Goal: Task Accomplishment & Management: Manage account settings

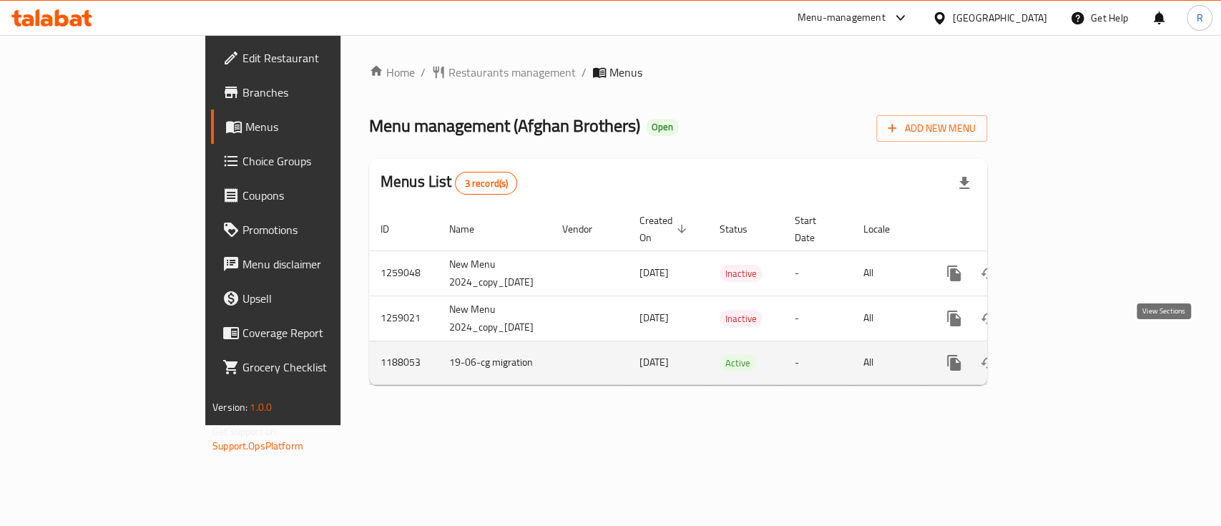
click at [1074, 356] on link "enhanced table" at bounding box center [1057, 362] width 34 height 34
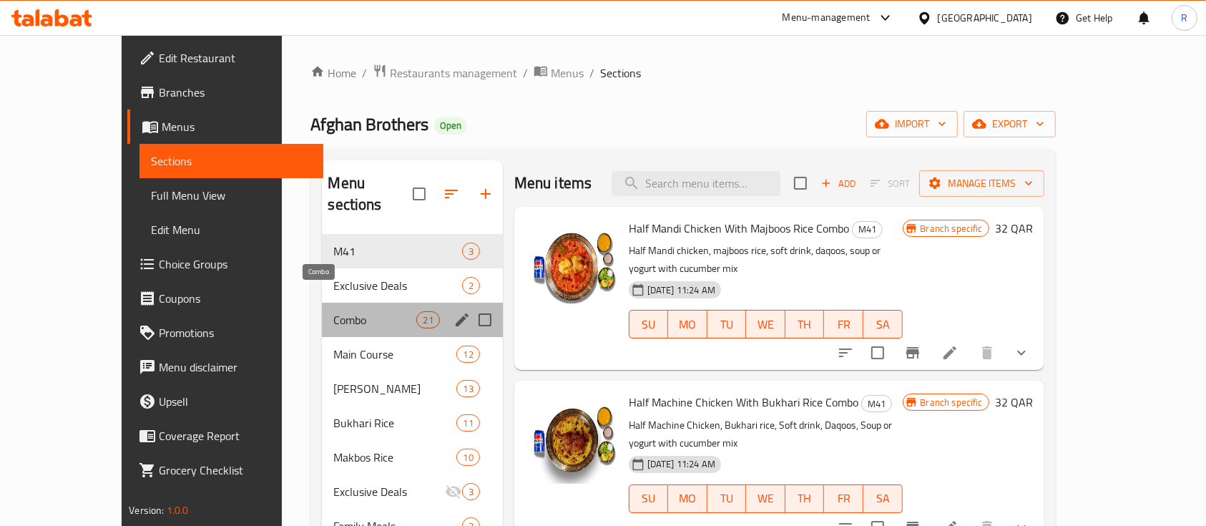
click at [333, 311] on span "Combo" at bounding box center [374, 319] width 83 height 17
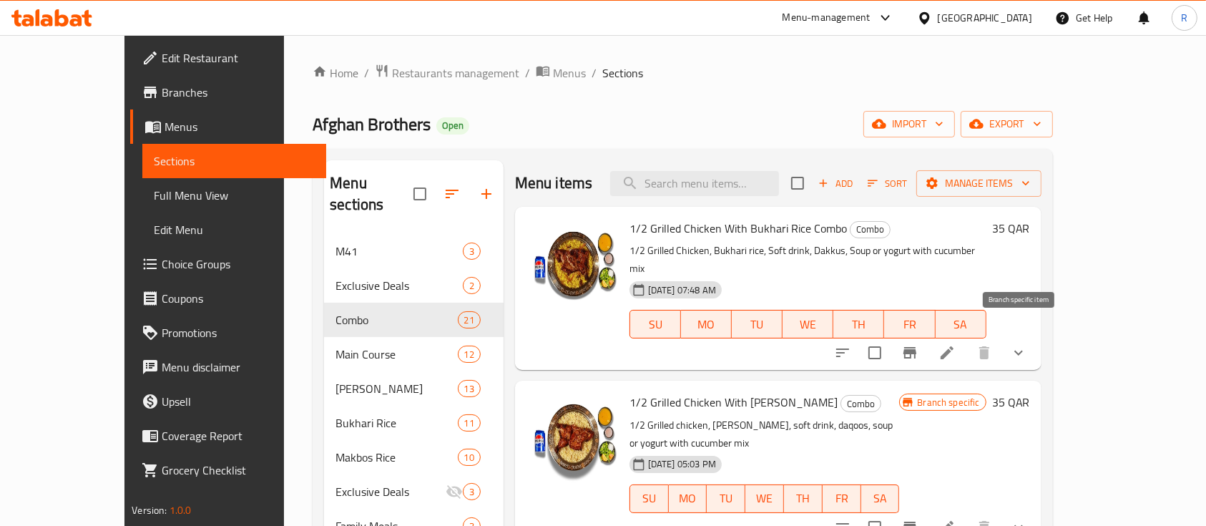
click at [916, 347] on icon "Branch-specific-item" at bounding box center [909, 352] width 13 height 11
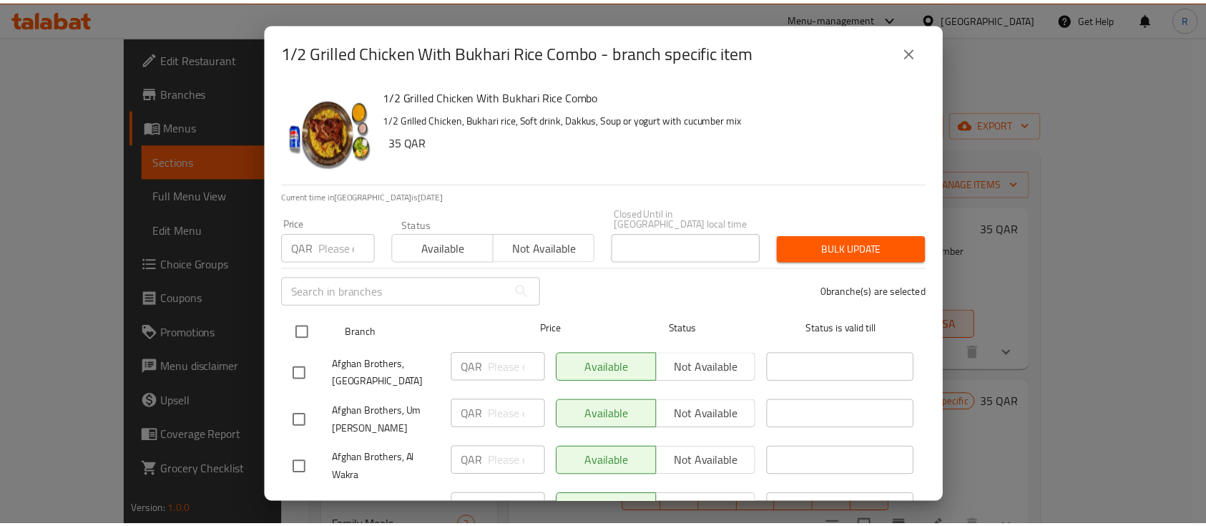
scroll to position [370, 0]
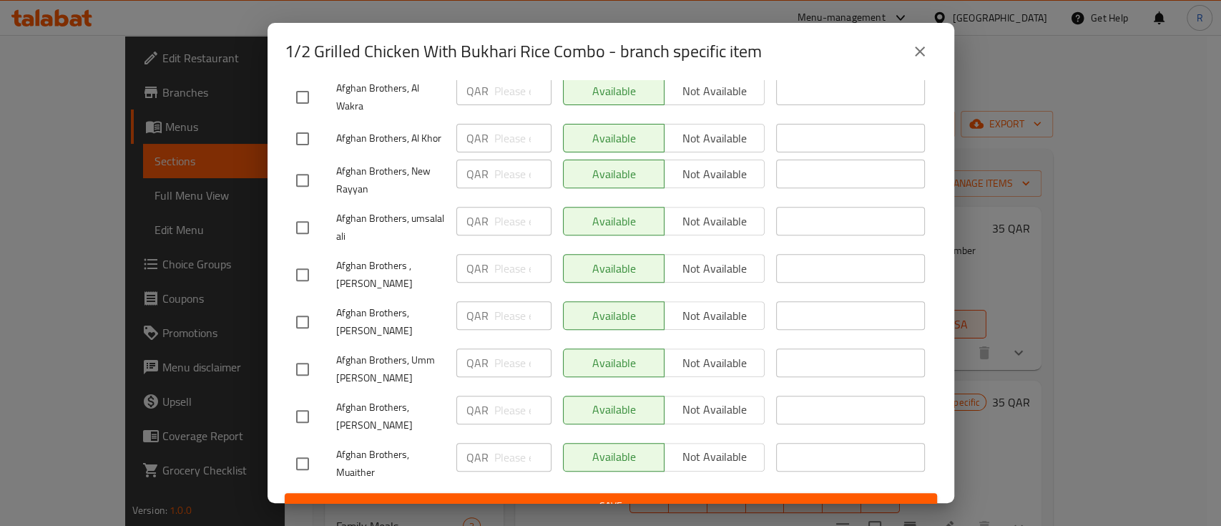
click at [1010, 232] on div "1/2 Grilled Chicken With Bukhari Rice Combo - branch specific item 1/2 Grilled …" at bounding box center [610, 263] width 1221 height 526
click at [923, 51] on icon "close" at bounding box center [919, 51] width 17 height 17
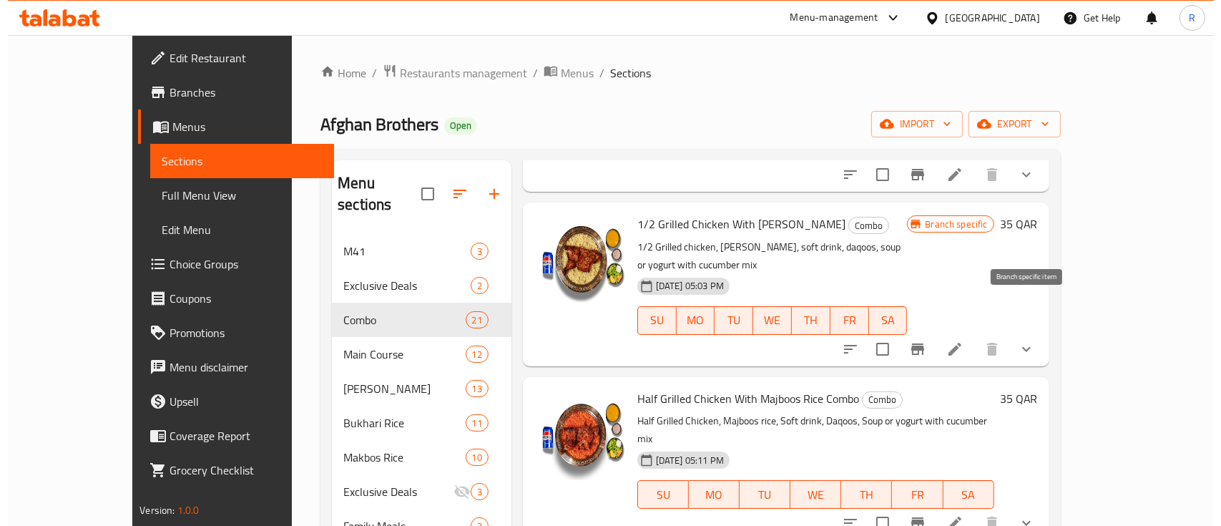
scroll to position [179, 0]
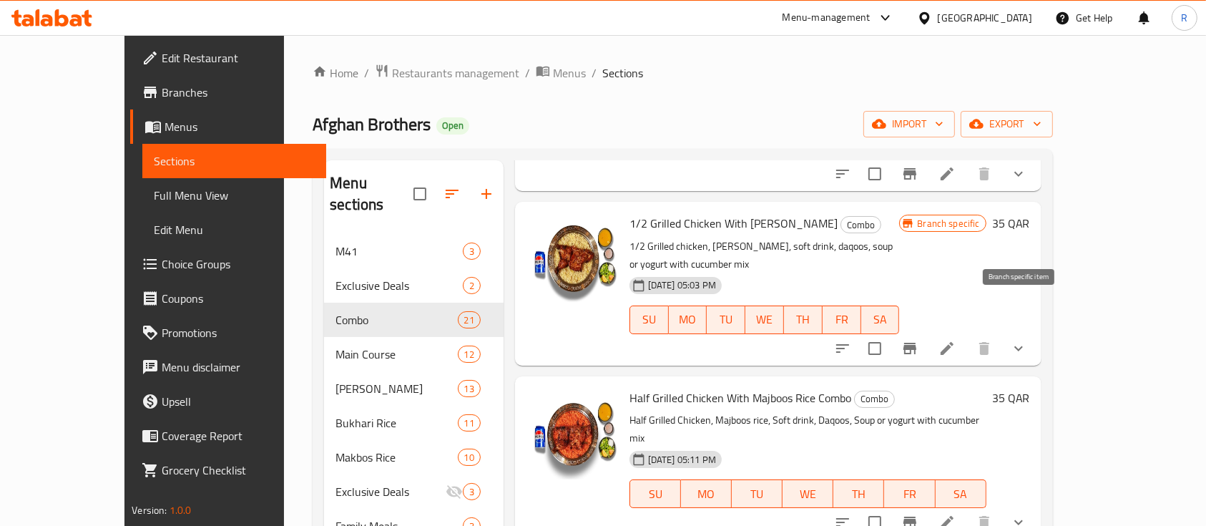
click at [916, 342] on icon "Branch-specific-item" at bounding box center [909, 347] width 13 height 11
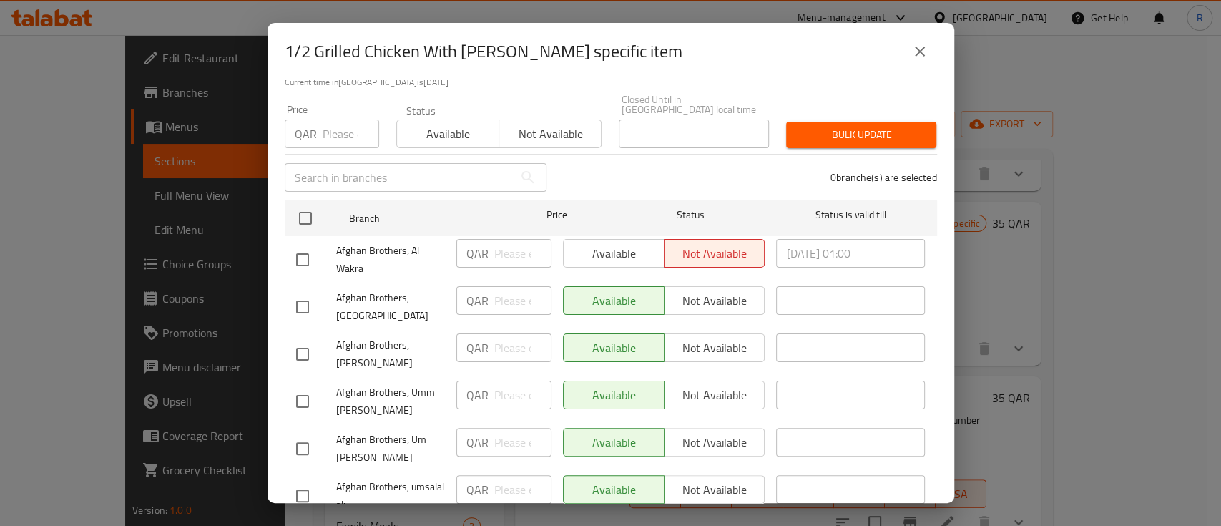
scroll to position [115, 0]
click at [298, 243] on input "checkbox" at bounding box center [302, 258] width 30 height 30
checkbox input "true"
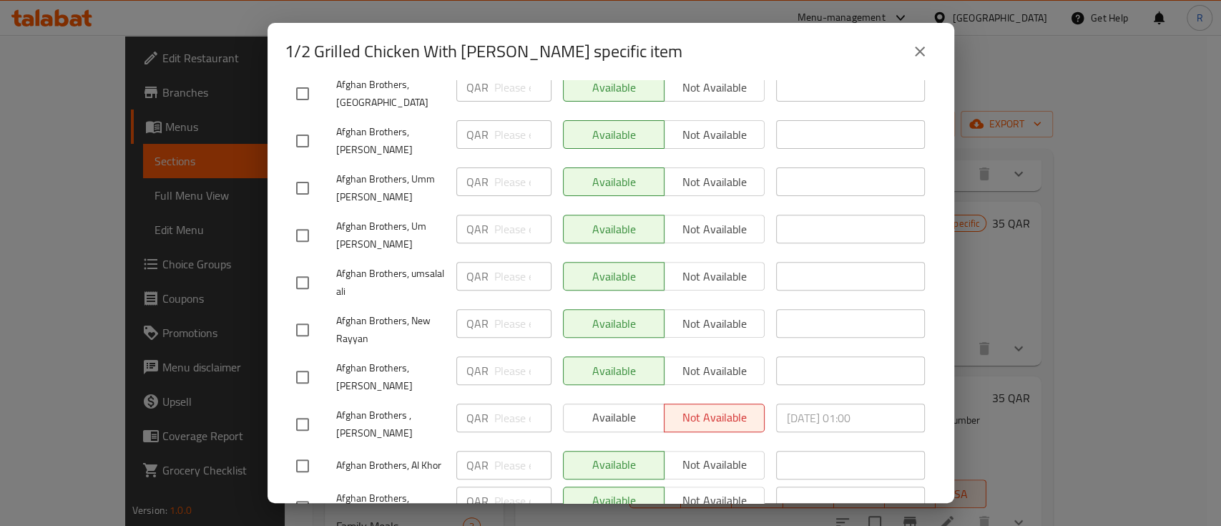
scroll to position [329, 0]
click at [305, 407] on input "checkbox" at bounding box center [302, 422] width 30 height 30
checkbox input "true"
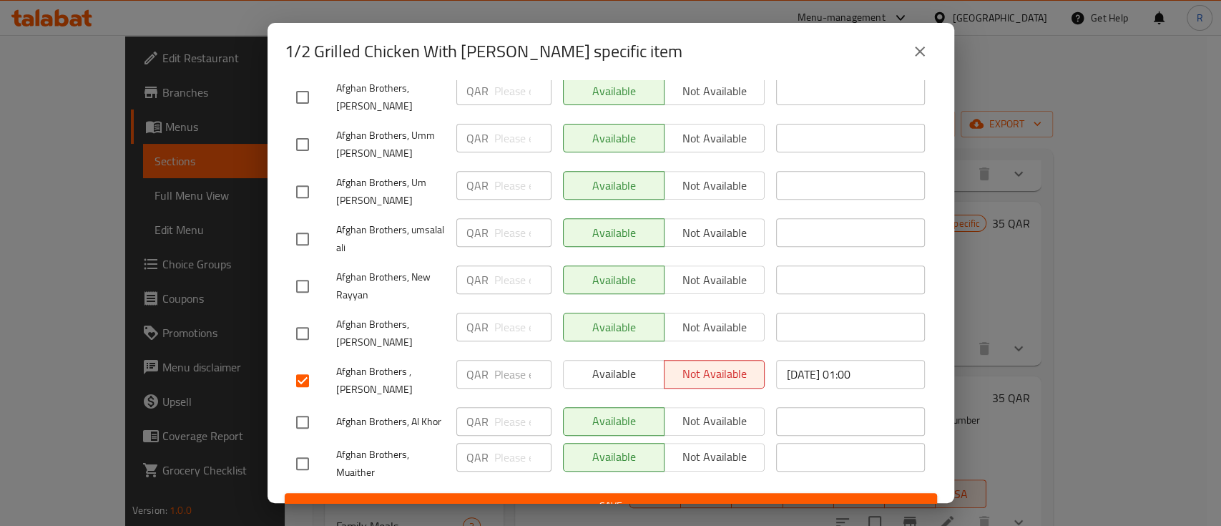
scroll to position [0, 0]
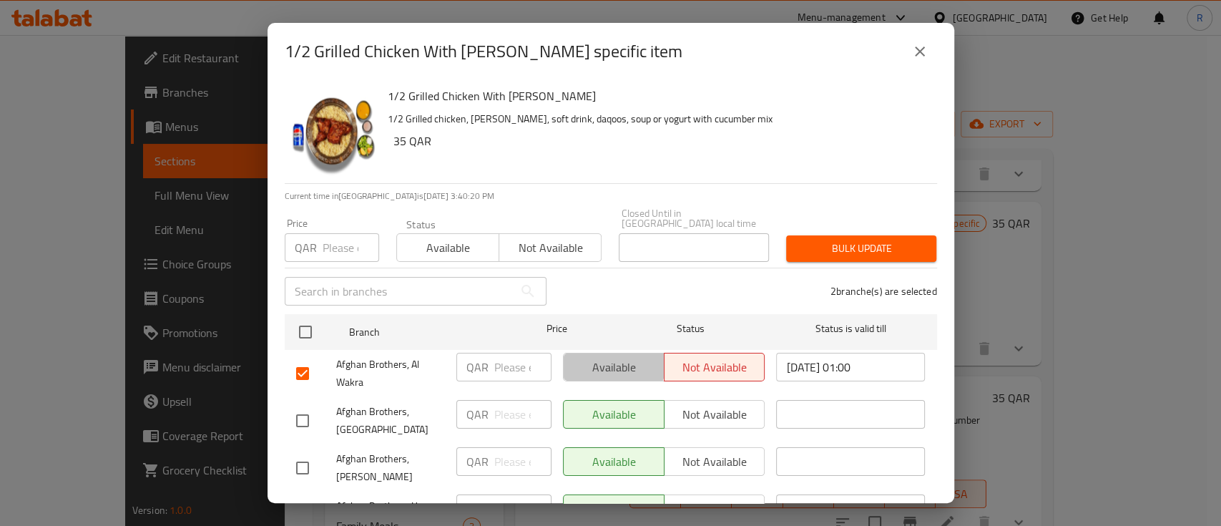
click at [601, 357] on span "Available" at bounding box center [613, 367] width 89 height 21
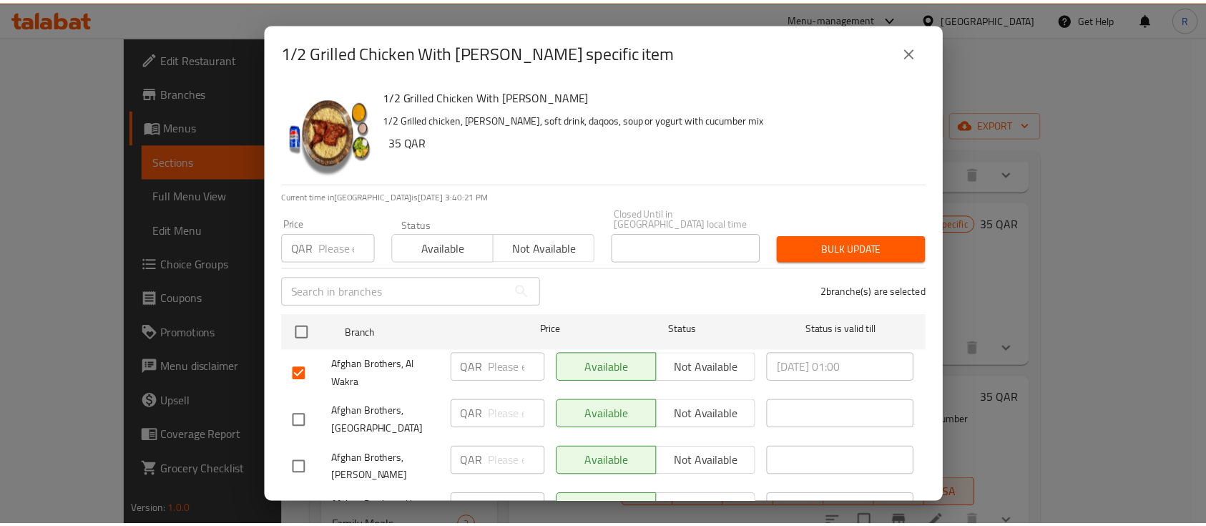
scroll to position [370, 0]
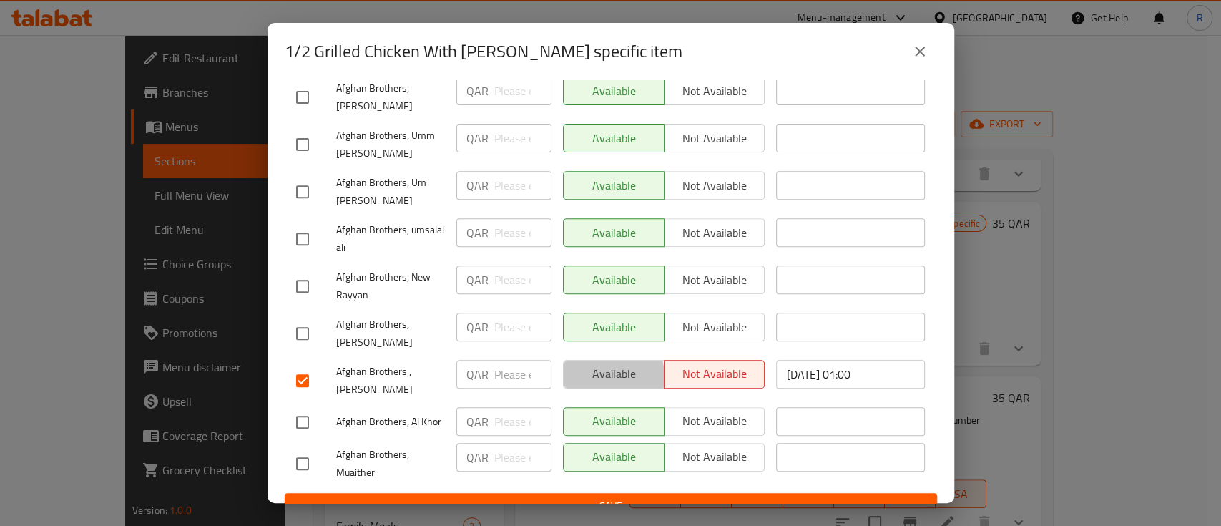
click at [592, 363] on span "Available" at bounding box center [613, 373] width 89 height 21
click at [592, 497] on span "Save" at bounding box center [610, 506] width 629 height 18
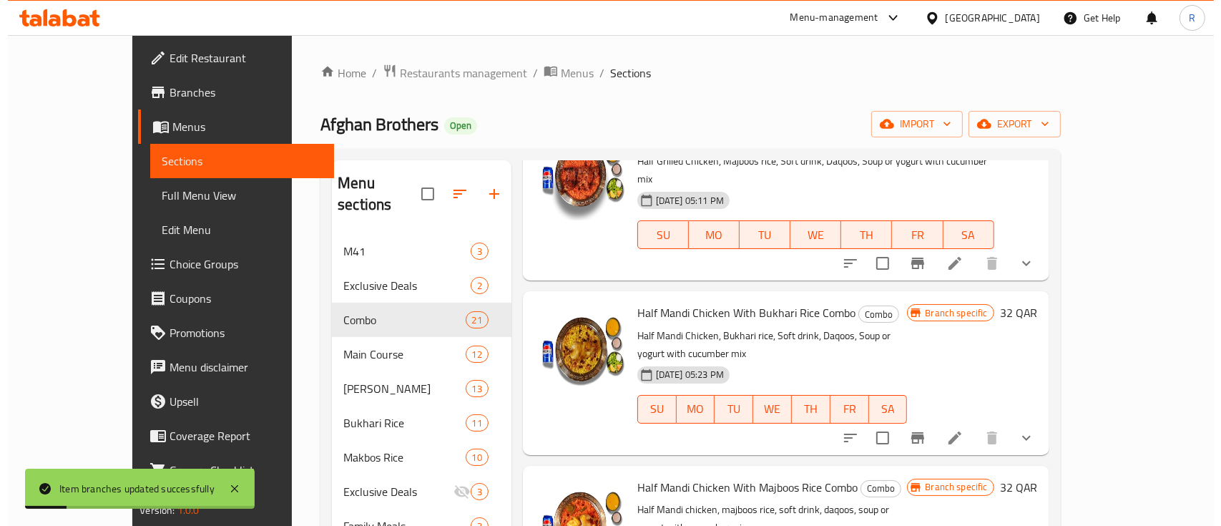
scroll to position [438, 0]
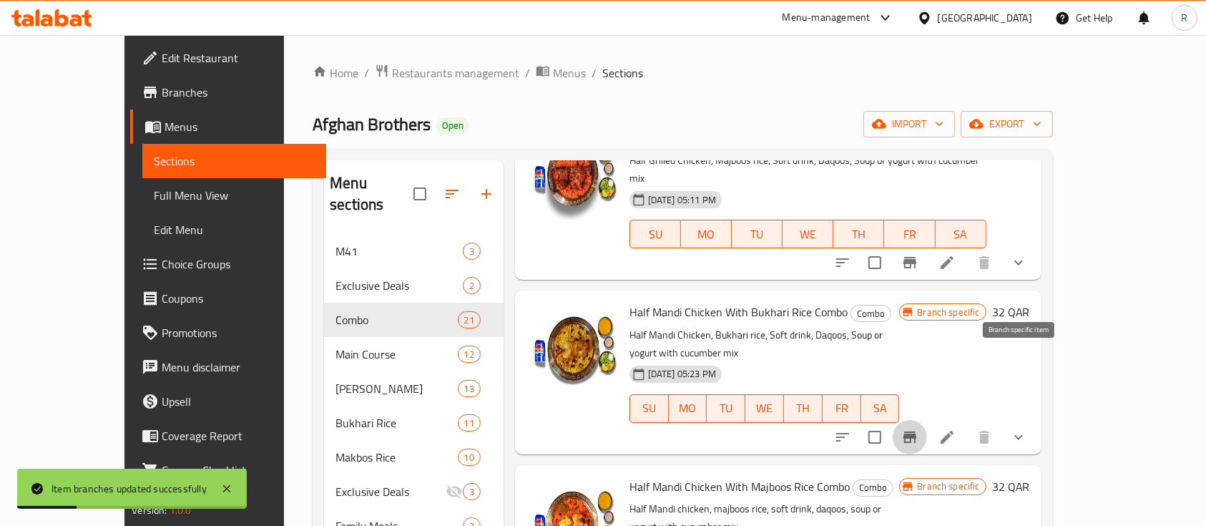
click at [916, 431] on icon "Branch-specific-item" at bounding box center [909, 436] width 13 height 11
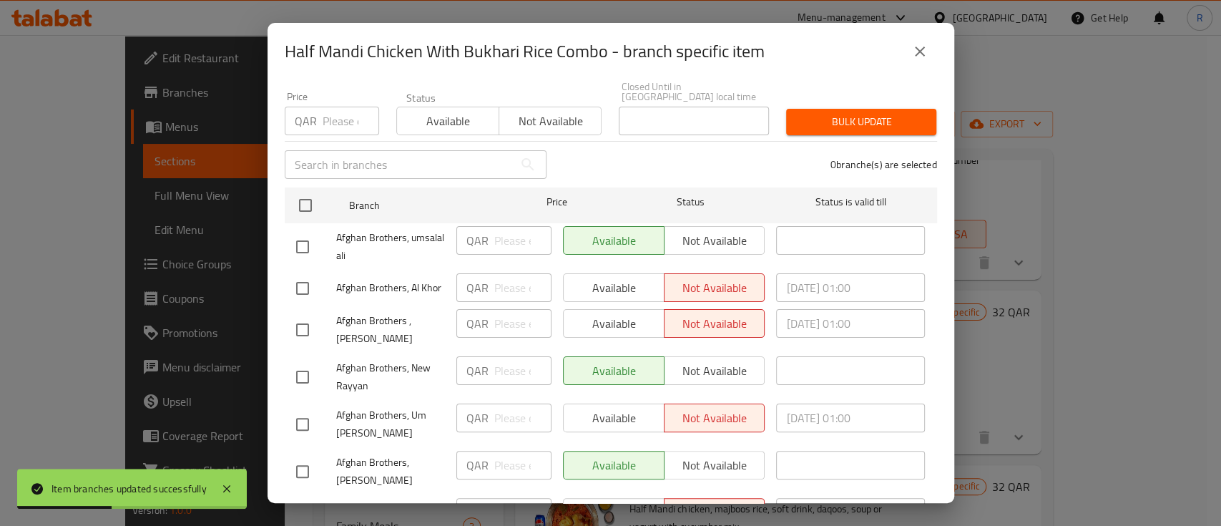
scroll to position [127, 0]
click at [308, 284] on input "checkbox" at bounding box center [302, 287] width 30 height 30
checkbox input "true"
click at [301, 322] on input "checkbox" at bounding box center [302, 329] width 30 height 30
checkbox input "true"
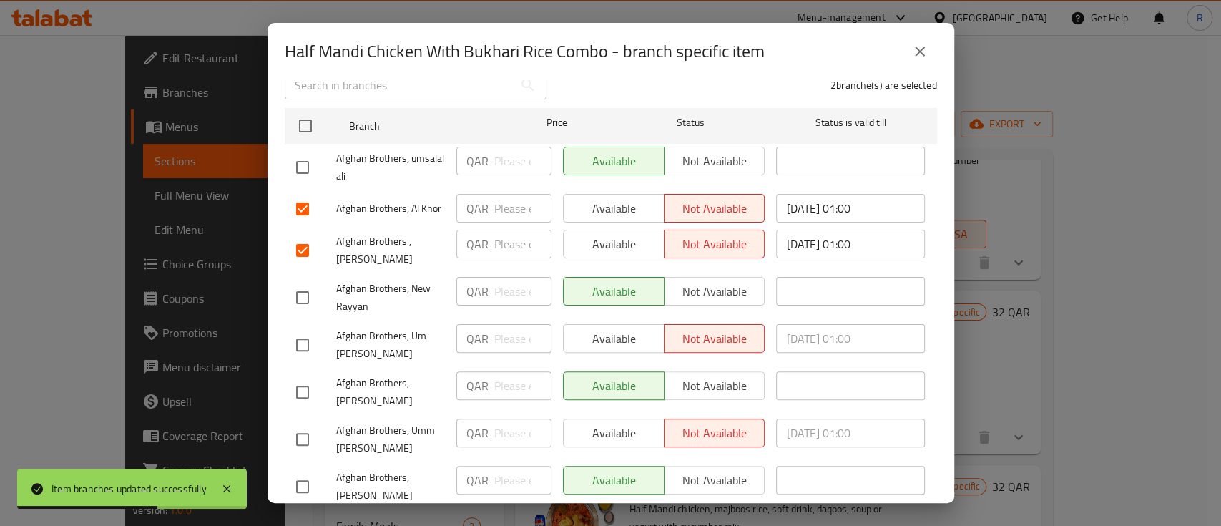
scroll to position [209, 0]
click at [292, 329] on input "checkbox" at bounding box center [302, 342] width 30 height 30
checkbox input "true"
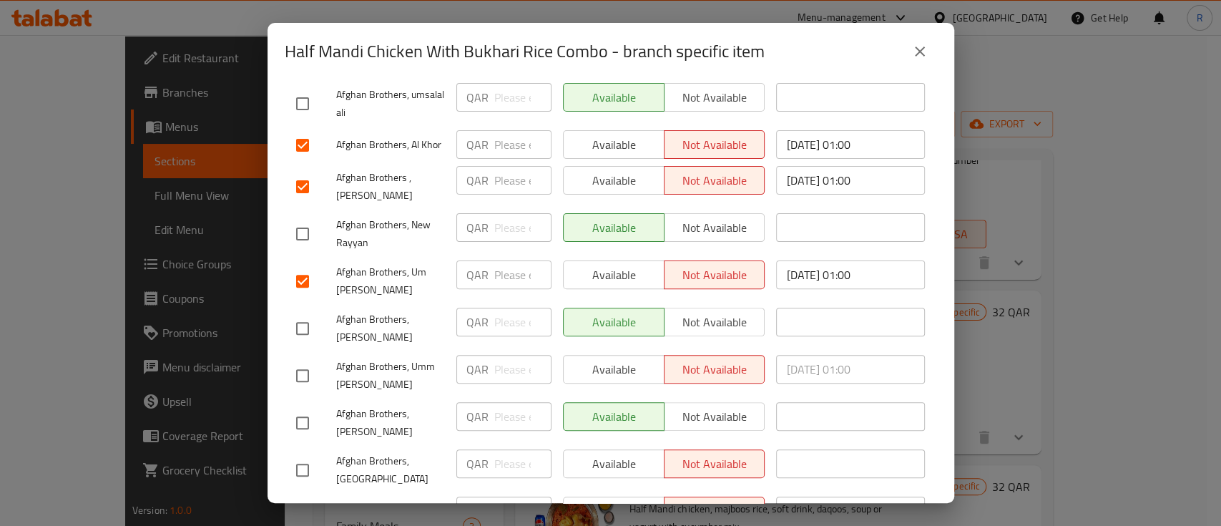
click at [307, 360] on input "checkbox" at bounding box center [302, 375] width 30 height 30
checkbox input "true"
drag, startPoint x: 874, startPoint y: 263, endPoint x: 751, endPoint y: 274, distance: 124.2
click at [751, 274] on div "Afghan Brothers, Um Salal [PERSON_NAME] ​ Available Not available [DATE] 01:00 ​" at bounding box center [610, 281] width 641 height 53
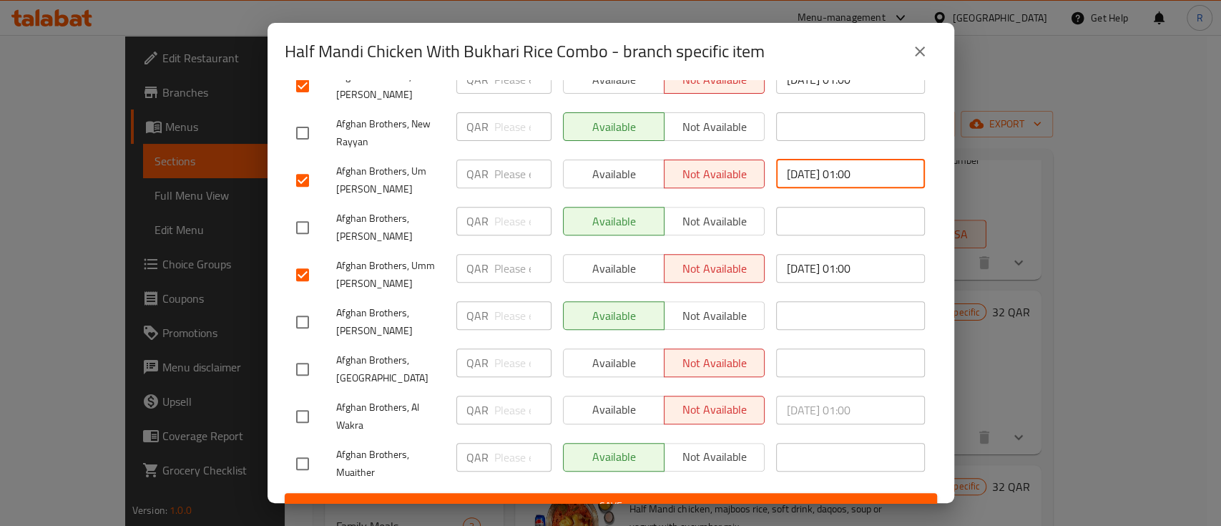
click at [303, 401] on input "checkbox" at bounding box center [302, 416] width 30 height 30
checkbox input "true"
click at [670, 493] on button "Save" at bounding box center [611, 506] width 652 height 26
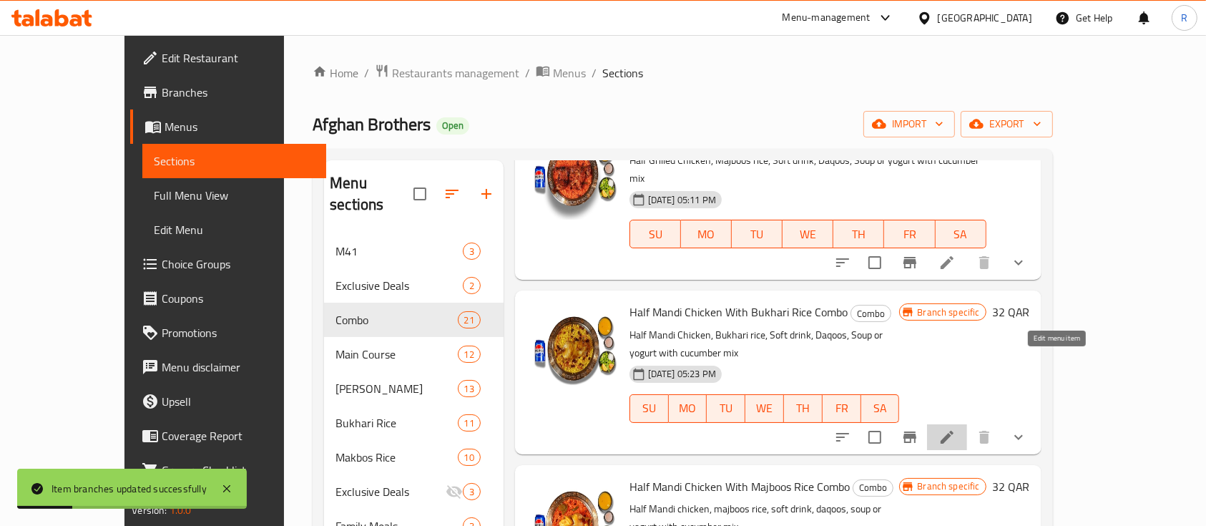
click at [953, 430] on icon at bounding box center [946, 436] width 13 height 13
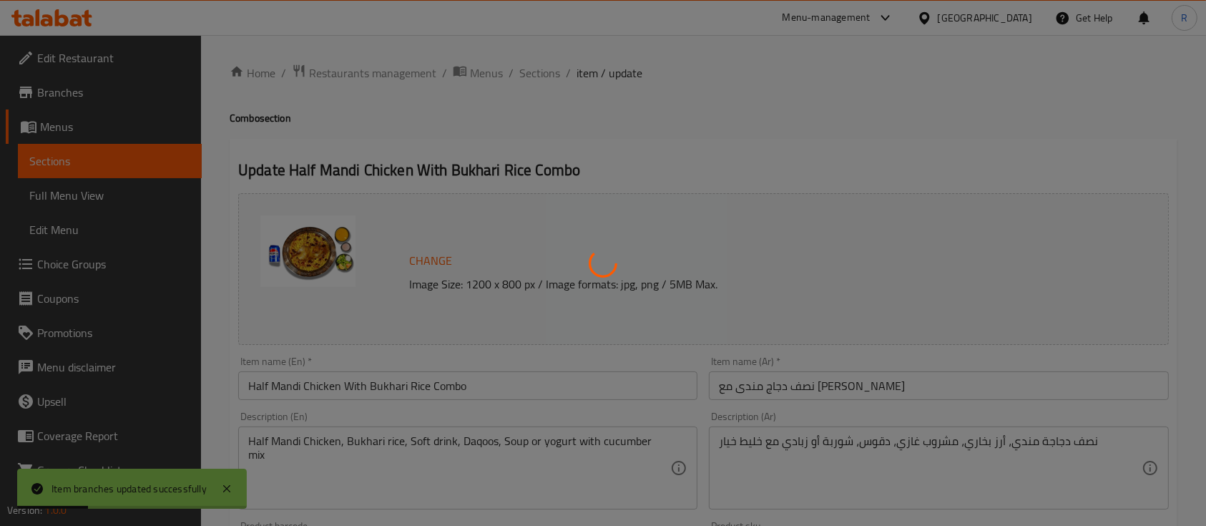
type input "اختيار [PERSON_NAME]"
type input "1"
type input "اختيار المشروبات"
type input "1"
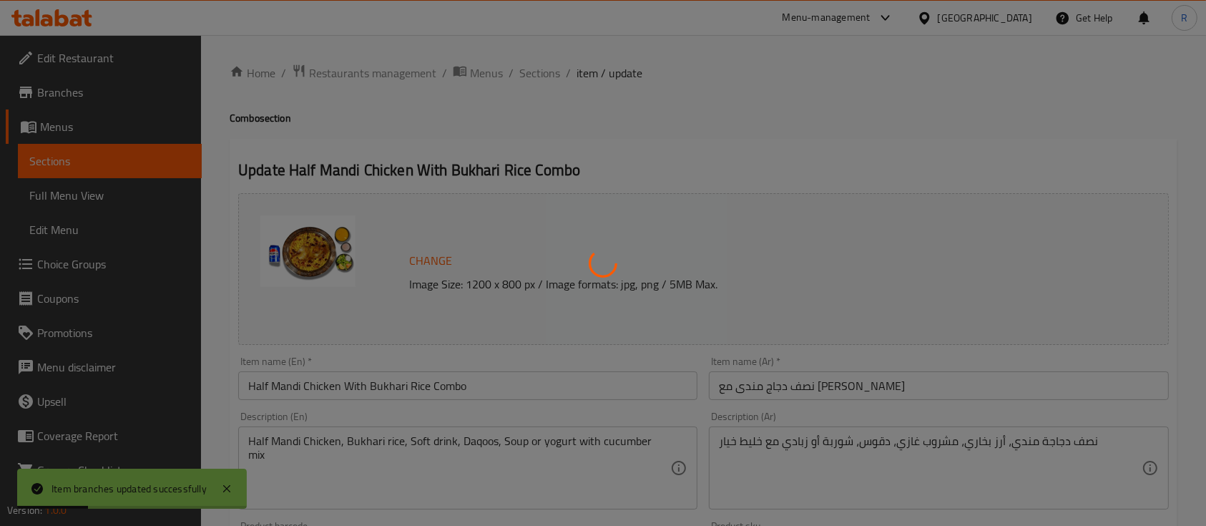
type input "1"
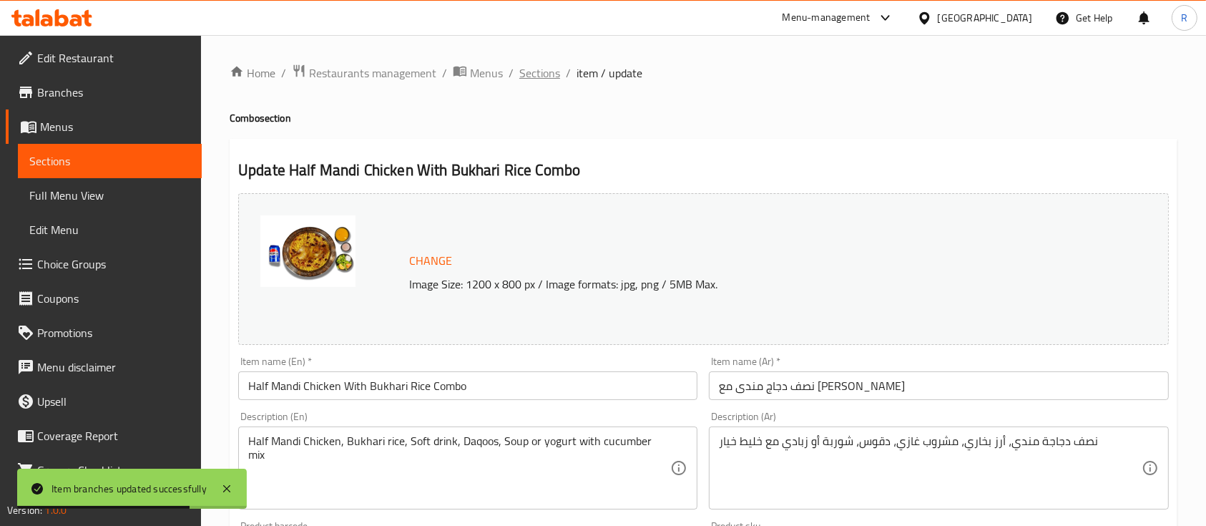
click at [538, 77] on span "Sections" at bounding box center [539, 72] width 41 height 17
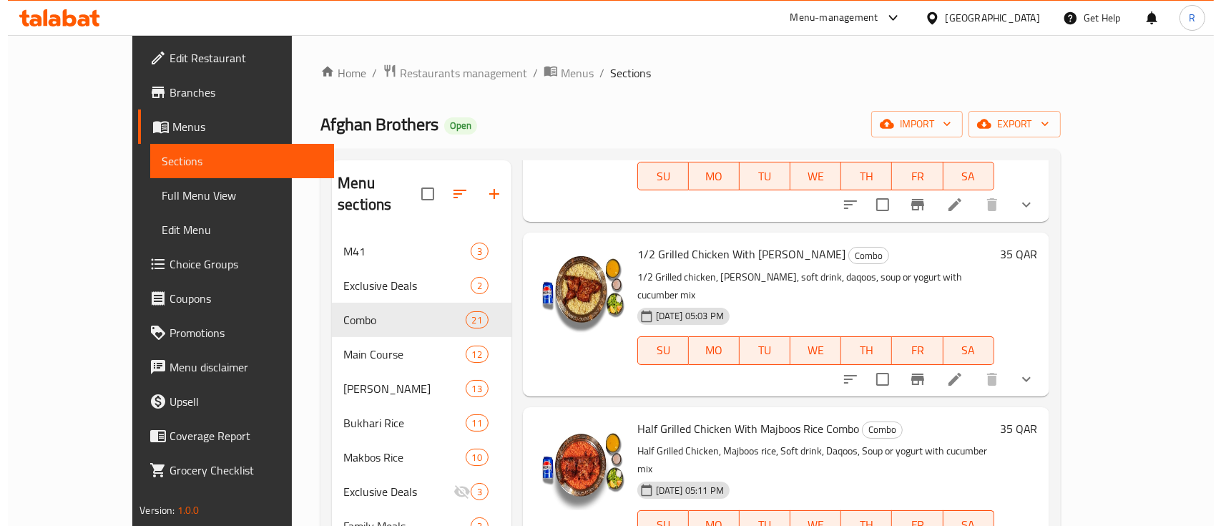
scroll to position [212, 0]
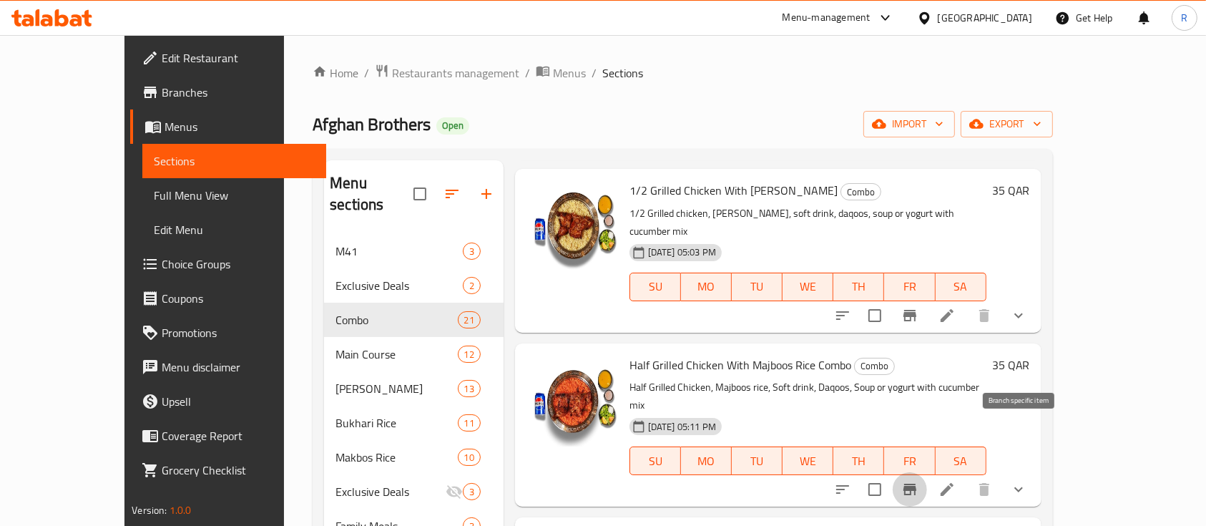
click at [916, 483] on icon "Branch-specific-item" at bounding box center [909, 488] width 13 height 11
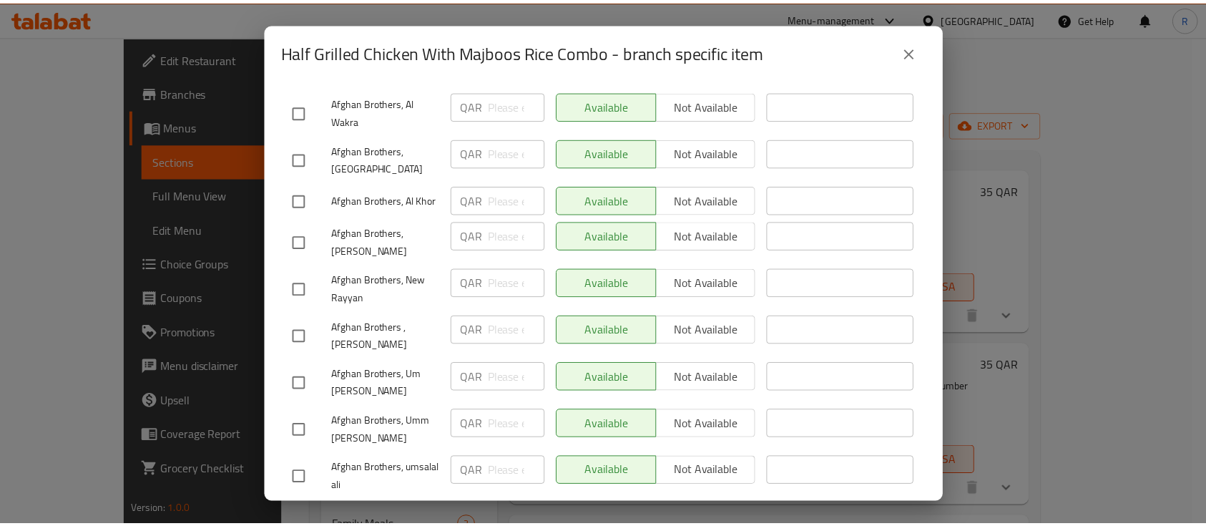
scroll to position [370, 0]
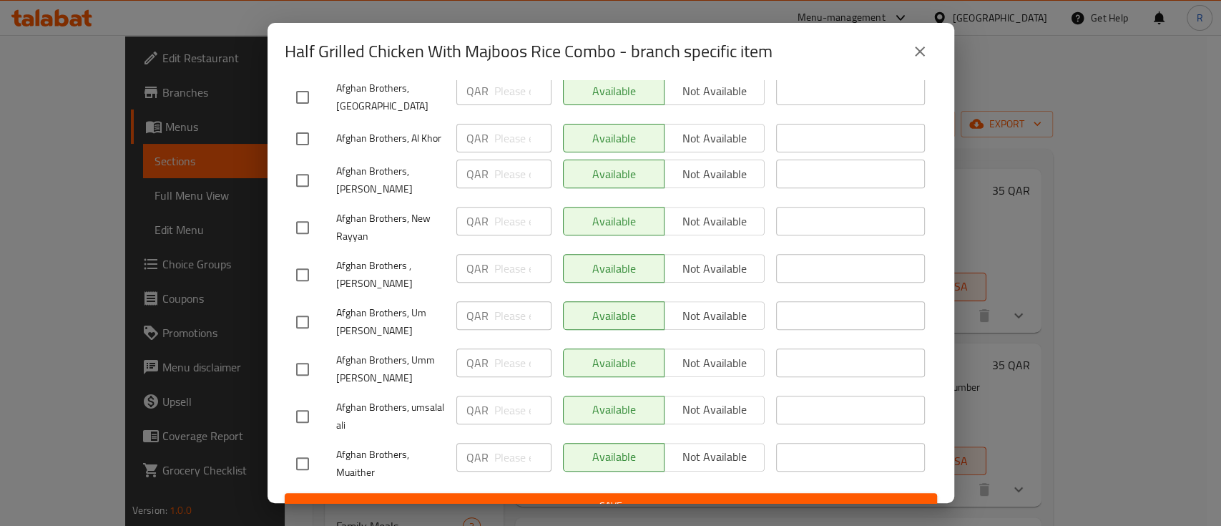
click at [911, 51] on icon "close" at bounding box center [919, 51] width 17 height 17
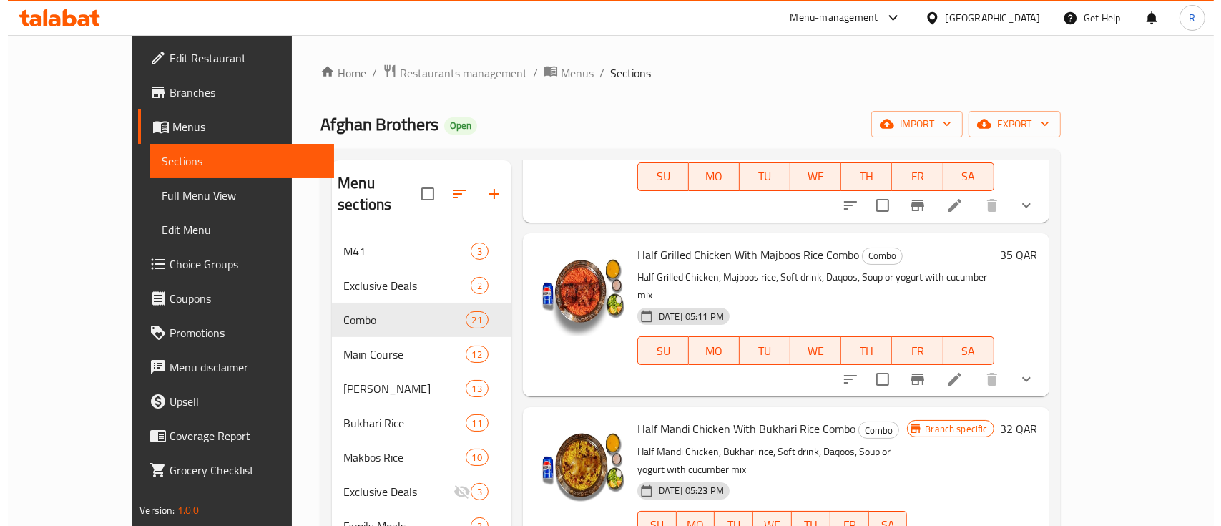
scroll to position [329, 0]
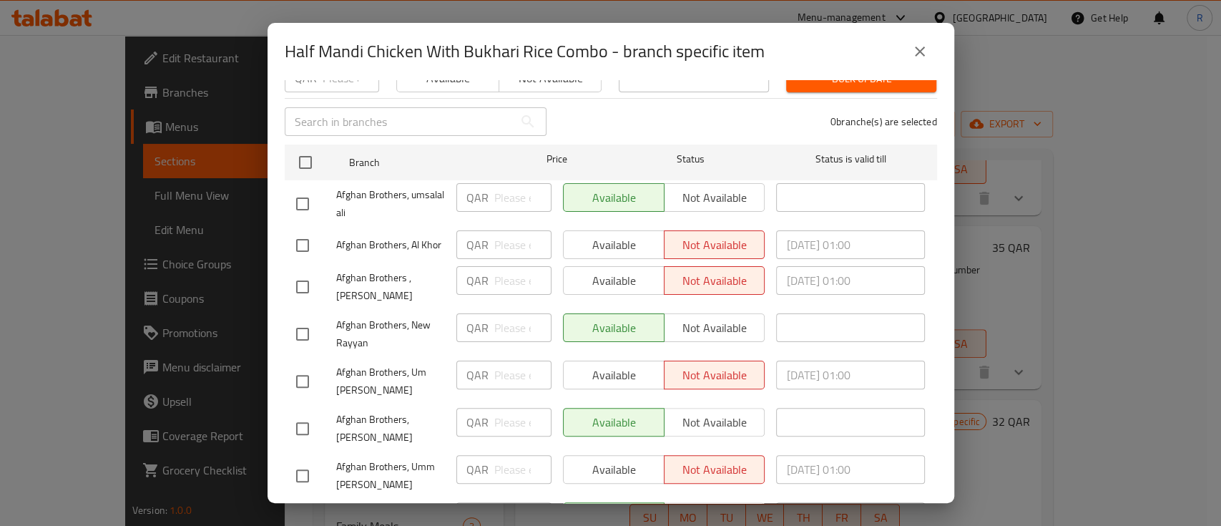
scroll to position [171, 0]
click at [299, 230] on input "checkbox" at bounding box center [302, 244] width 30 height 30
checkbox input "true"
click at [301, 270] on input "checkbox" at bounding box center [302, 285] width 30 height 30
checkbox input "true"
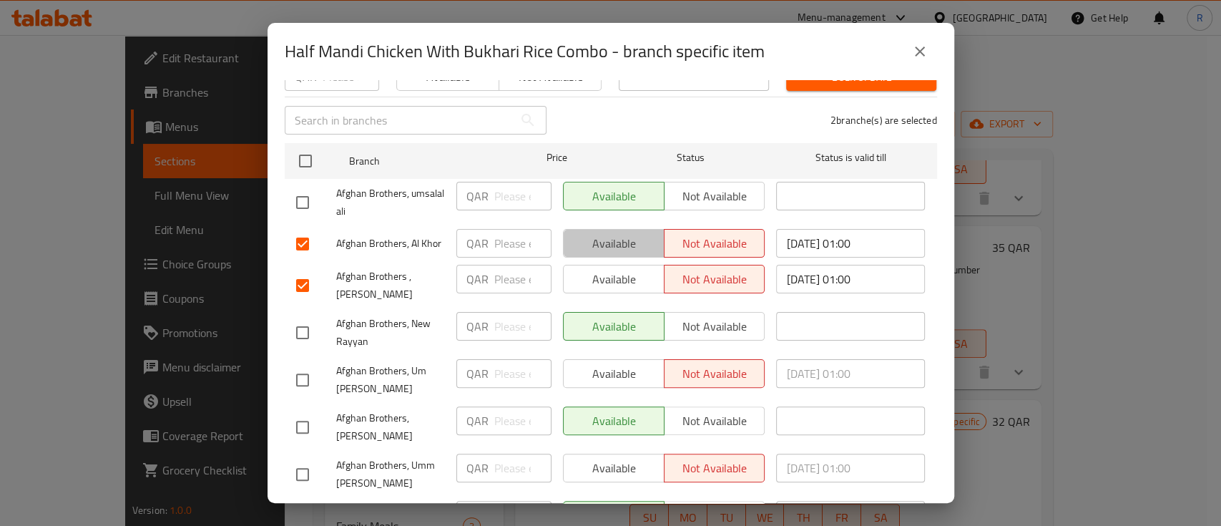
click at [647, 233] on span "Available" at bounding box center [613, 243] width 89 height 21
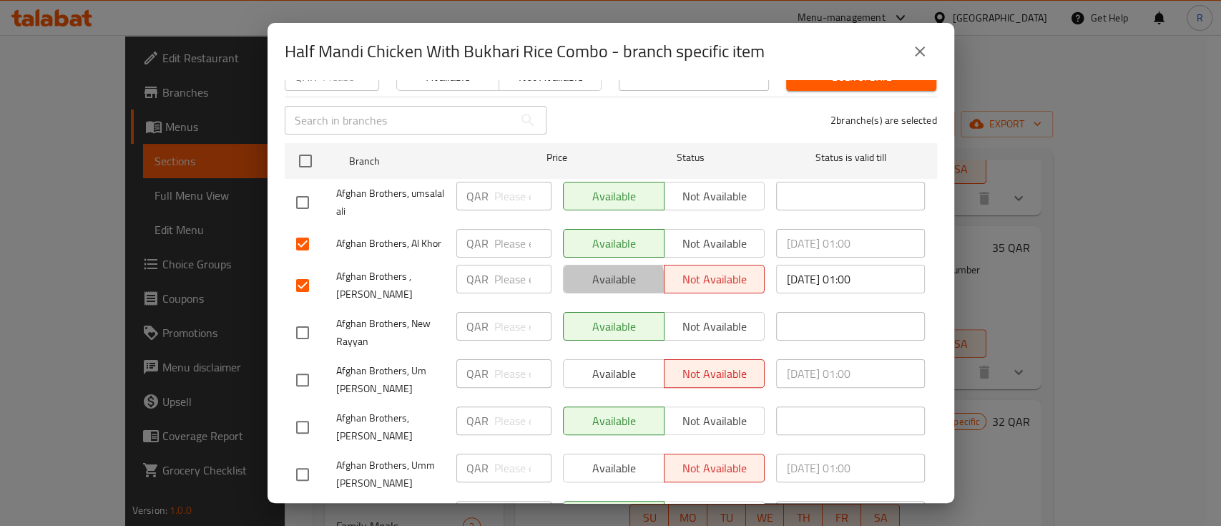
click at [596, 271] on span "Available" at bounding box center [613, 279] width 89 height 21
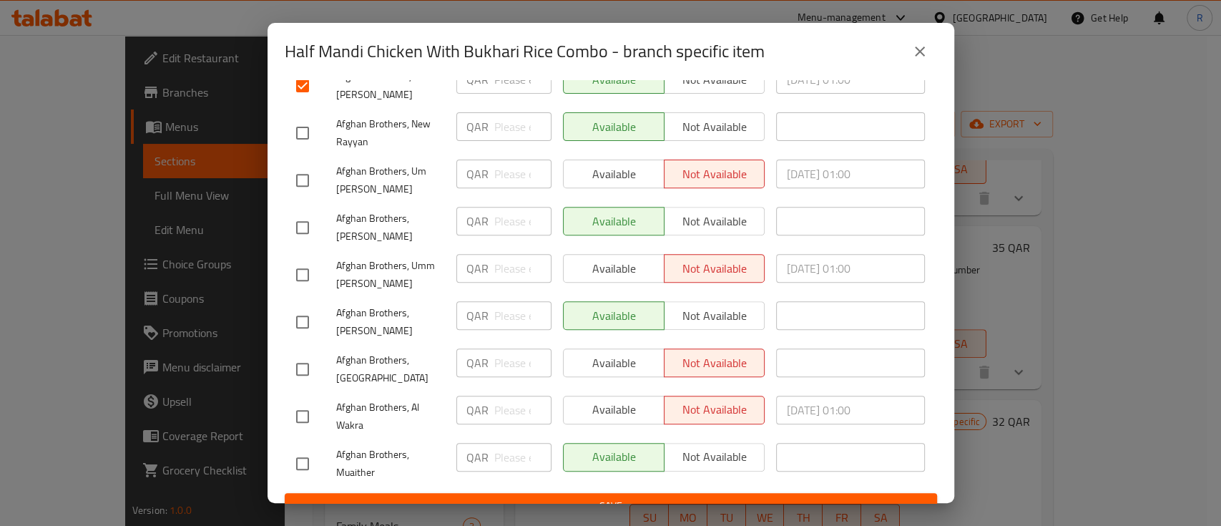
click at [595, 164] on div "Available Not available" at bounding box center [664, 173] width 202 height 29
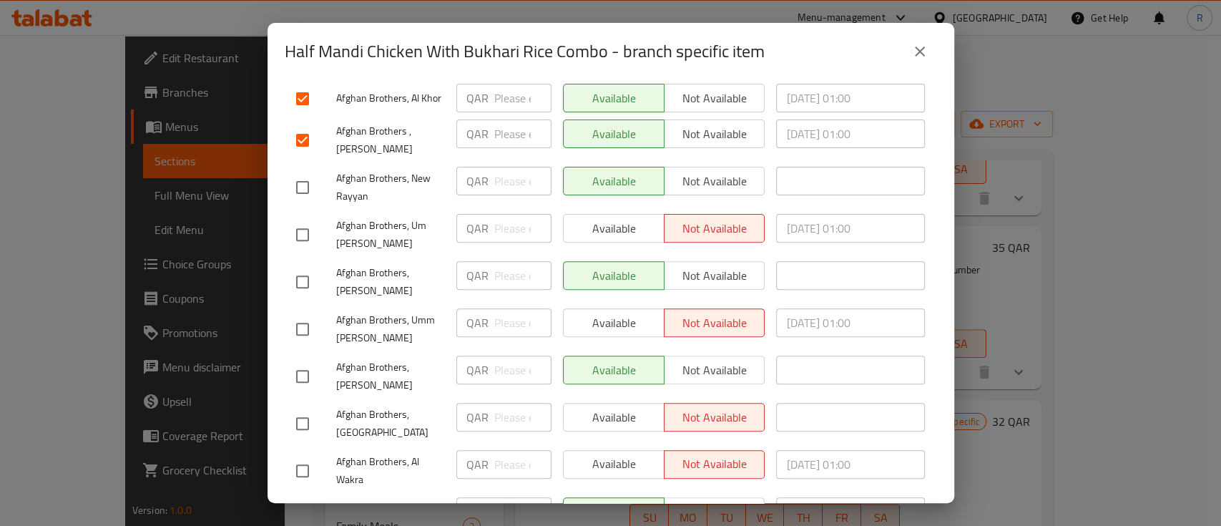
scroll to position [315, 0]
click at [315, 232] on input "checkbox" at bounding box center [302, 236] width 30 height 30
checkbox input "true"
click at [309, 315] on input "checkbox" at bounding box center [302, 330] width 30 height 30
checkbox input "true"
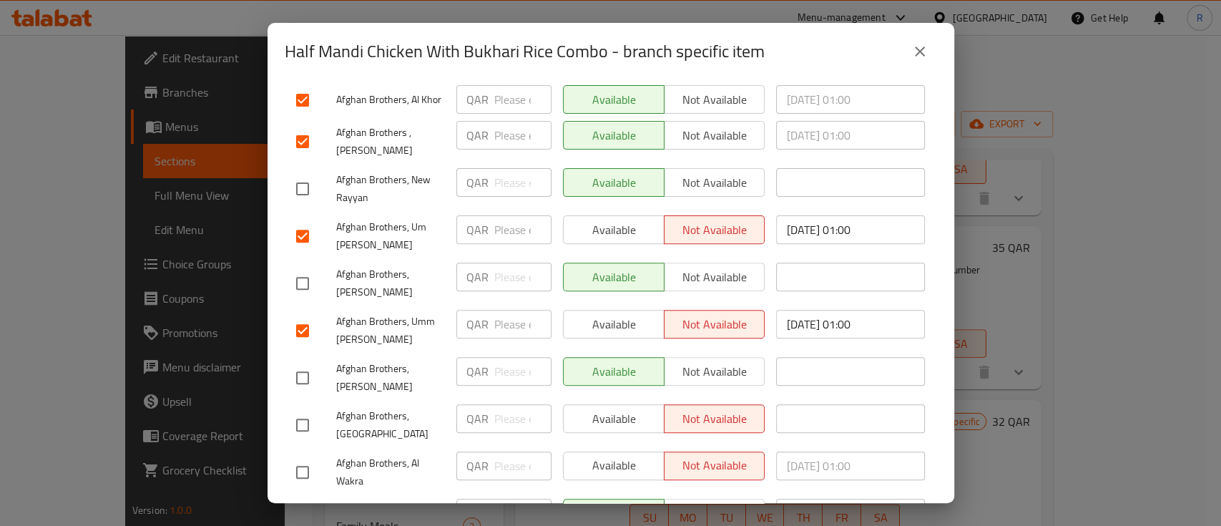
click at [301, 410] on input "checkbox" at bounding box center [302, 425] width 30 height 30
checkbox input "true"
click at [297, 460] on input "checkbox" at bounding box center [302, 472] width 30 height 30
checkbox input "true"
click at [628, 408] on span "Available" at bounding box center [613, 418] width 89 height 21
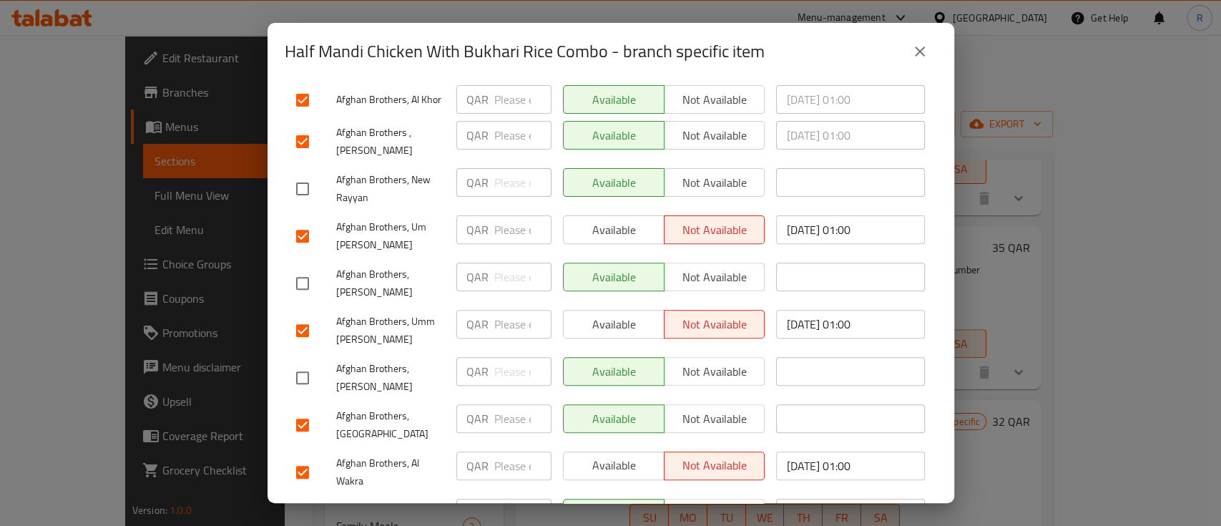
click at [616, 455] on span "Available" at bounding box center [613, 465] width 89 height 21
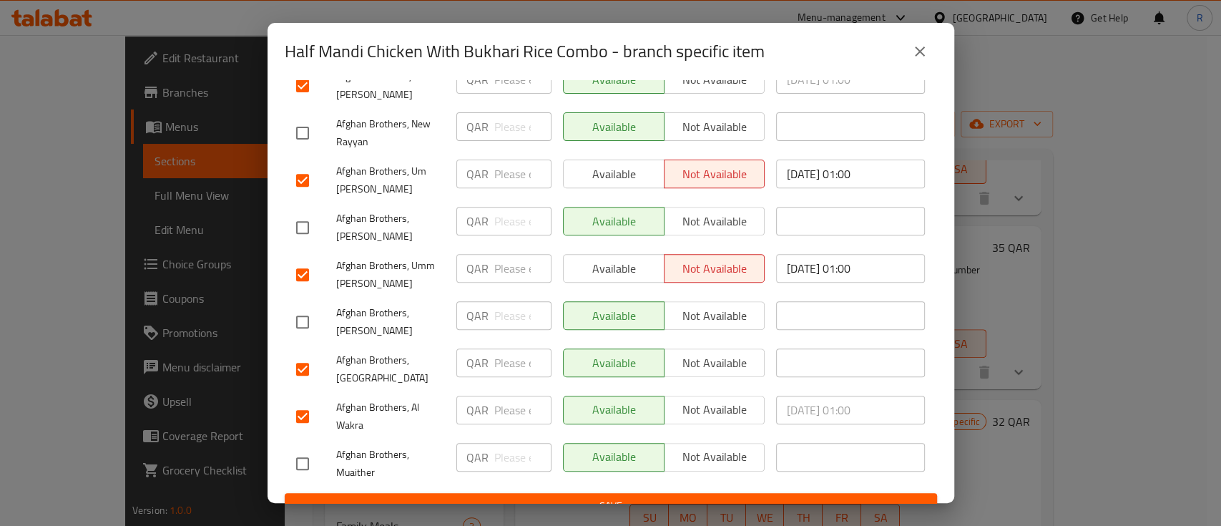
scroll to position [297, 0]
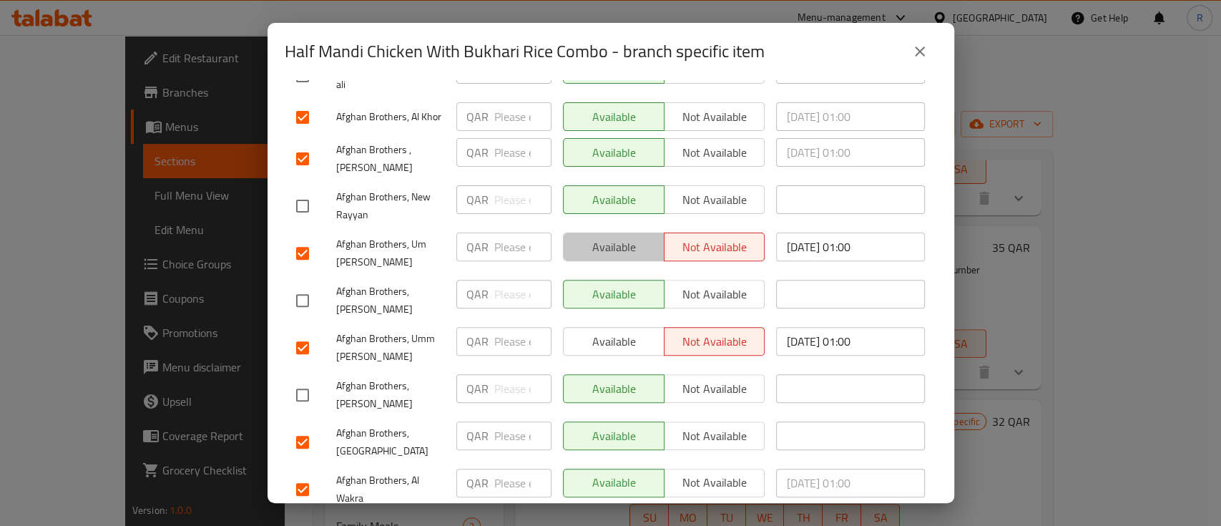
click at [611, 244] on span "Available" at bounding box center [613, 247] width 89 height 21
click at [605, 331] on span "Available" at bounding box center [613, 341] width 89 height 21
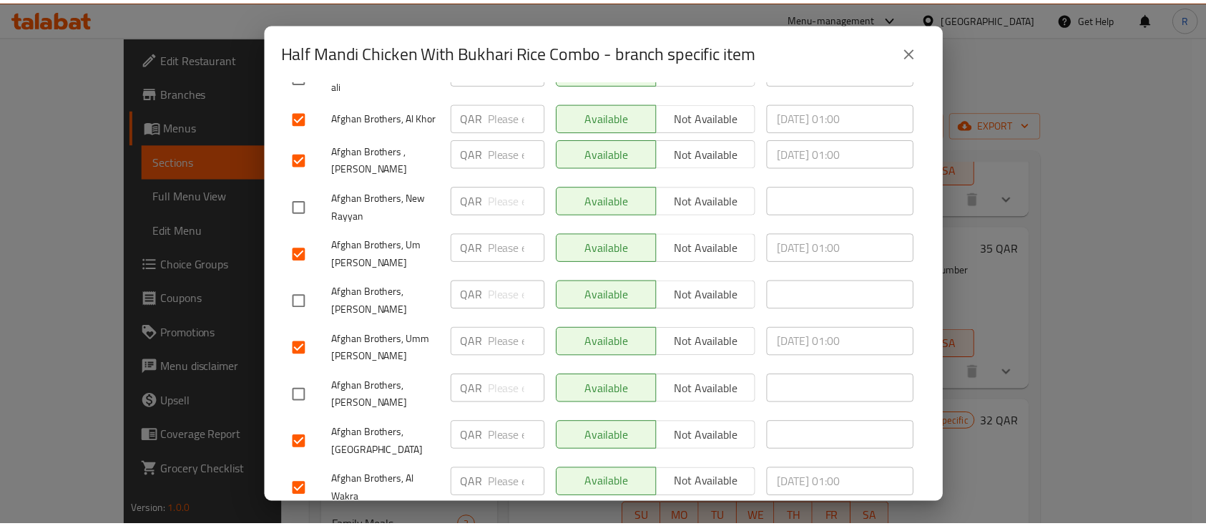
scroll to position [370, 0]
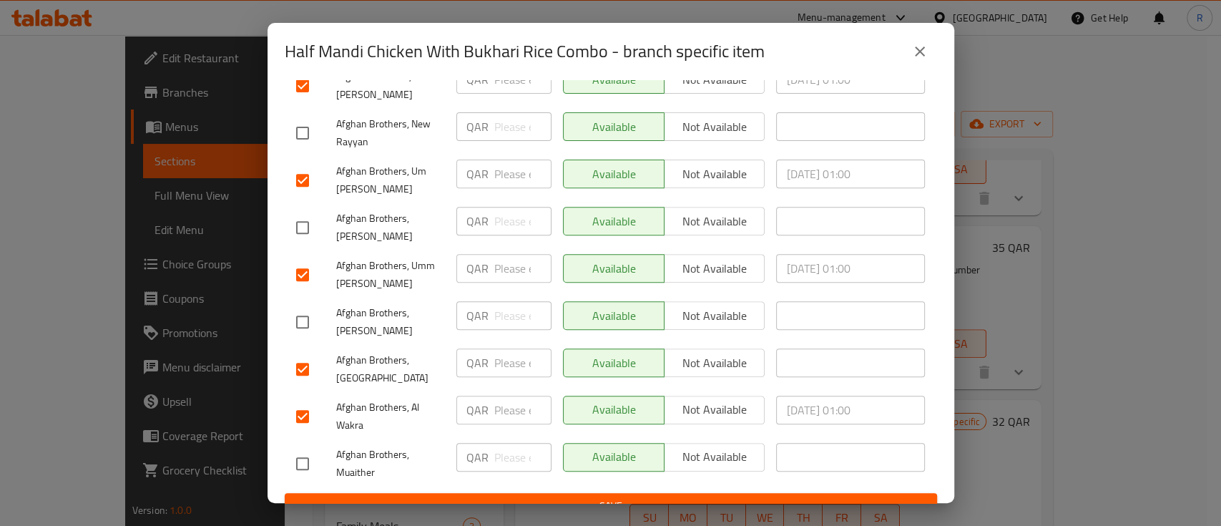
click at [648, 497] on span "Save" at bounding box center [610, 506] width 629 height 18
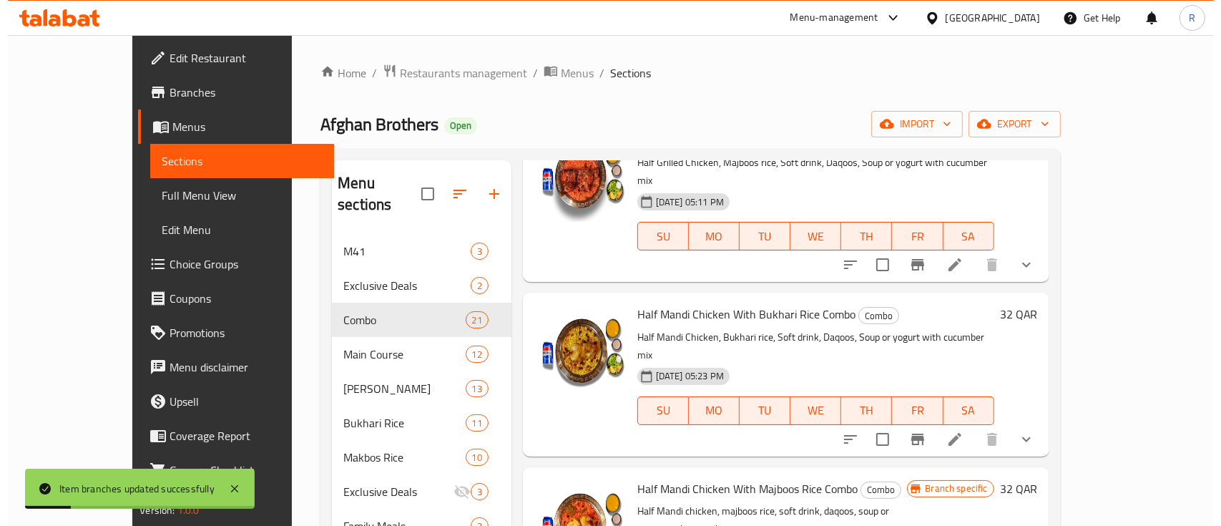
scroll to position [440, 0]
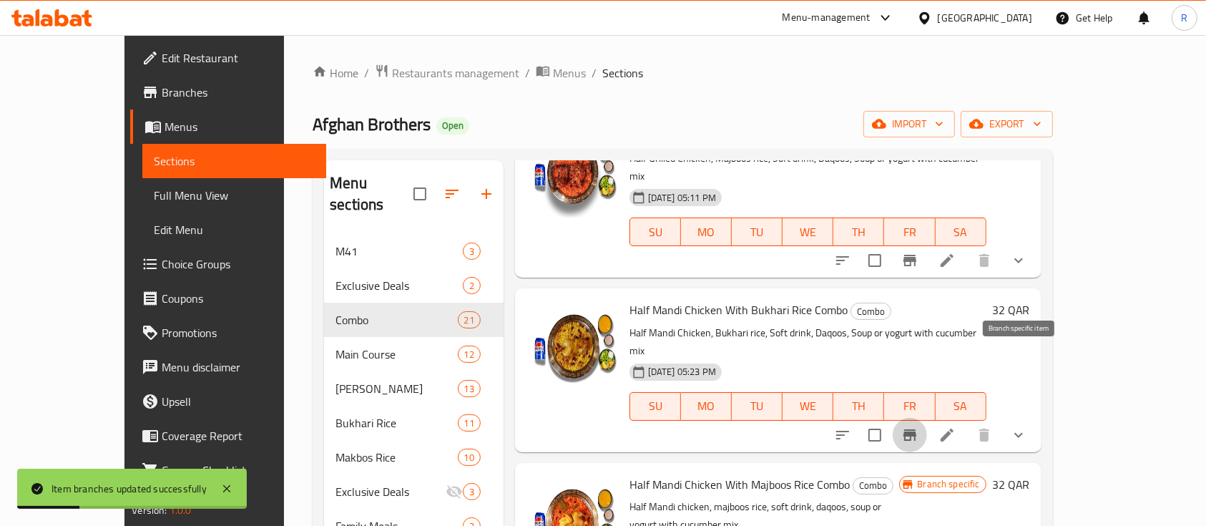
click at [916, 429] on icon "Branch-specific-item" at bounding box center [909, 434] width 13 height 11
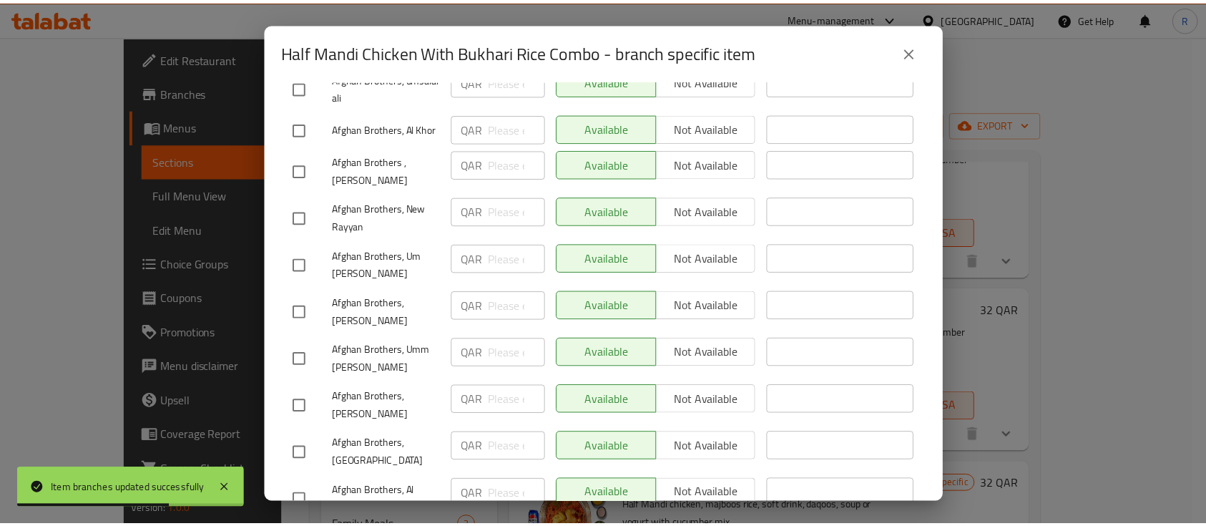
scroll to position [0, 0]
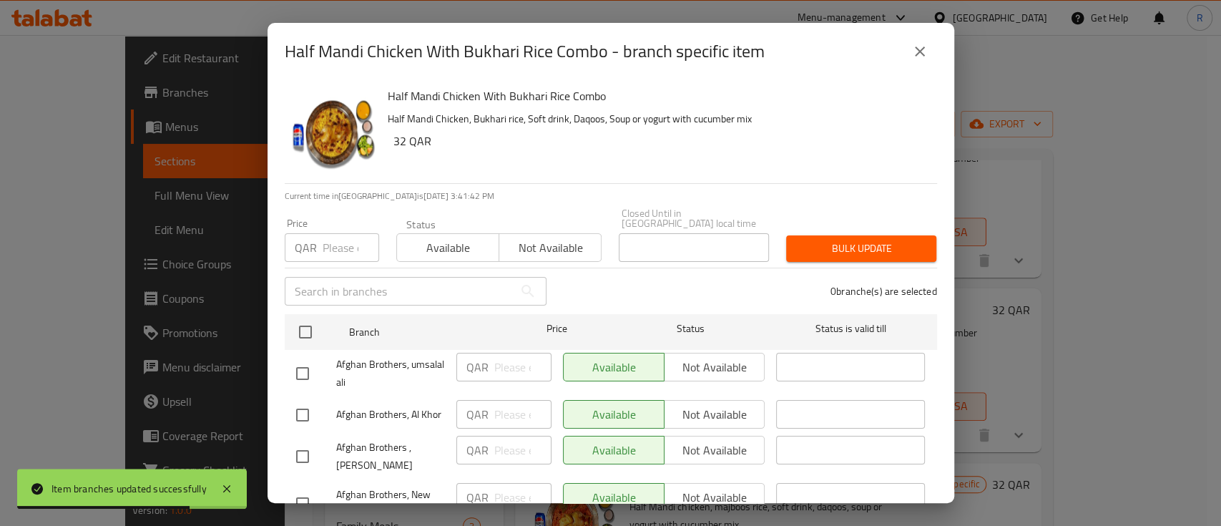
click at [922, 49] on icon "close" at bounding box center [919, 51] width 10 height 10
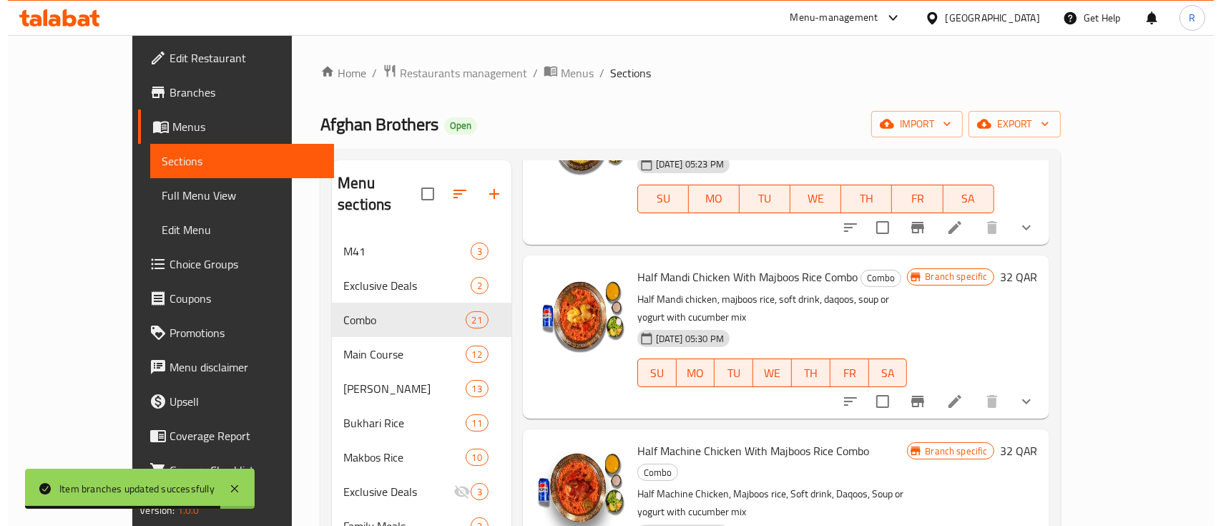
scroll to position [653, 0]
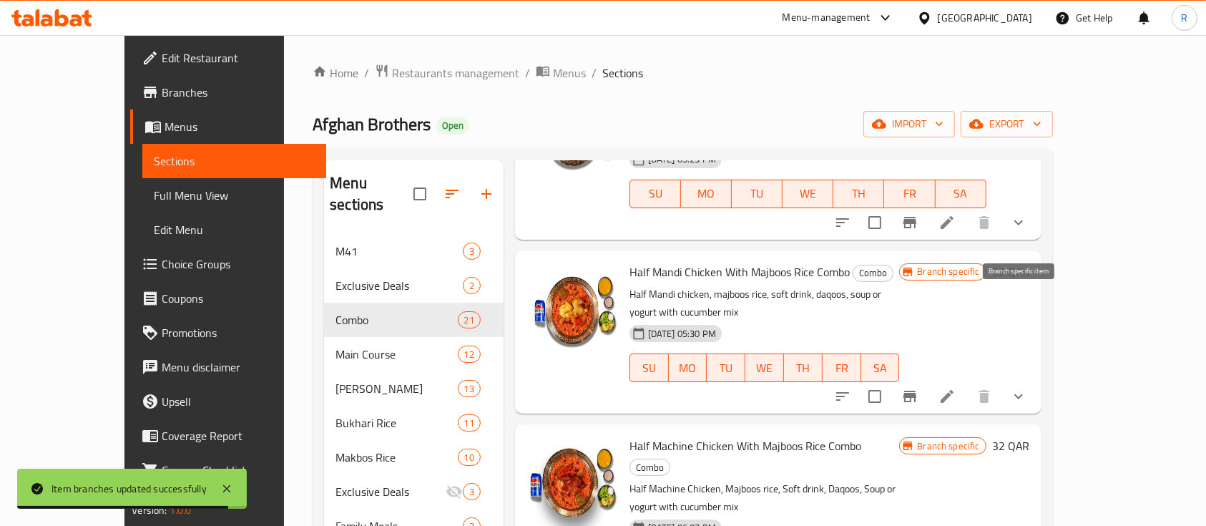
click at [918, 388] on icon "Branch-specific-item" at bounding box center [909, 396] width 17 height 17
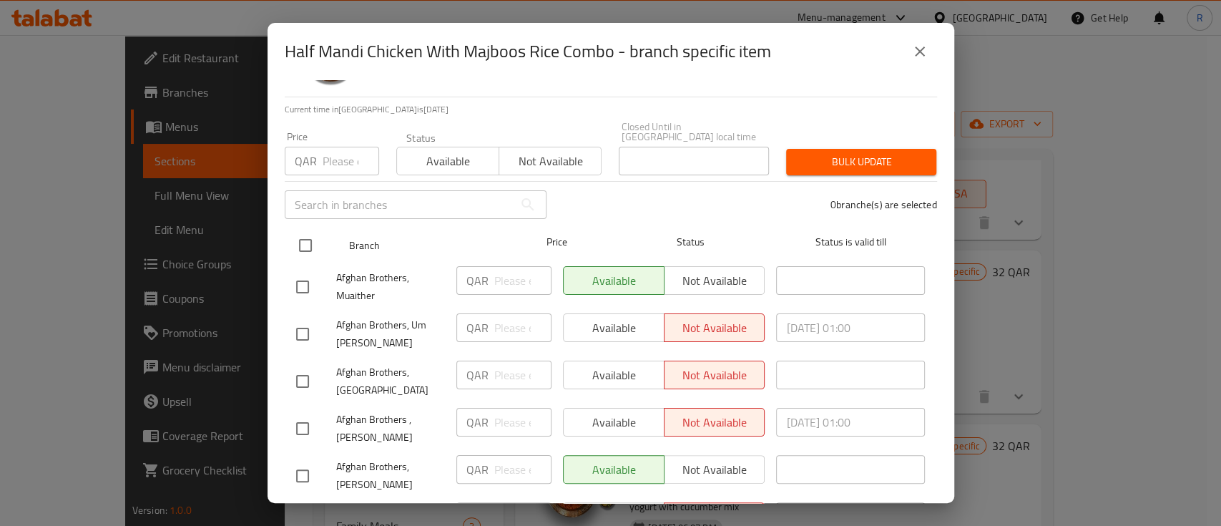
scroll to position [92, 0]
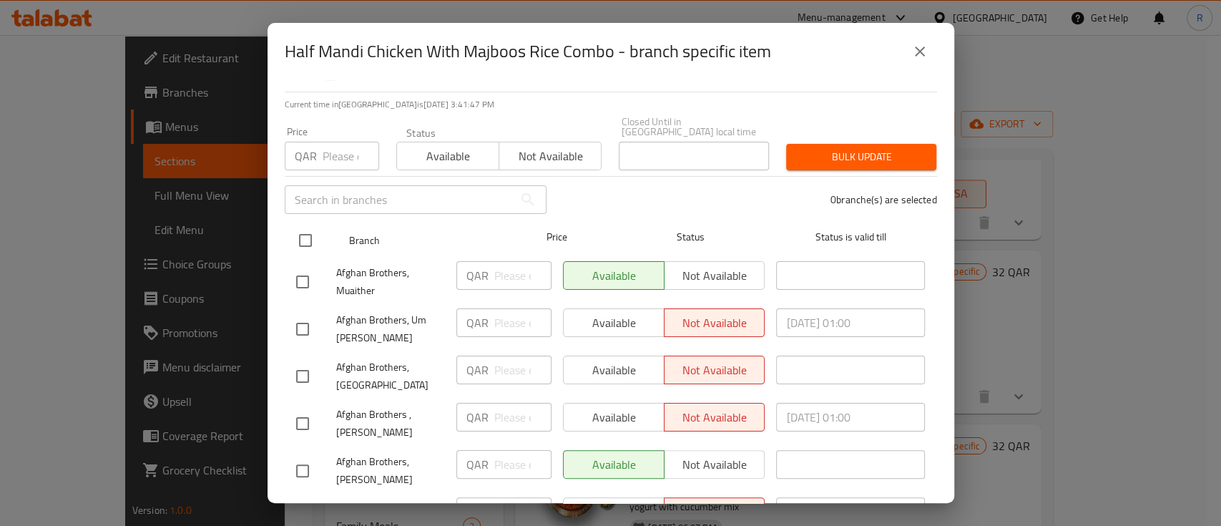
click at [310, 227] on input "checkbox" at bounding box center [305, 240] width 30 height 30
checkbox input "true"
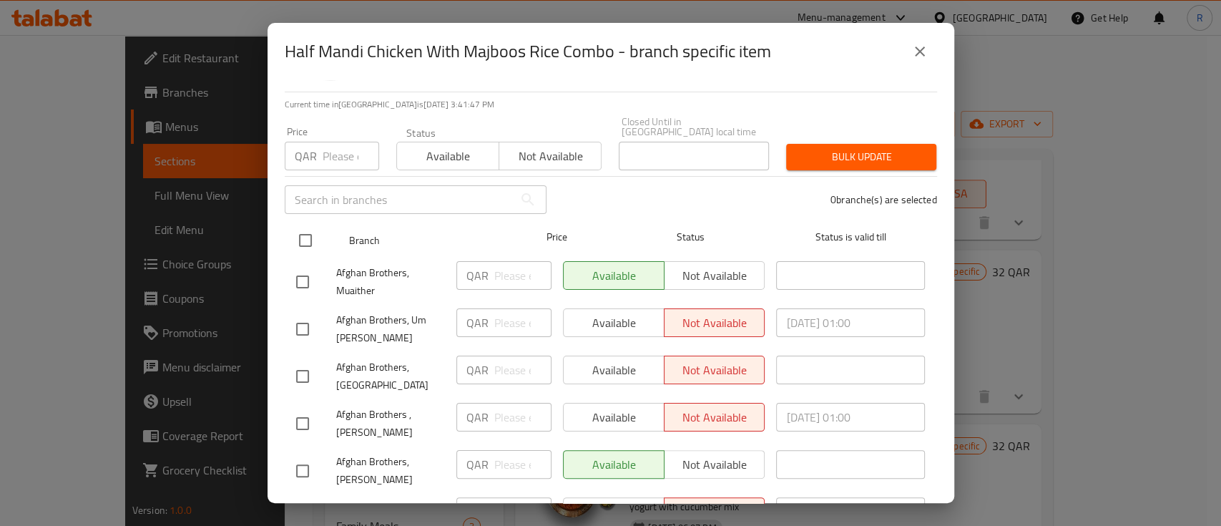
checkbox input "true"
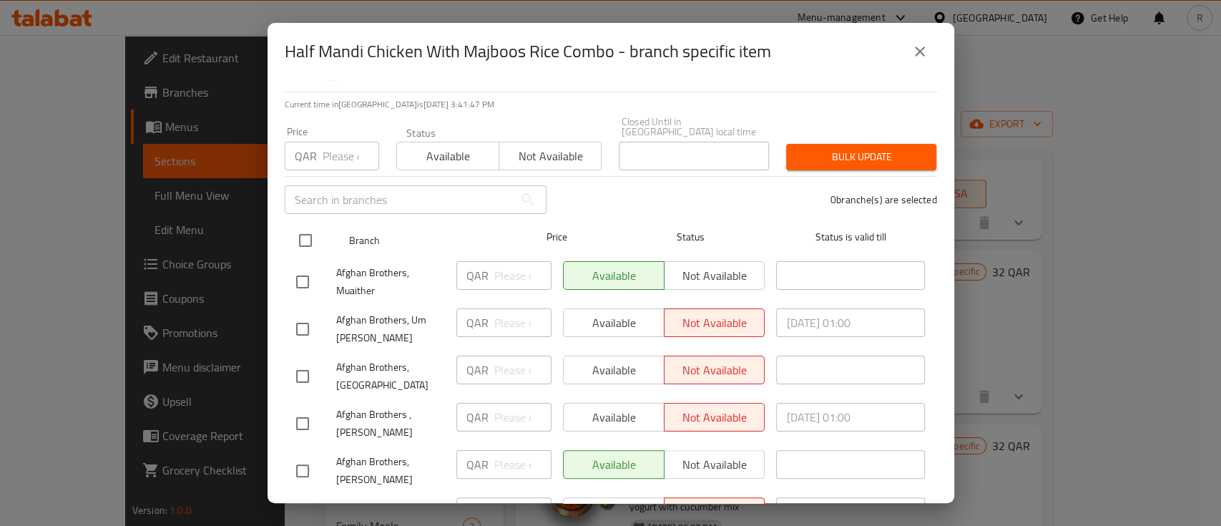
checkbox input "true"
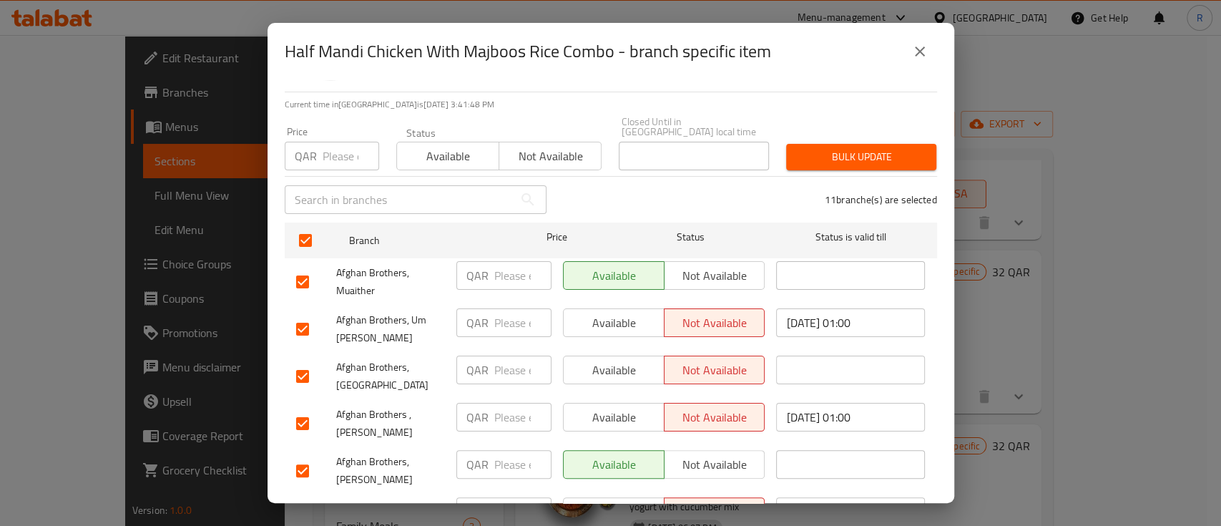
click at [615, 314] on span "Available" at bounding box center [613, 322] width 89 height 21
click at [593, 360] on span "Available" at bounding box center [613, 370] width 89 height 21
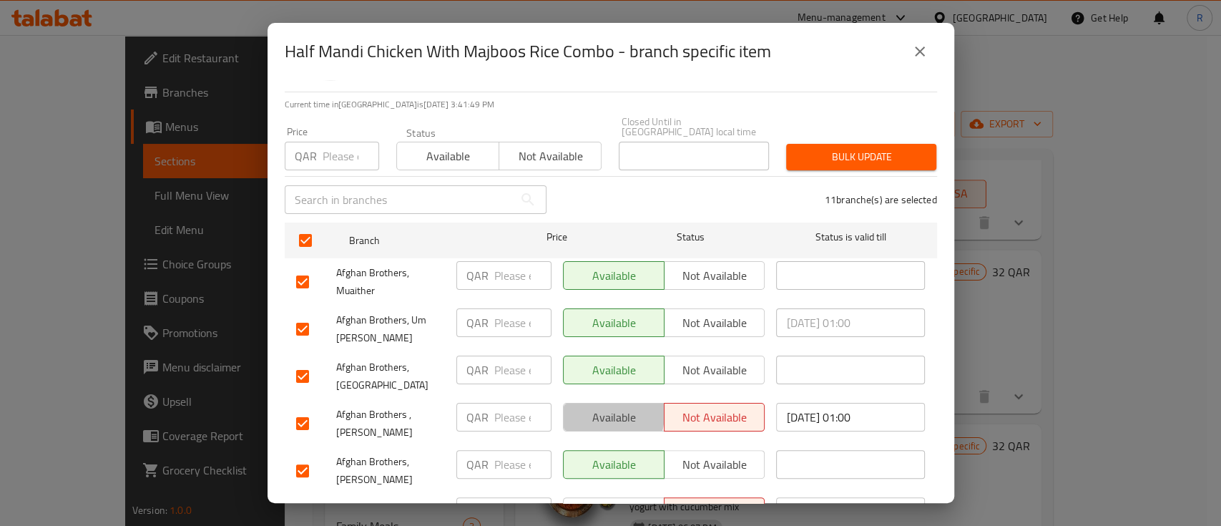
click at [592, 407] on span "Available" at bounding box center [613, 417] width 89 height 21
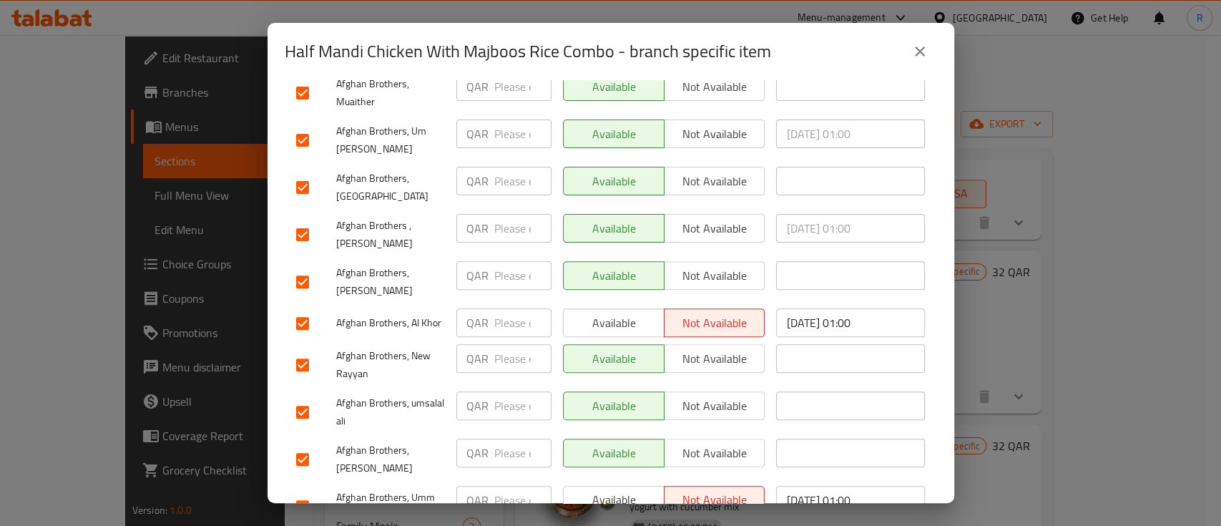
scroll to position [309, 0]
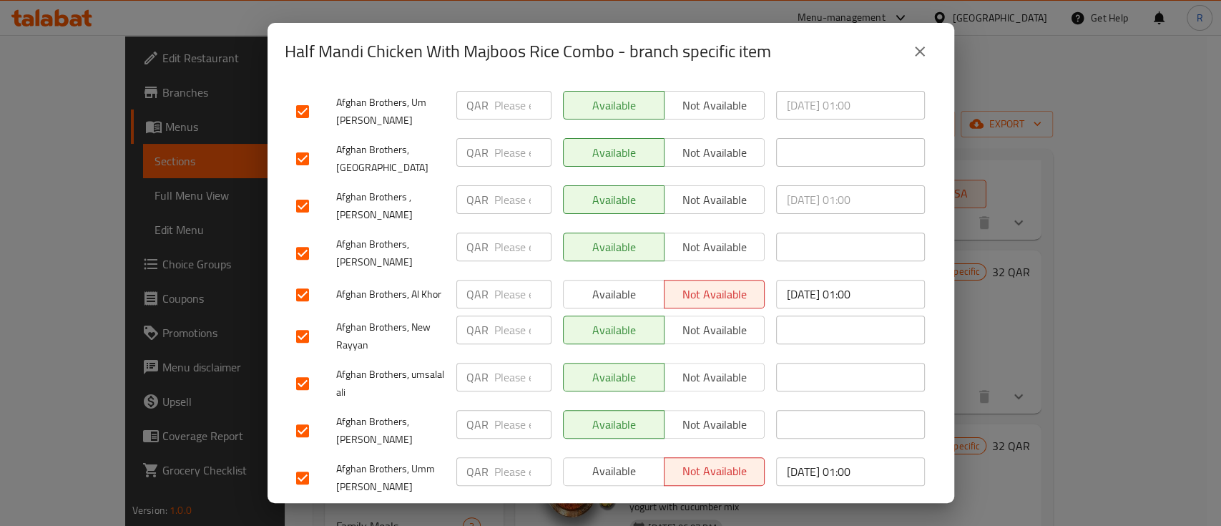
click at [590, 284] on span "Available" at bounding box center [613, 294] width 89 height 21
click at [613, 460] on span "Available" at bounding box center [613, 470] width 89 height 21
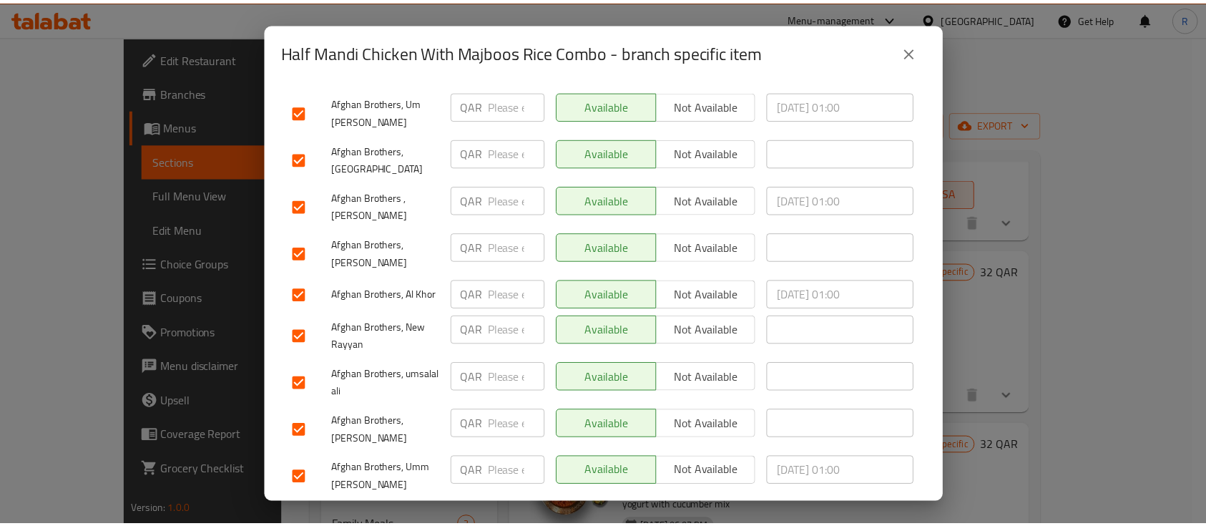
scroll to position [370, 0]
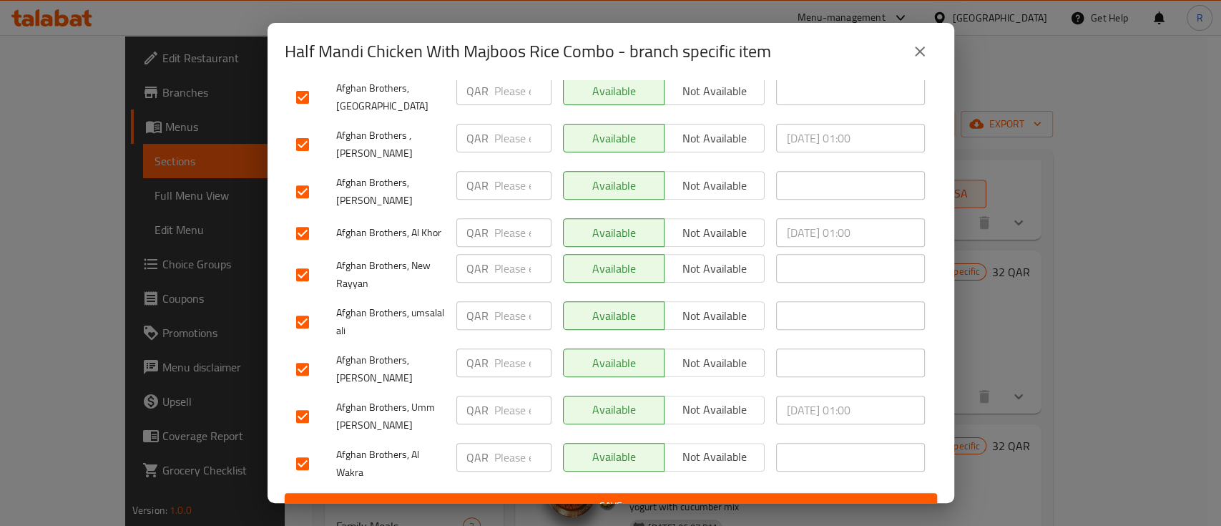
click at [650, 497] on span "Save" at bounding box center [610, 506] width 629 height 18
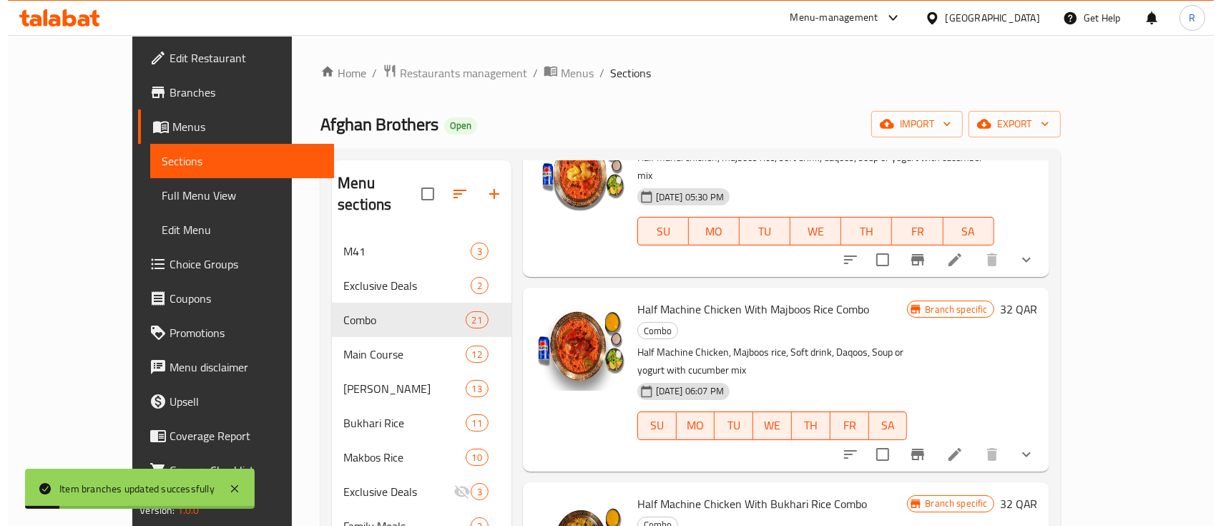
scroll to position [790, 0]
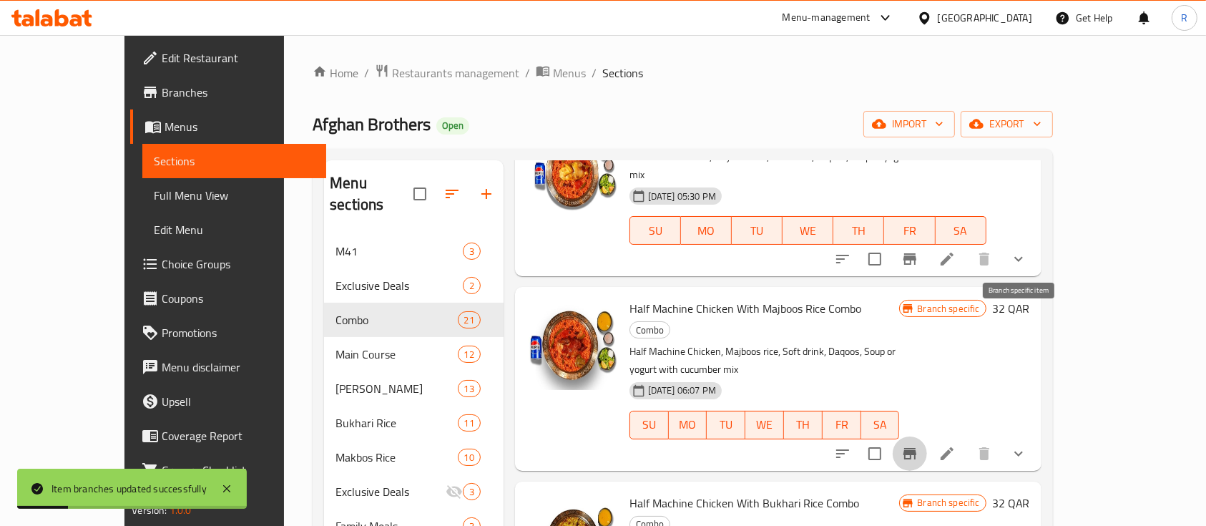
click at [918, 445] on icon "Branch-specific-item" at bounding box center [909, 453] width 17 height 17
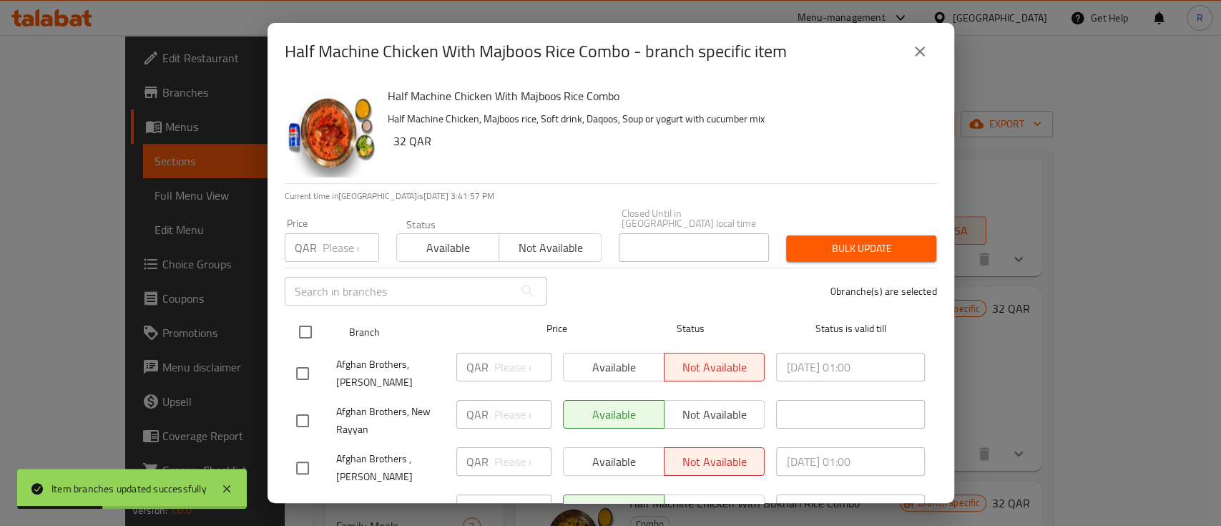
click at [303, 317] on input "checkbox" at bounding box center [305, 332] width 30 height 30
checkbox input "true"
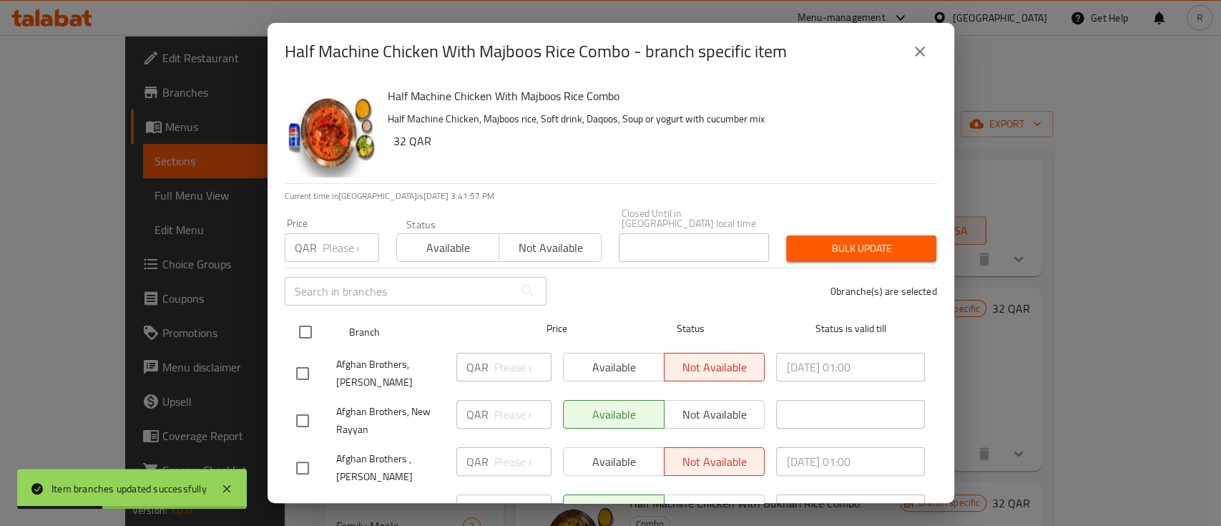
checkbox input "true"
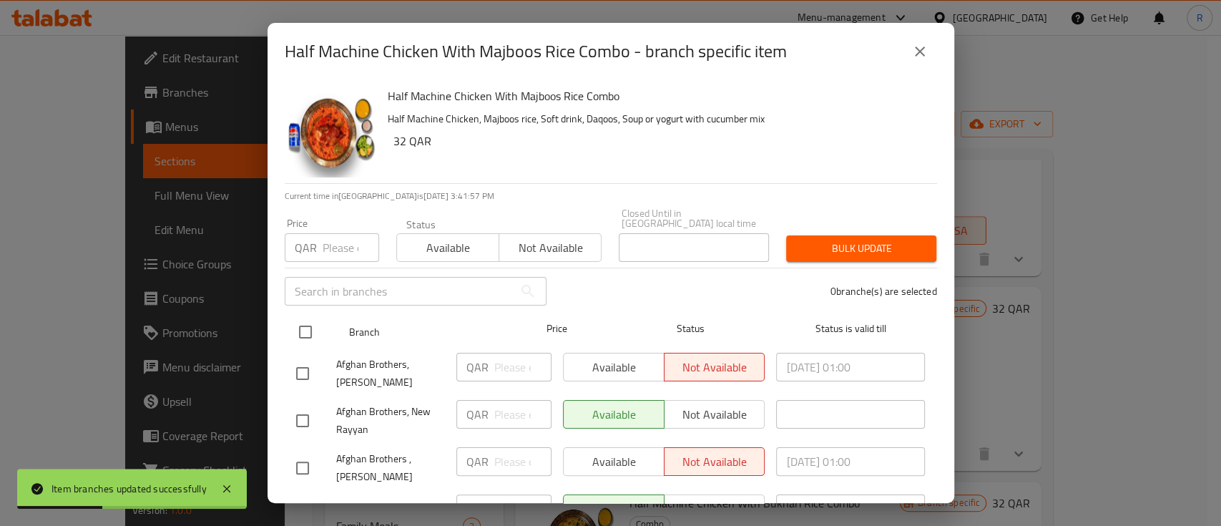
checkbox input "true"
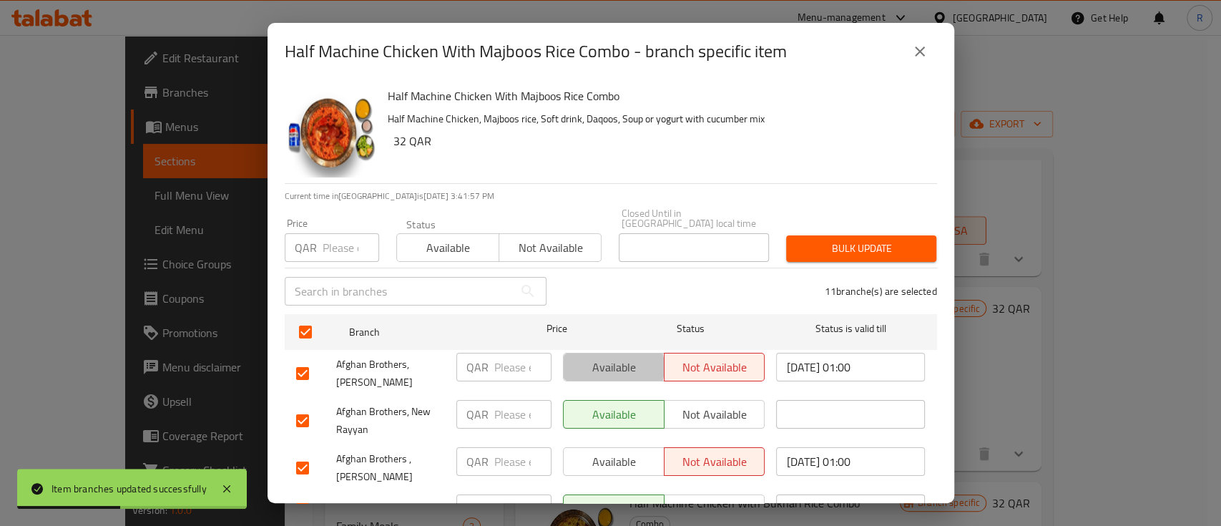
click at [604, 357] on span "Available" at bounding box center [613, 367] width 89 height 21
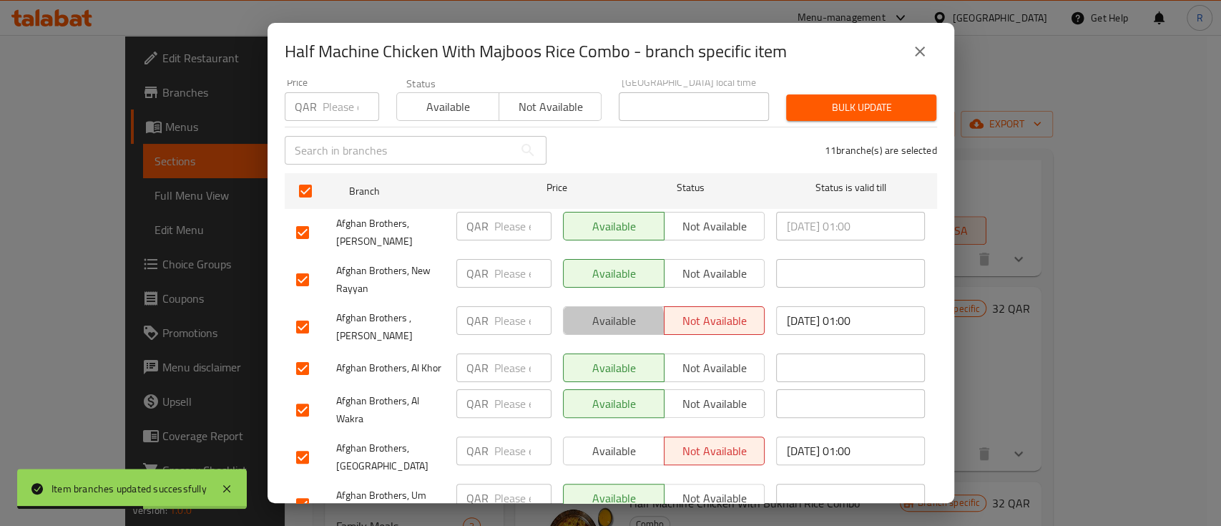
click at [600, 310] on span "Available" at bounding box center [613, 320] width 89 height 21
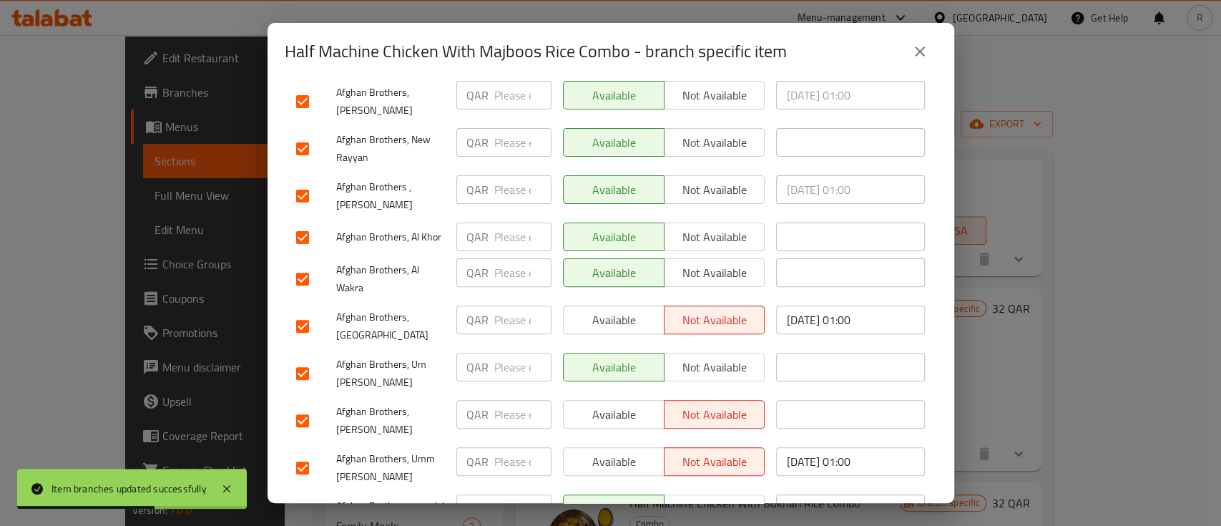
scroll to position [275, 0]
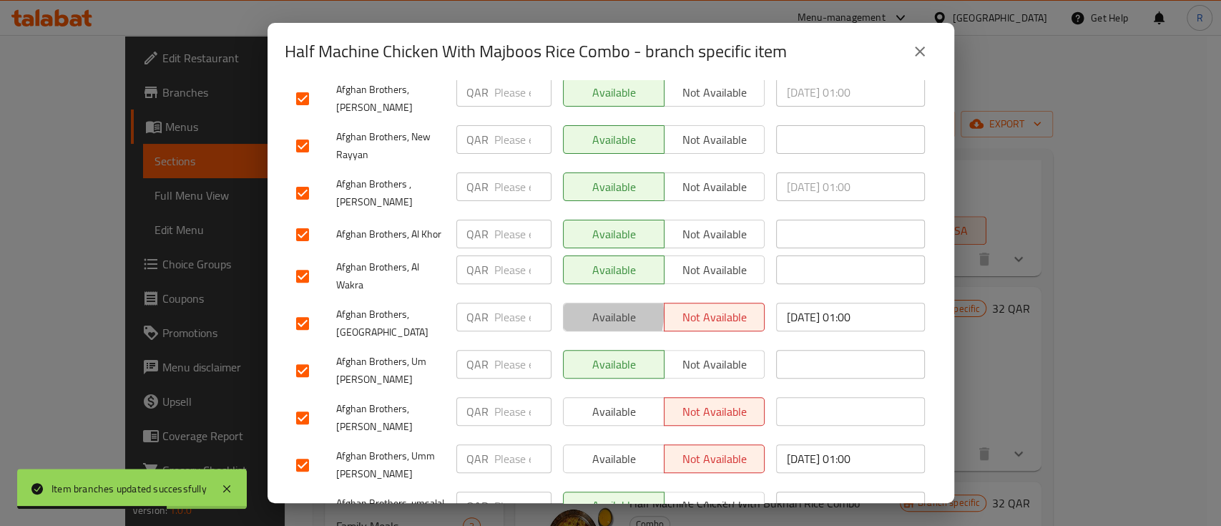
click at [574, 307] on span "Available" at bounding box center [613, 317] width 89 height 21
click at [590, 401] on span "Available" at bounding box center [613, 411] width 89 height 21
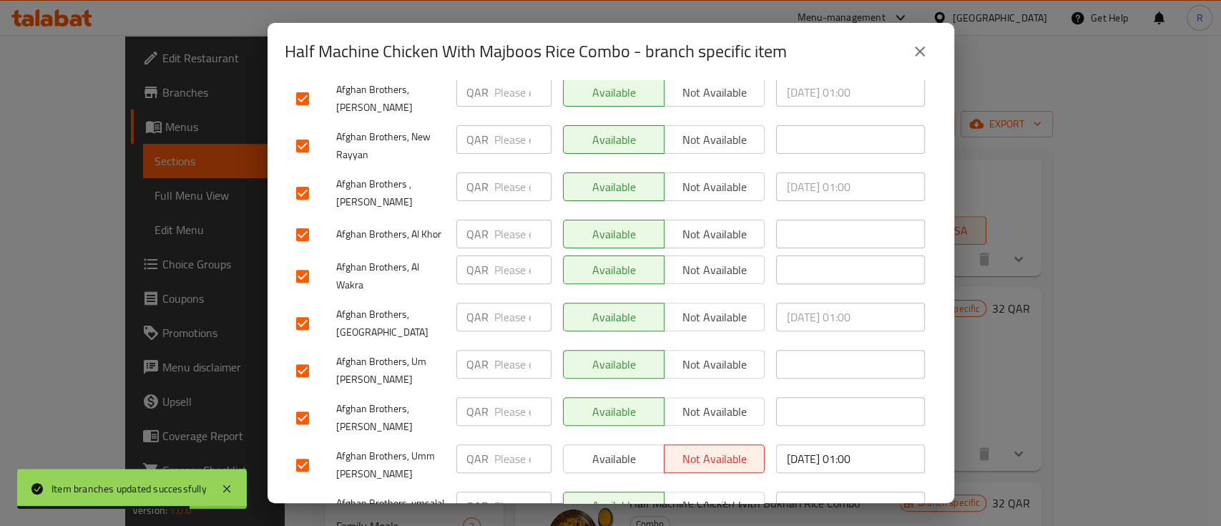
click at [598, 448] on span "Available" at bounding box center [613, 458] width 89 height 21
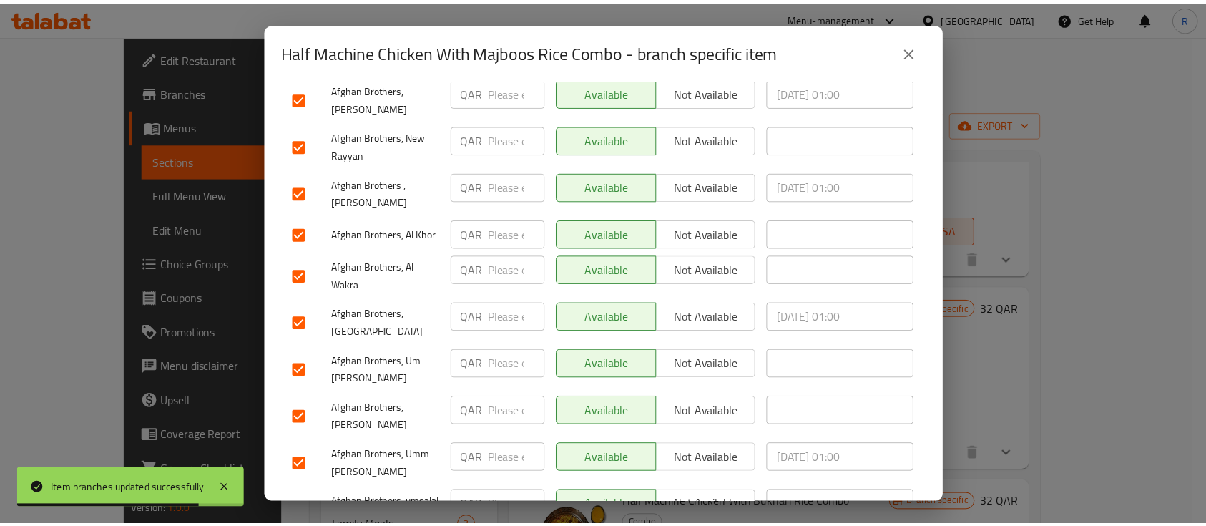
scroll to position [370, 0]
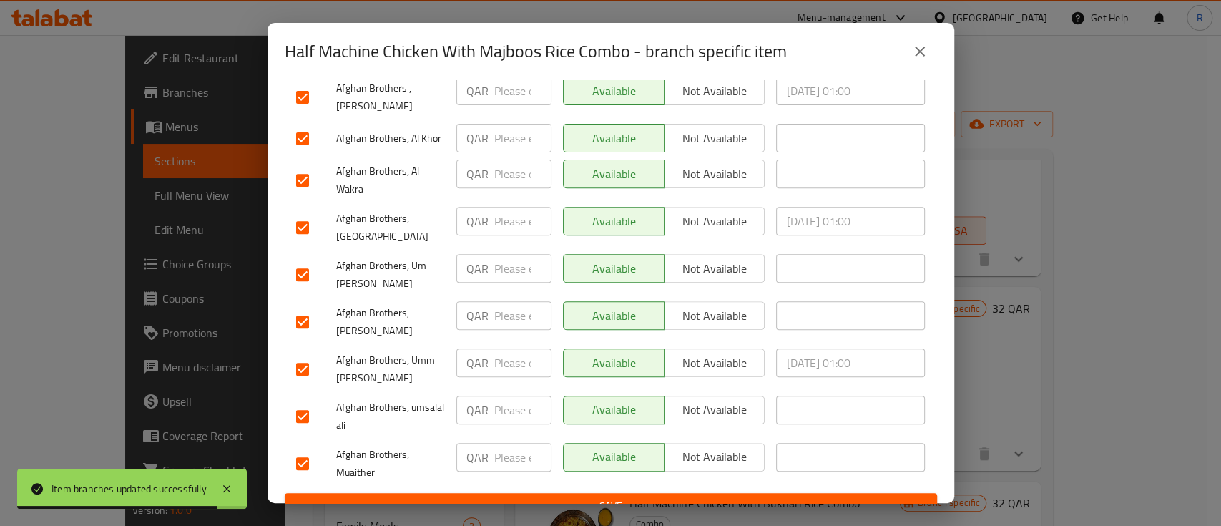
click at [708, 497] on span "Save" at bounding box center [610, 506] width 629 height 18
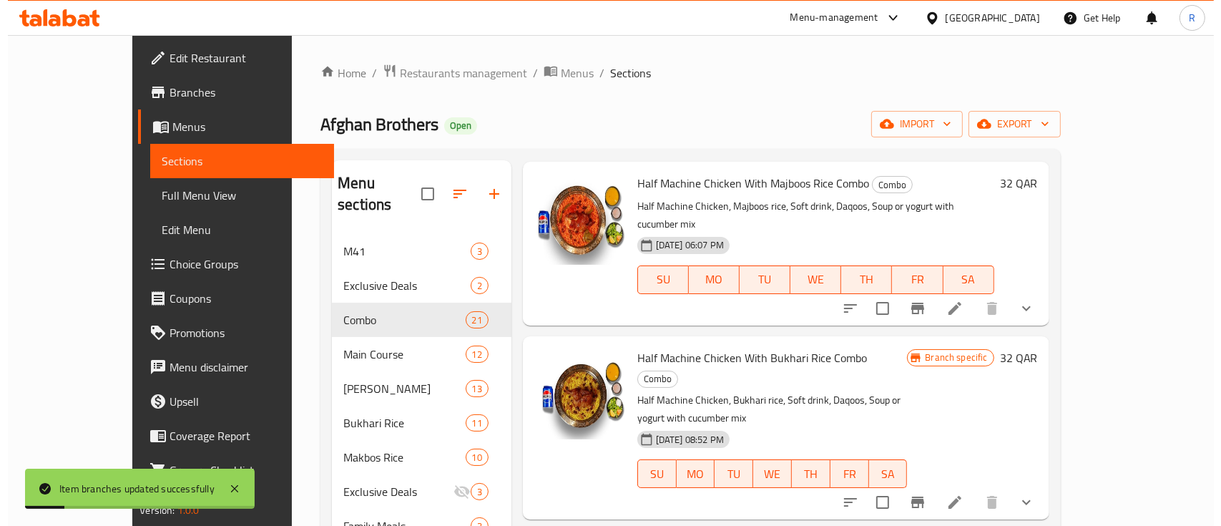
scroll to position [916, 0]
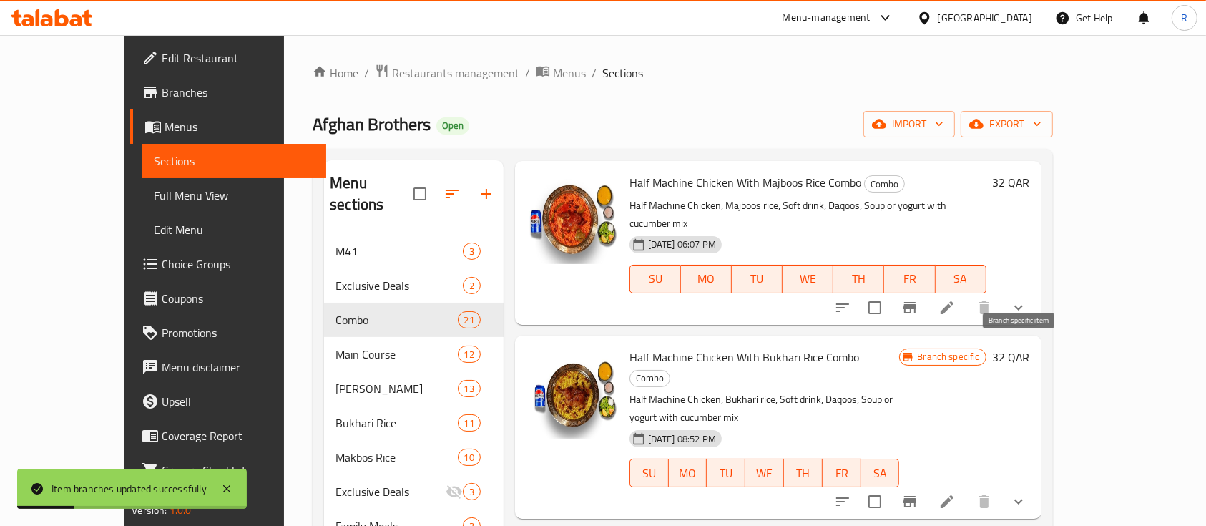
click at [927, 484] on button "Branch-specific-item" at bounding box center [909, 501] width 34 height 34
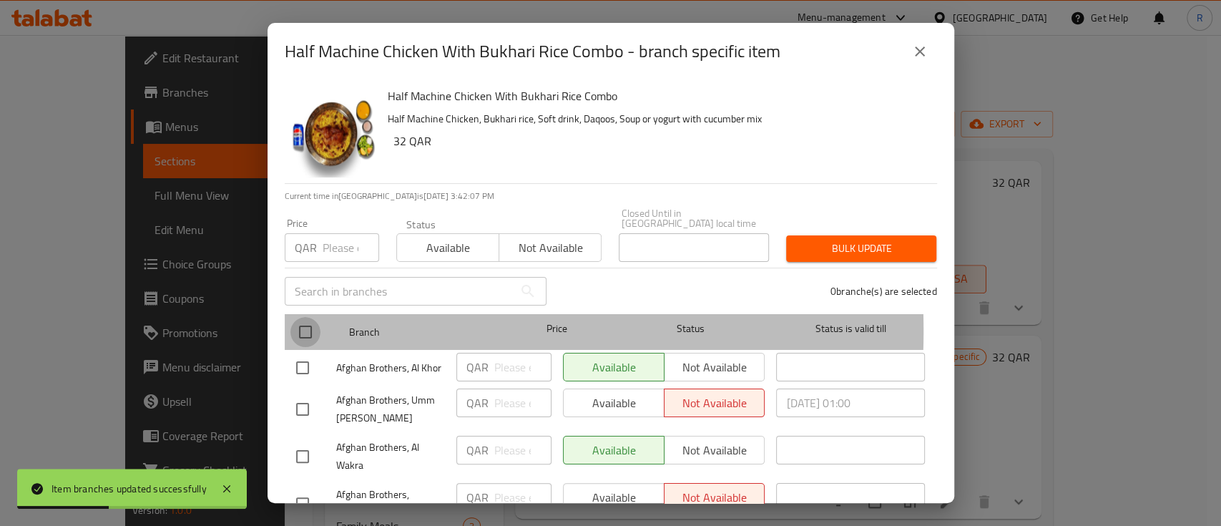
click at [302, 320] on input "checkbox" at bounding box center [305, 332] width 30 height 30
checkbox input "true"
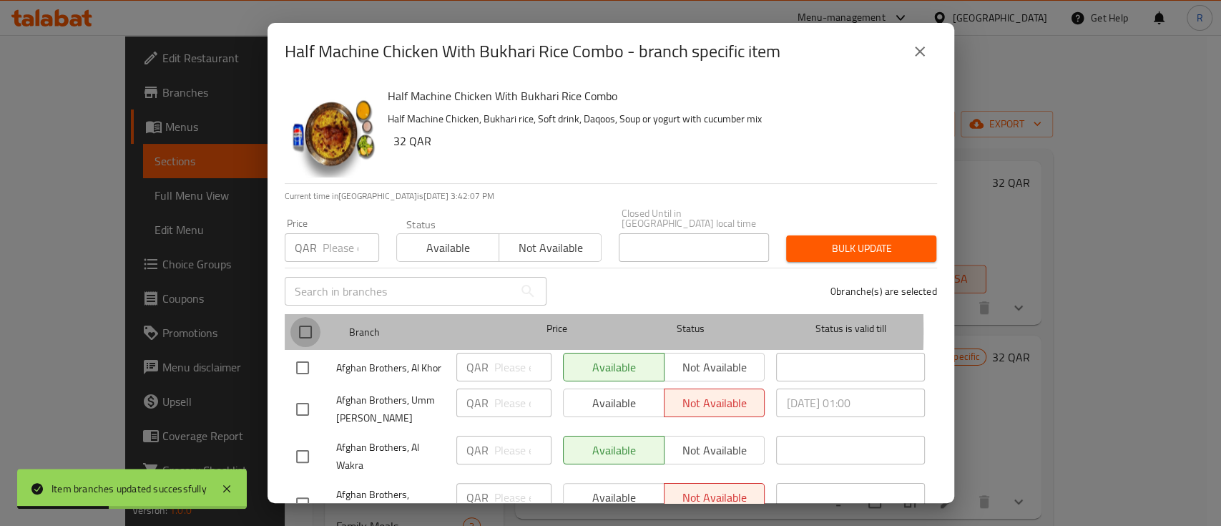
checkbox input "true"
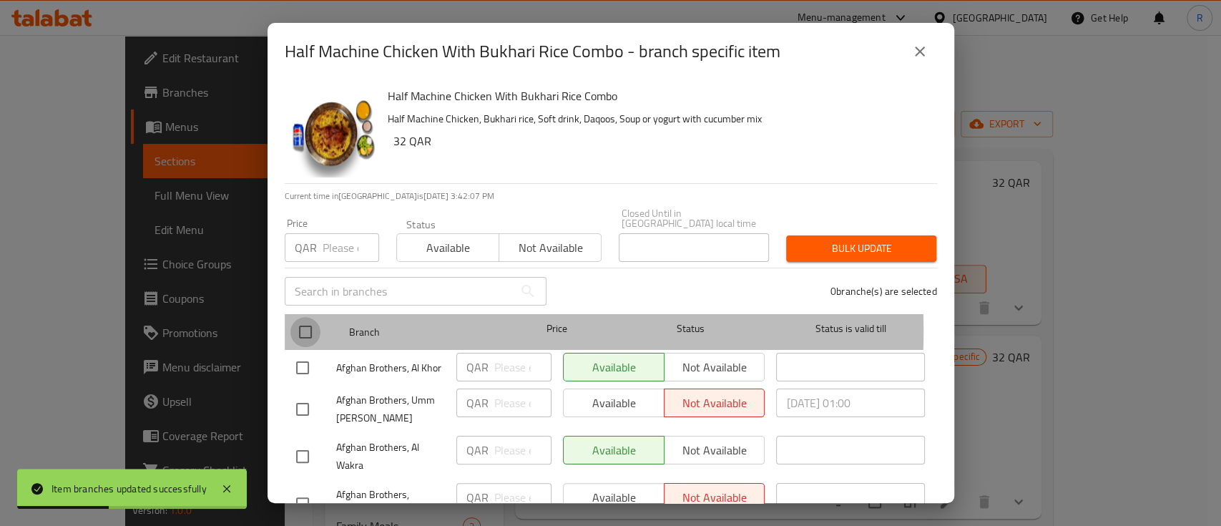
checkbox input "true"
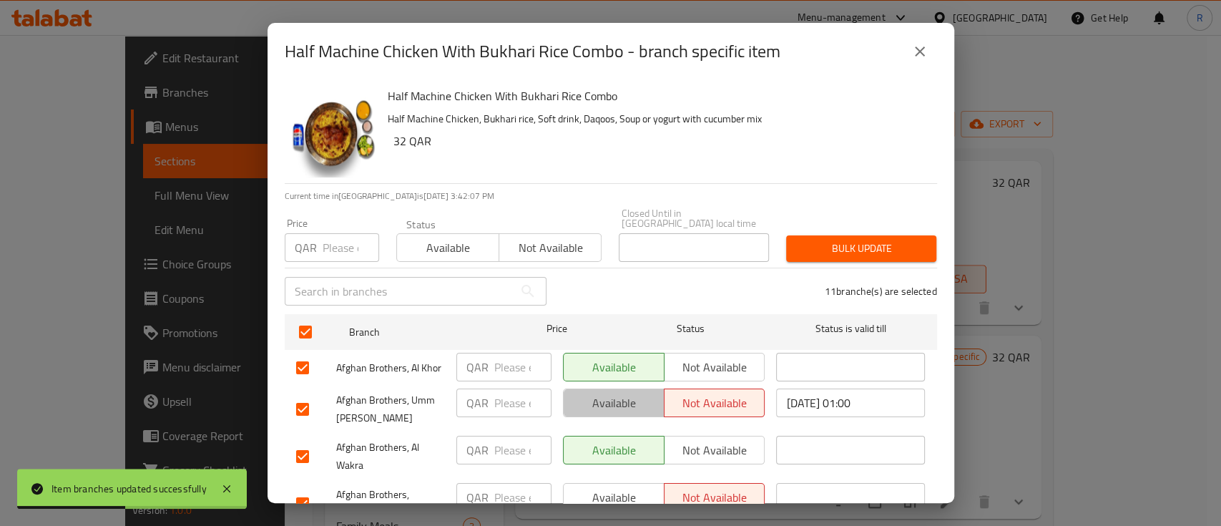
click at [646, 393] on span "Available" at bounding box center [613, 403] width 89 height 21
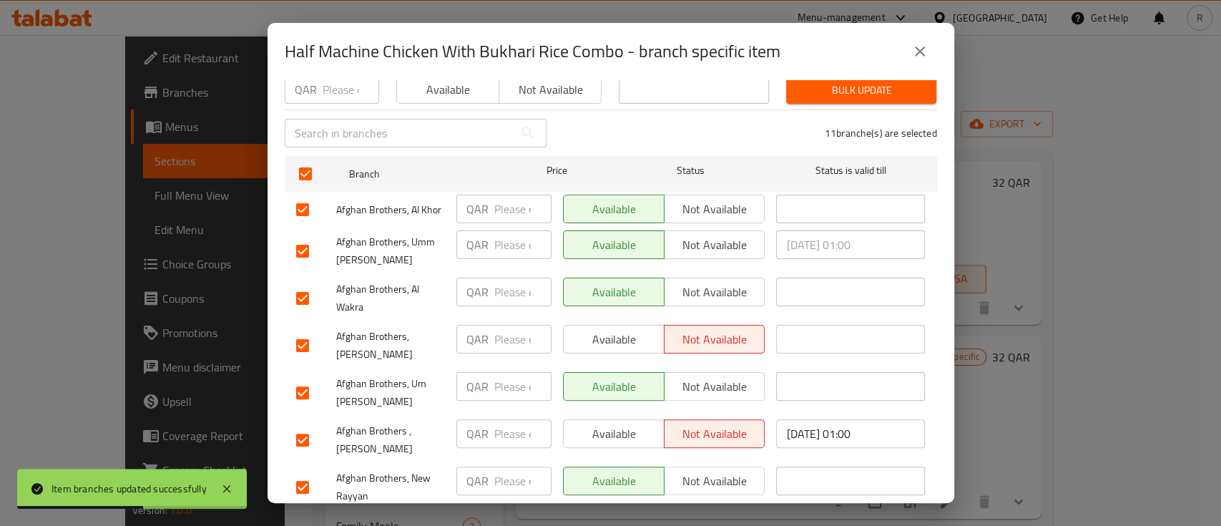
scroll to position [172, 0]
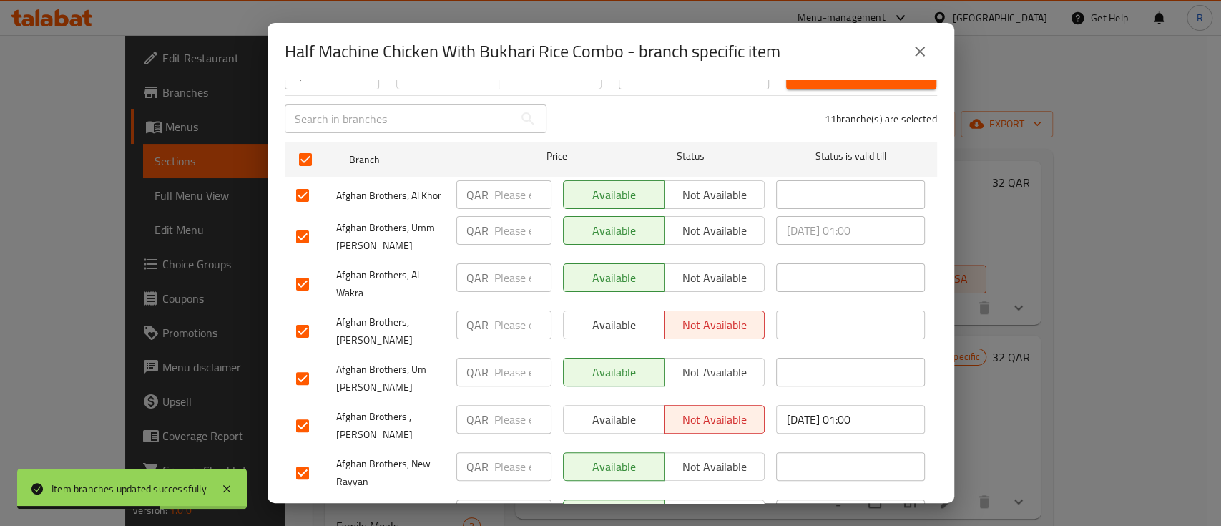
click at [596, 315] on span "Available" at bounding box center [613, 325] width 89 height 21
click at [595, 414] on span "Available" at bounding box center [613, 419] width 89 height 21
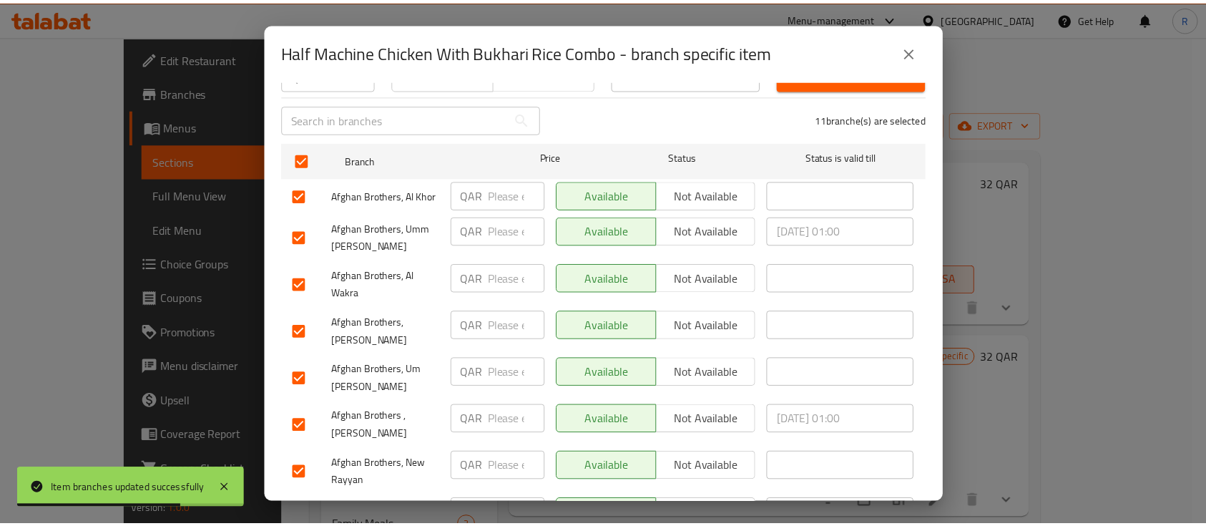
scroll to position [370, 0]
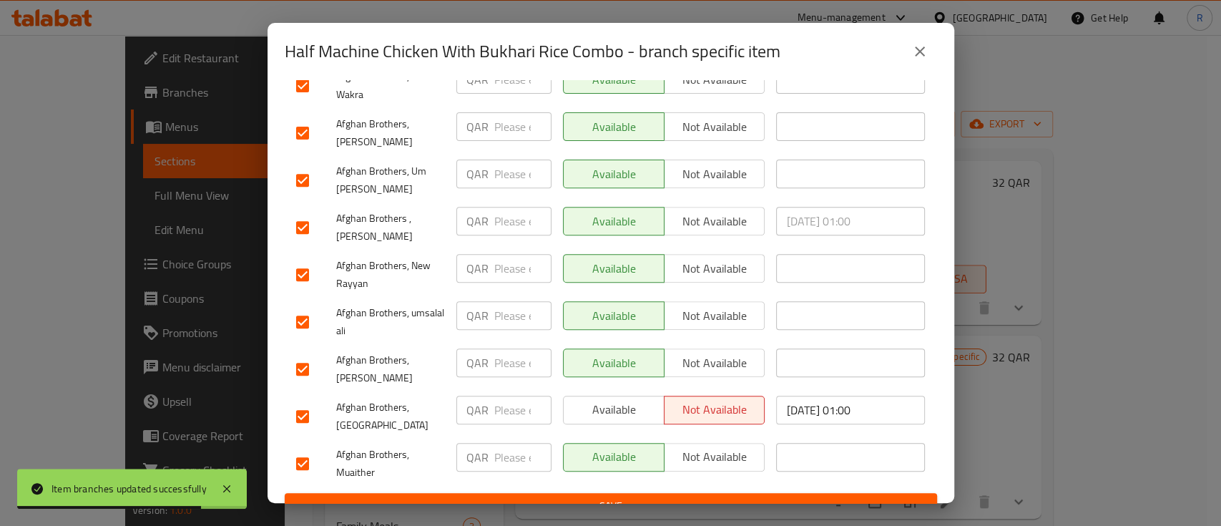
click at [582, 399] on span "Available" at bounding box center [613, 409] width 89 height 21
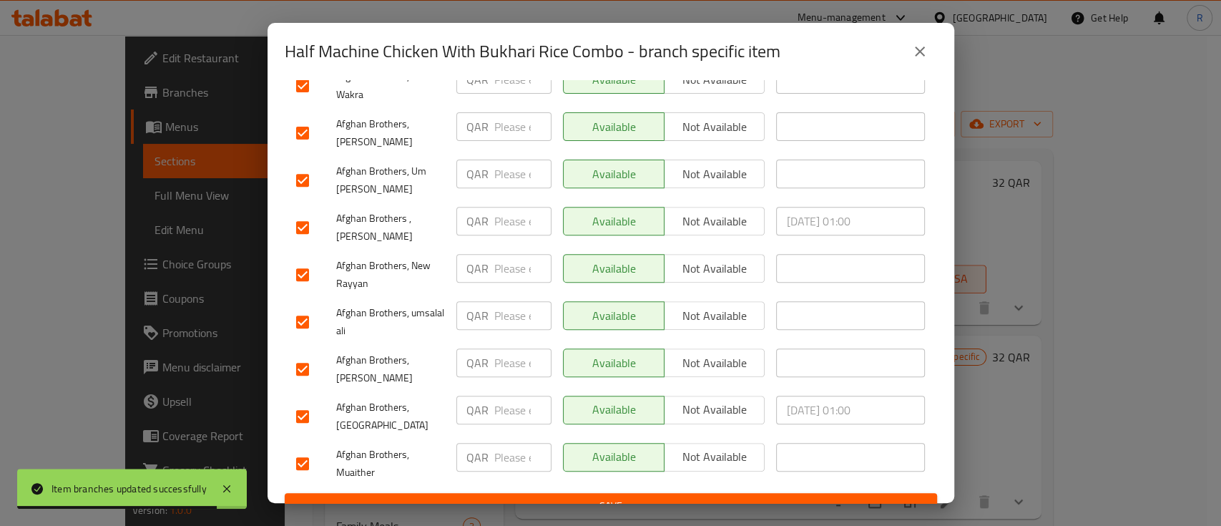
click at [627, 502] on div "Half Machine Chicken With Bukhari Rice Combo Half Machine Chicken, Bukhari rice…" at bounding box center [610, 291] width 686 height 423
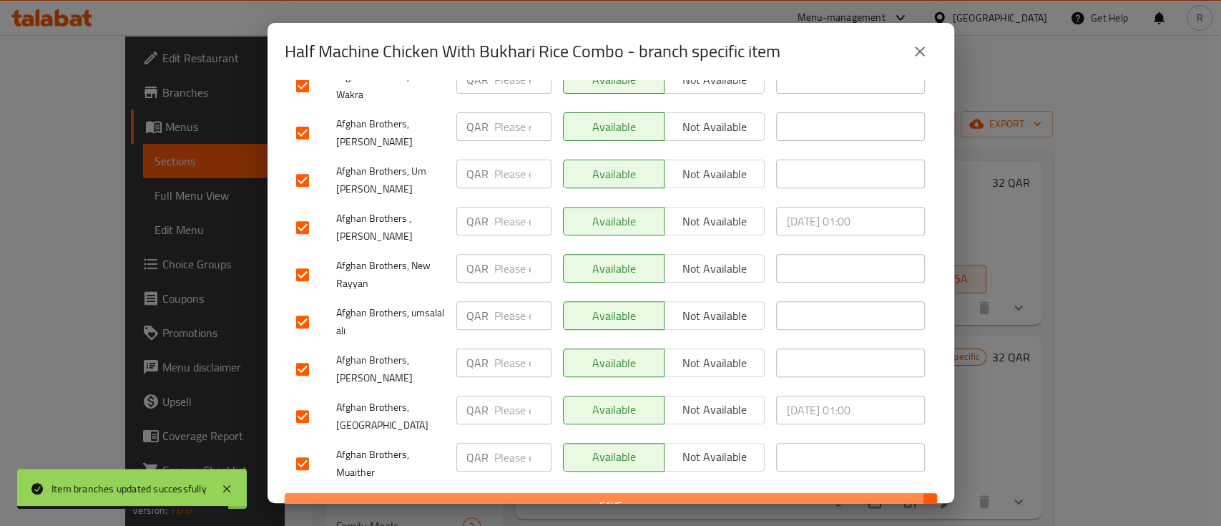
click at [597, 497] on span "Save" at bounding box center [610, 506] width 629 height 18
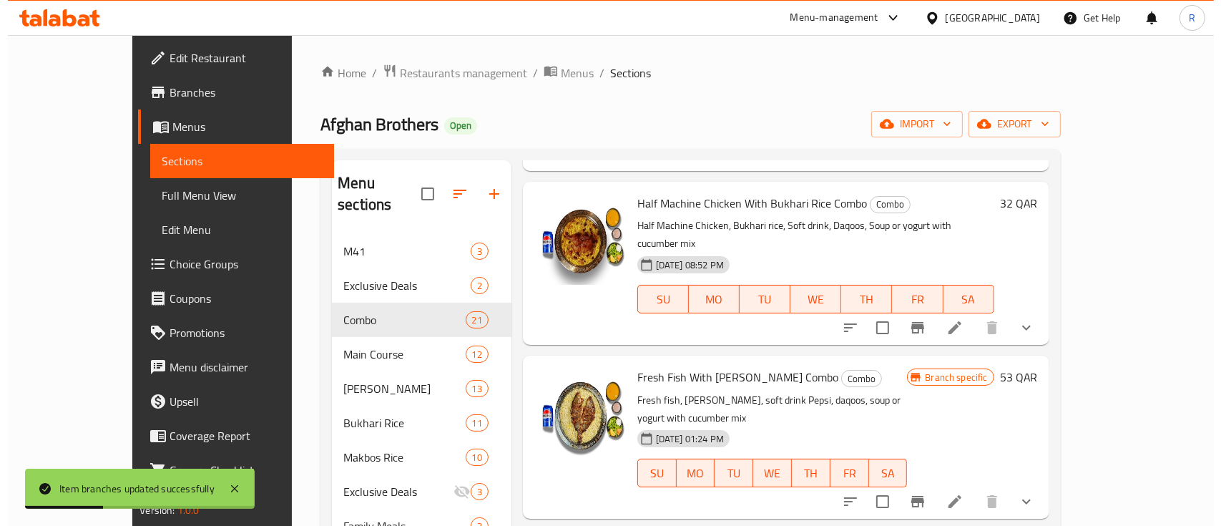
scroll to position [1070, 0]
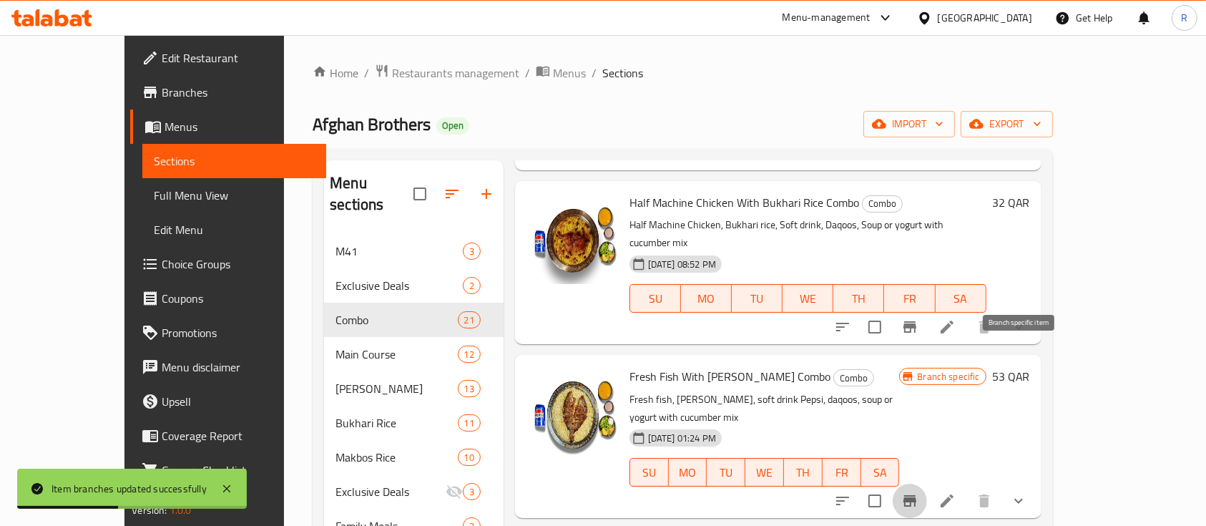
click at [918, 492] on icon "Branch-specific-item" at bounding box center [909, 500] width 17 height 17
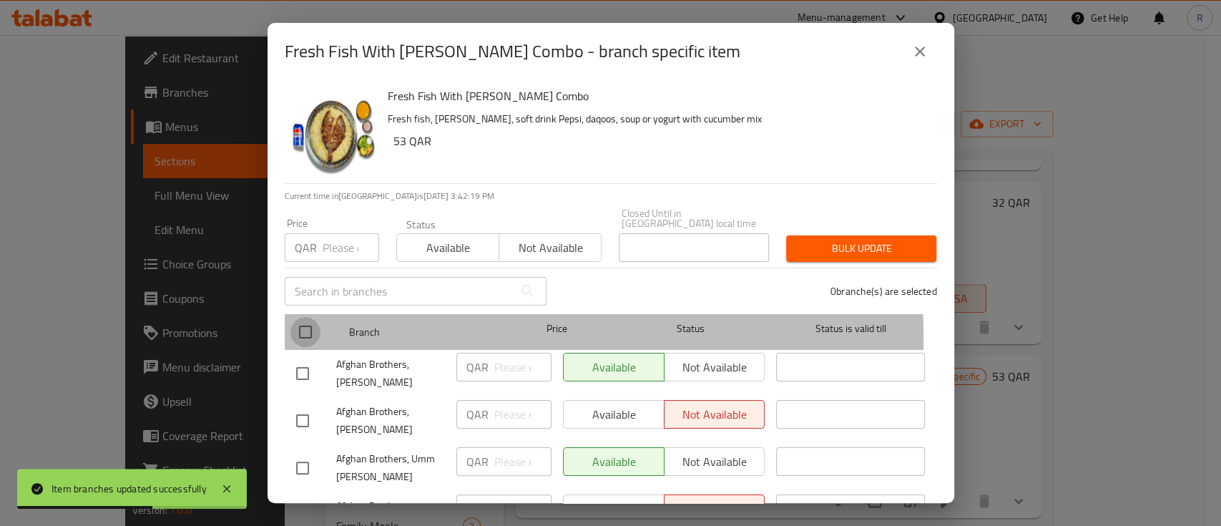
click at [305, 328] on input "checkbox" at bounding box center [305, 332] width 30 height 30
checkbox input "true"
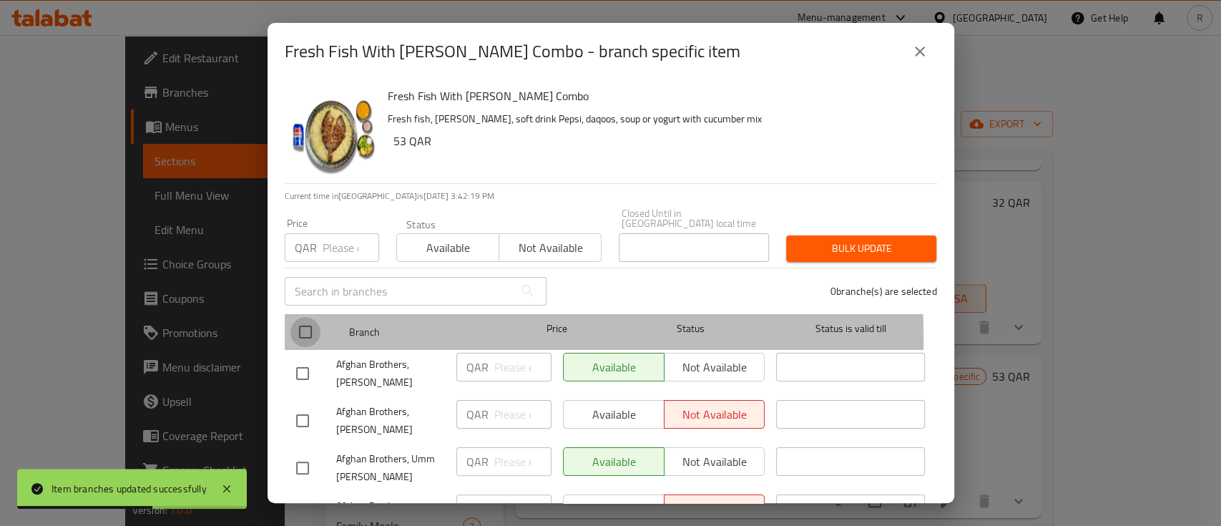
checkbox input "true"
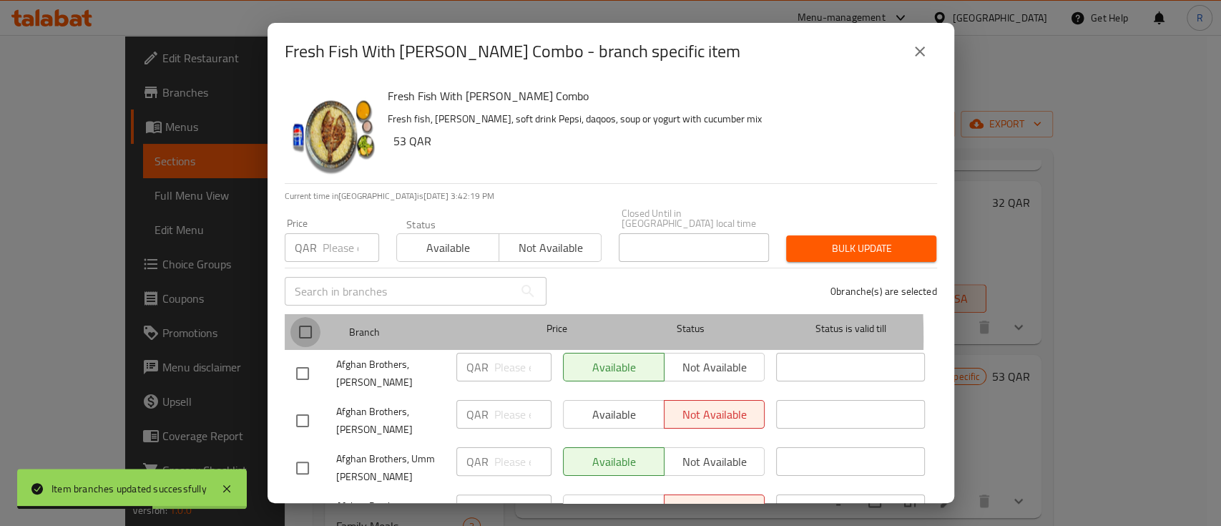
checkbox input "true"
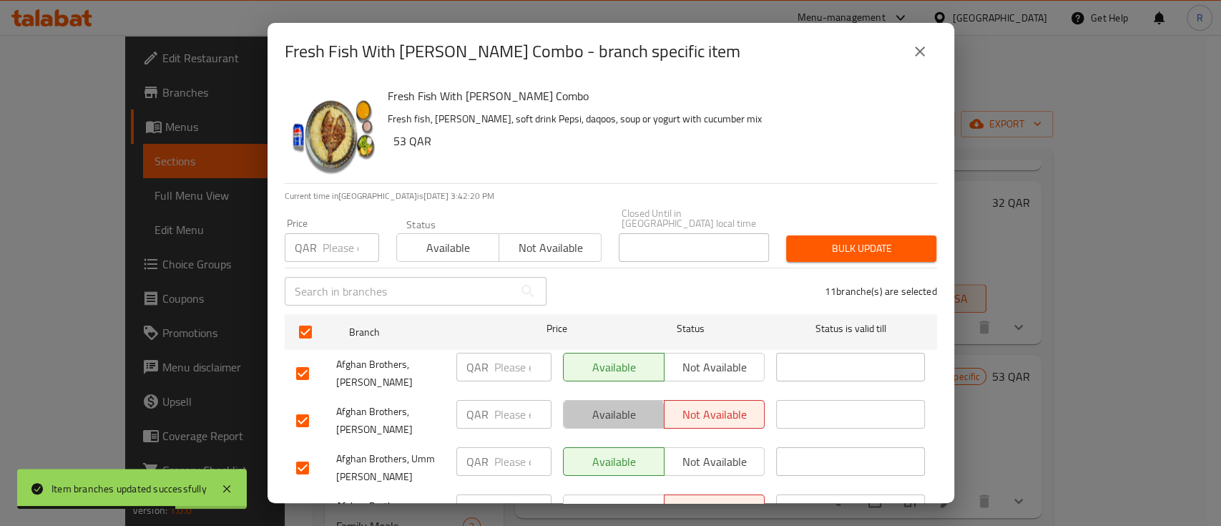
click at [584, 404] on button "Available" at bounding box center [614, 414] width 102 height 29
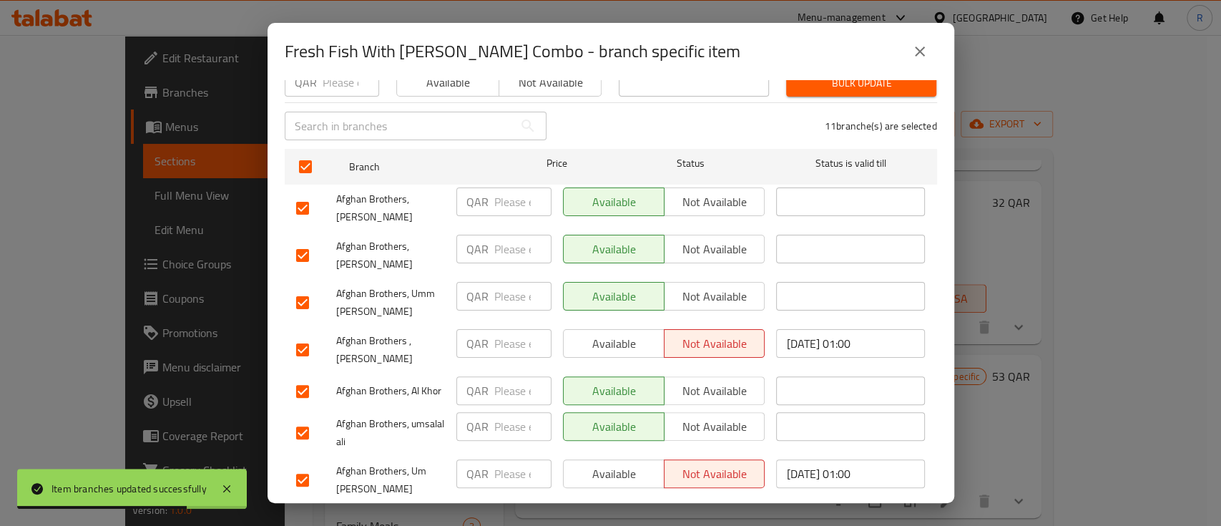
scroll to position [166, 0]
click at [606, 328] on button "Available" at bounding box center [614, 342] width 102 height 29
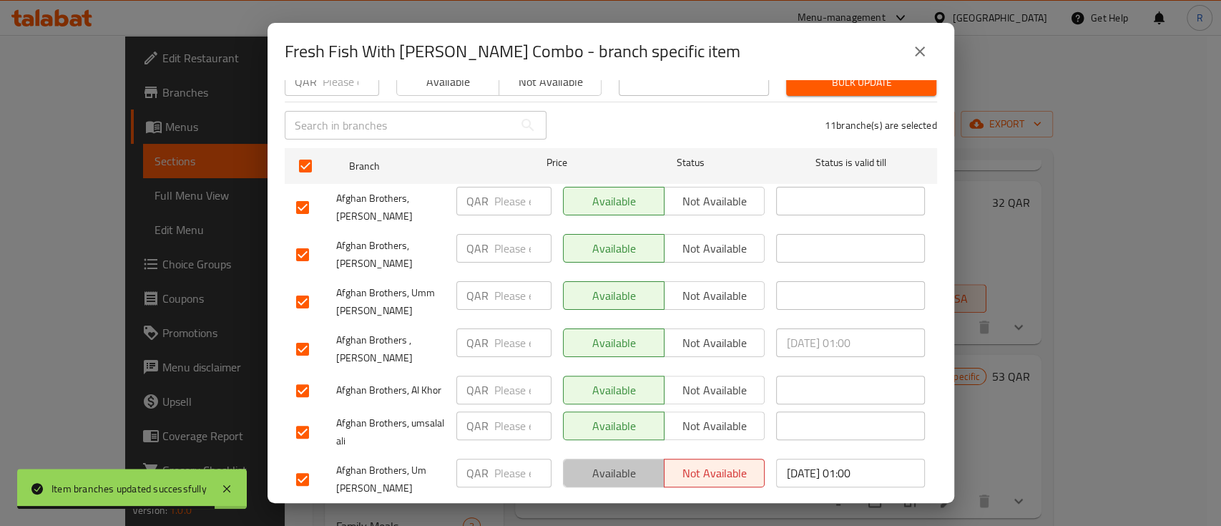
click at [616, 463] on span "Available" at bounding box center [613, 473] width 89 height 21
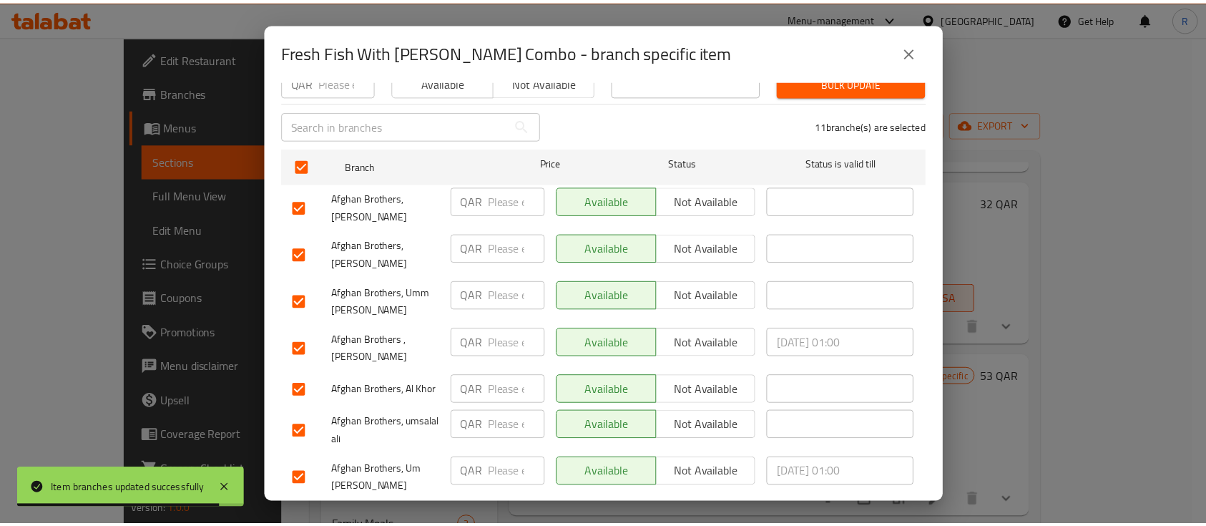
scroll to position [370, 0]
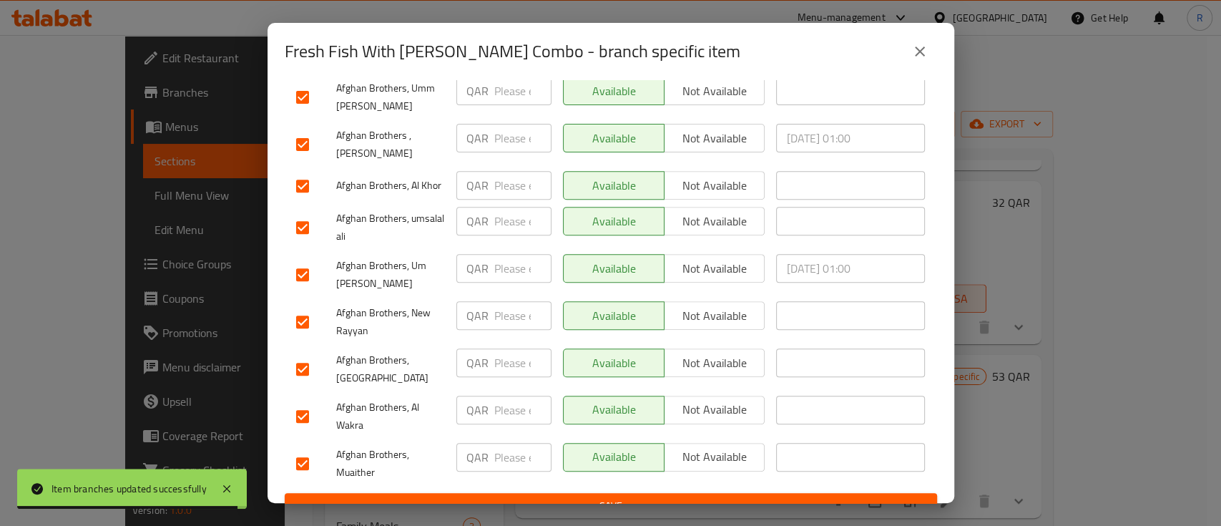
click at [659, 497] on span "Save" at bounding box center [610, 506] width 629 height 18
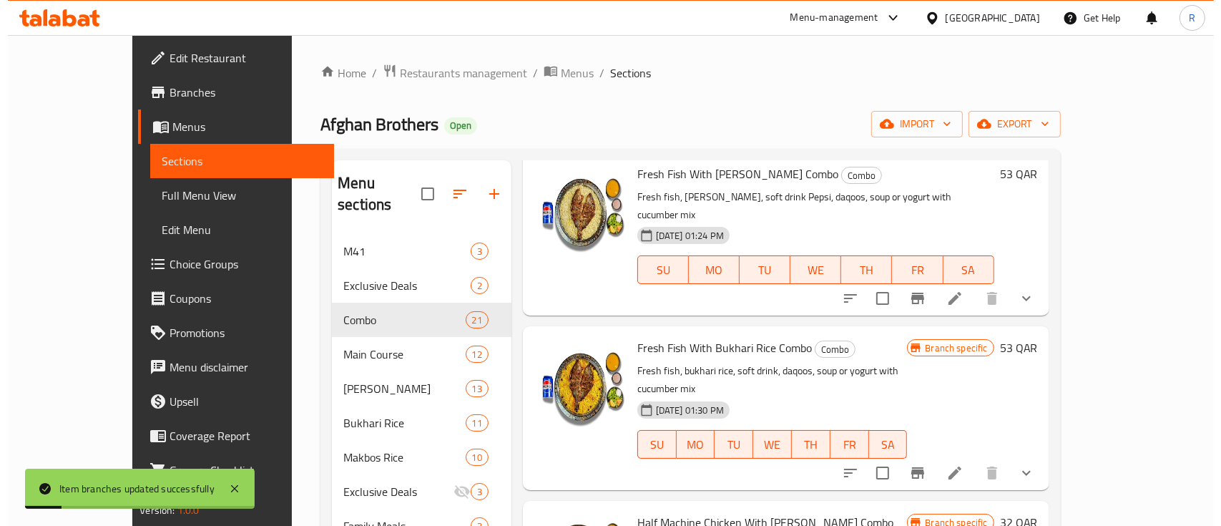
scroll to position [1273, 0]
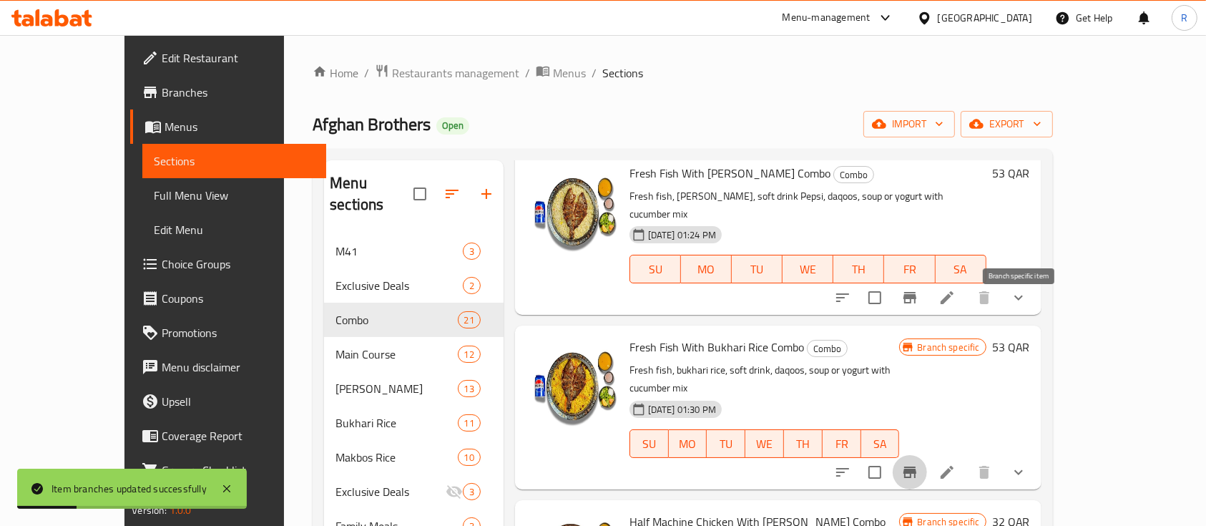
click at [918, 463] on icon "Branch-specific-item" at bounding box center [909, 471] width 17 height 17
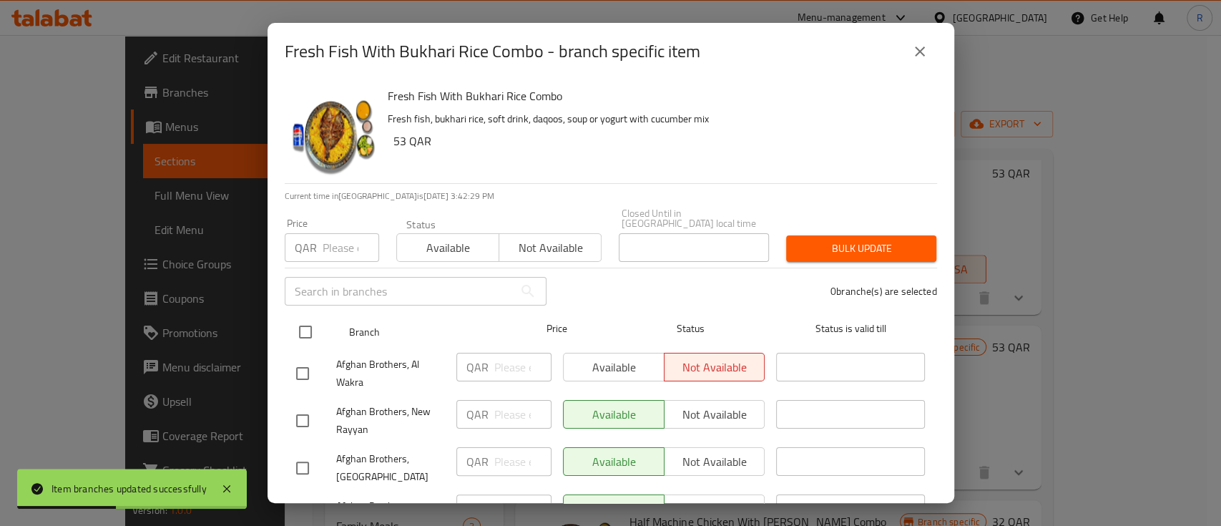
click at [309, 320] on input "checkbox" at bounding box center [305, 332] width 30 height 30
checkbox input "true"
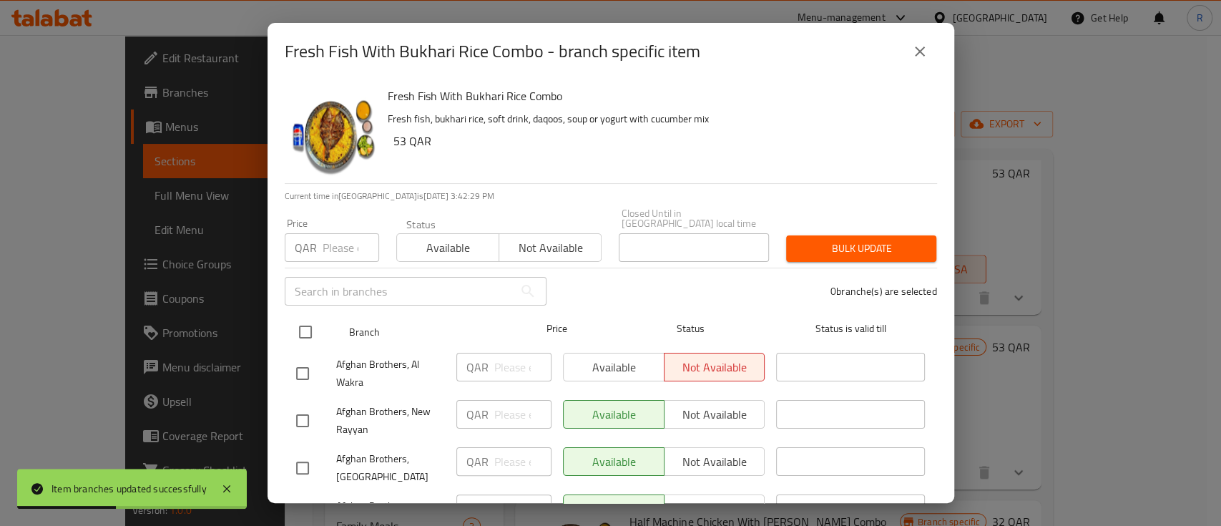
checkbox input "true"
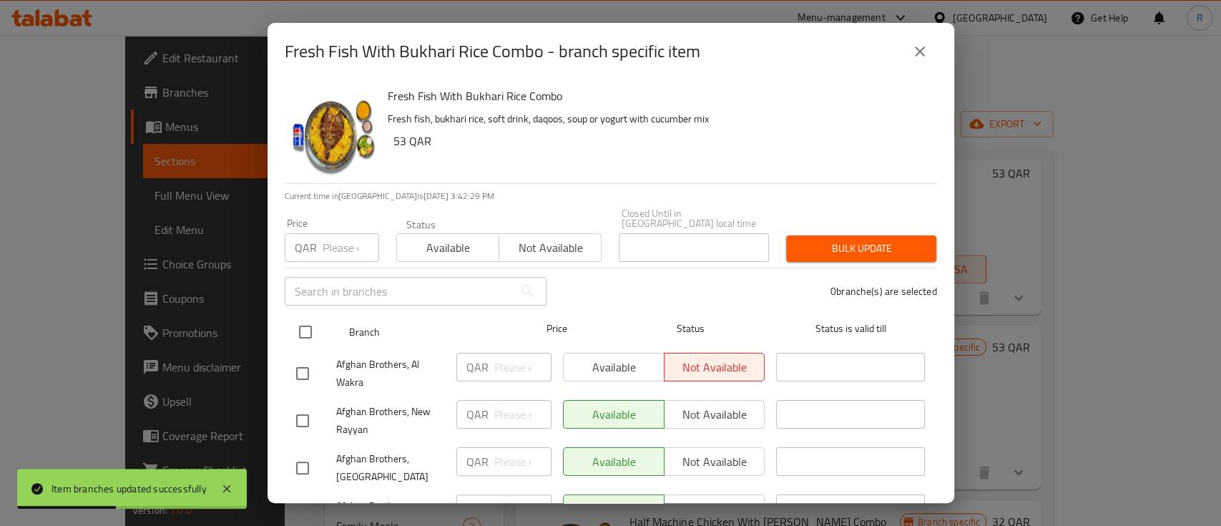
checkbox input "true"
click at [601, 332] on div "Price" at bounding box center [556, 331] width 107 height 41
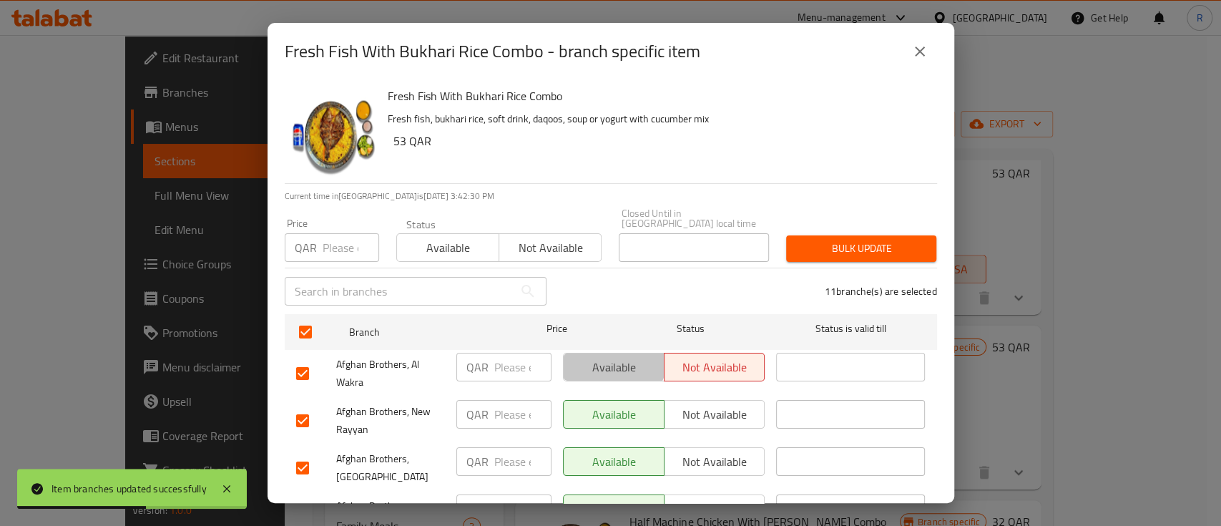
click at [596, 352] on button "Available" at bounding box center [614, 366] width 102 height 29
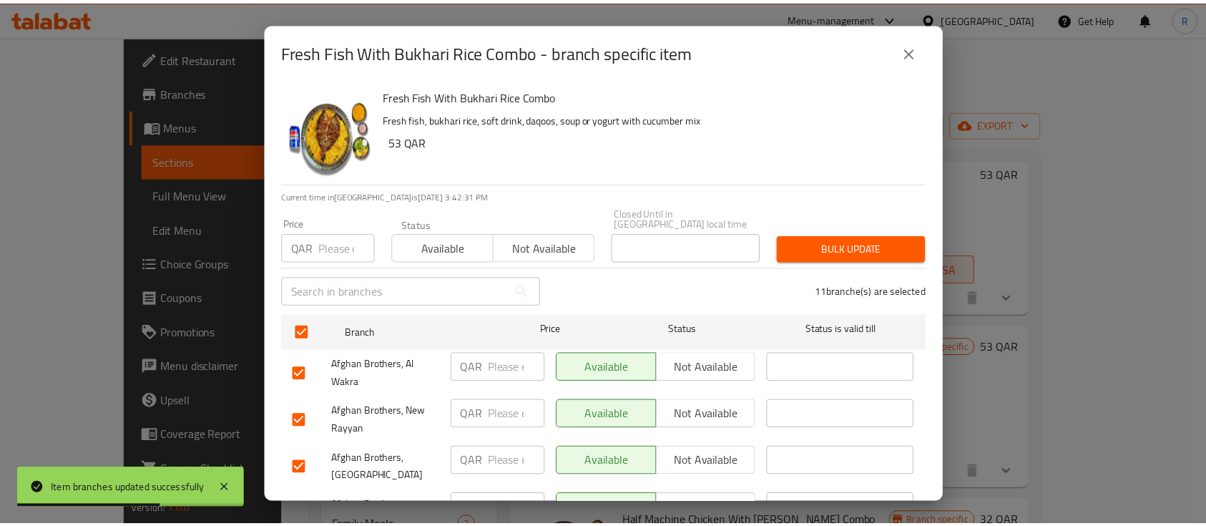
scroll to position [370, 0]
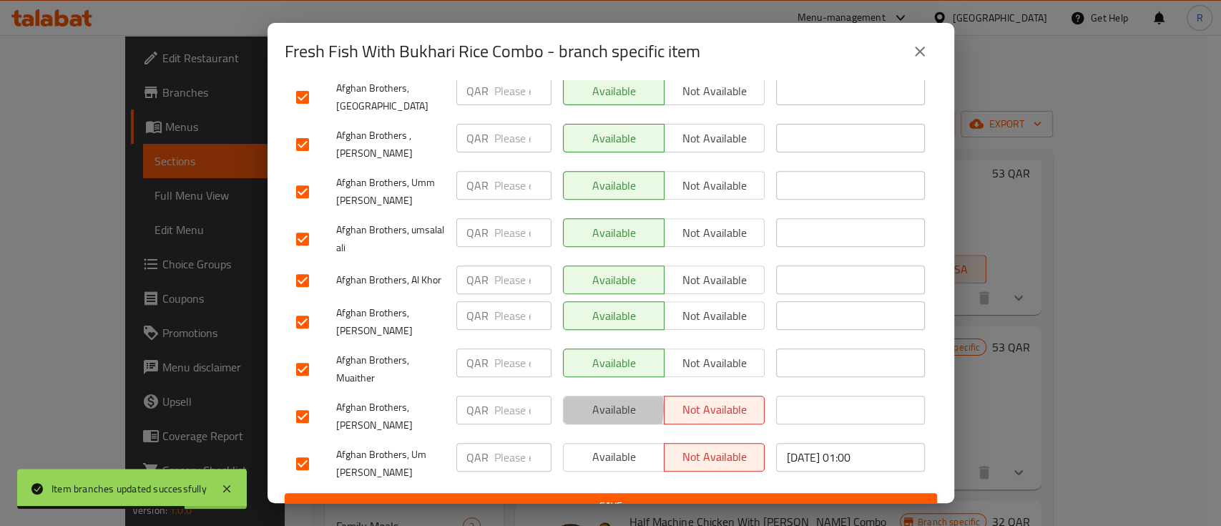
click at [589, 399] on span "Available" at bounding box center [613, 409] width 89 height 21
click at [598, 446] on span "Available" at bounding box center [613, 456] width 89 height 21
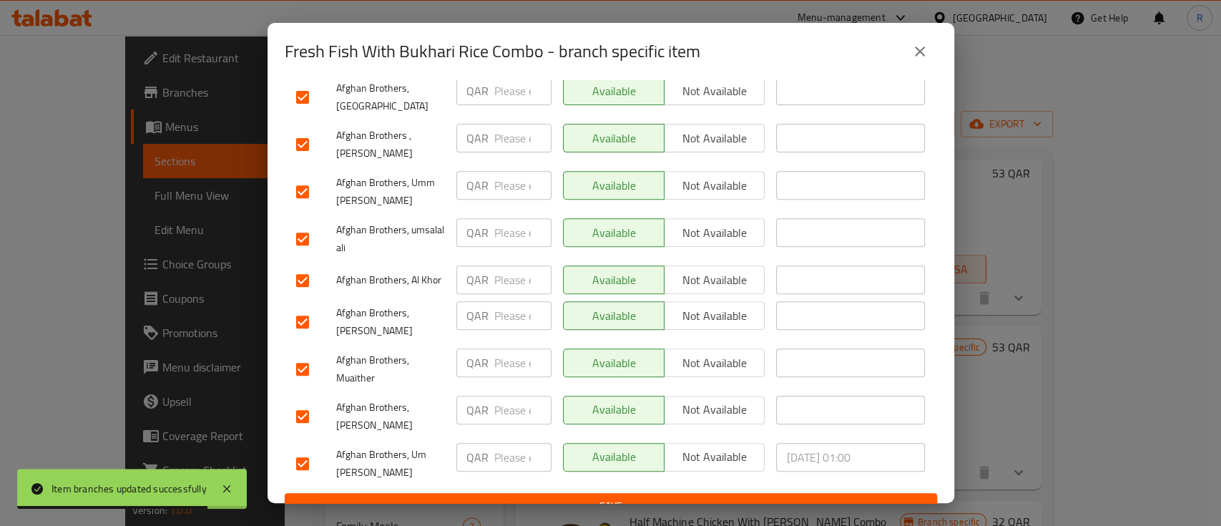
click at [563, 497] on span "Save" at bounding box center [610, 506] width 629 height 18
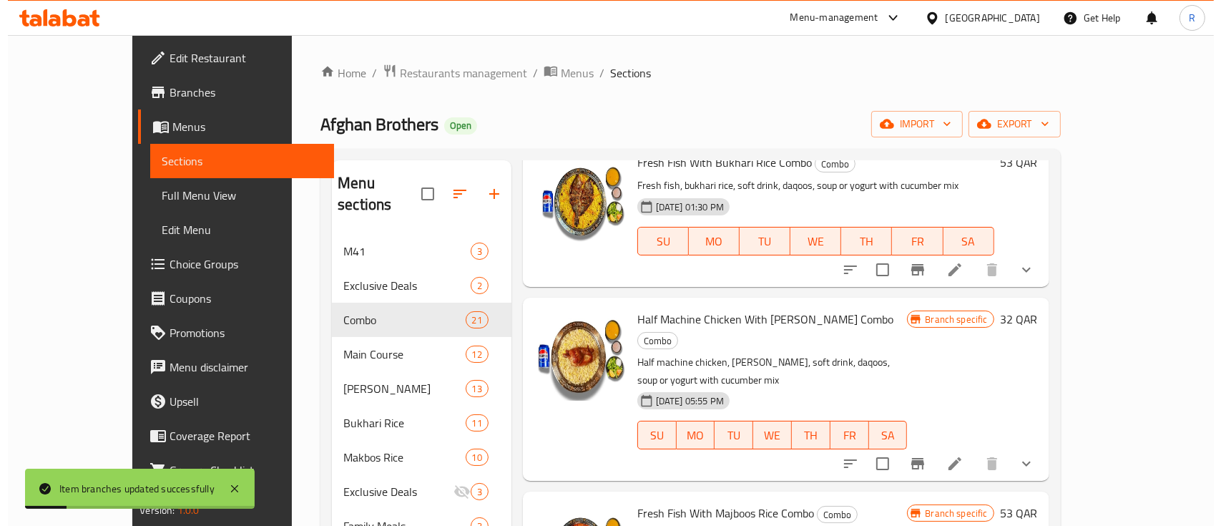
scroll to position [1462, 0]
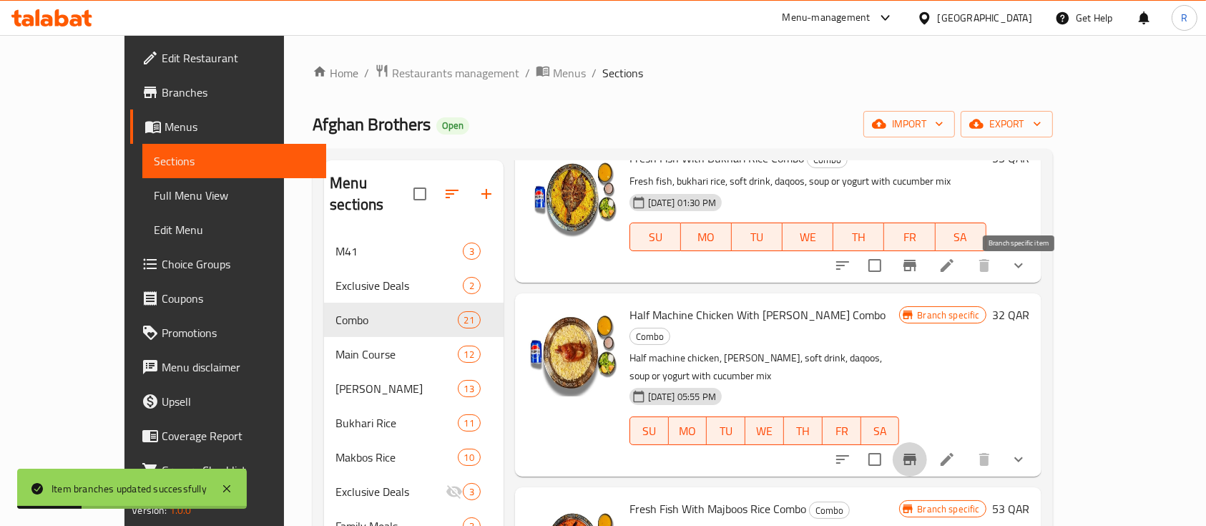
click at [916, 453] on icon "Branch-specific-item" at bounding box center [909, 458] width 13 height 11
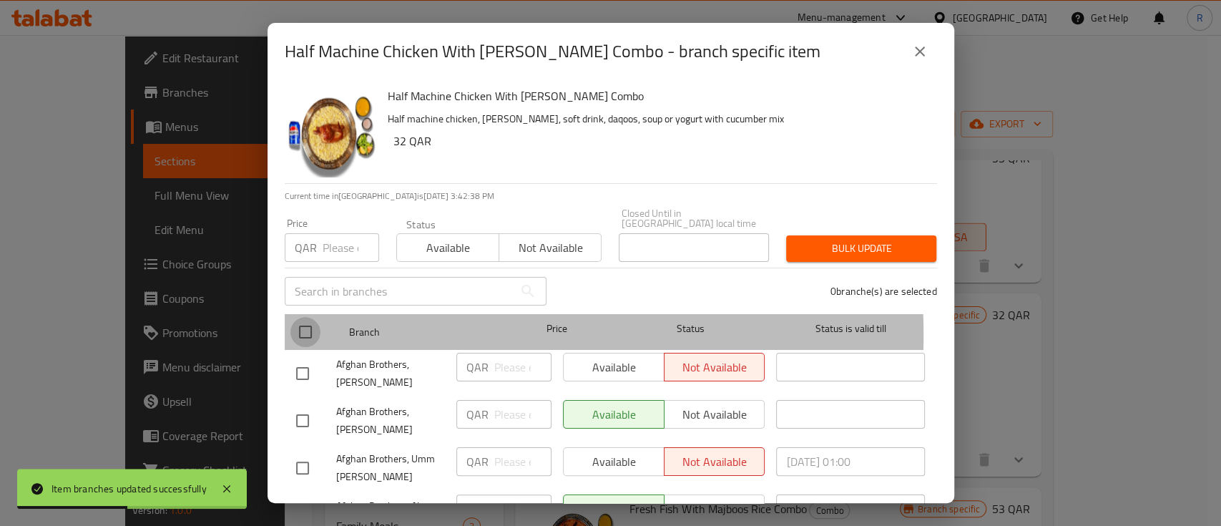
click at [312, 325] on input "checkbox" at bounding box center [305, 332] width 30 height 30
checkbox input "true"
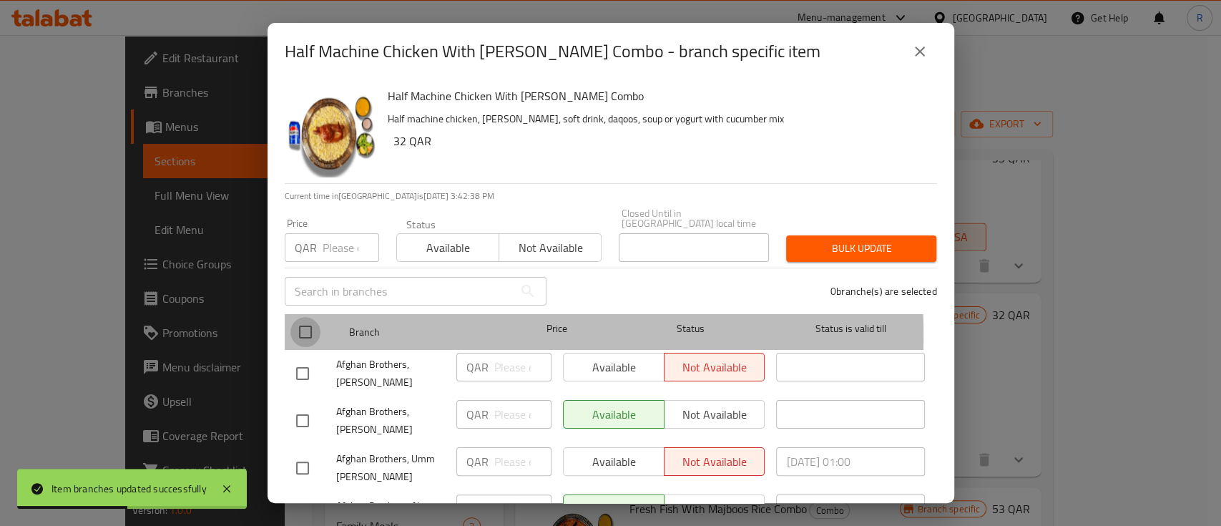
checkbox input "true"
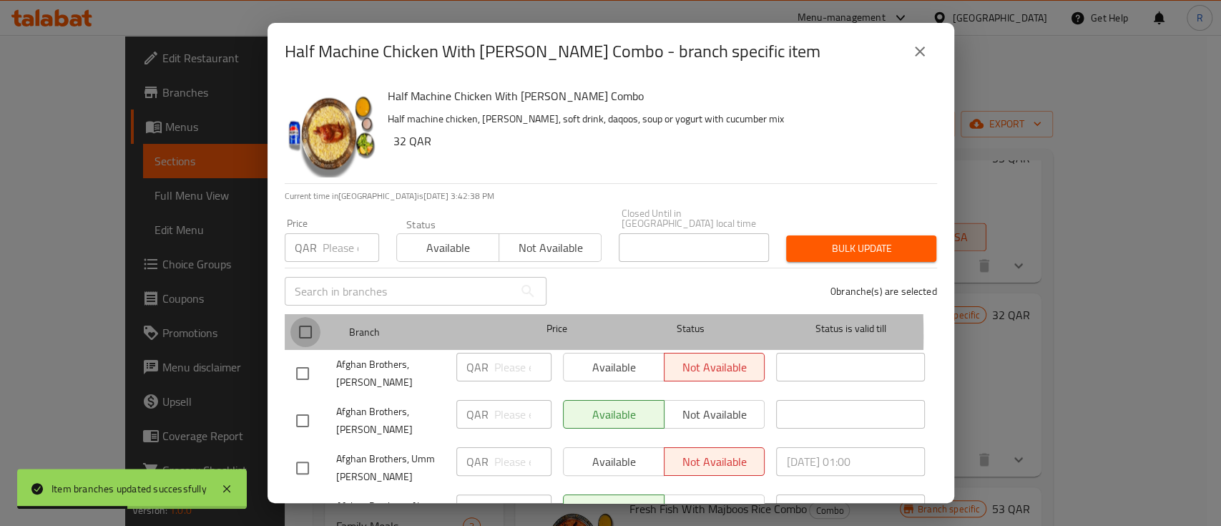
checkbox input "true"
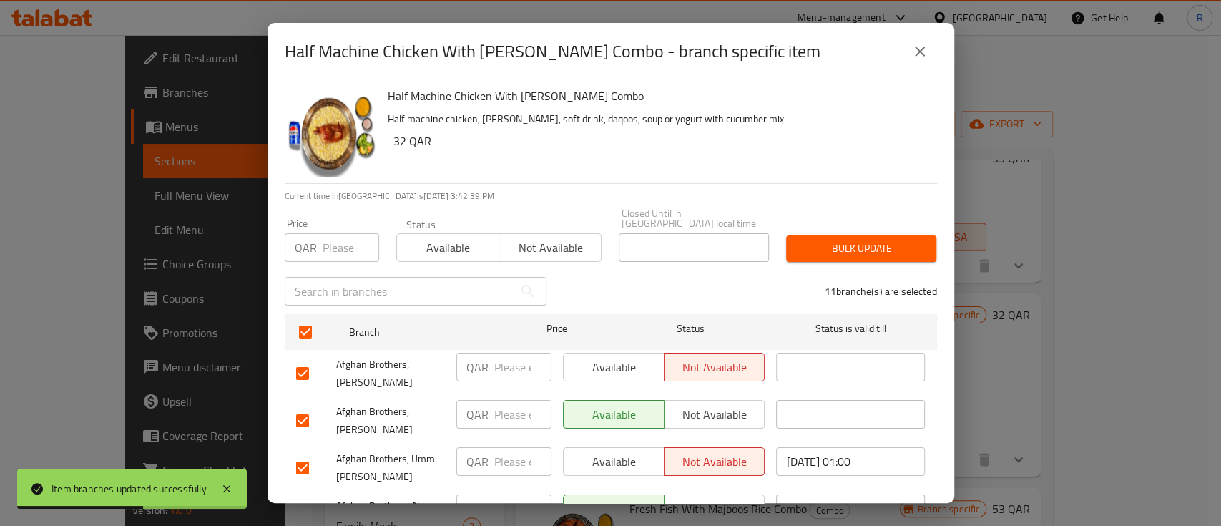
click at [610, 360] on span "Available" at bounding box center [613, 367] width 89 height 21
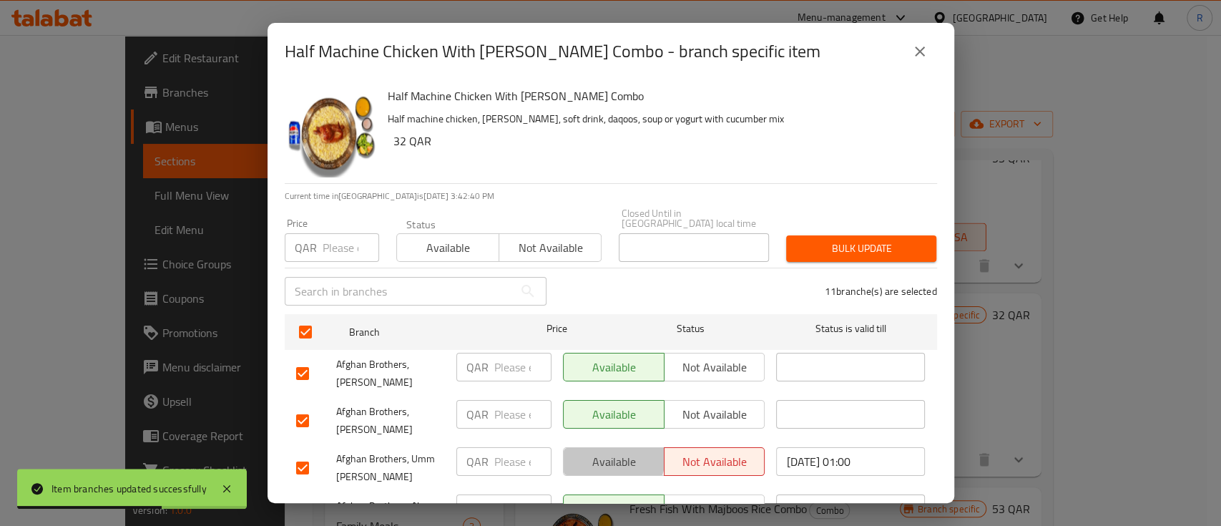
click at [604, 451] on span "Available" at bounding box center [613, 461] width 89 height 21
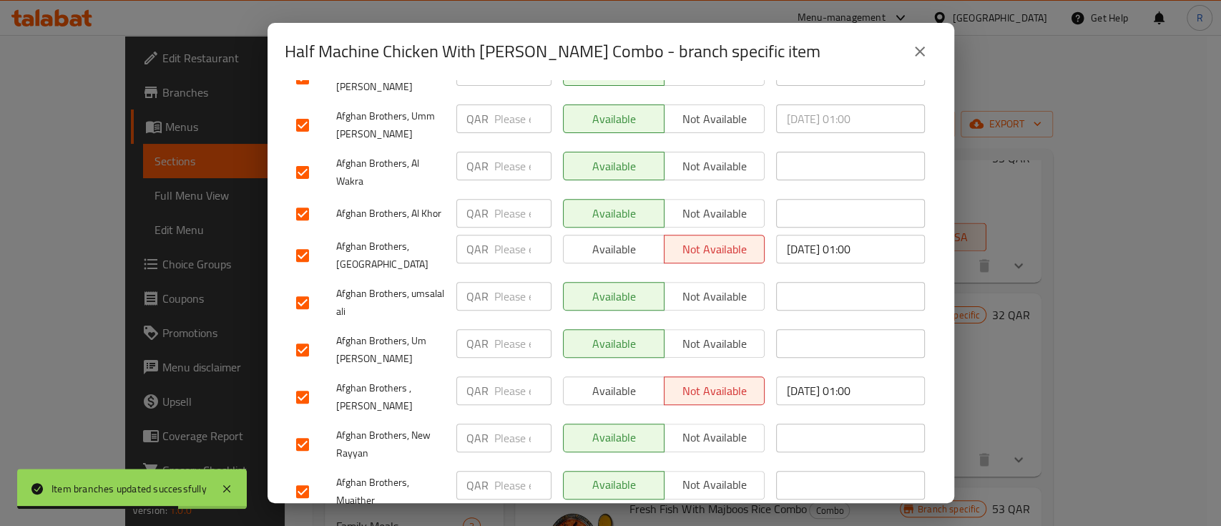
scroll to position [343, 0]
click at [596, 238] on span "Available" at bounding box center [613, 248] width 89 height 21
click at [610, 380] on span "Available" at bounding box center [613, 390] width 89 height 21
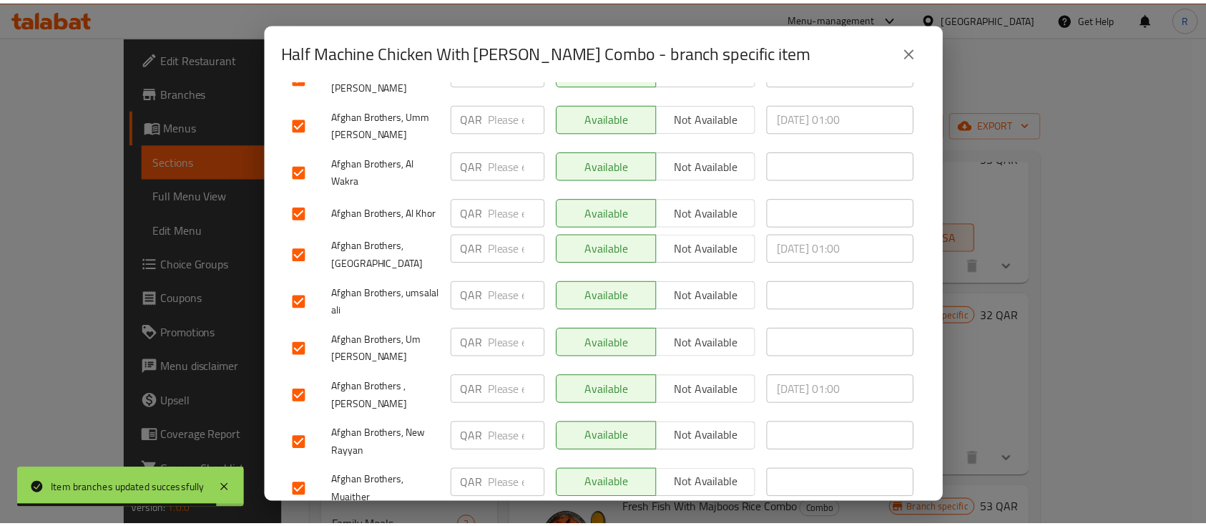
scroll to position [370, 0]
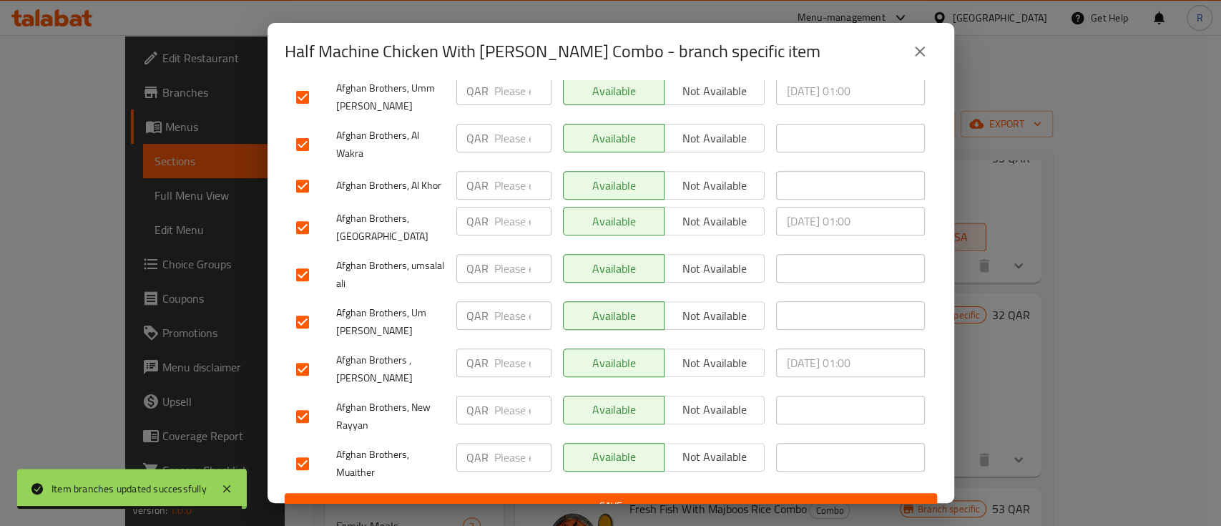
click at [628, 497] on span "Save" at bounding box center [610, 506] width 629 height 18
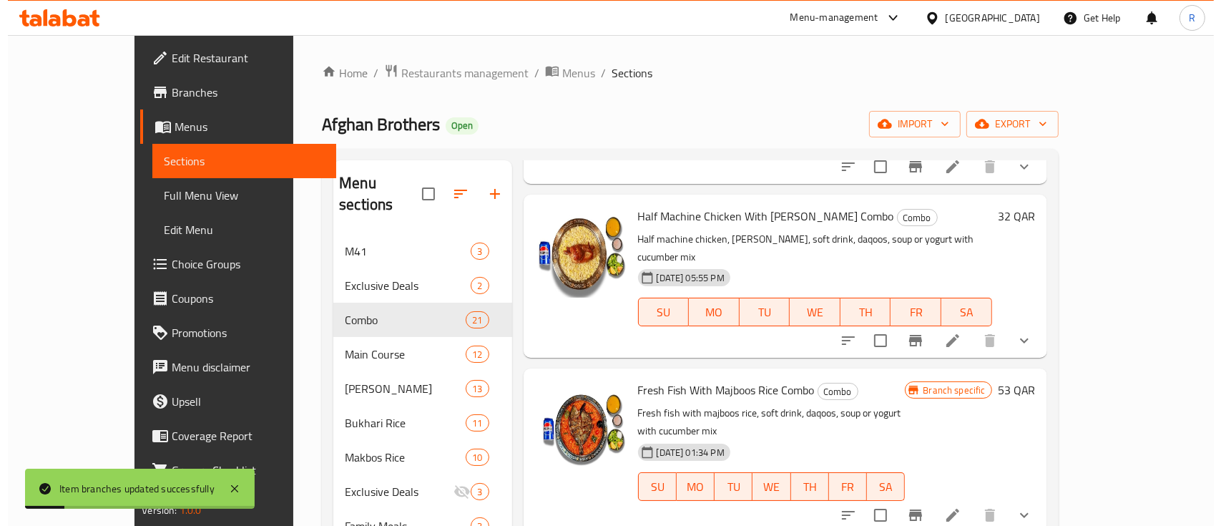
scroll to position [1584, 0]
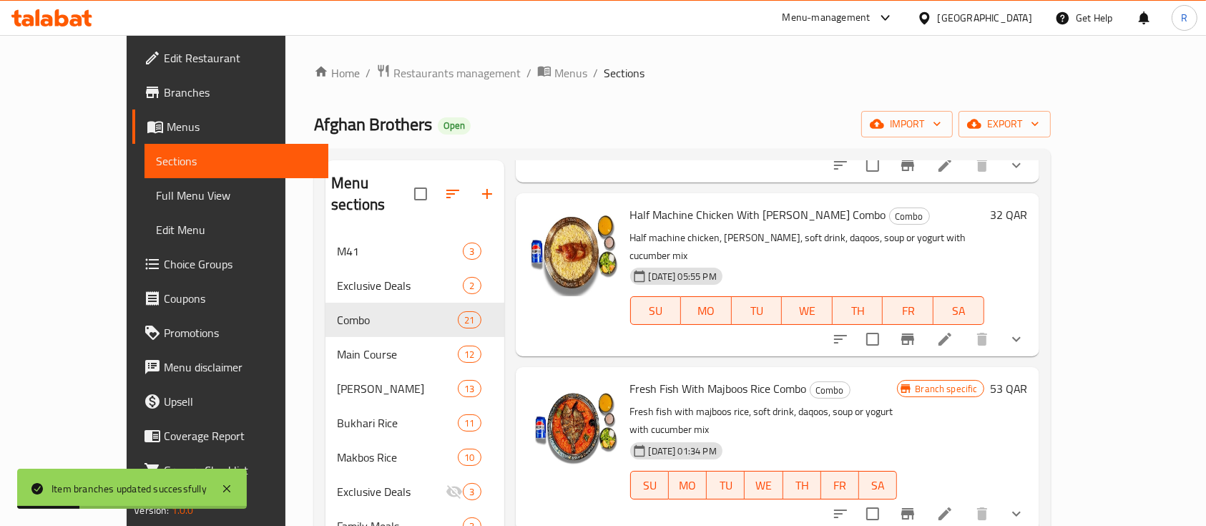
click at [1019, 378] on div "Branch specific 53 QAR" at bounding box center [962, 448] width 130 height 140
click at [916, 505] on icon "Branch-specific-item" at bounding box center [907, 513] width 17 height 17
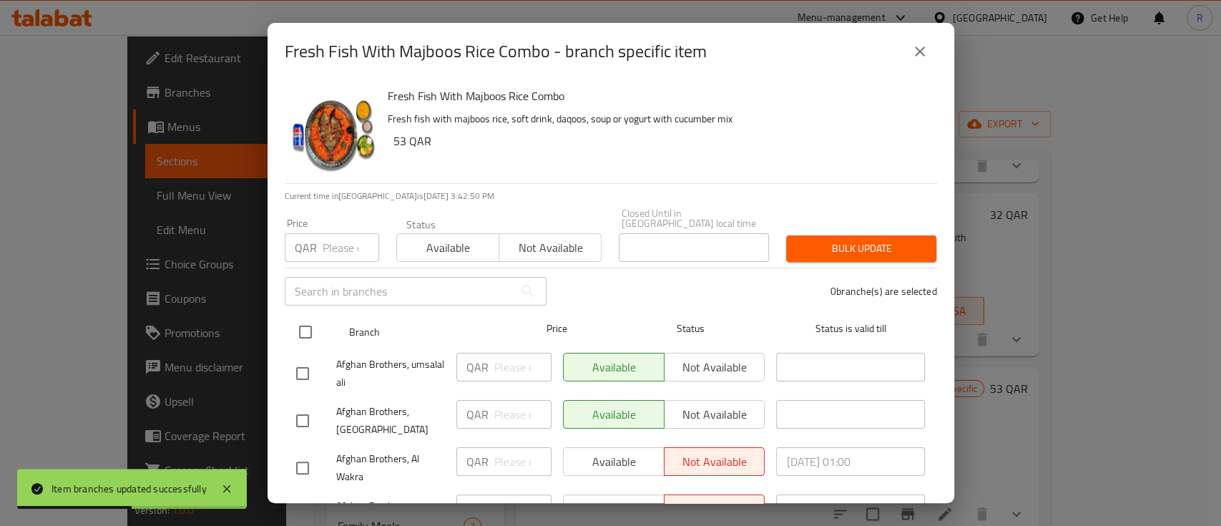
click at [306, 329] on input "checkbox" at bounding box center [305, 332] width 30 height 30
checkbox input "true"
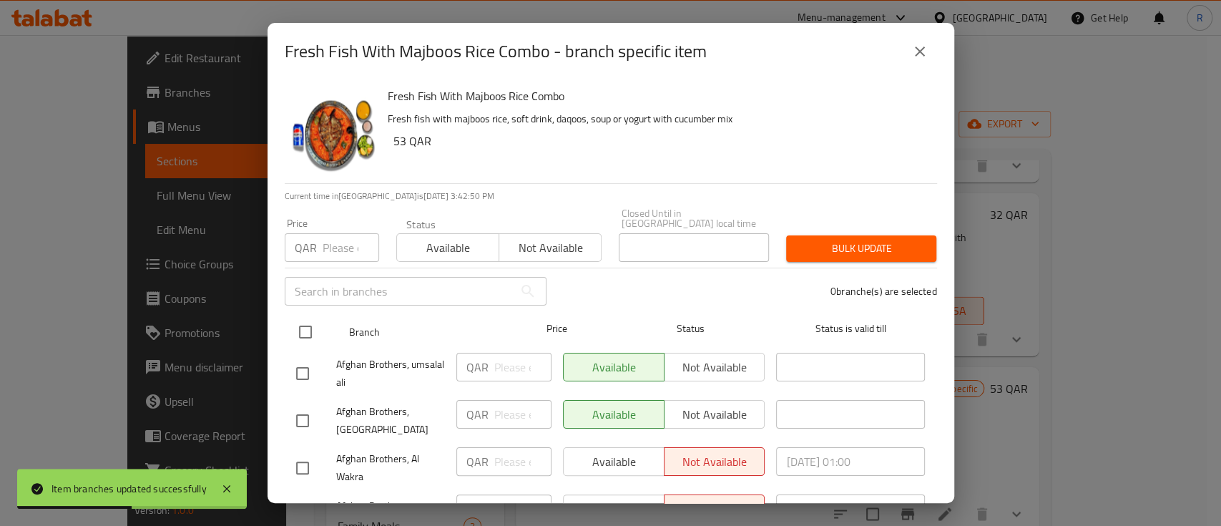
checkbox input "true"
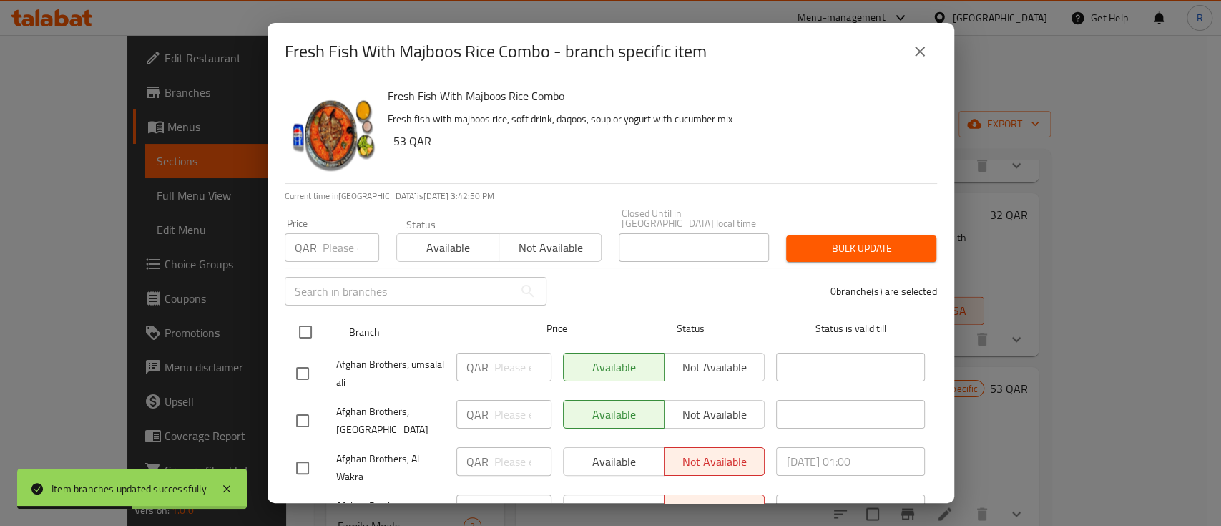
checkbox input "true"
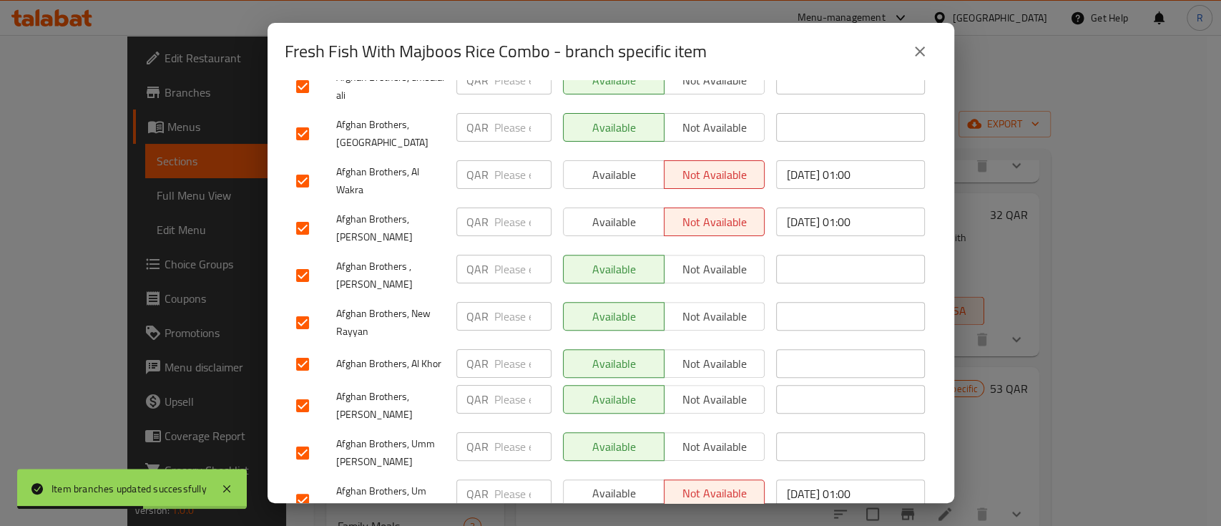
scroll to position [287, 0]
click at [590, 164] on span "Available" at bounding box center [613, 174] width 89 height 21
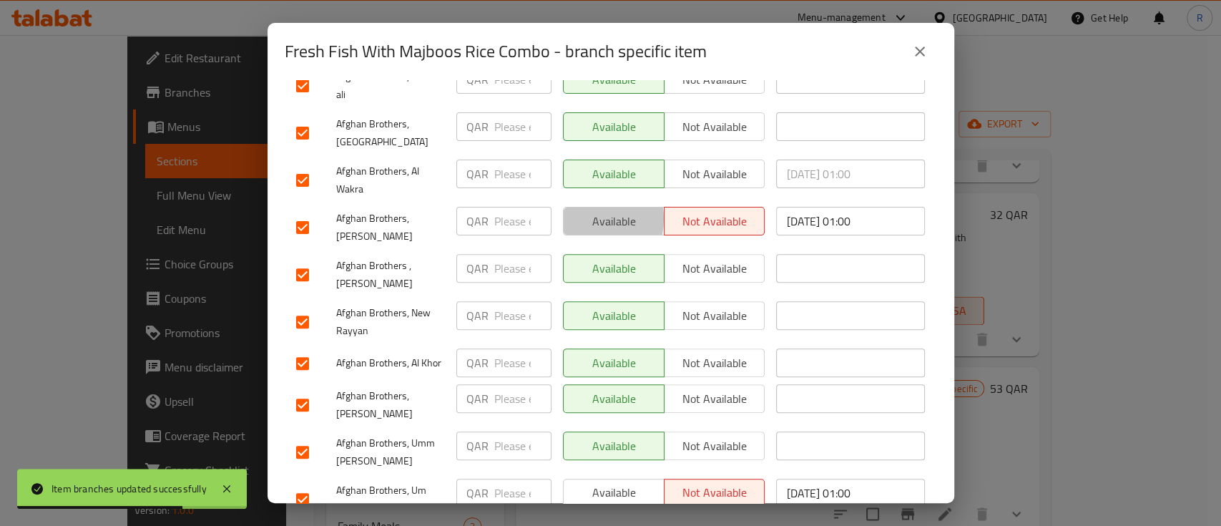
click at [573, 211] on span "Available" at bounding box center [613, 221] width 89 height 21
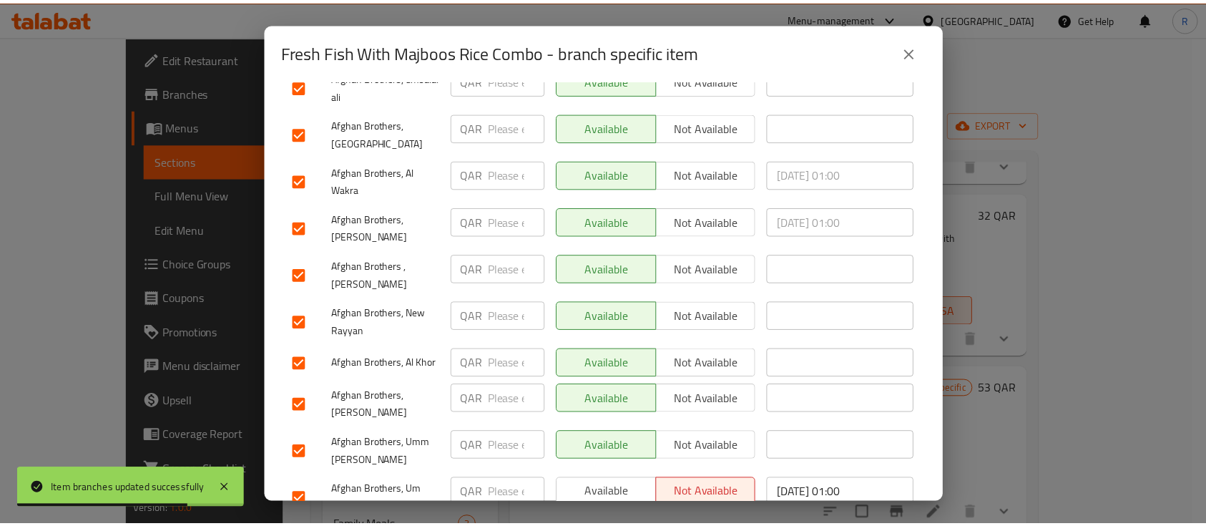
scroll to position [370, 0]
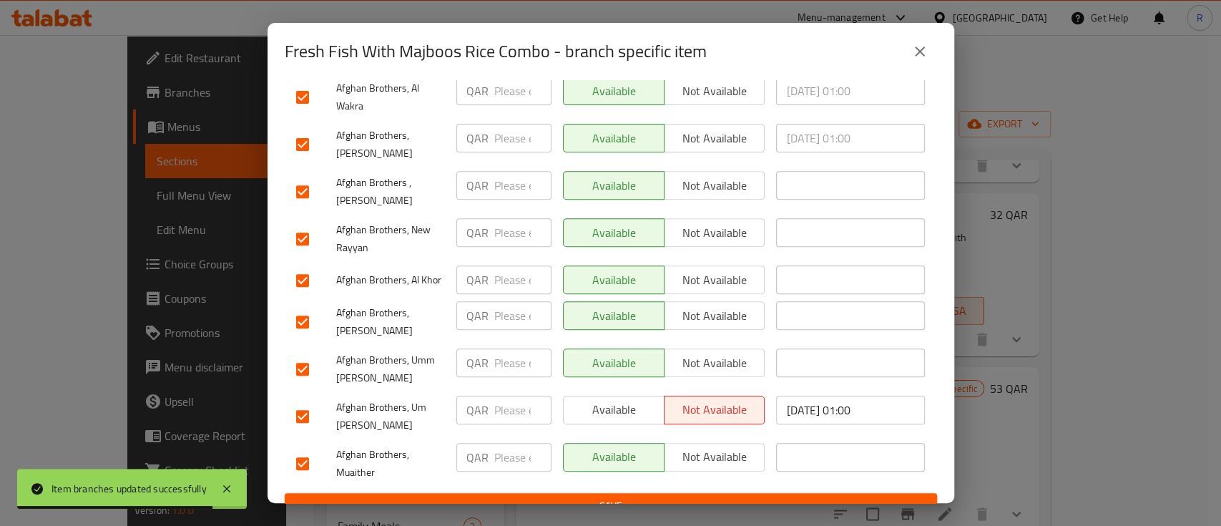
click at [616, 399] on span "Available" at bounding box center [613, 409] width 89 height 21
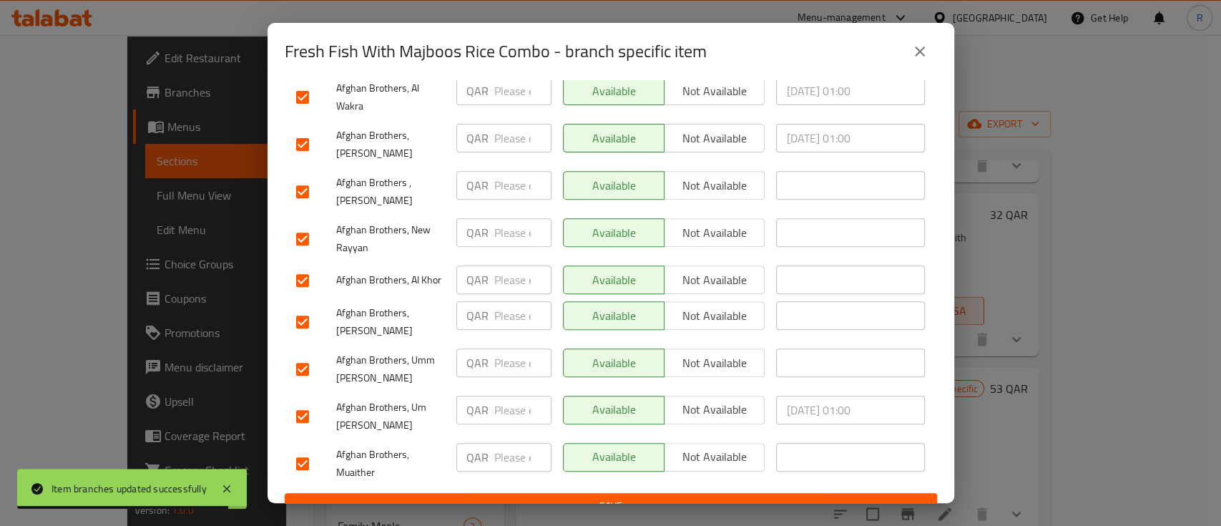
click at [684, 497] on span "Save" at bounding box center [610, 506] width 629 height 18
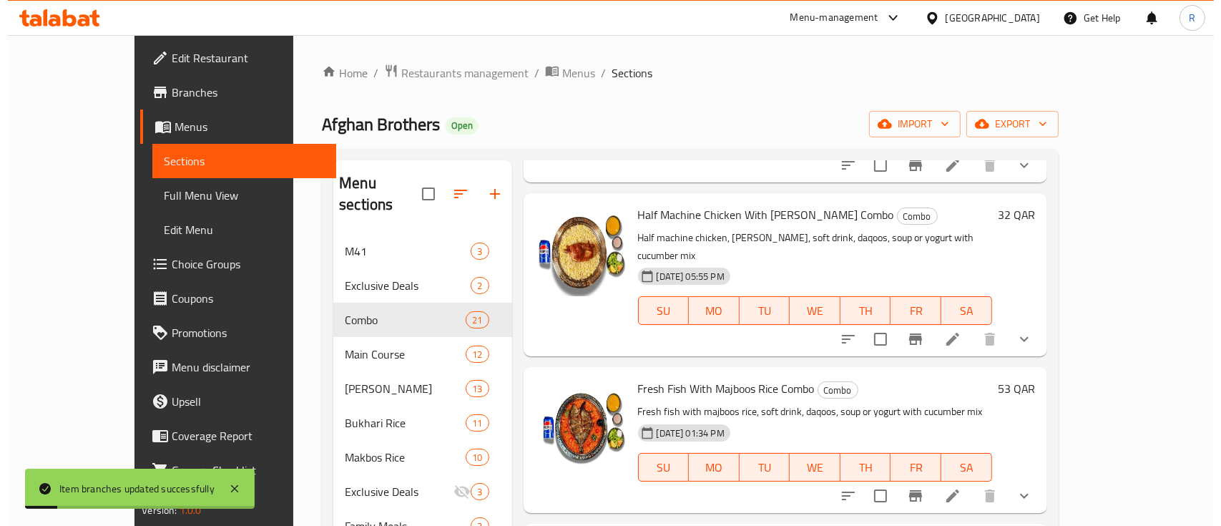
scroll to position [1690, 0]
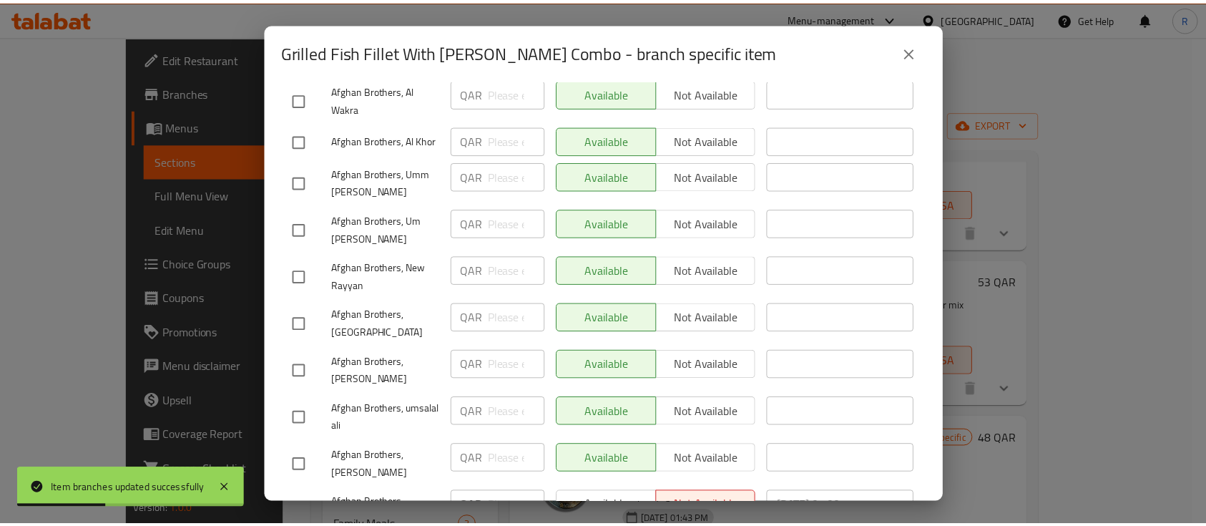
scroll to position [370, 0]
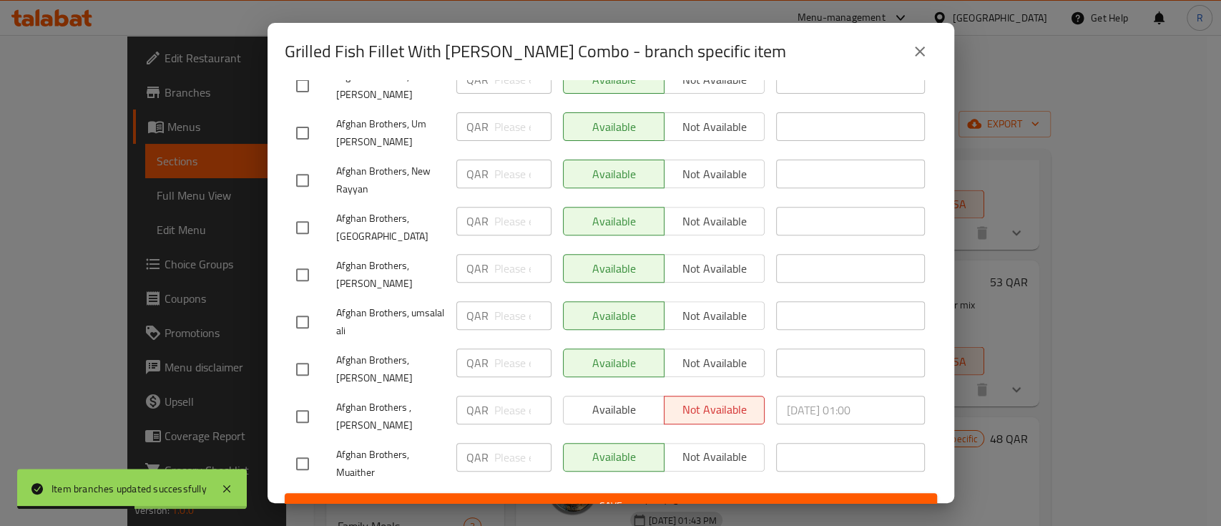
click at [320, 401] on div at bounding box center [316, 416] width 40 height 30
click at [310, 401] on input "checkbox" at bounding box center [302, 416] width 30 height 30
checkbox input "true"
click at [726, 399] on span "Not available" at bounding box center [714, 409] width 89 height 21
click at [617, 399] on span "Available" at bounding box center [613, 409] width 89 height 21
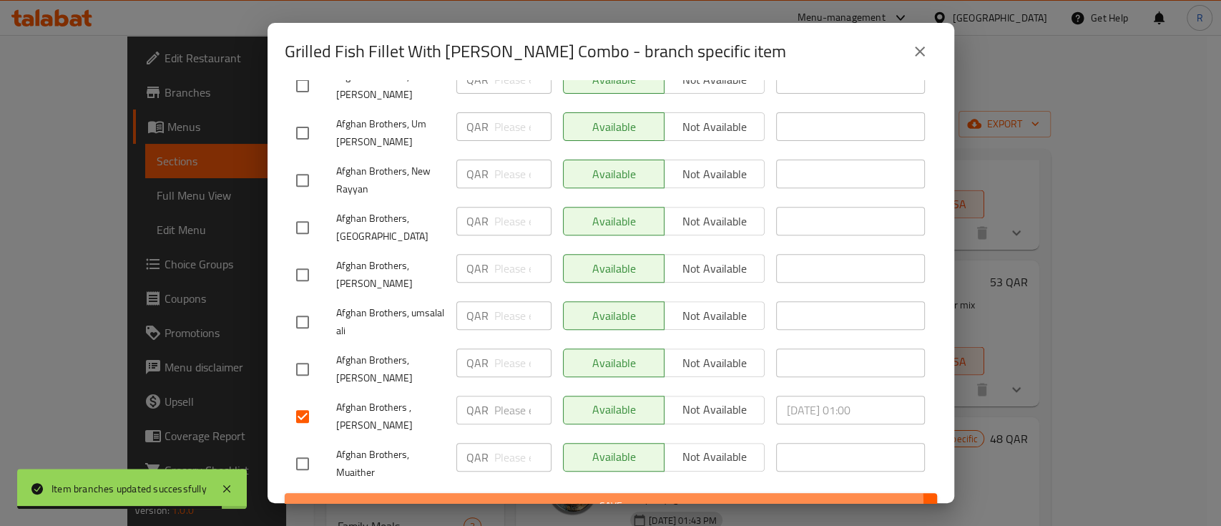
click at [588, 497] on span "Save" at bounding box center [610, 506] width 629 height 18
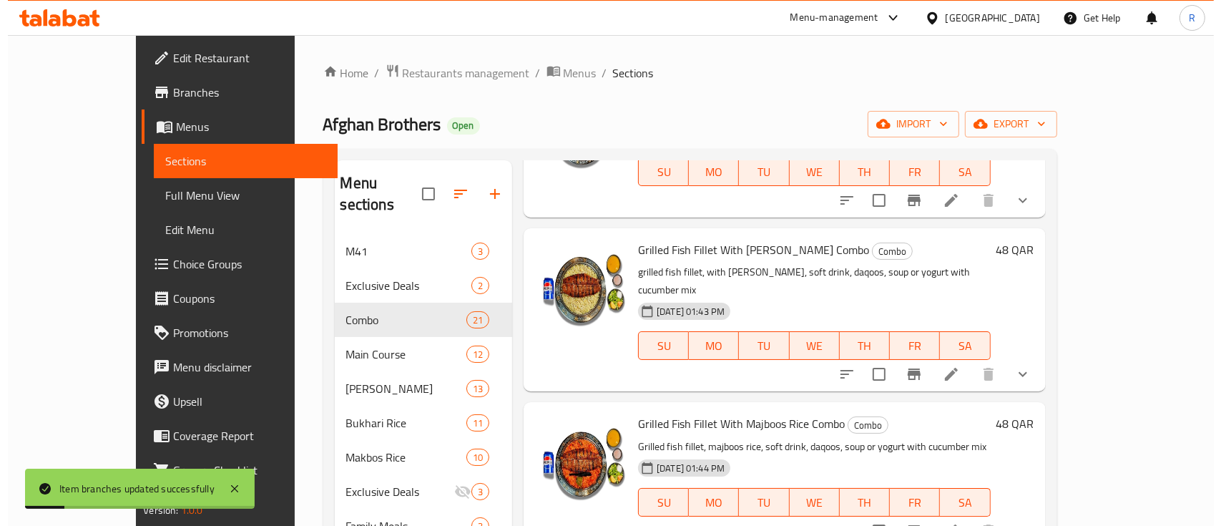
scroll to position [1881, 0]
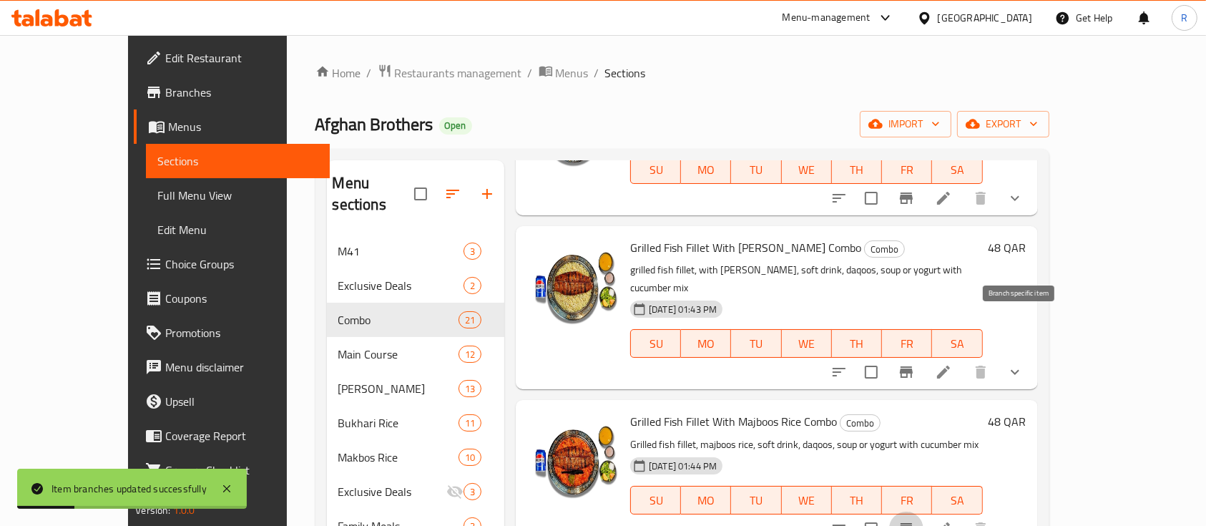
click at [912, 523] on icon "Branch-specific-item" at bounding box center [905, 528] width 13 height 11
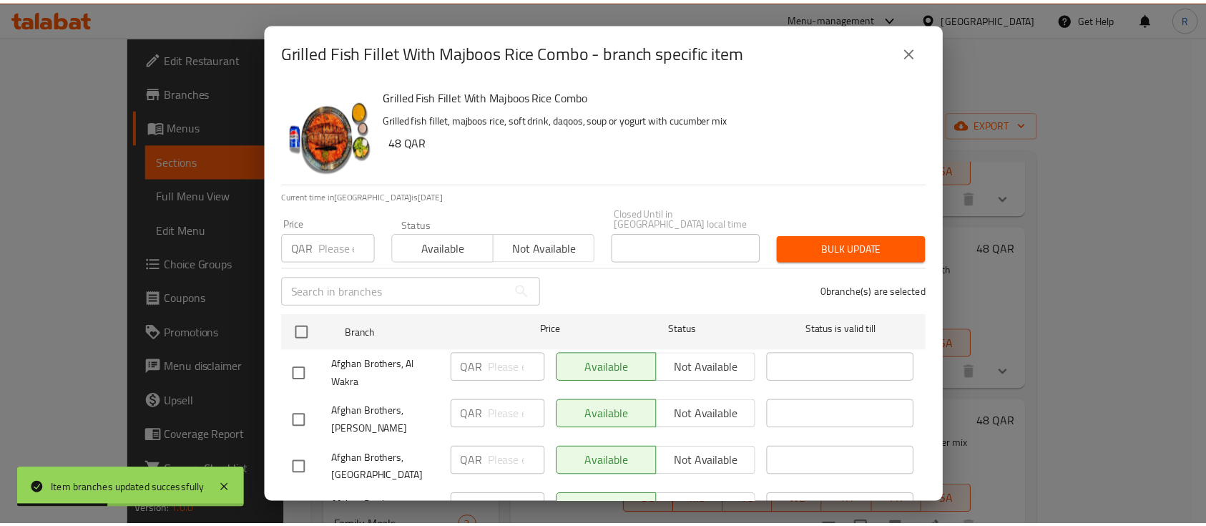
scroll to position [370, 0]
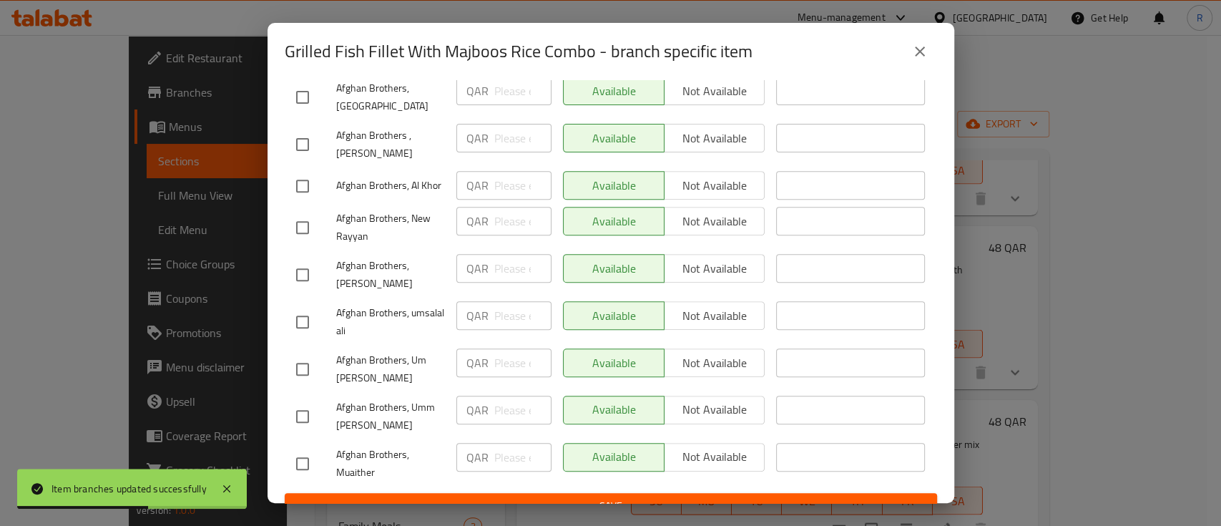
click at [1034, 247] on div "Grilled Fish Fillet With Majboos Rice Combo - branch specific item Grilled Fish…" at bounding box center [610, 263] width 1221 height 526
click at [927, 45] on icon "close" at bounding box center [919, 51] width 17 height 17
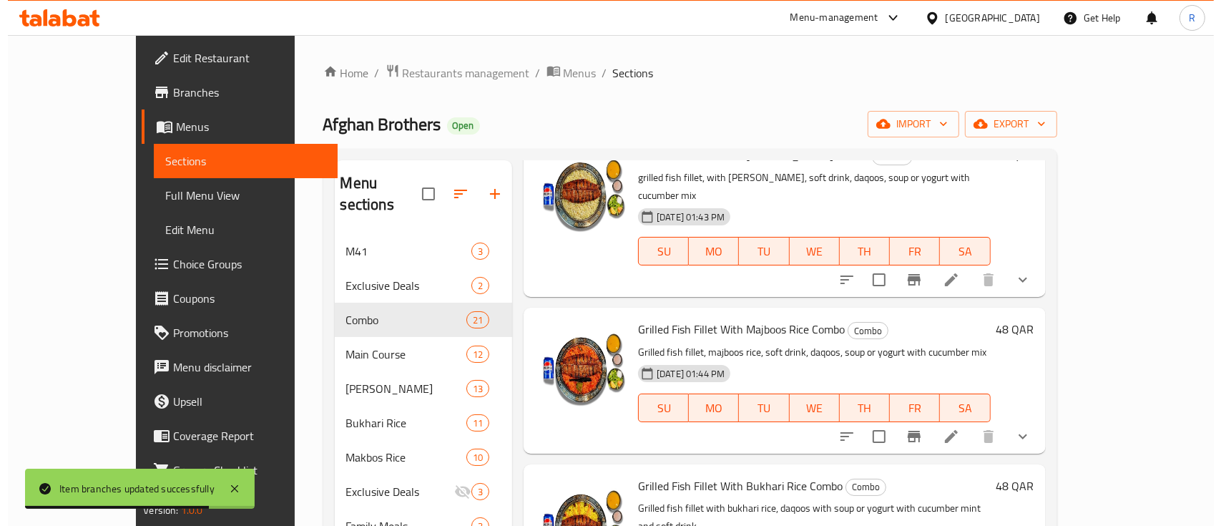
scroll to position [1975, 0]
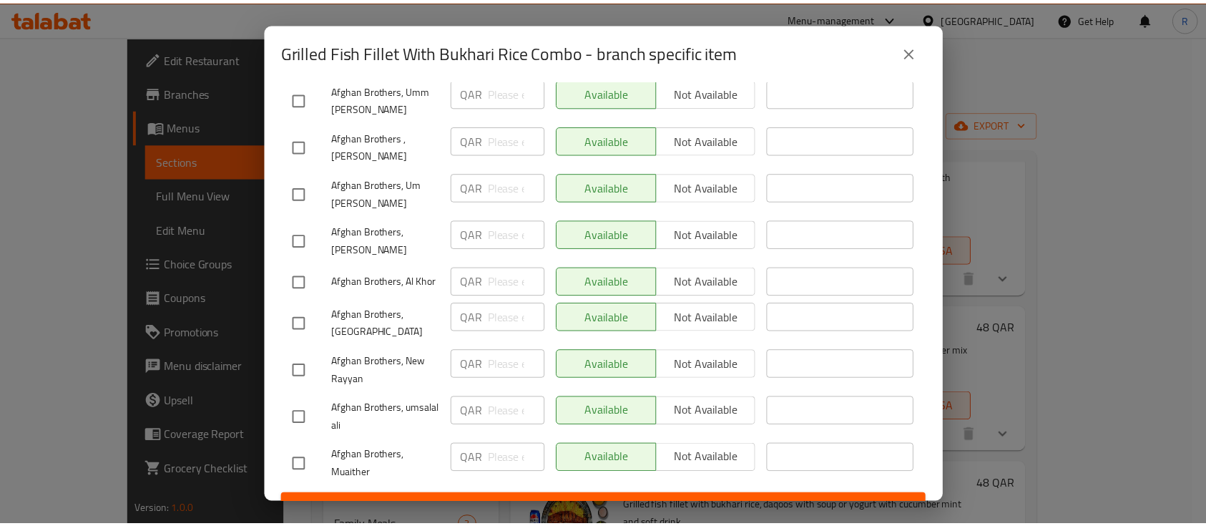
scroll to position [370, 0]
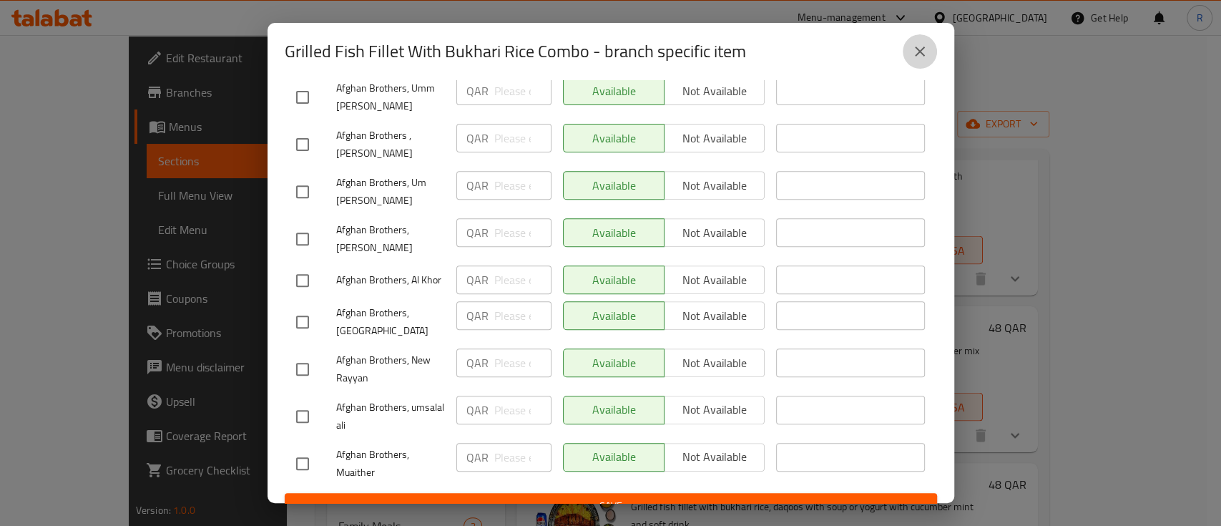
click at [918, 49] on icon "close" at bounding box center [919, 51] width 17 height 17
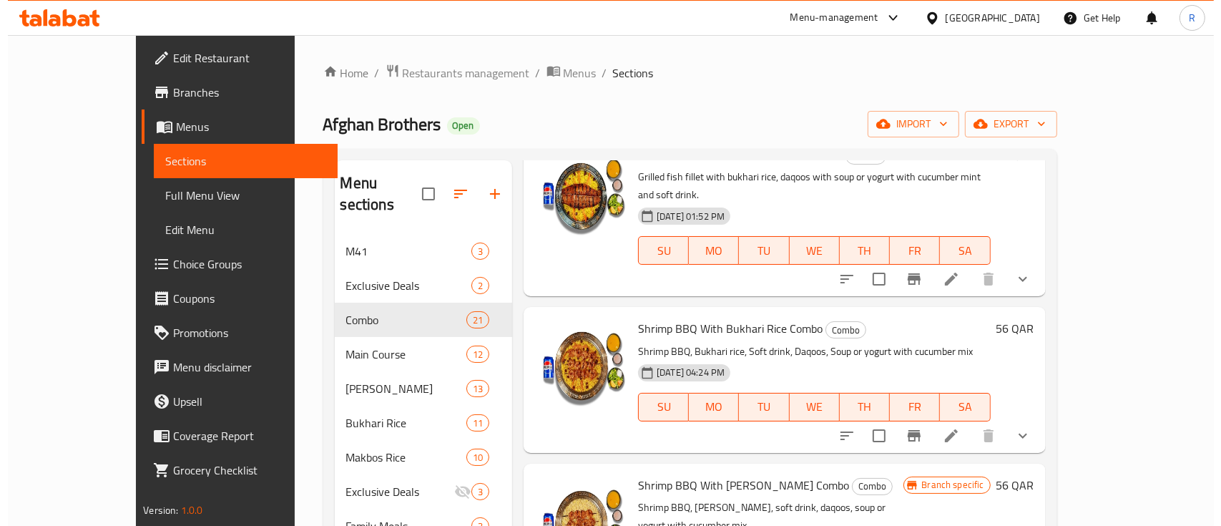
scroll to position [2305, 0]
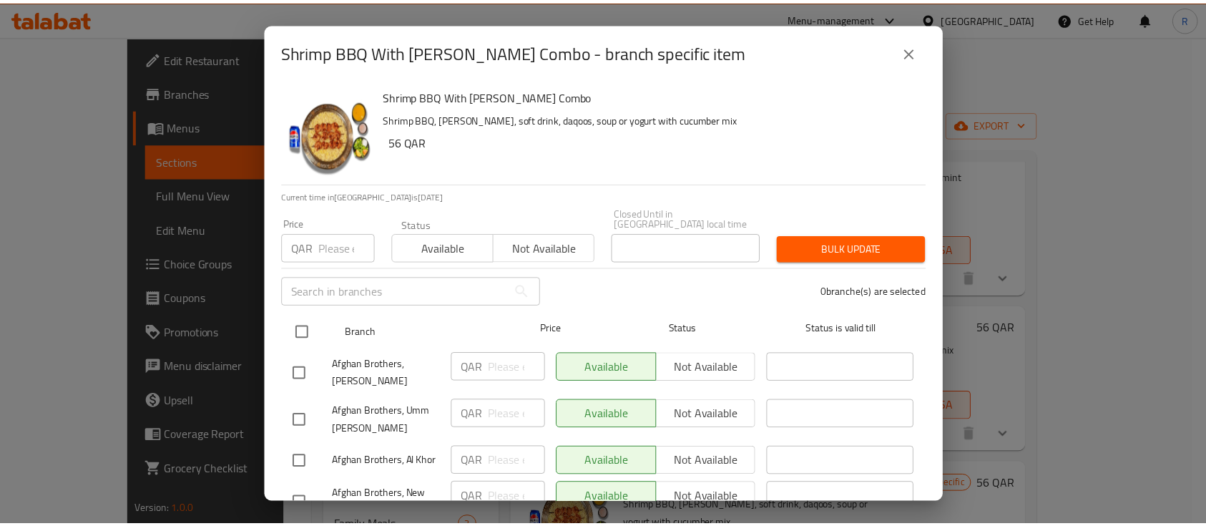
scroll to position [370, 0]
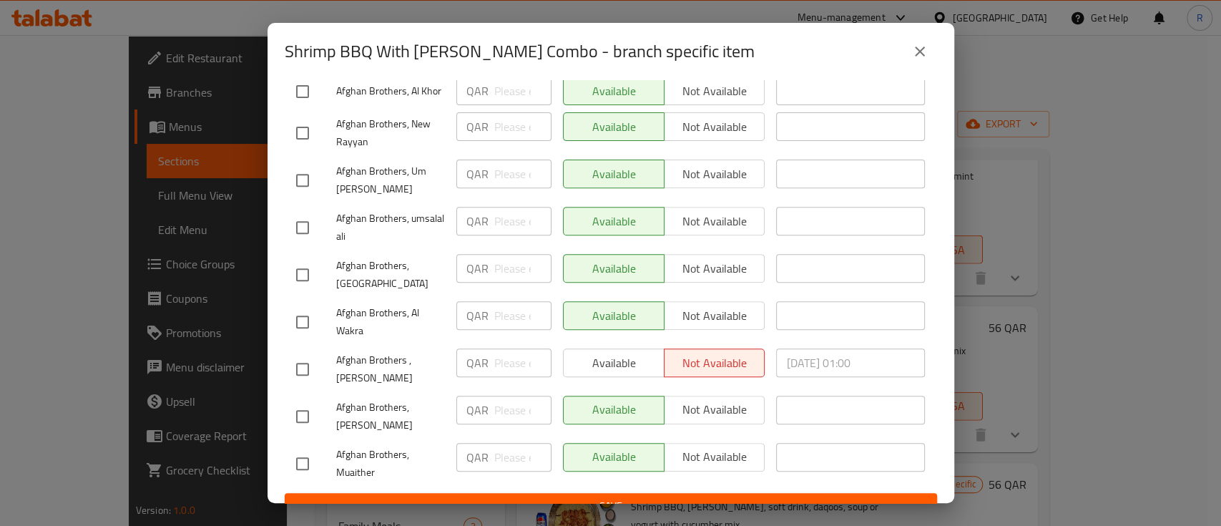
click at [301, 355] on input "checkbox" at bounding box center [302, 369] width 30 height 30
checkbox input "true"
click at [622, 352] on span "Available" at bounding box center [613, 362] width 89 height 21
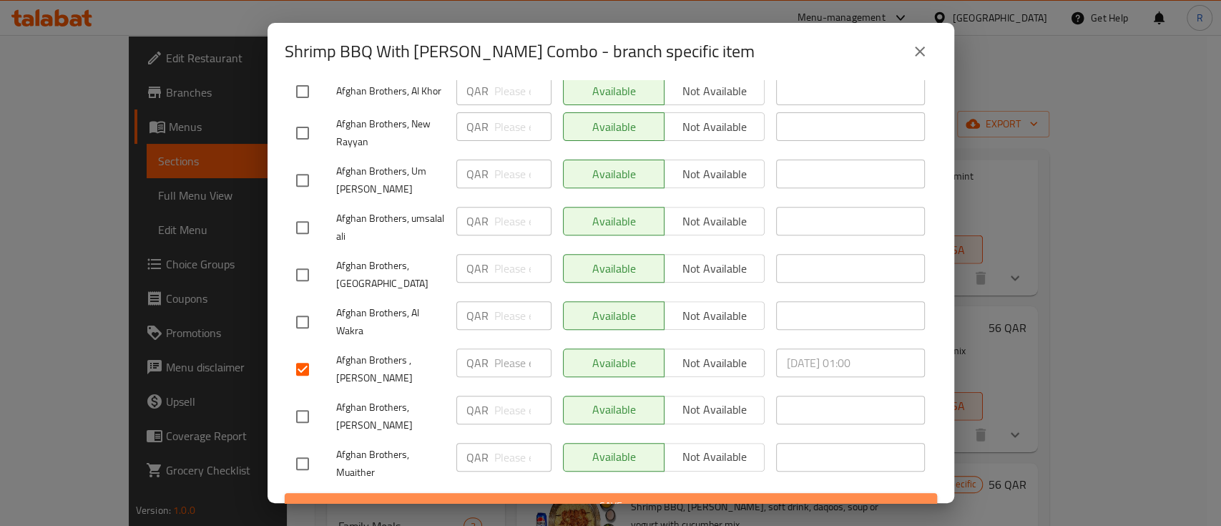
click at [618, 497] on span "Save" at bounding box center [610, 506] width 629 height 18
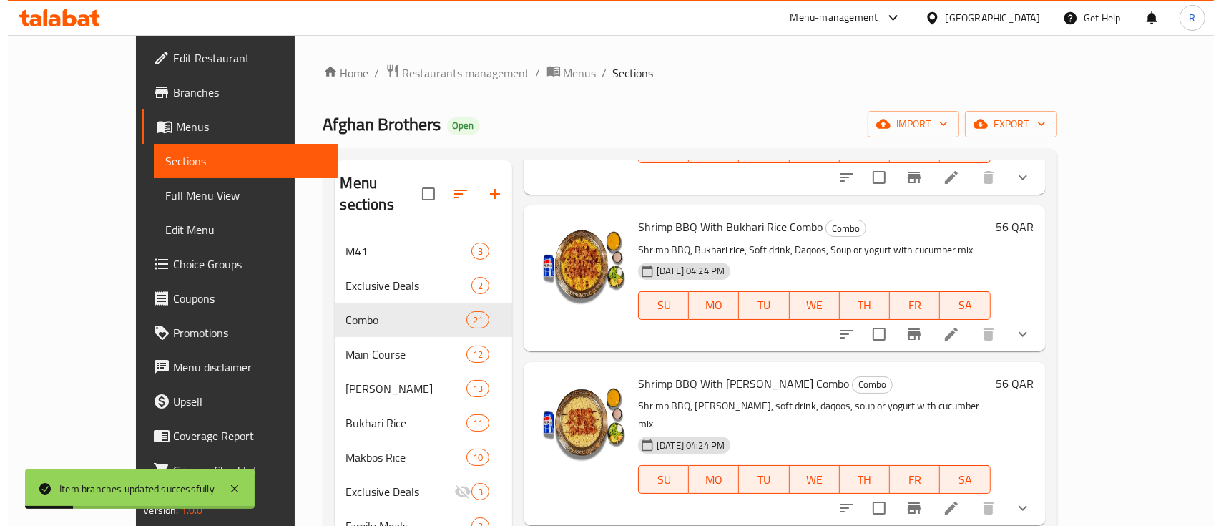
scroll to position [2421, 0]
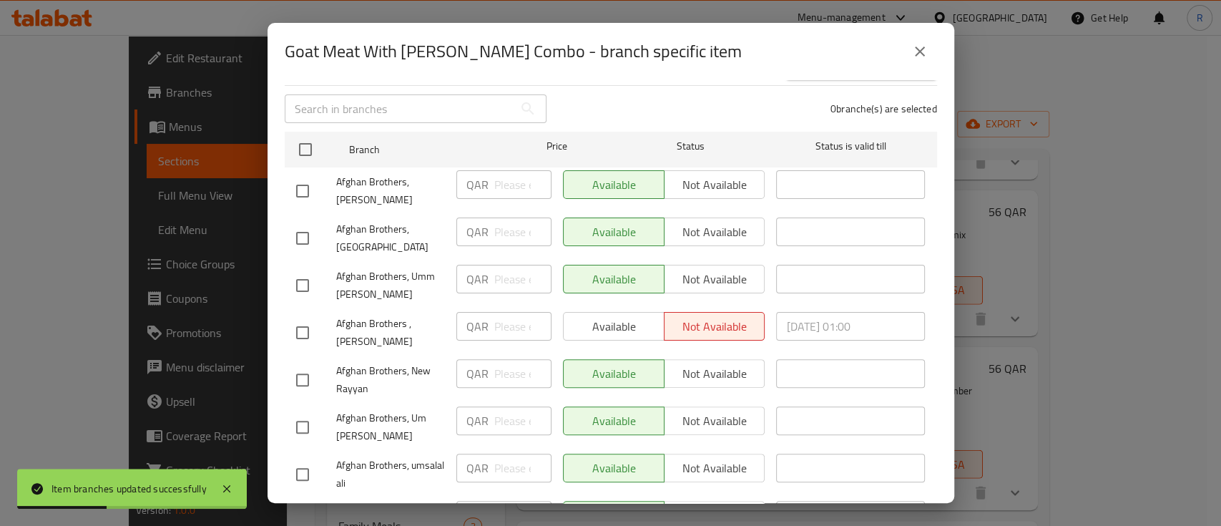
scroll to position [207, 0]
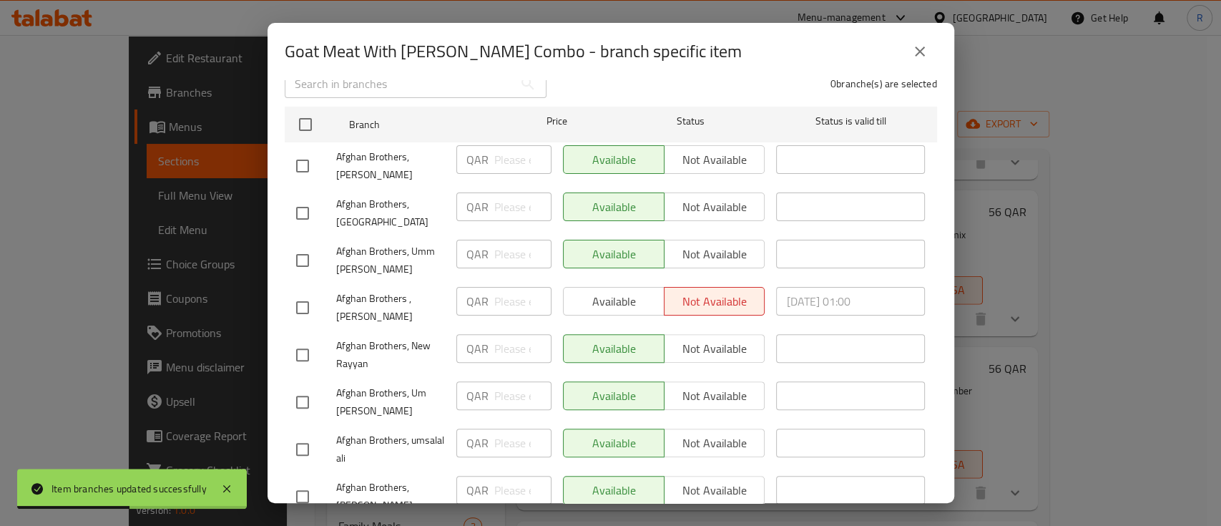
click at [308, 295] on input "checkbox" at bounding box center [302, 307] width 30 height 30
checkbox input "true"
click at [593, 292] on span "Available" at bounding box center [613, 301] width 89 height 21
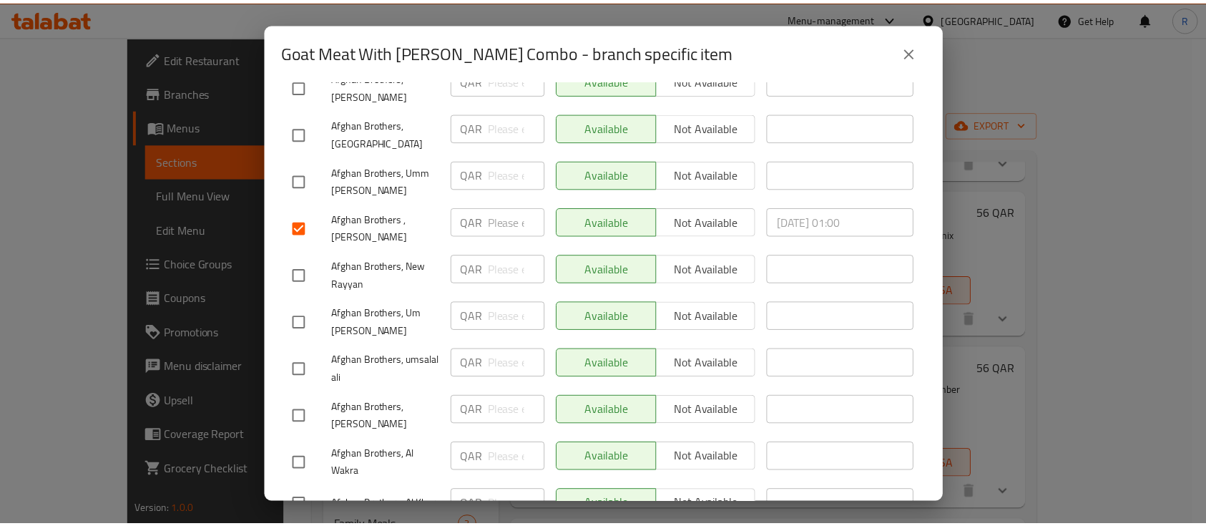
scroll to position [370, 0]
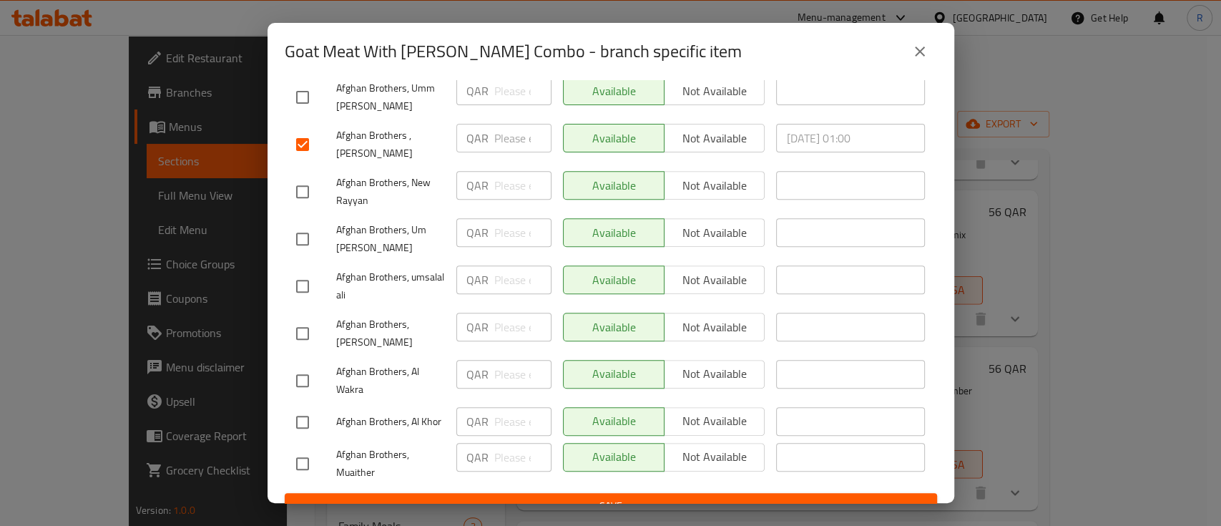
click at [709, 493] on button "Save" at bounding box center [611, 506] width 652 height 26
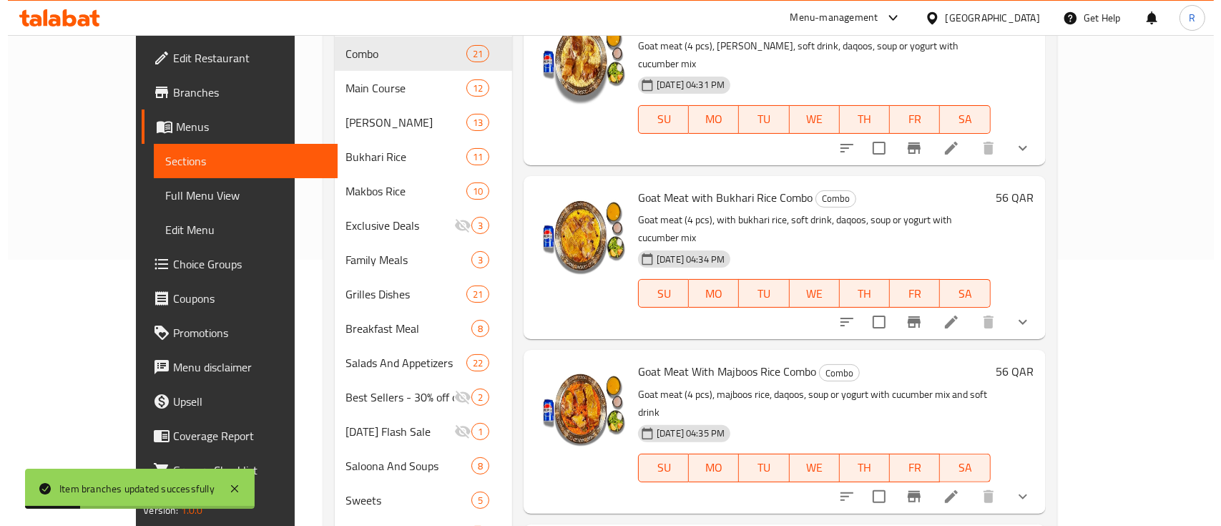
scroll to position [270, 0]
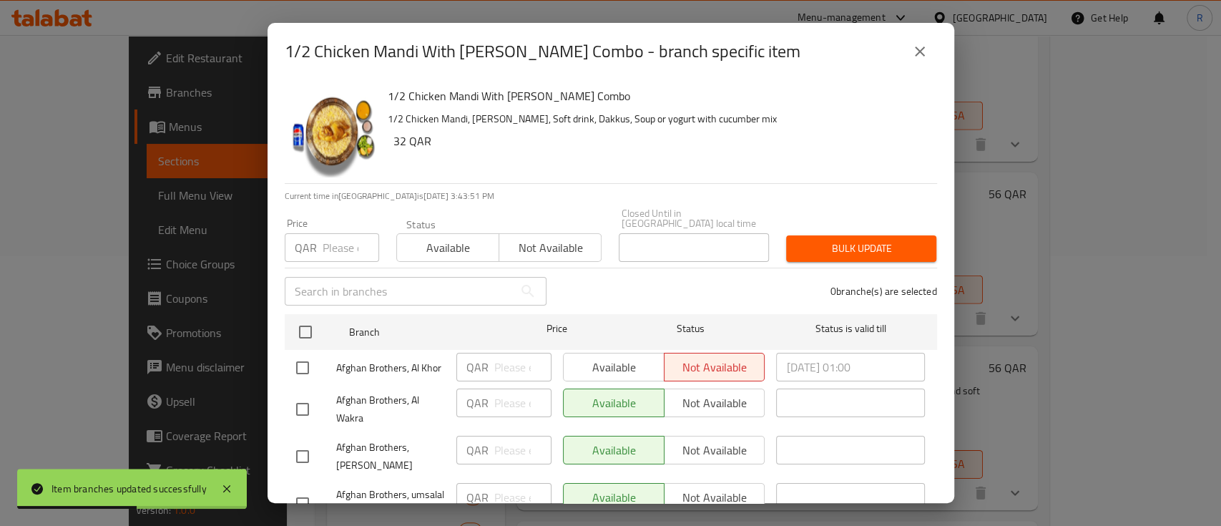
click at [287, 355] on input "checkbox" at bounding box center [302, 367] width 30 height 30
checkbox input "true"
click at [569, 357] on span "Available" at bounding box center [613, 367] width 89 height 21
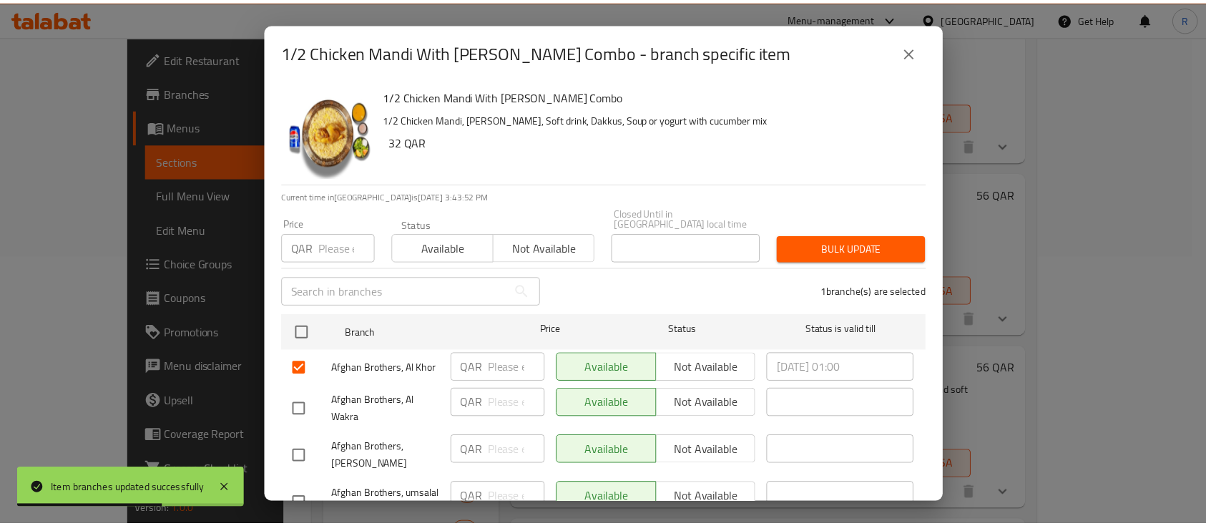
scroll to position [370, 0]
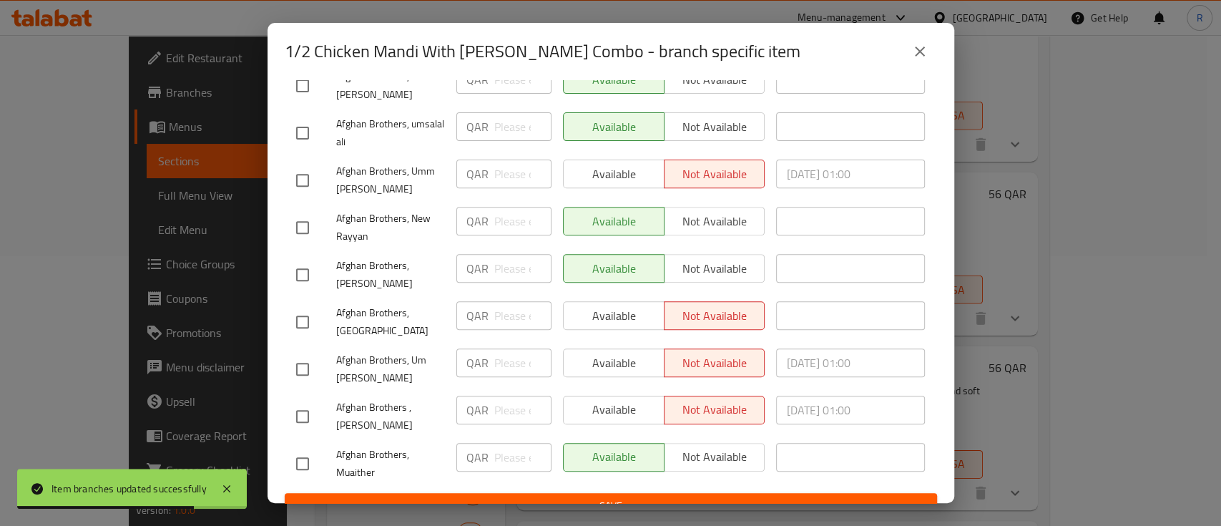
click at [295, 165] on input "checkbox" at bounding box center [302, 180] width 30 height 30
checkbox input "true"
click at [611, 164] on span "Available" at bounding box center [613, 174] width 89 height 21
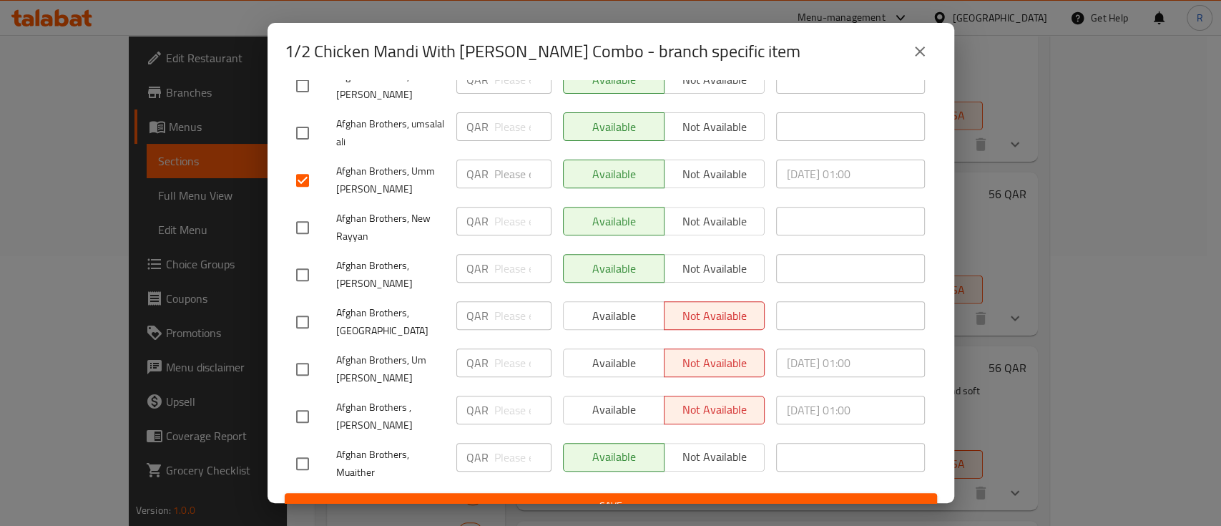
click at [300, 307] on input "checkbox" at bounding box center [302, 322] width 30 height 30
checkbox input "true"
click at [632, 305] on span "Available" at bounding box center [613, 315] width 89 height 21
click at [295, 354] on input "checkbox" at bounding box center [302, 369] width 30 height 30
checkbox input "true"
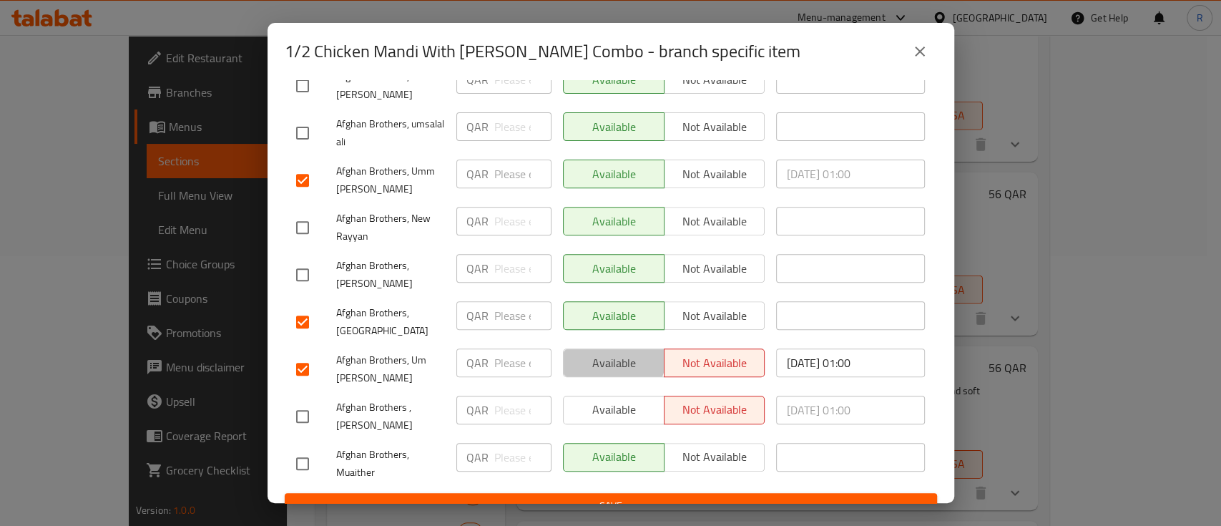
click at [605, 352] on span "Available" at bounding box center [613, 362] width 89 height 21
click at [301, 401] on input "checkbox" at bounding box center [302, 416] width 30 height 30
checkbox input "true"
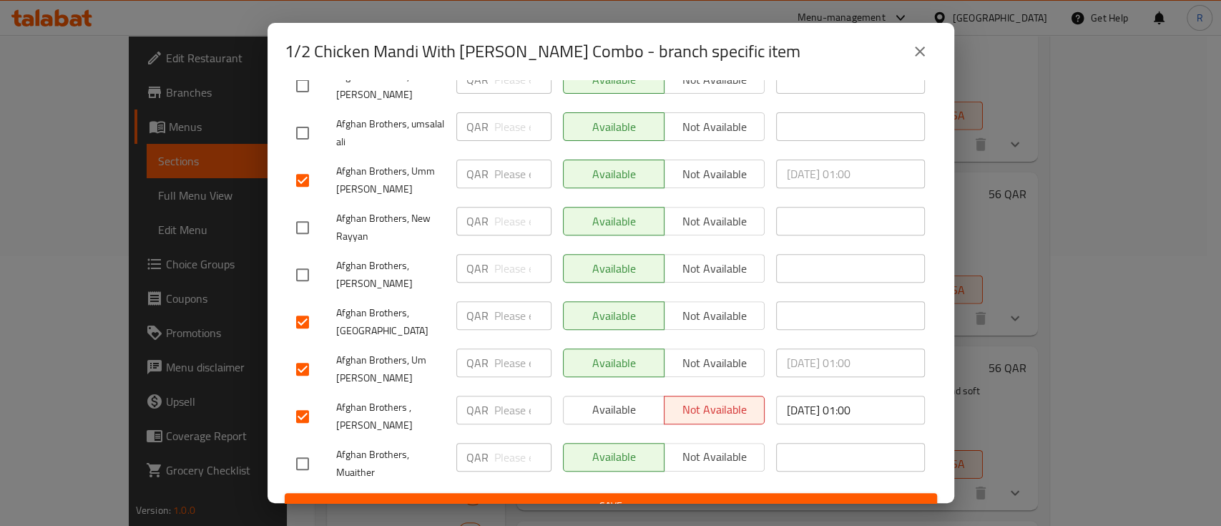
click at [646, 399] on span "Available" at bounding box center [613, 409] width 89 height 21
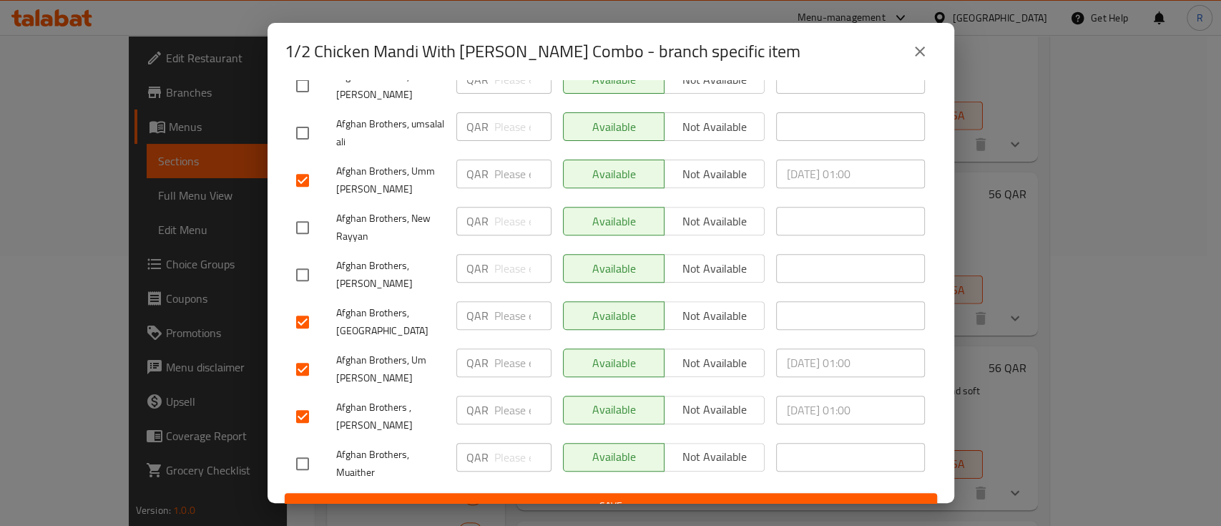
click at [657, 497] on span "Save" at bounding box center [610, 506] width 629 height 18
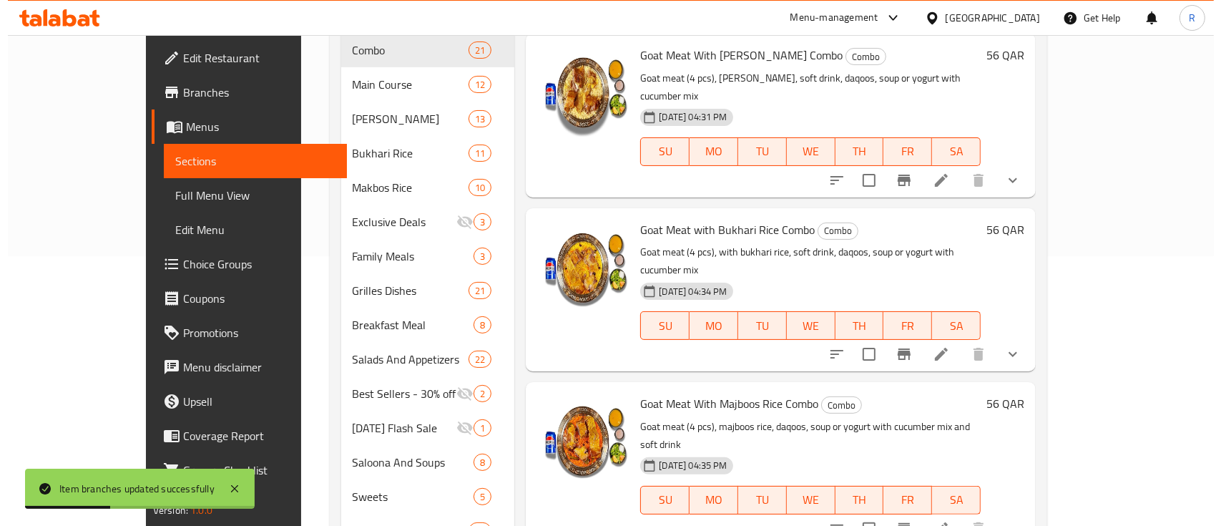
scroll to position [315, 0]
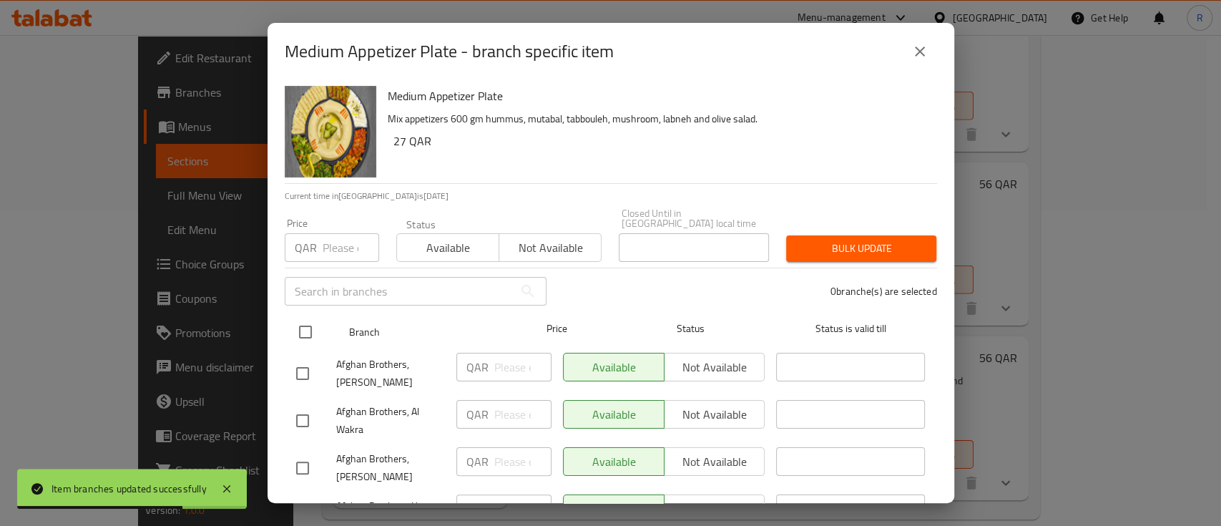
scroll to position [370, 0]
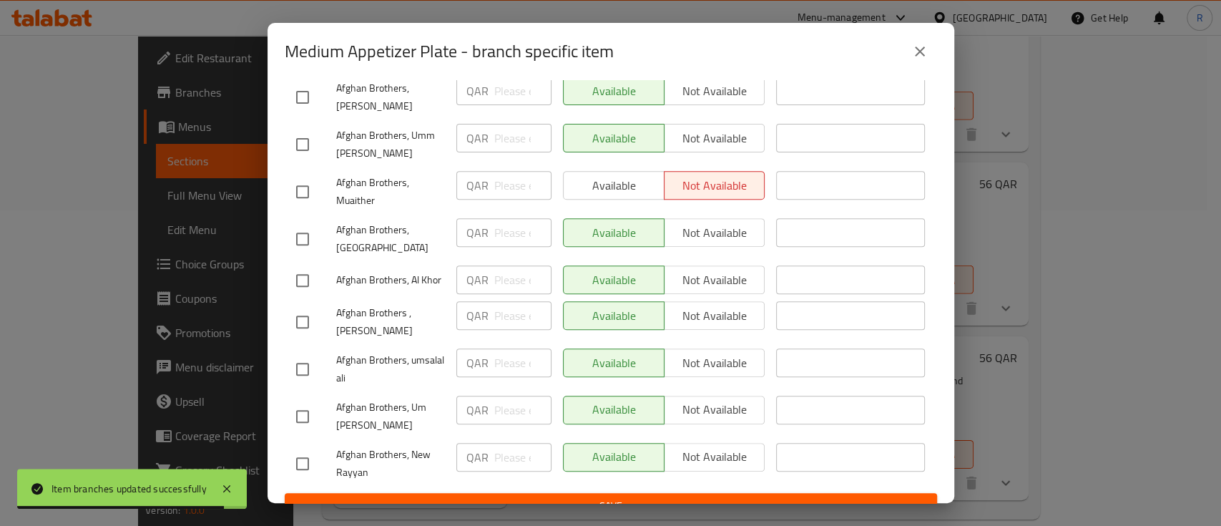
click at [300, 177] on input "checkbox" at bounding box center [302, 192] width 30 height 30
checkbox input "true"
click at [612, 175] on span "Available" at bounding box center [613, 185] width 89 height 21
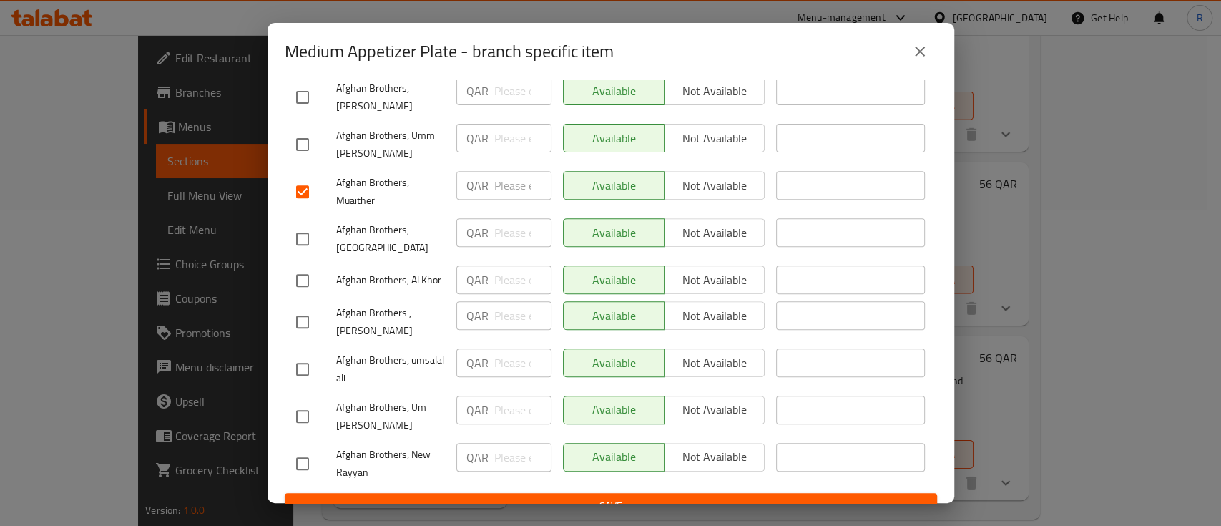
click at [589, 497] on span "Save" at bounding box center [610, 506] width 629 height 18
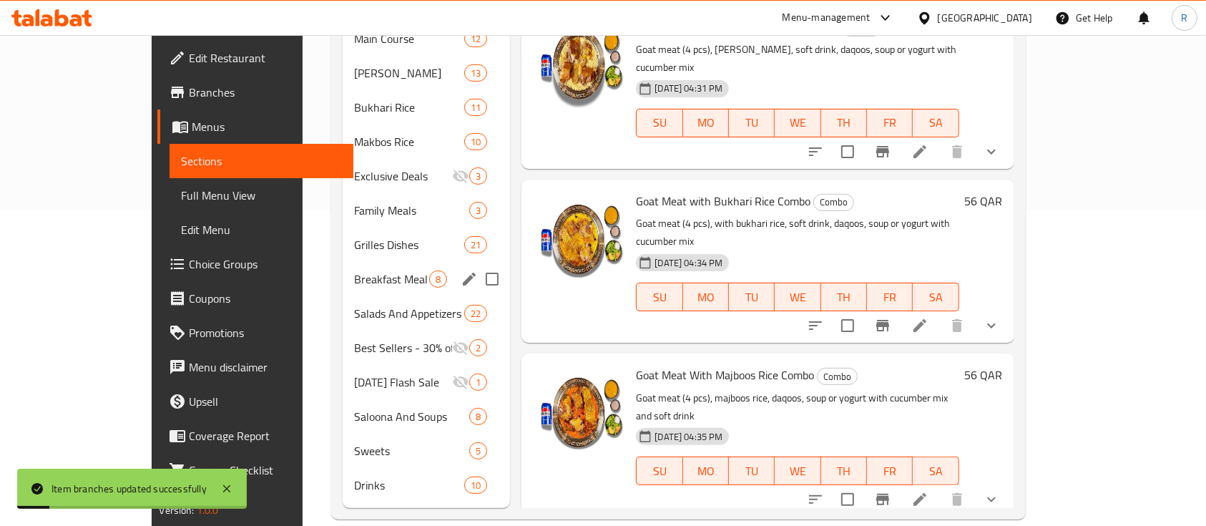
scroll to position [0, 0]
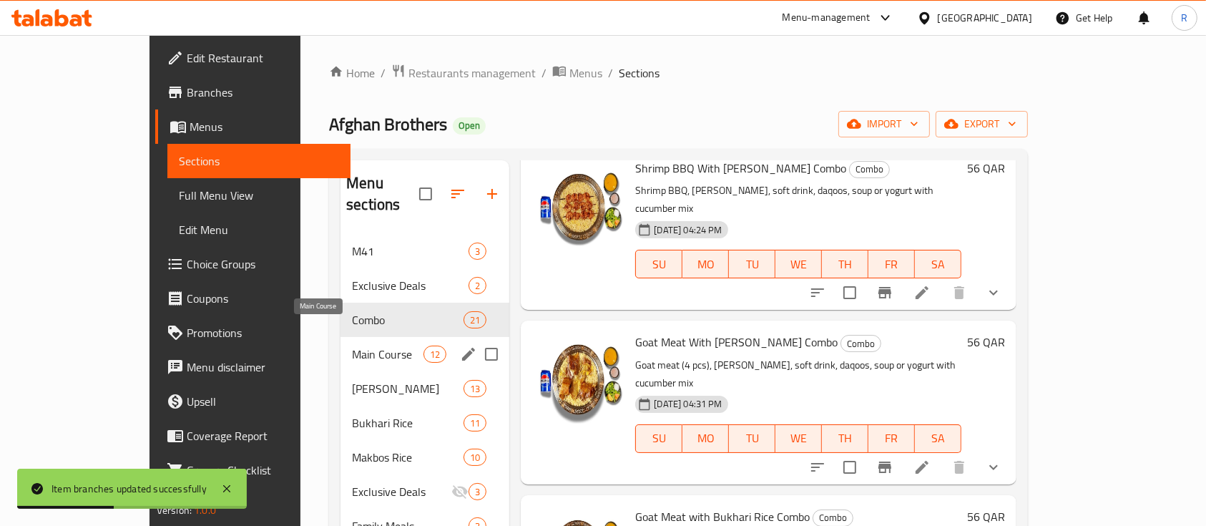
click at [352, 345] on span "Main Course" at bounding box center [388, 353] width 72 height 17
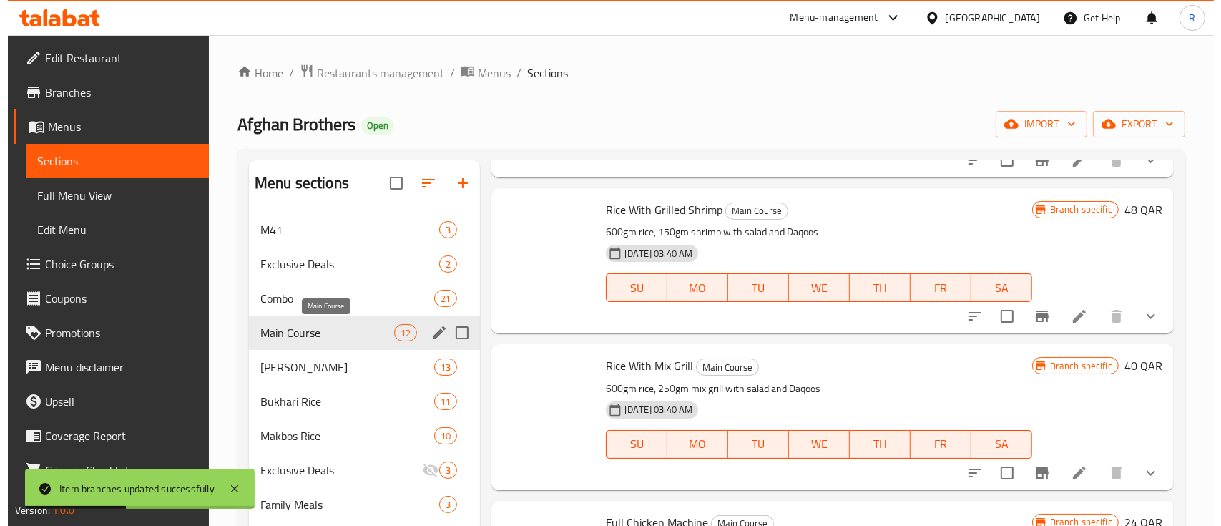
scroll to position [1287, 0]
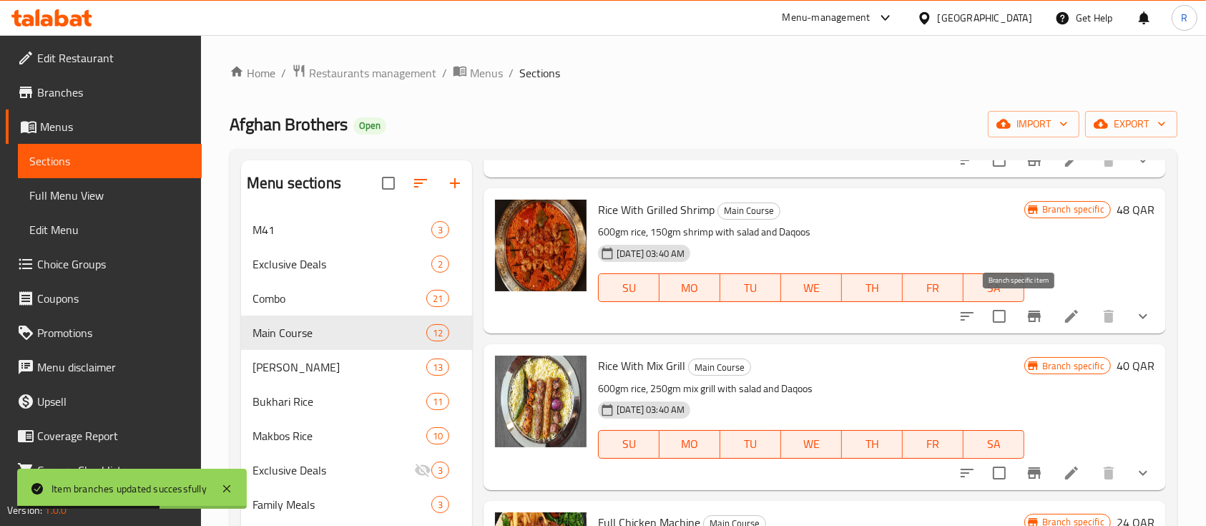
click at [1025, 318] on icon "Branch-specific-item" at bounding box center [1033, 315] width 17 height 17
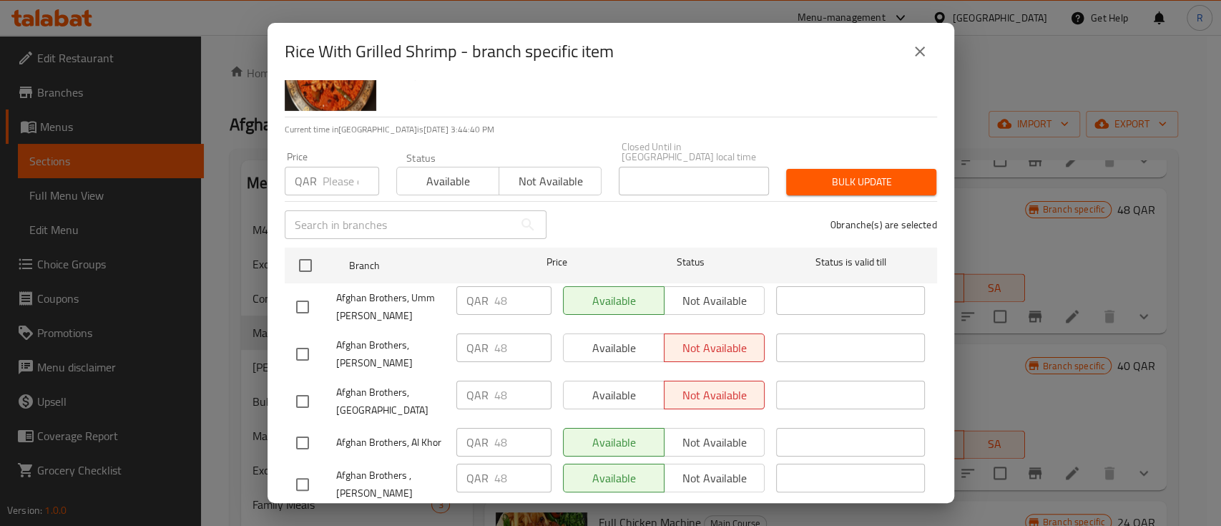
scroll to position [84, 0]
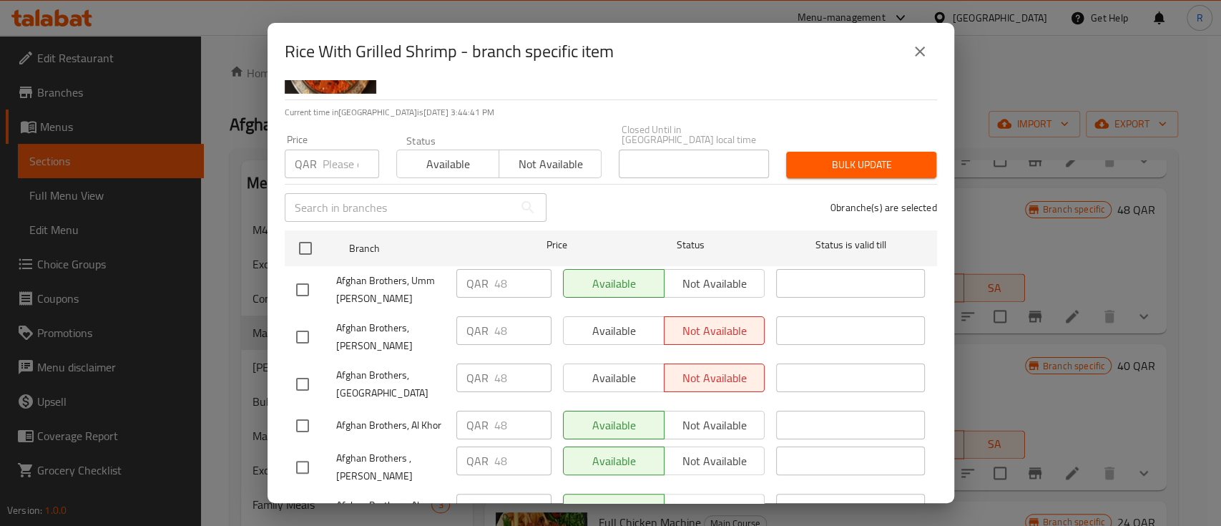
click at [302, 329] on input "checkbox" at bounding box center [302, 337] width 30 height 30
checkbox input "true"
click at [303, 369] on input "checkbox" at bounding box center [302, 384] width 30 height 30
checkbox input "true"
click at [610, 316] on button "Available" at bounding box center [614, 330] width 102 height 29
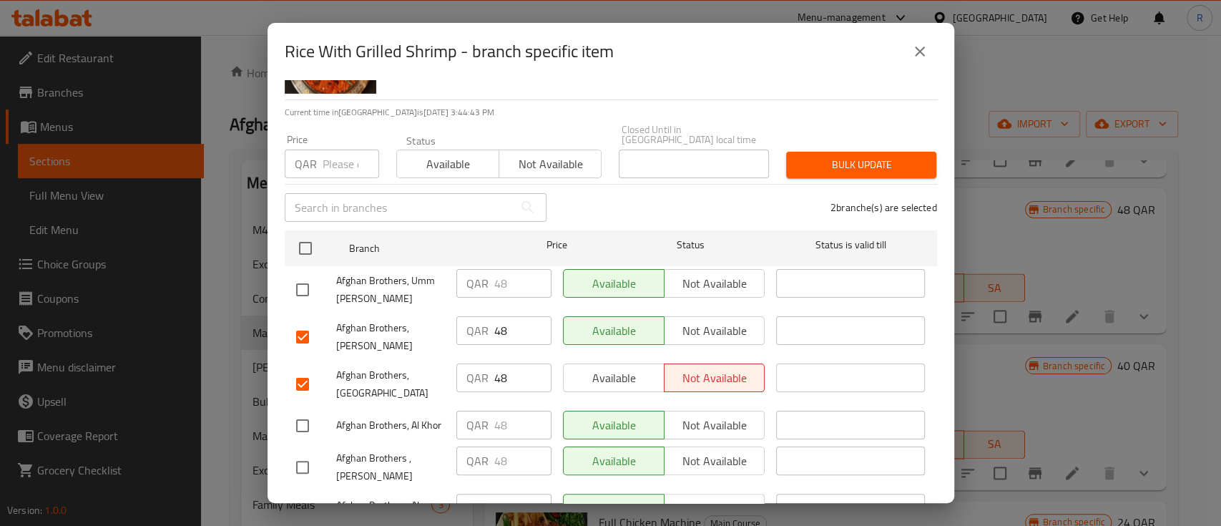
click at [596, 369] on span "Available" at bounding box center [613, 378] width 89 height 21
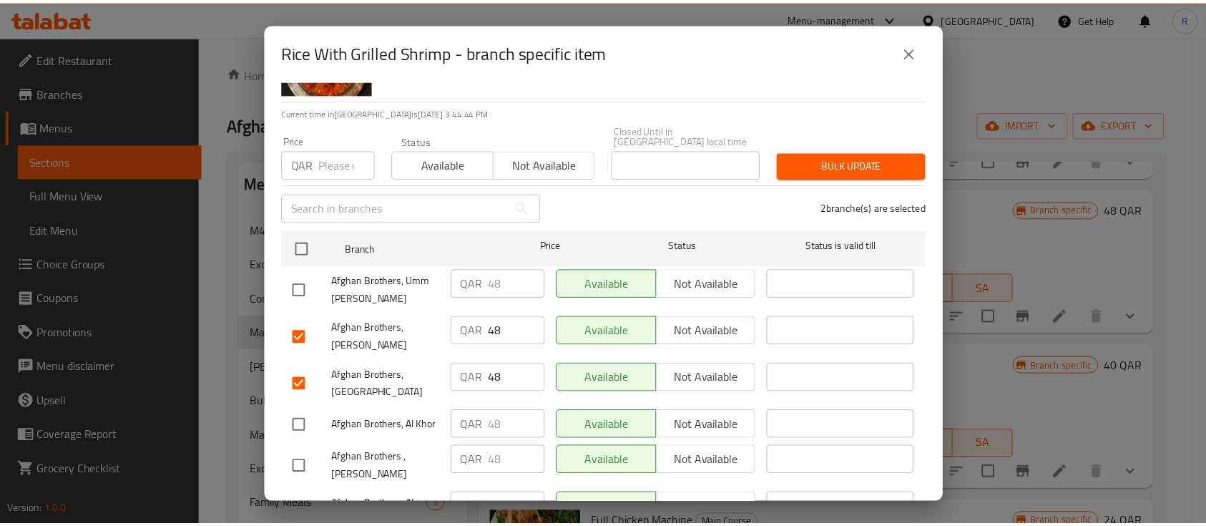
scroll to position [370, 0]
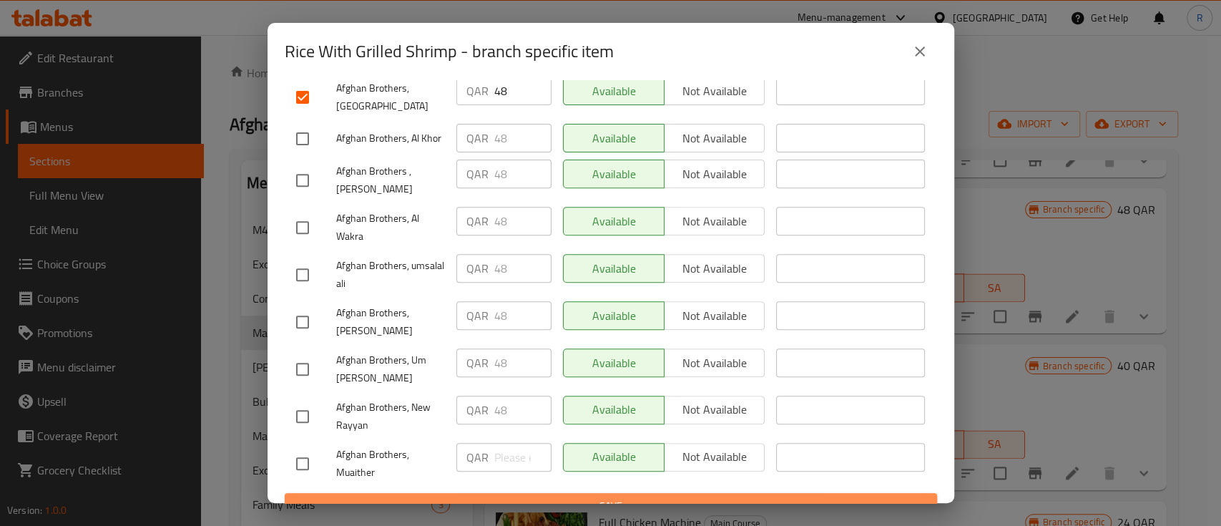
click at [642, 497] on span "Save" at bounding box center [610, 506] width 629 height 18
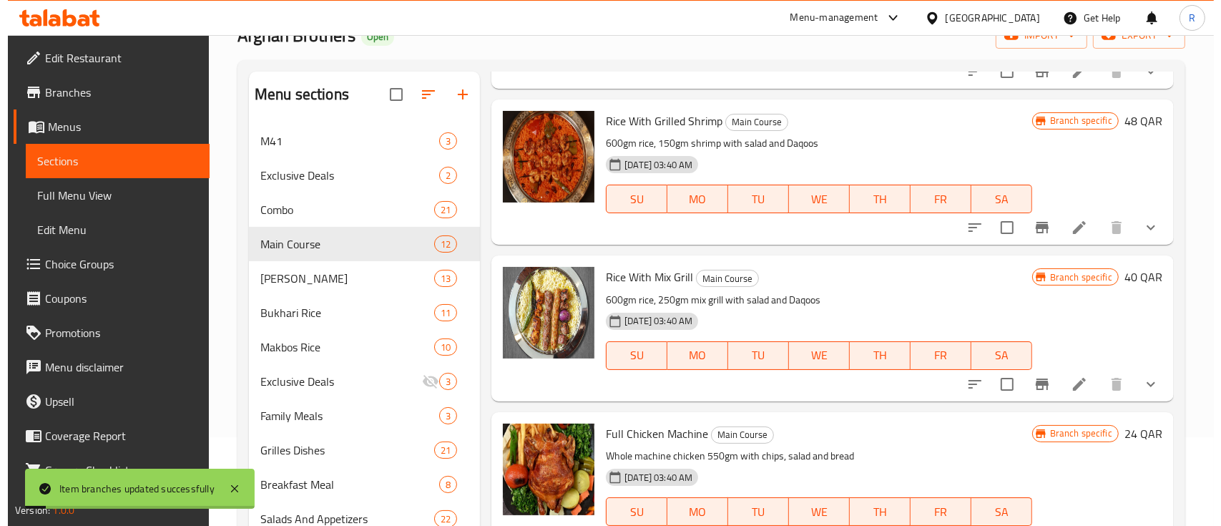
scroll to position [89, 0]
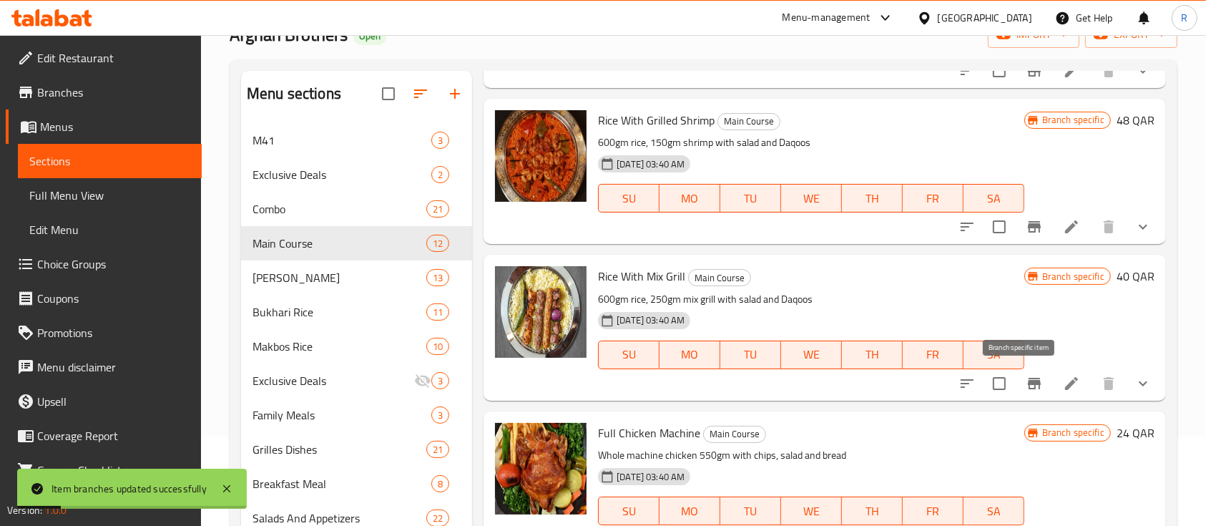
click at [1025, 389] on icon "Branch-specific-item" at bounding box center [1033, 383] width 17 height 17
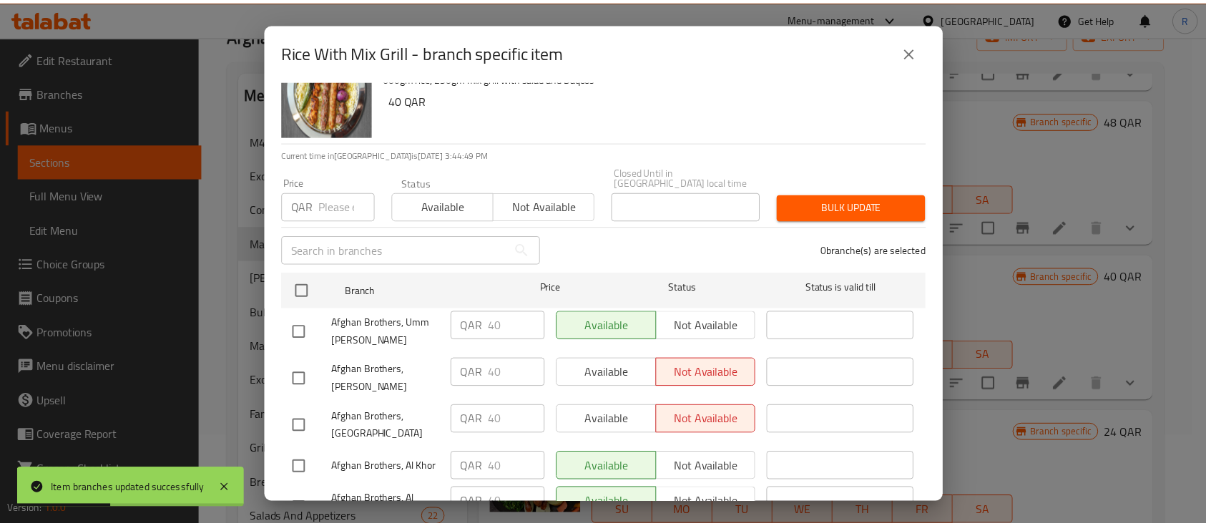
scroll to position [370, 0]
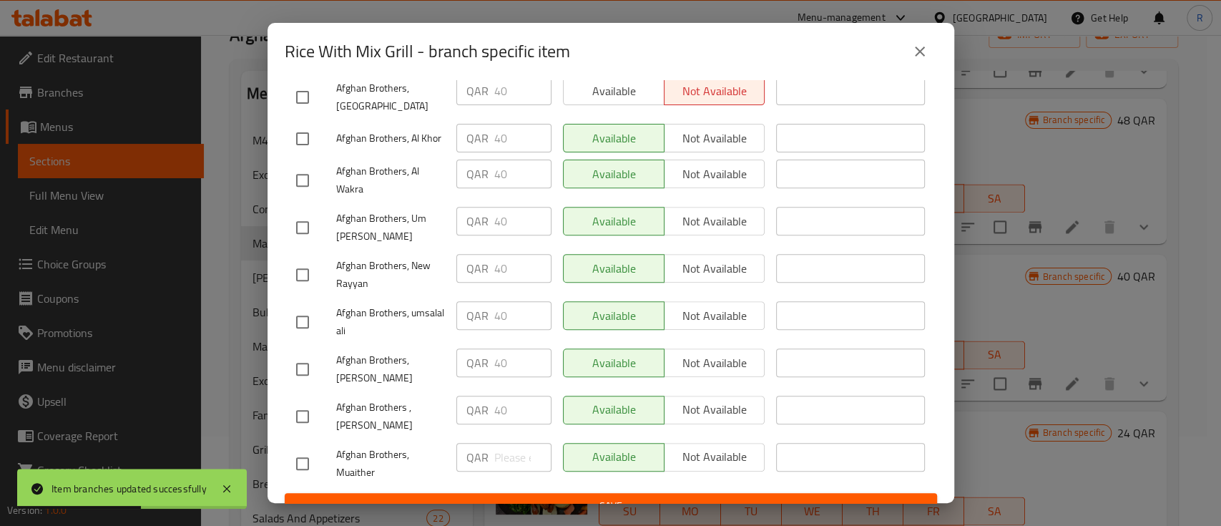
click at [904, 63] on div "Rice With Mix Grill - branch specific item" at bounding box center [611, 51] width 652 height 34
click at [912, 54] on icon "close" at bounding box center [919, 51] width 17 height 17
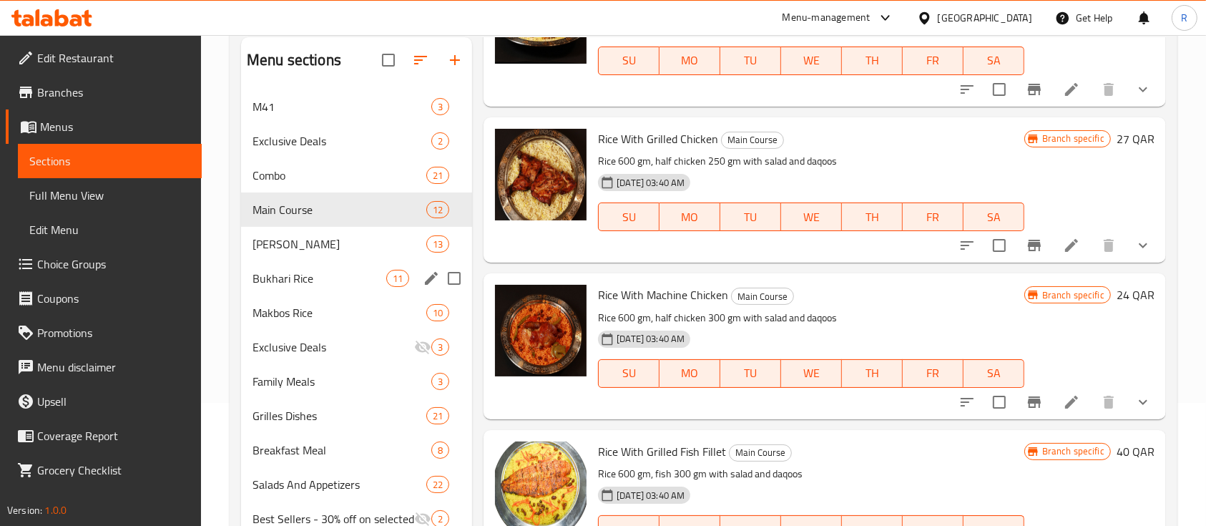
scroll to position [124, 0]
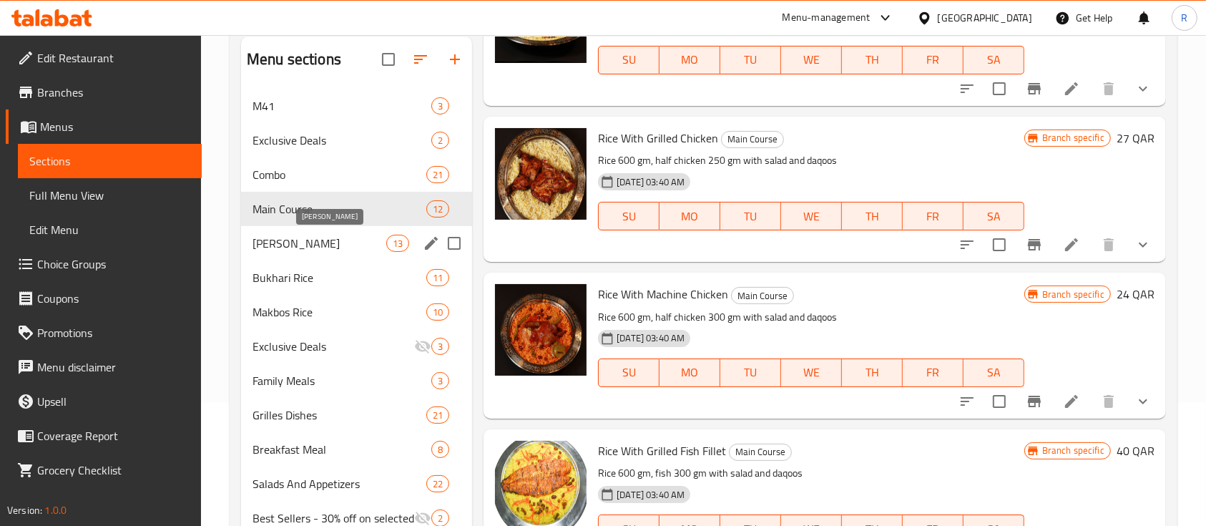
click at [305, 247] on span "[PERSON_NAME]" at bounding box center [319, 243] width 134 height 17
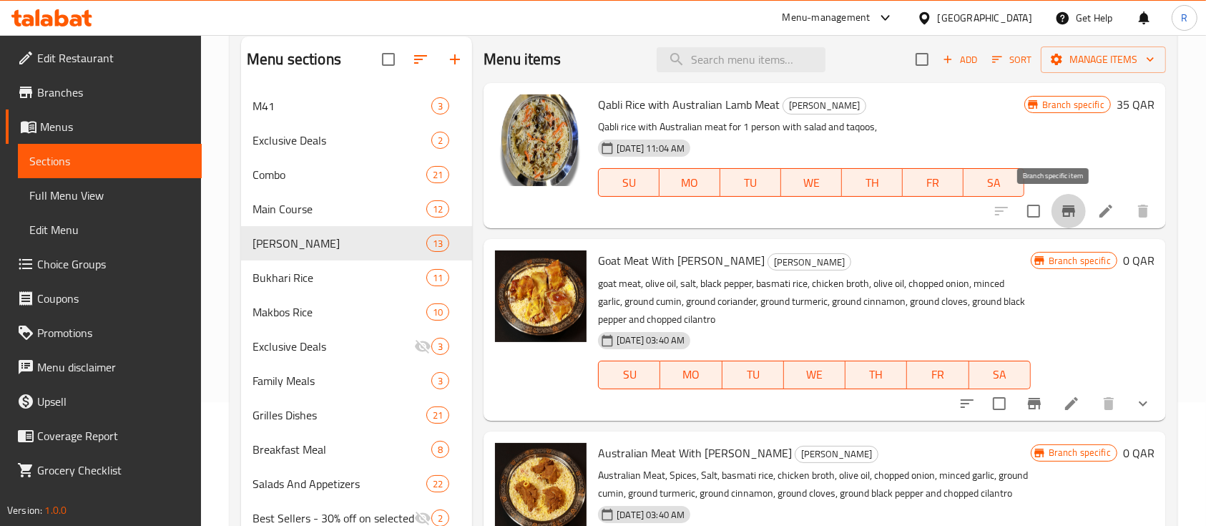
click at [1060, 215] on icon "Branch-specific-item" at bounding box center [1068, 210] width 17 height 17
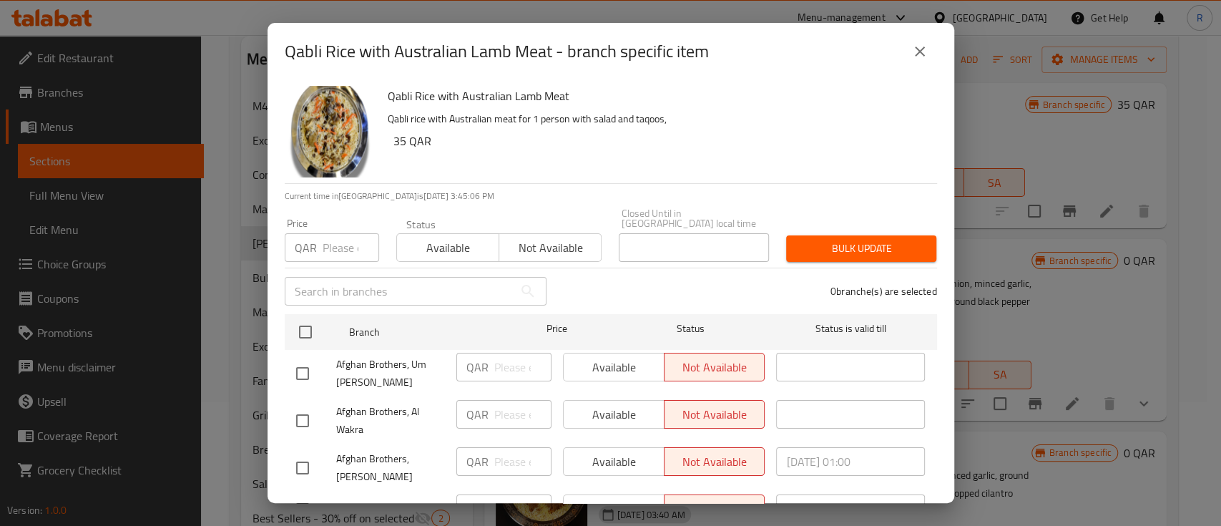
click at [912, 46] on icon "close" at bounding box center [919, 51] width 17 height 17
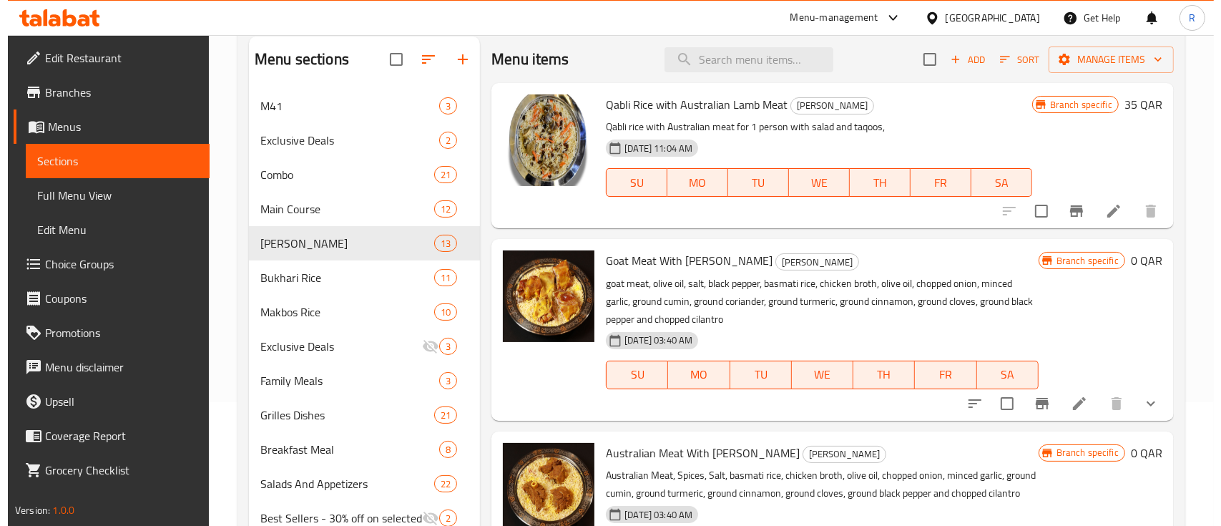
scroll to position [47, 0]
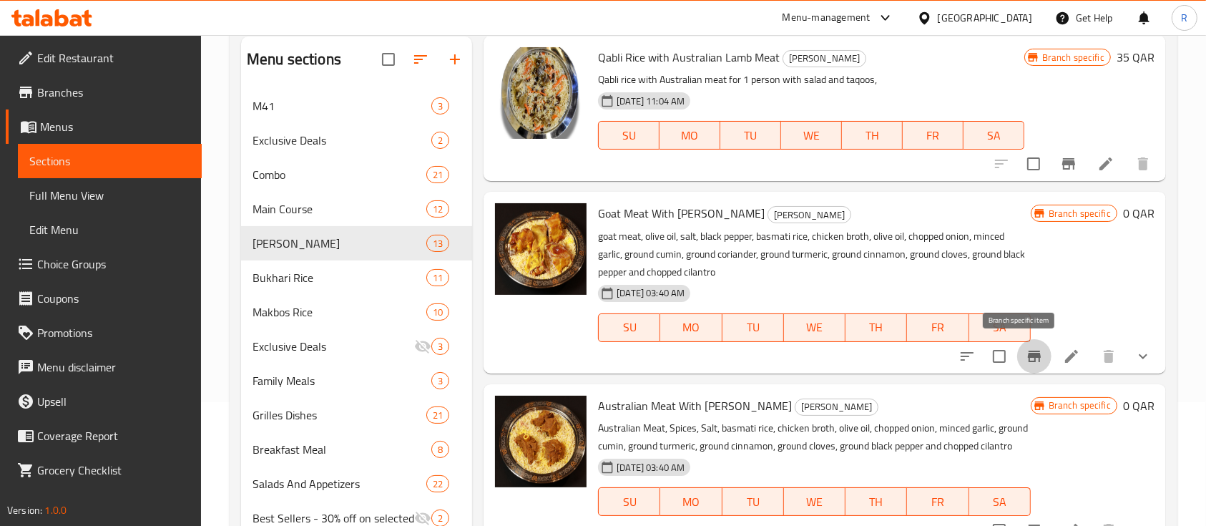
click at [1027, 360] on icon "Branch-specific-item" at bounding box center [1033, 355] width 13 height 11
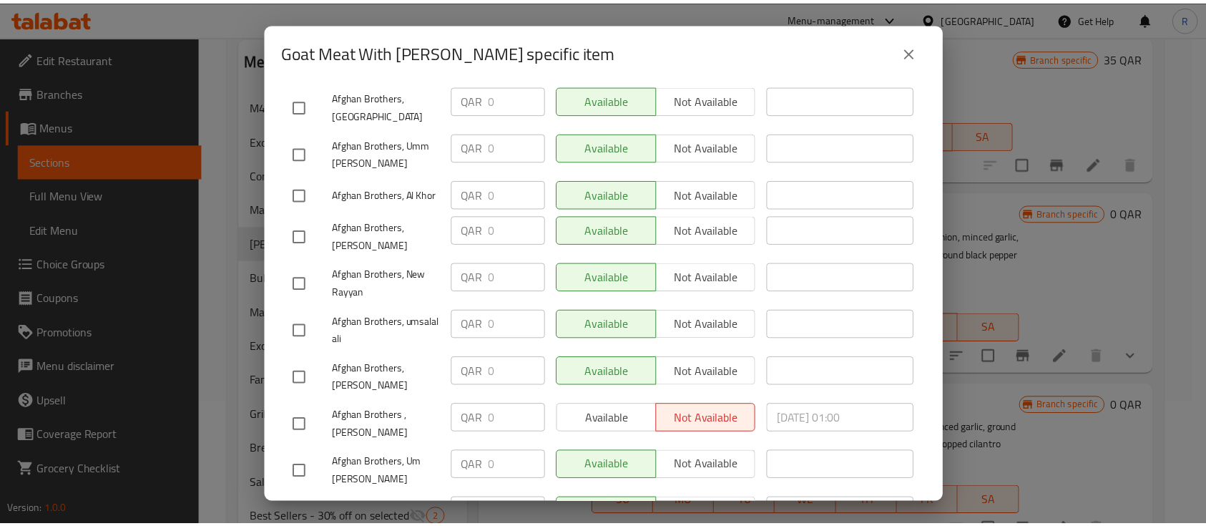
scroll to position [370, 0]
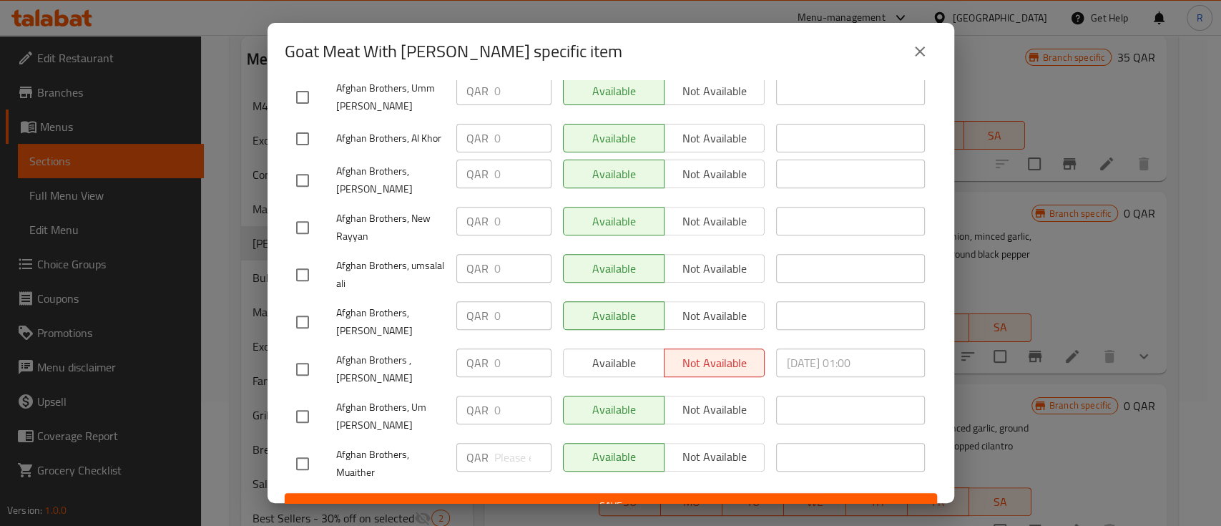
click at [297, 354] on input "checkbox" at bounding box center [302, 369] width 30 height 30
checkbox input "true"
click at [608, 352] on span "Available" at bounding box center [613, 362] width 89 height 21
click at [628, 497] on span "Save" at bounding box center [610, 506] width 629 height 18
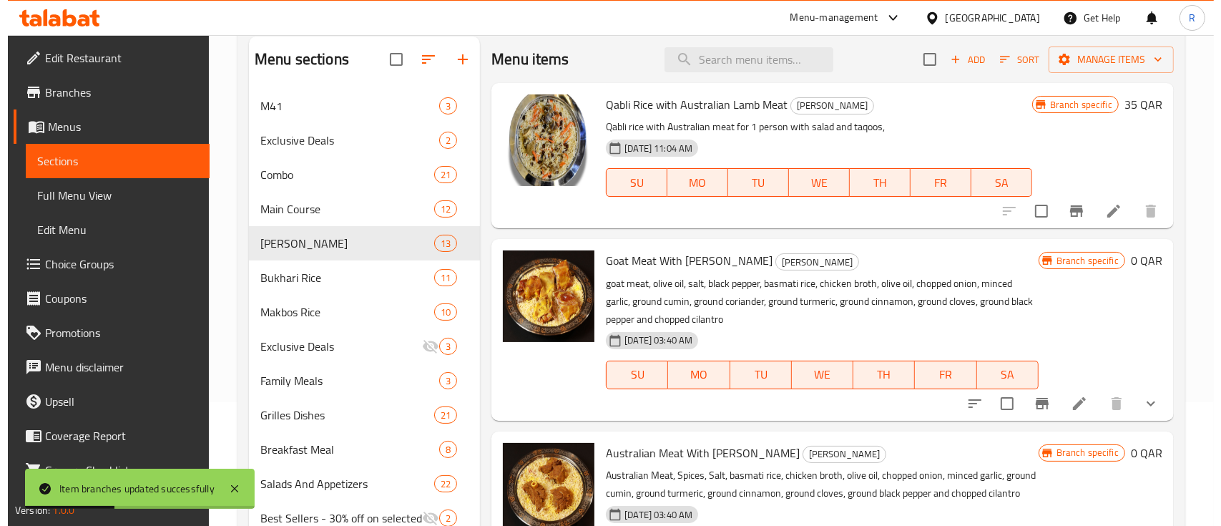
scroll to position [0, 0]
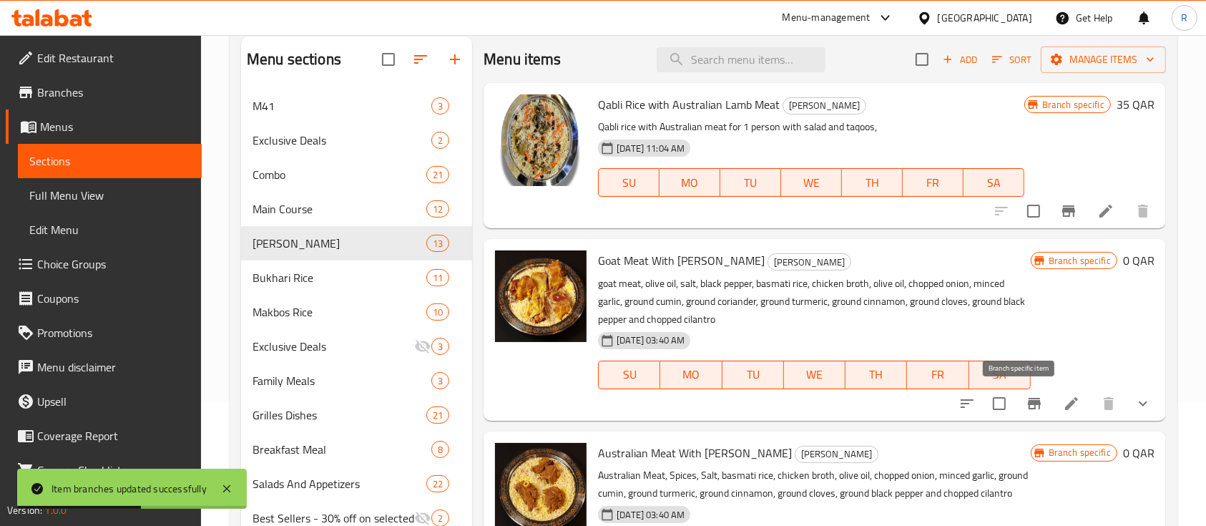
click at [1025, 405] on icon "Branch-specific-item" at bounding box center [1033, 403] width 17 height 17
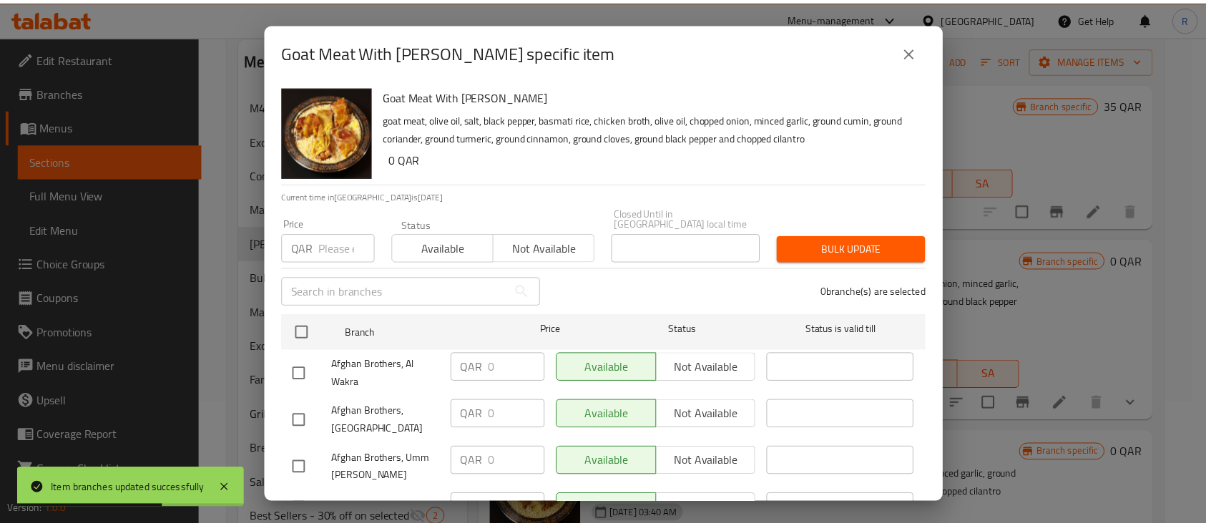
scroll to position [370, 0]
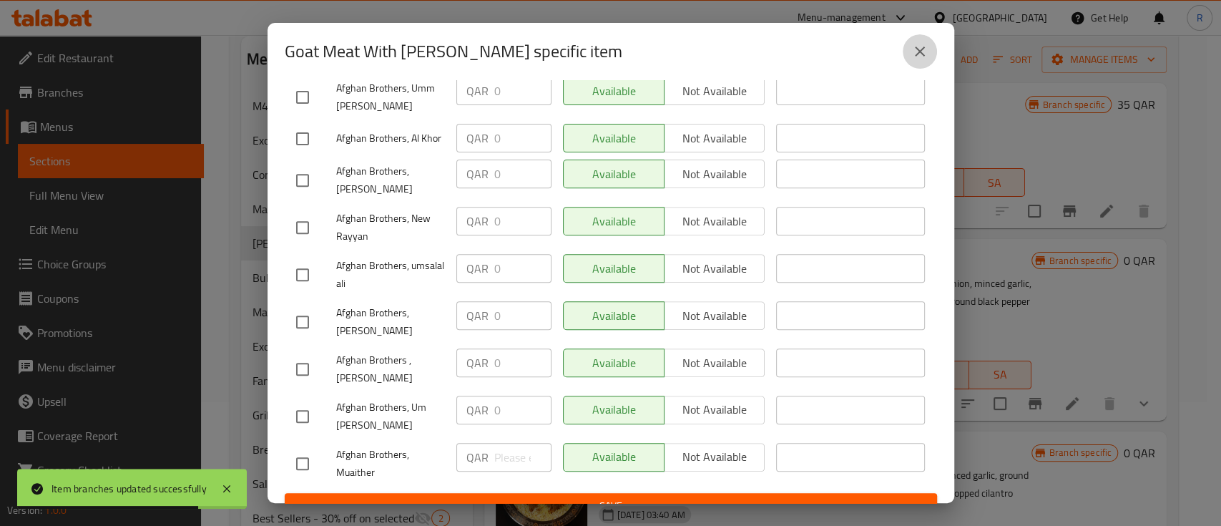
click at [913, 61] on button "close" at bounding box center [919, 51] width 34 height 34
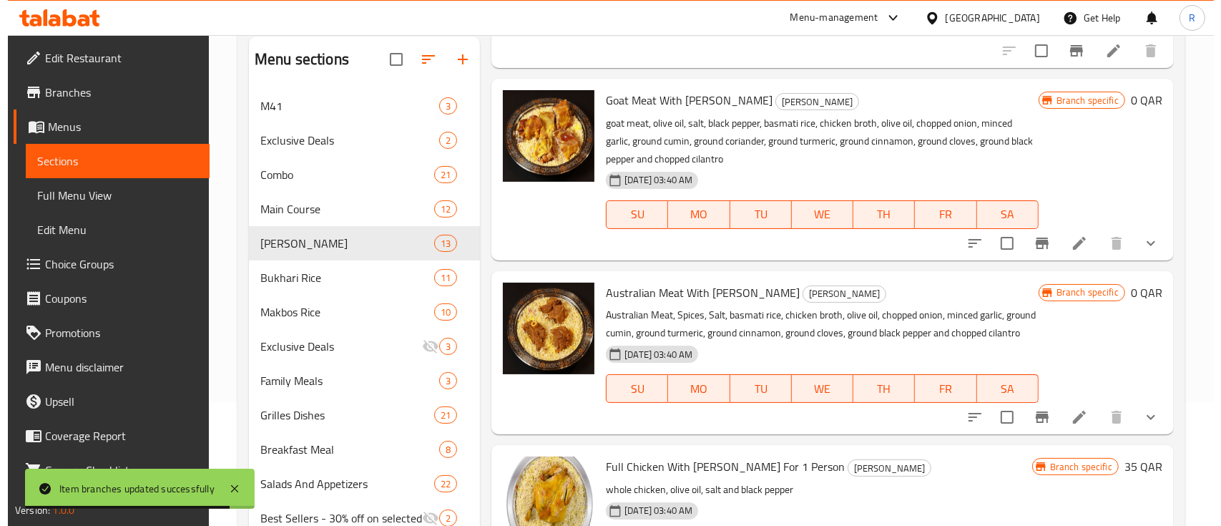
scroll to position [161, 0]
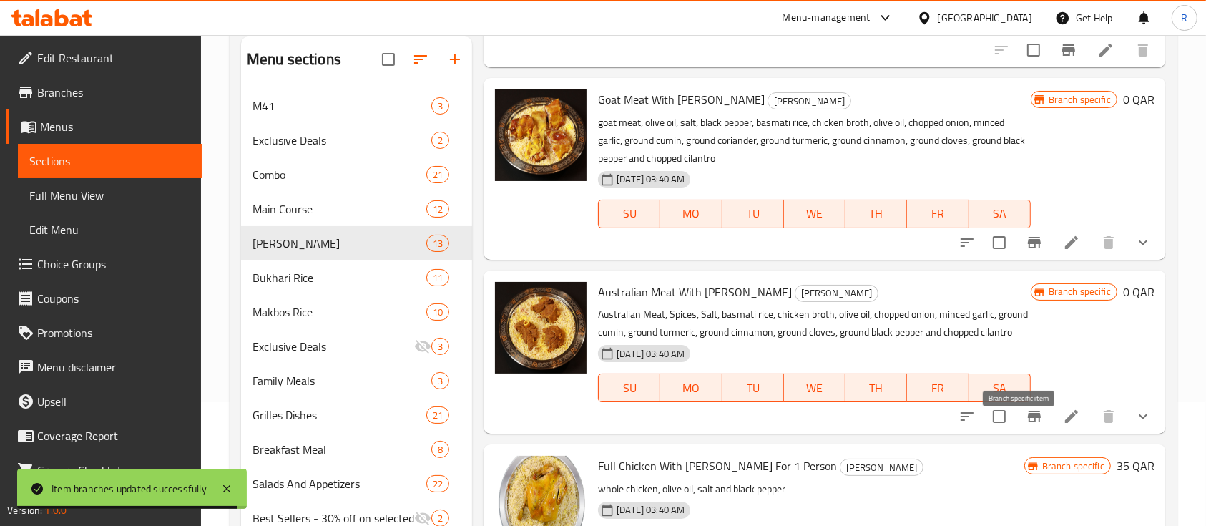
click at [1027, 422] on icon "Branch-specific-item" at bounding box center [1033, 415] width 13 height 11
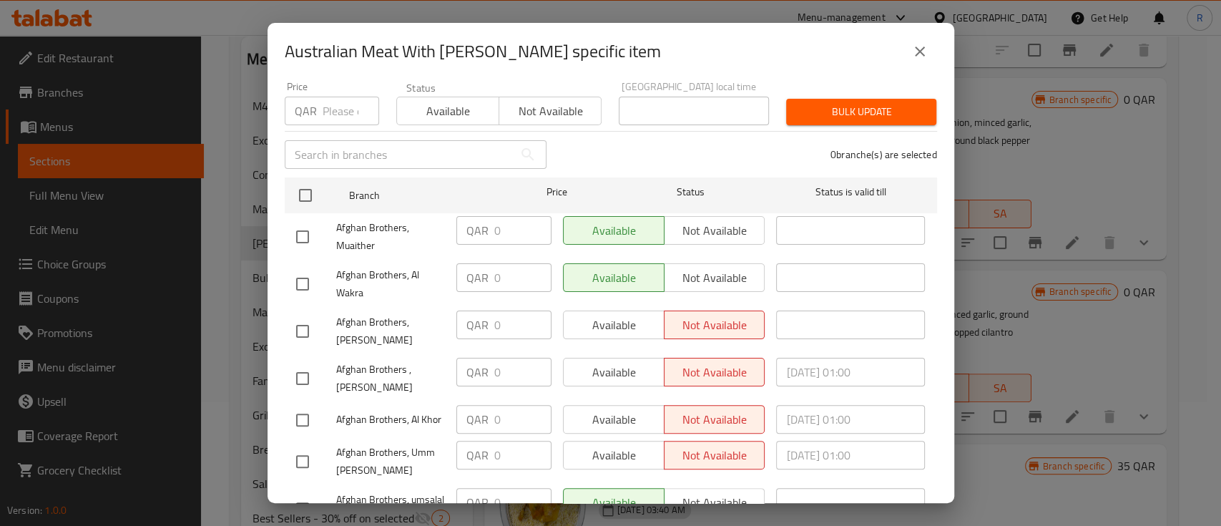
scroll to position [137, 0]
click at [312, 322] on input "checkbox" at bounding box center [302, 330] width 30 height 30
checkbox input "true"
click at [266, 392] on div "Australian Meat With [PERSON_NAME] specific item Australian Meat With [PERSON_N…" at bounding box center [610, 263] width 1221 height 526
click at [304, 370] on input "checkbox" at bounding box center [302, 378] width 30 height 30
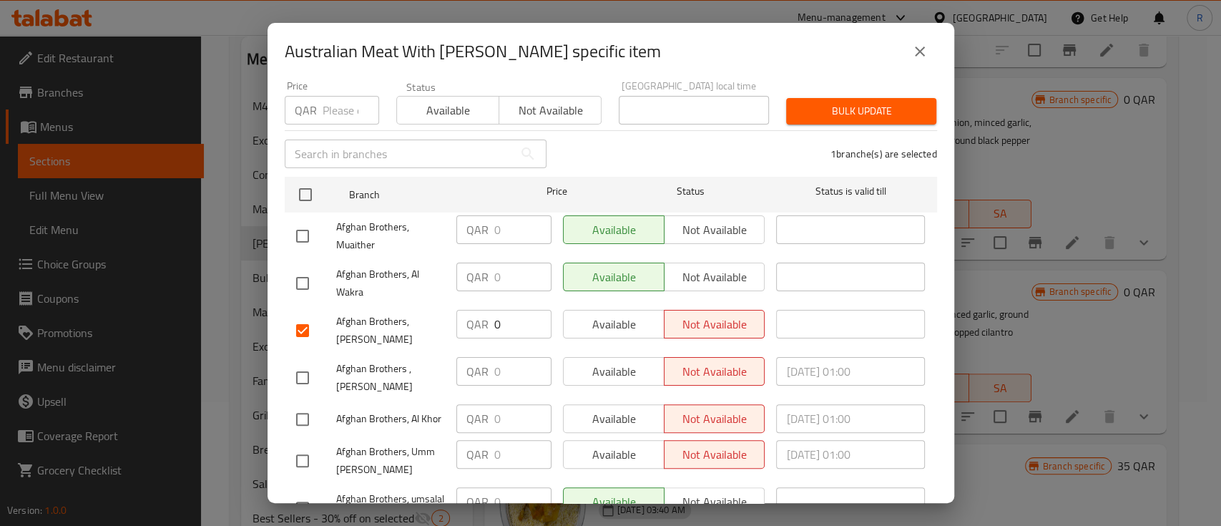
checkbox input "true"
click at [305, 434] on div "Afghan Brothers, Umm [PERSON_NAME]" at bounding box center [370, 460] width 160 height 53
click at [301, 460] on input "checkbox" at bounding box center [302, 460] width 30 height 30
checkbox input "true"
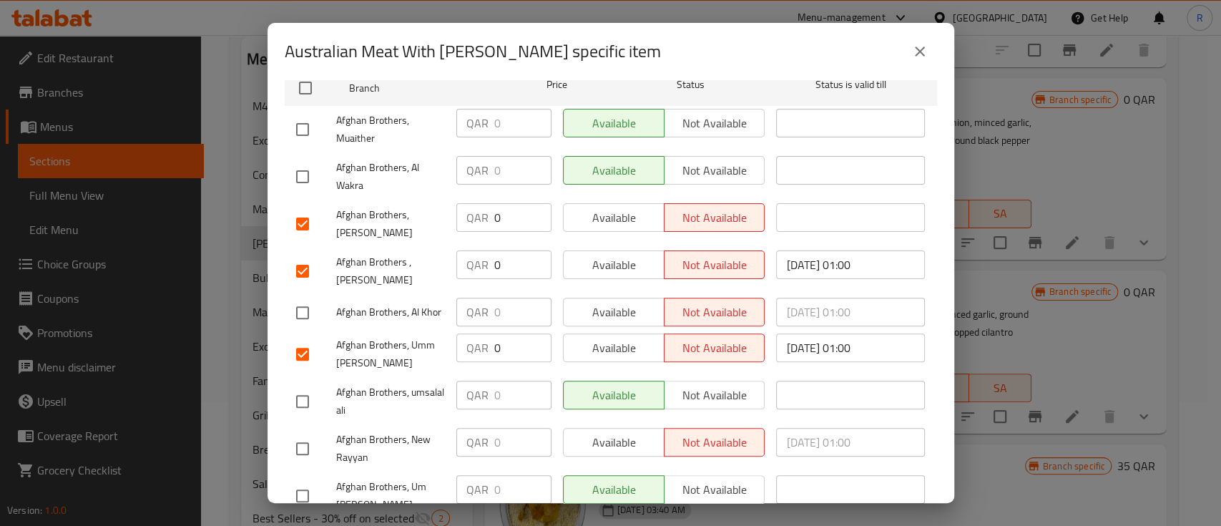
click at [611, 207] on span "Available" at bounding box center [613, 217] width 89 height 21
click at [599, 255] on span "Available" at bounding box center [613, 265] width 89 height 21
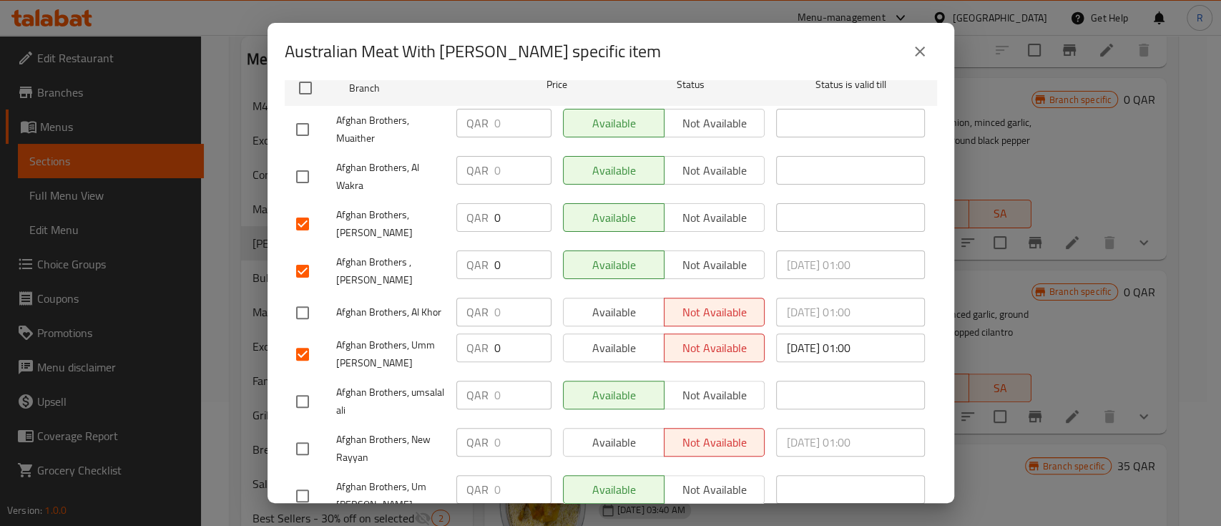
click at [598, 305] on div "Available Not available" at bounding box center [664, 311] width 202 height 29
click at [598, 342] on span "Available" at bounding box center [613, 347] width 89 height 21
click at [592, 302] on div "Available Not available" at bounding box center [664, 311] width 202 height 29
click at [305, 300] on input "checkbox" at bounding box center [302, 312] width 30 height 30
checkbox input "true"
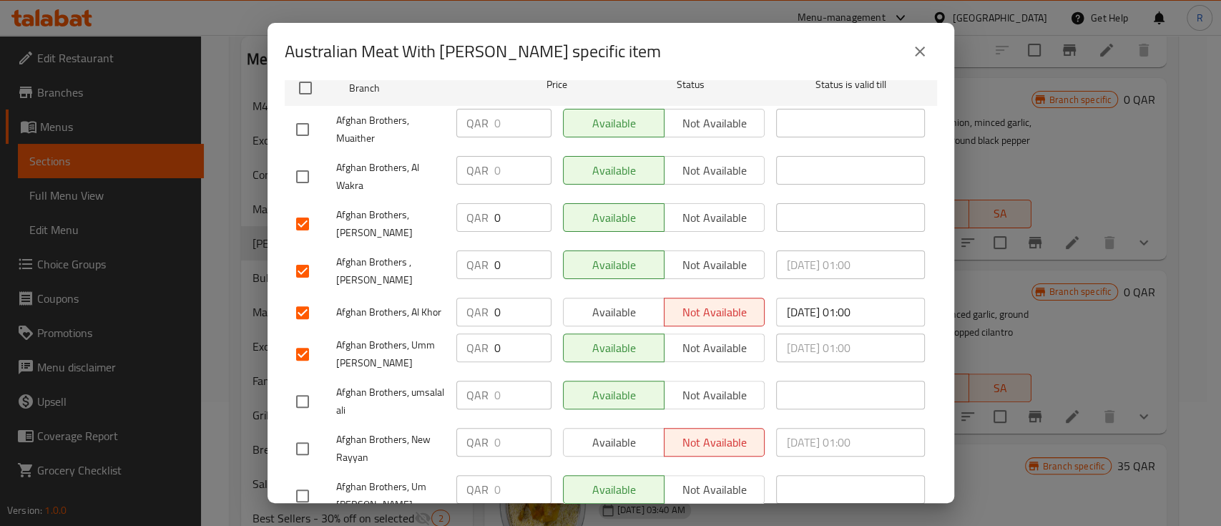
click at [587, 292] on div "Available Not available" at bounding box center [664, 312] width 214 height 41
click at [583, 302] on span "Available" at bounding box center [613, 312] width 89 height 21
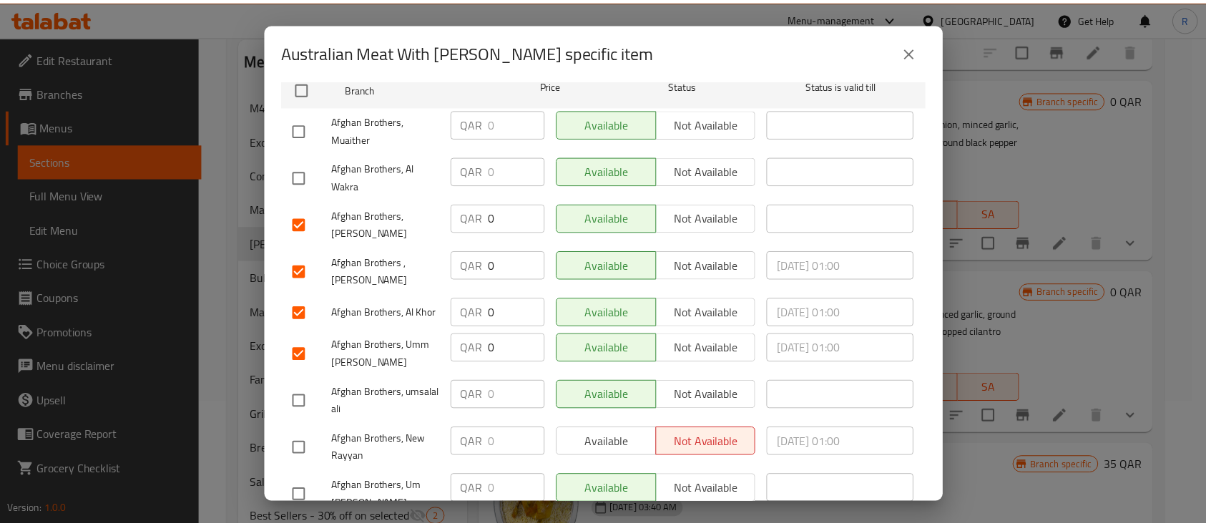
scroll to position [370, 0]
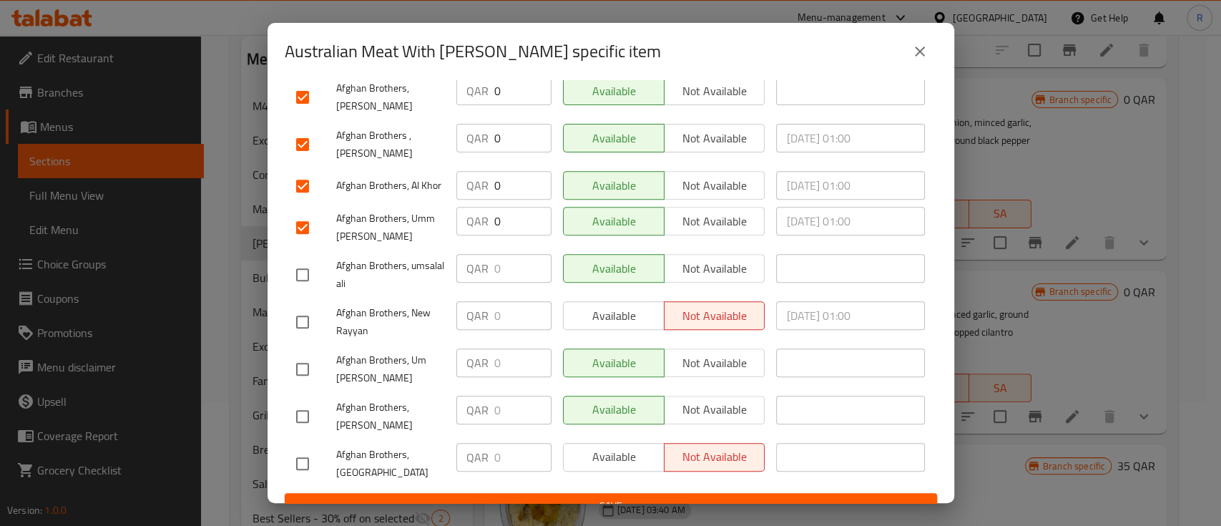
click at [313, 312] on input "checkbox" at bounding box center [302, 322] width 30 height 30
checkbox input "true"
click at [618, 307] on span "Available" at bounding box center [613, 315] width 89 height 21
click at [572, 497] on span "Save" at bounding box center [610, 506] width 629 height 18
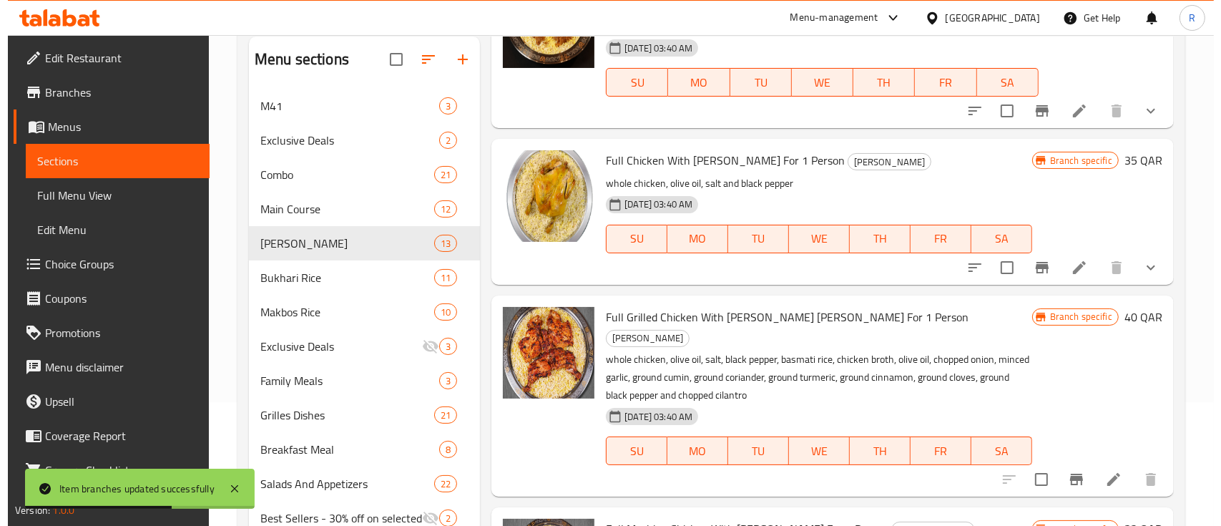
scroll to position [501, 0]
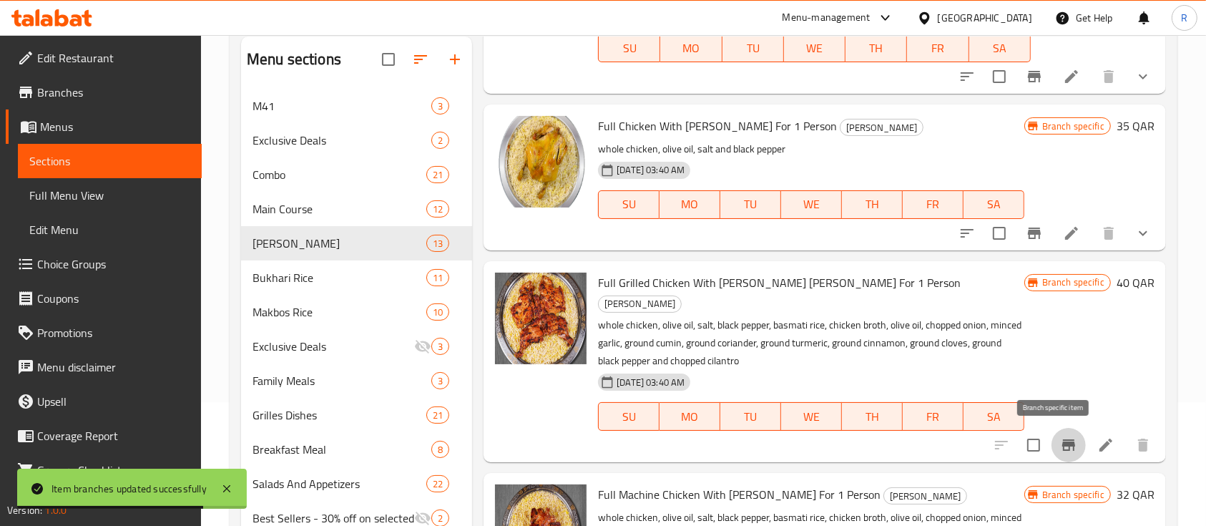
click at [1062, 440] on icon "Branch-specific-item" at bounding box center [1068, 444] width 13 height 11
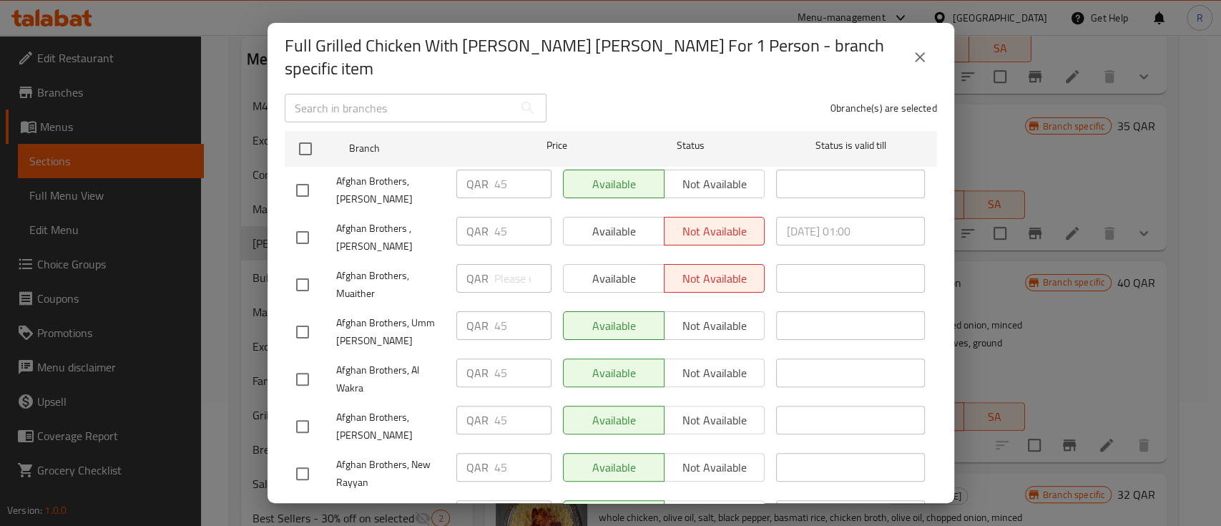
scroll to position [195, 0]
click at [317, 222] on div at bounding box center [316, 237] width 40 height 30
click at [303, 222] on input "checkbox" at bounding box center [302, 237] width 30 height 30
checkbox input "true"
click at [603, 220] on span "Available" at bounding box center [613, 230] width 89 height 21
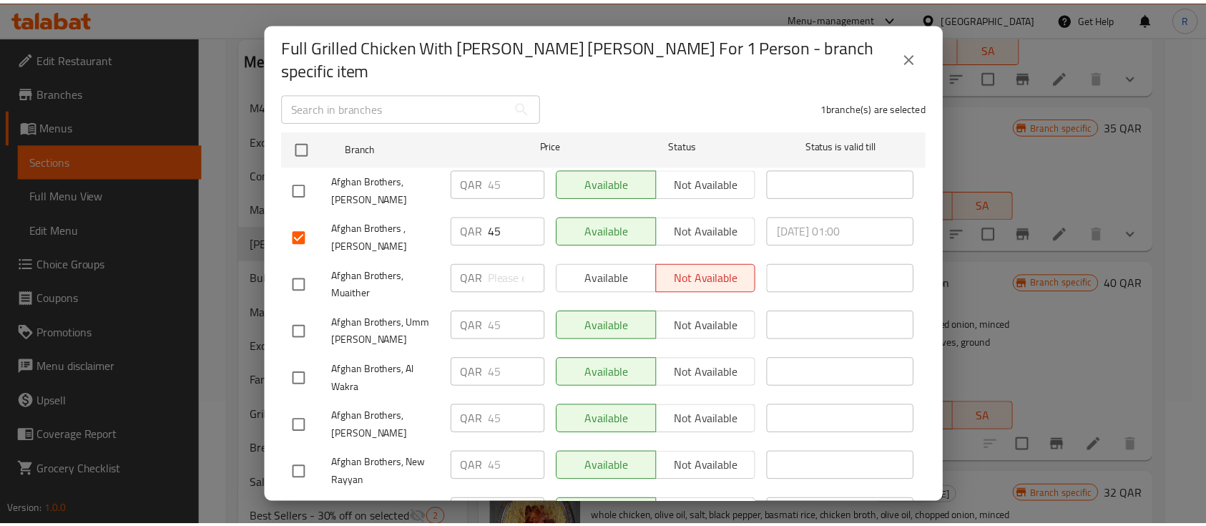
scroll to position [370, 0]
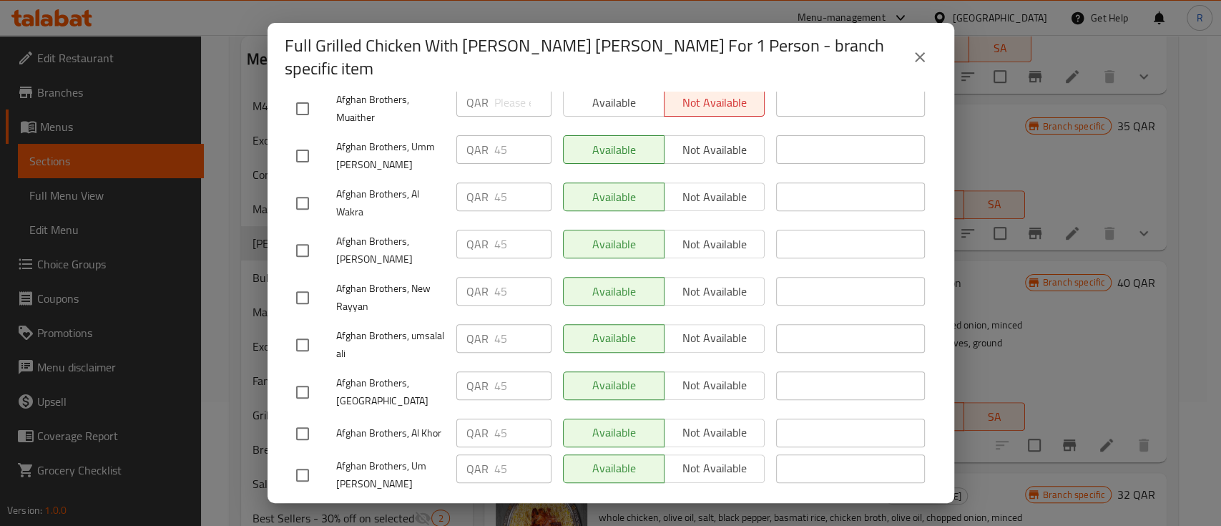
click at [603, 508] on span "Save" at bounding box center [610, 517] width 629 height 18
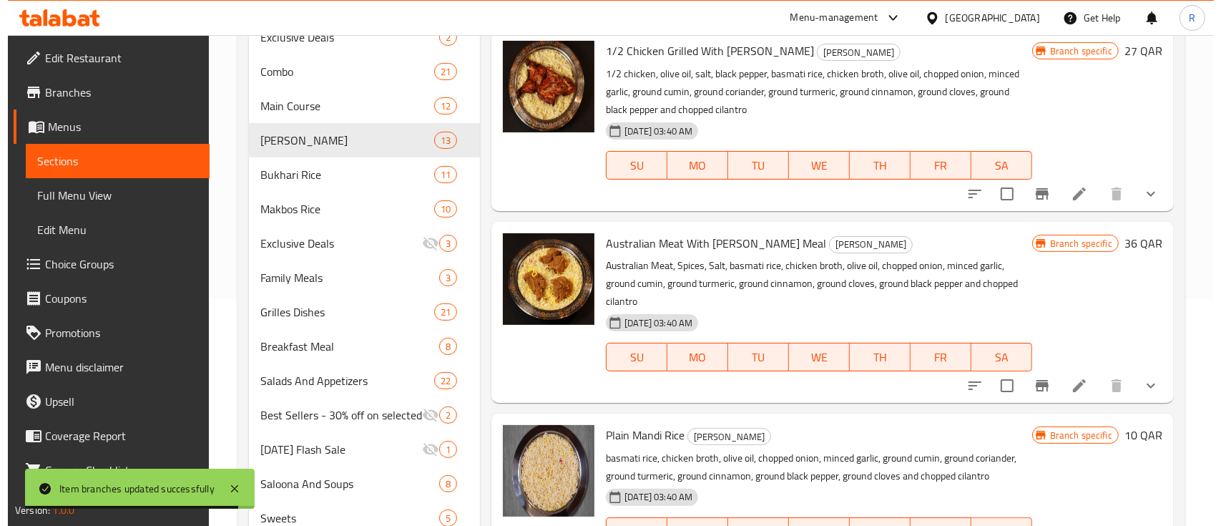
scroll to position [228, 0]
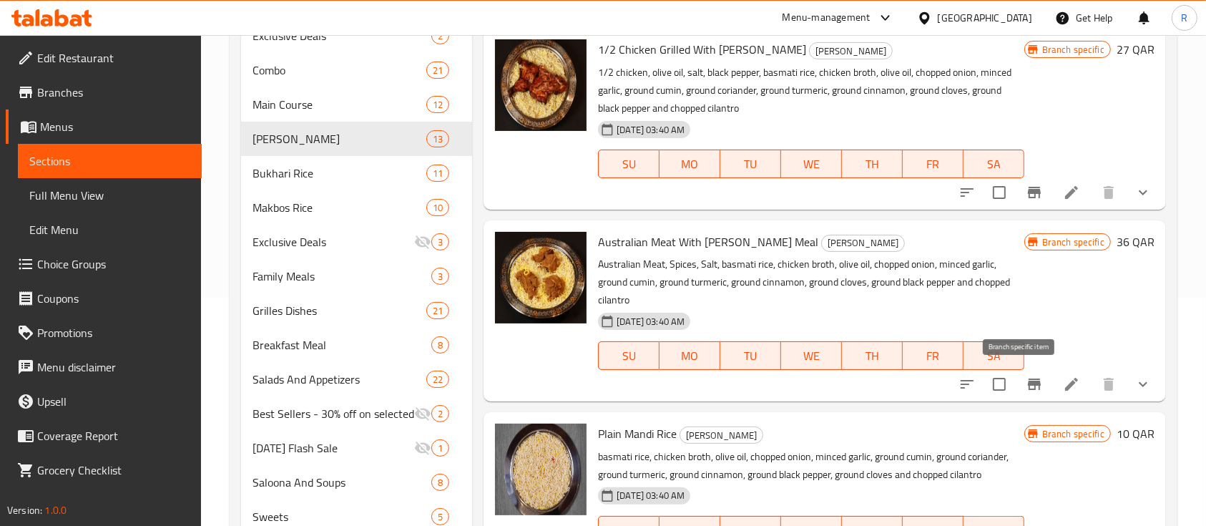
click at [1027, 385] on icon "Branch-specific-item" at bounding box center [1033, 383] width 13 height 11
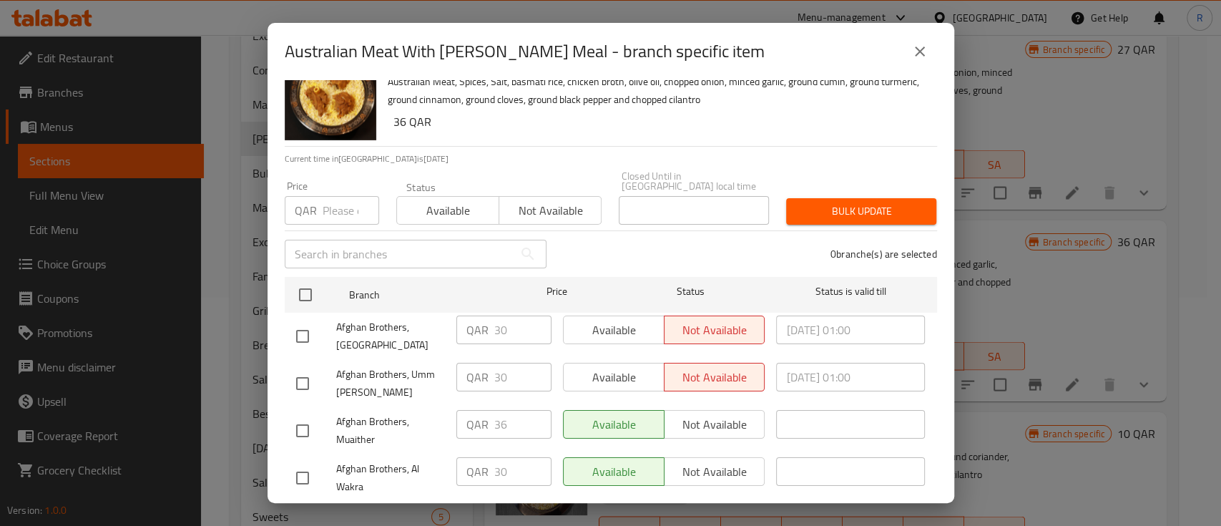
scroll to position [41, 0]
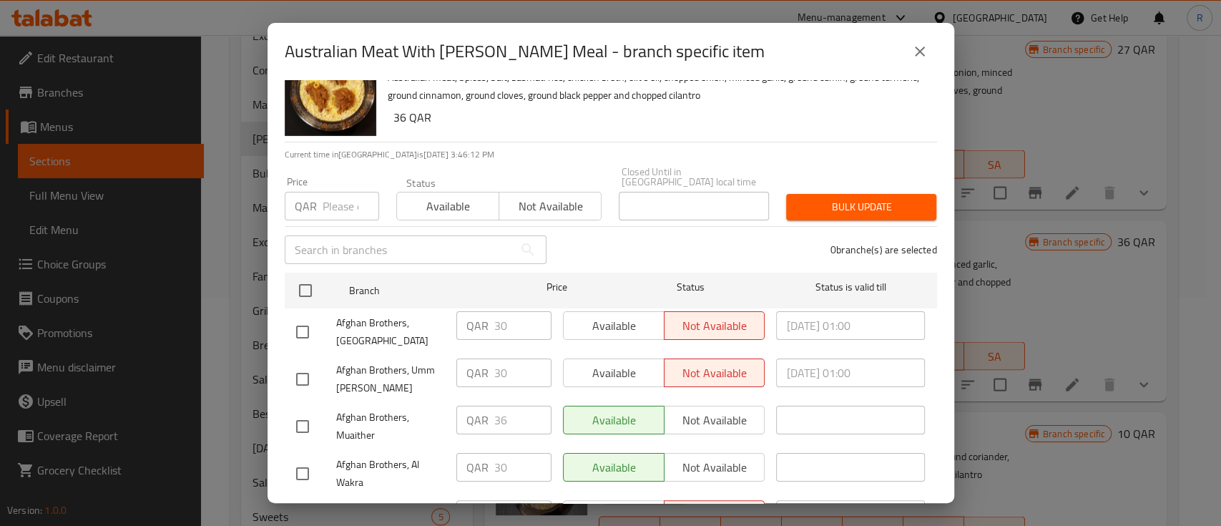
click at [292, 317] on input "checkbox" at bounding box center [302, 332] width 30 height 30
checkbox input "true"
click at [295, 364] on input "checkbox" at bounding box center [302, 379] width 30 height 30
checkbox input "true"
click at [581, 315] on span "Available" at bounding box center [613, 325] width 89 height 21
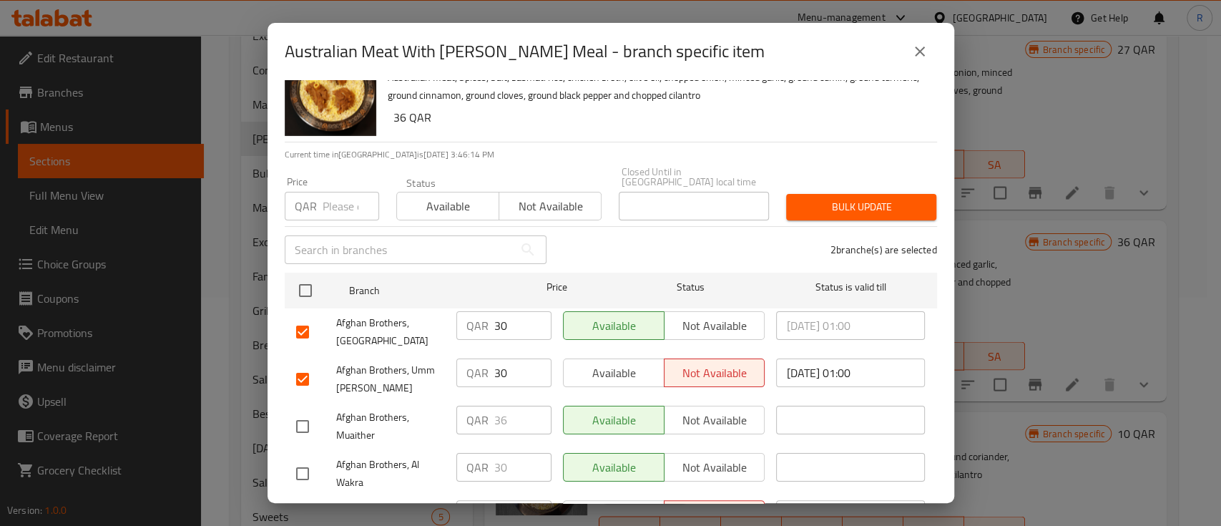
click at [596, 364] on span "Available" at bounding box center [613, 373] width 89 height 21
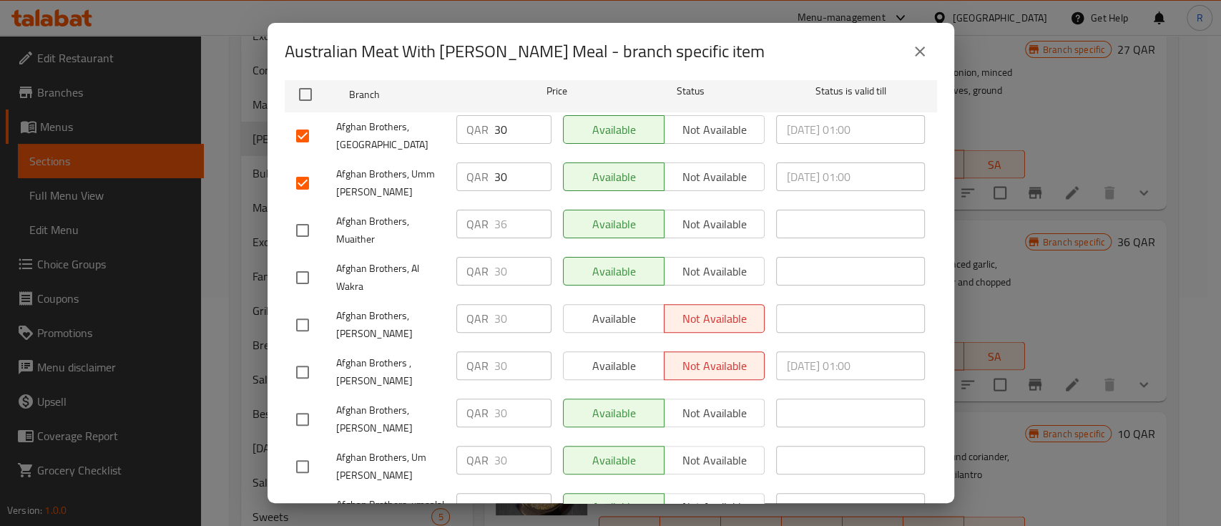
scroll to position [244, 0]
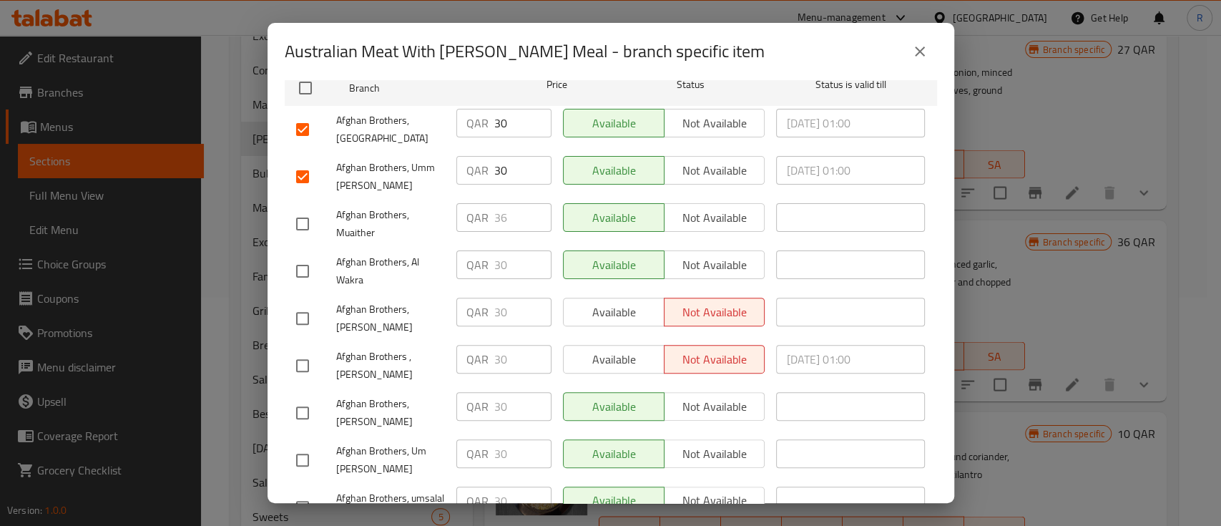
click at [315, 314] on input "checkbox" at bounding box center [302, 318] width 30 height 30
checkbox input "true"
click at [310, 358] on input "checkbox" at bounding box center [302, 365] width 30 height 30
checkbox input "true"
click at [591, 305] on span "Available" at bounding box center [613, 312] width 89 height 21
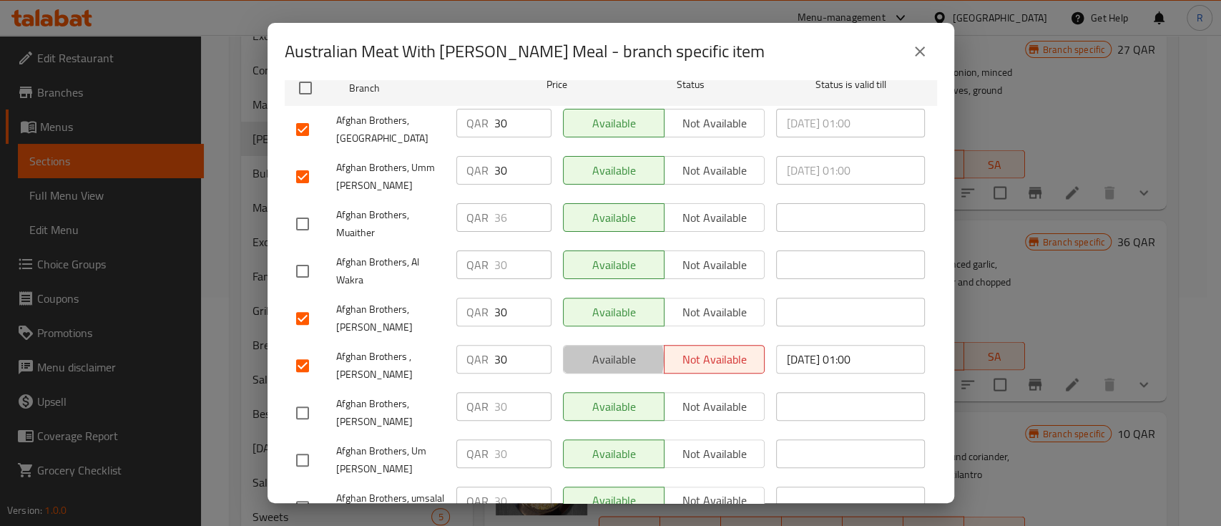
click at [590, 349] on span "Available" at bounding box center [613, 359] width 89 height 21
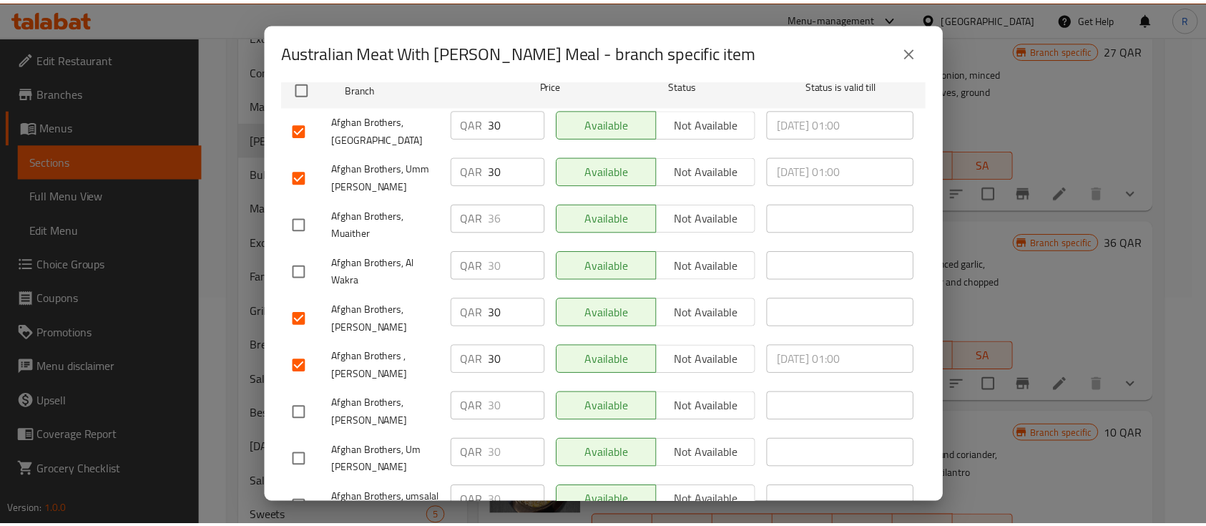
scroll to position [370, 0]
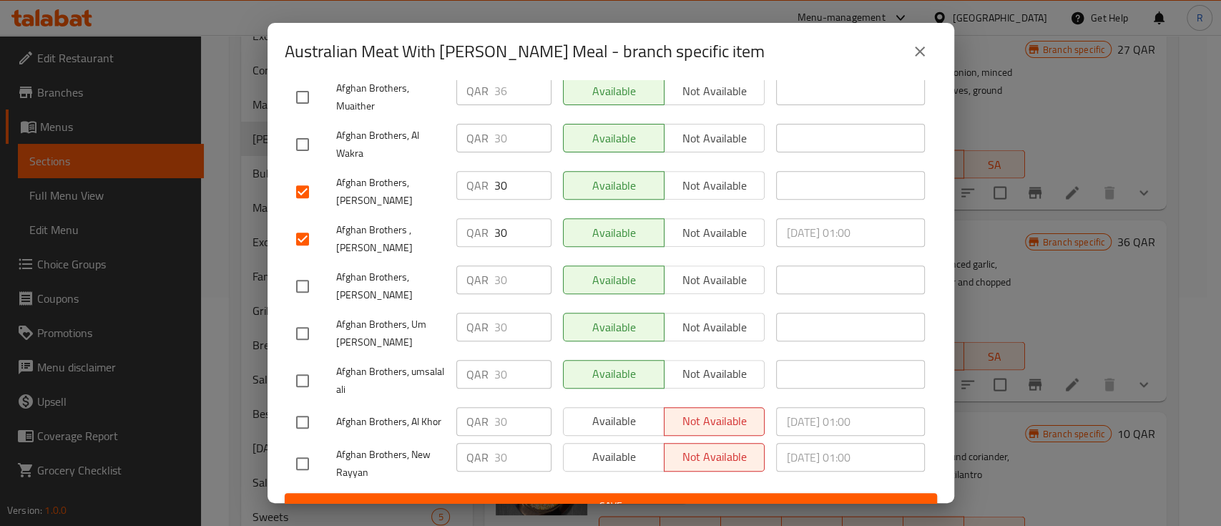
click at [302, 407] on input "checkbox" at bounding box center [302, 422] width 30 height 30
checkbox input "true"
click at [596, 407] on button "Available" at bounding box center [614, 421] width 102 height 29
click at [315, 448] on input "checkbox" at bounding box center [302, 463] width 30 height 30
checkbox input "true"
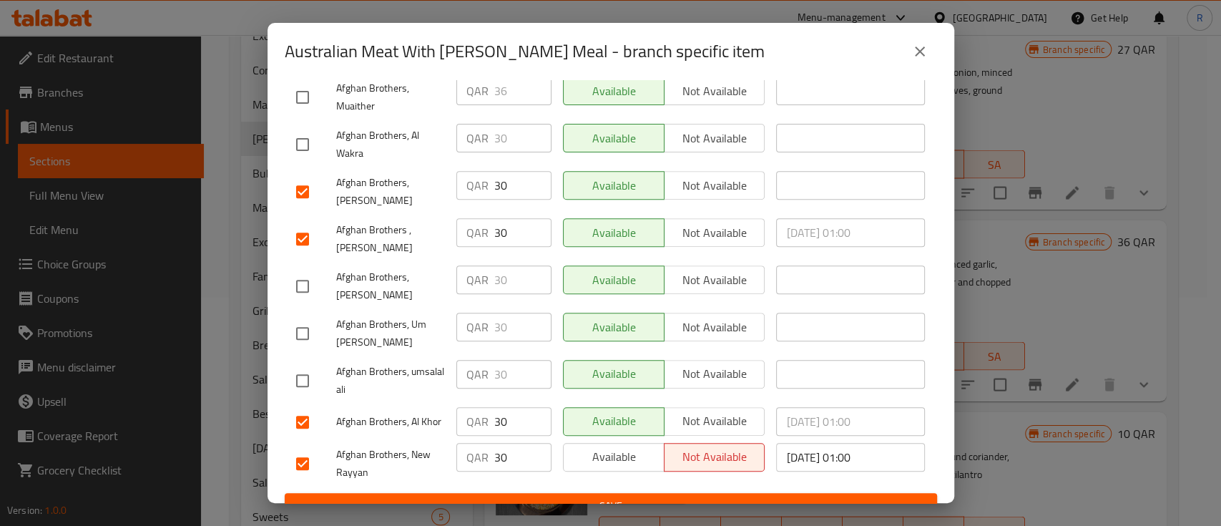
click at [571, 446] on span "Available" at bounding box center [613, 456] width 89 height 21
click at [566, 467] on div "Available Not available" at bounding box center [664, 463] width 214 height 53
click at [556, 497] on span "Save" at bounding box center [610, 506] width 629 height 18
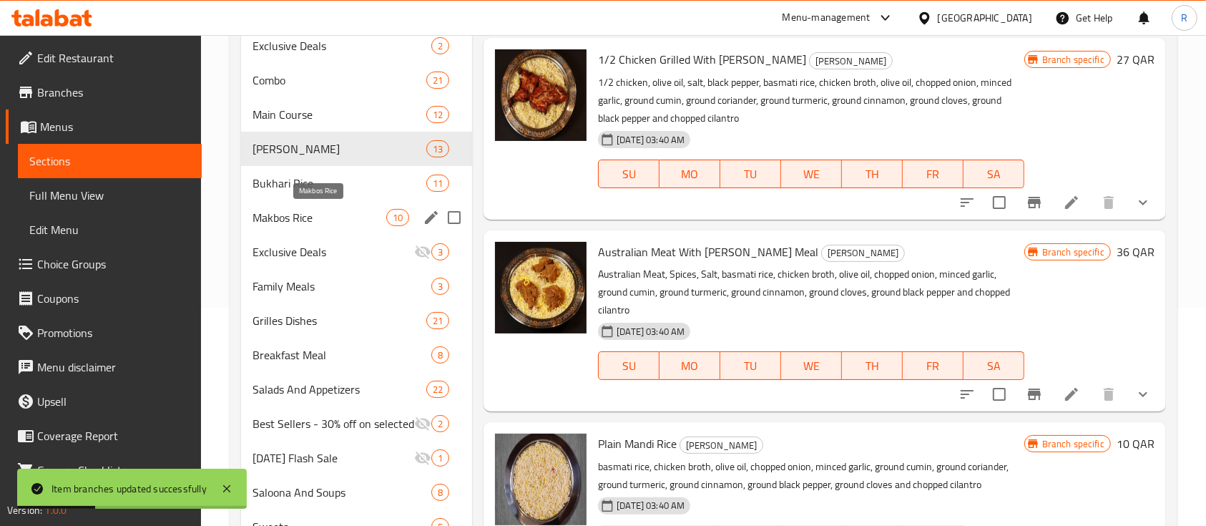
scroll to position [217, 0]
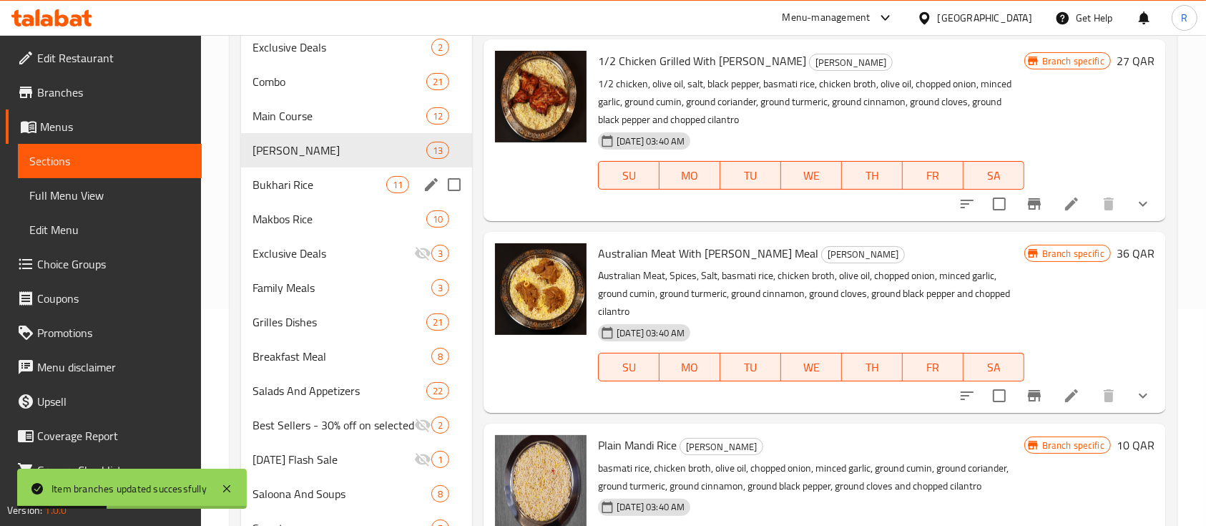
click at [298, 193] on div "Bukhari Rice 11" at bounding box center [356, 184] width 231 height 34
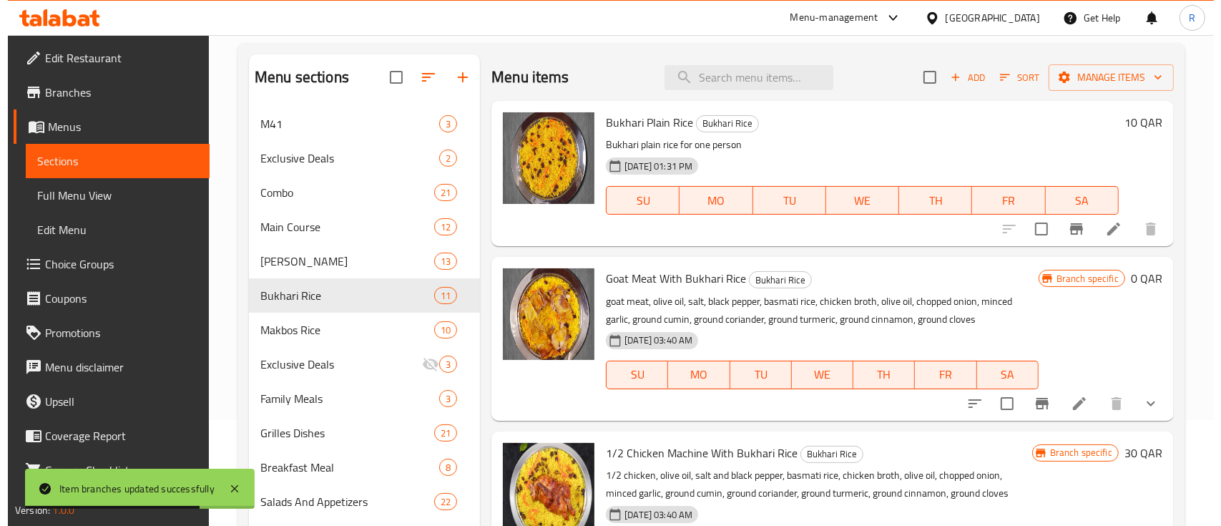
scroll to position [36, 0]
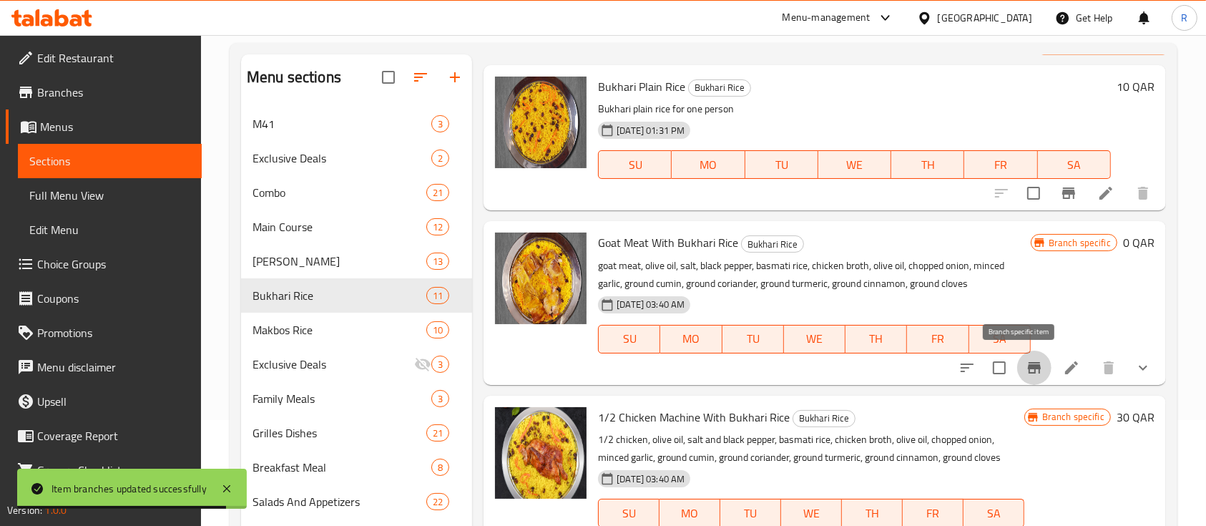
click at [1027, 365] on icon "Branch-specific-item" at bounding box center [1033, 367] width 13 height 11
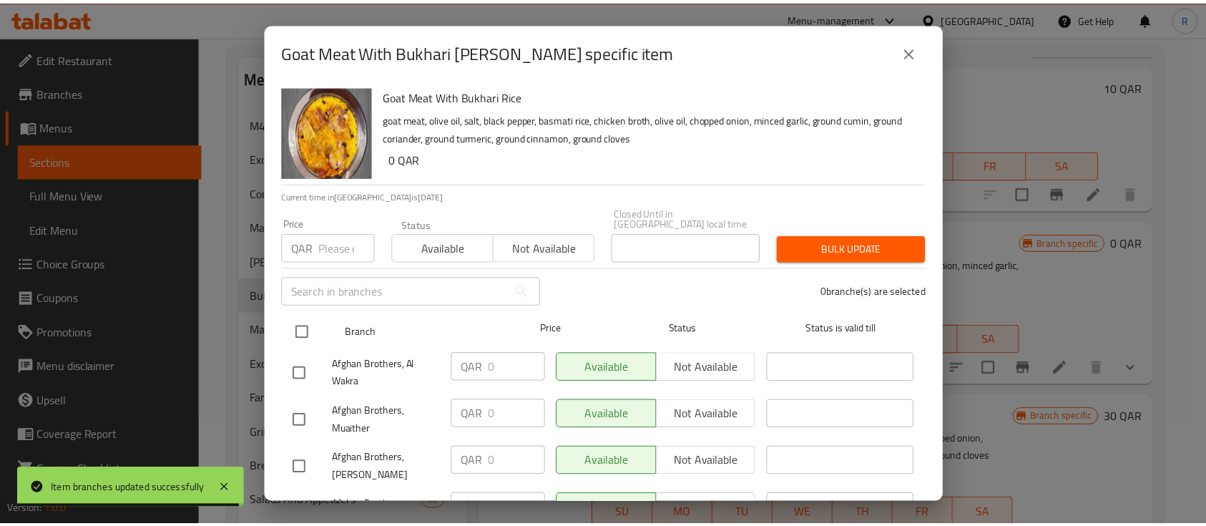
scroll to position [370, 0]
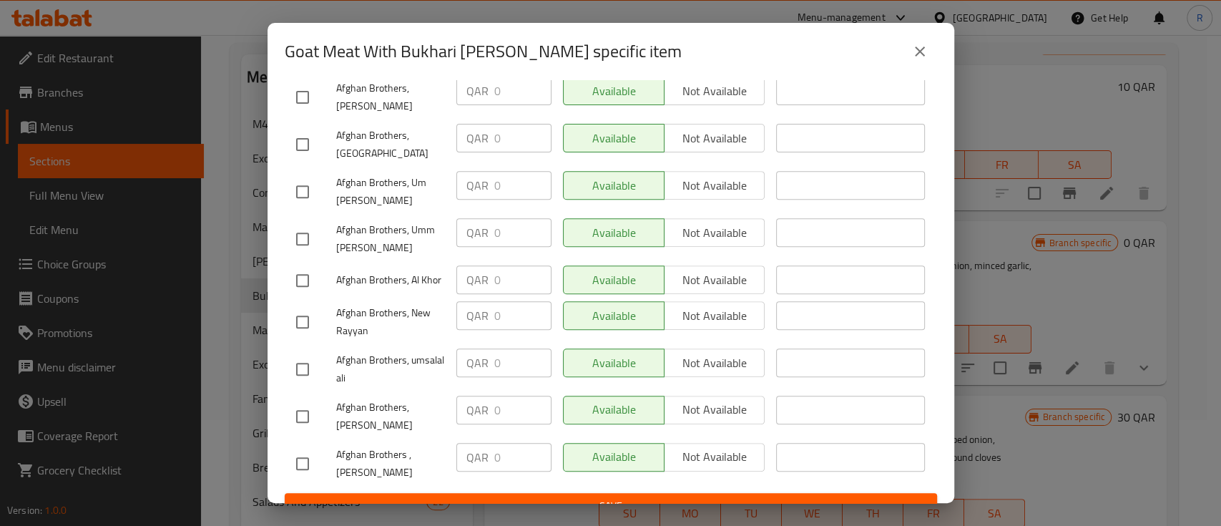
click at [919, 59] on icon "close" at bounding box center [919, 51] width 17 height 17
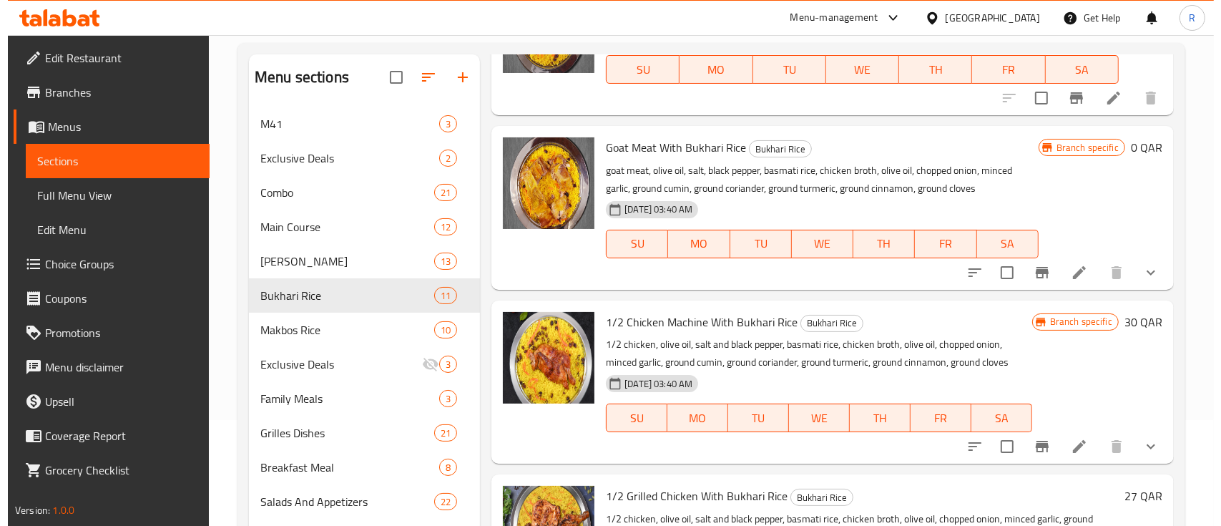
scroll to position [132, 0]
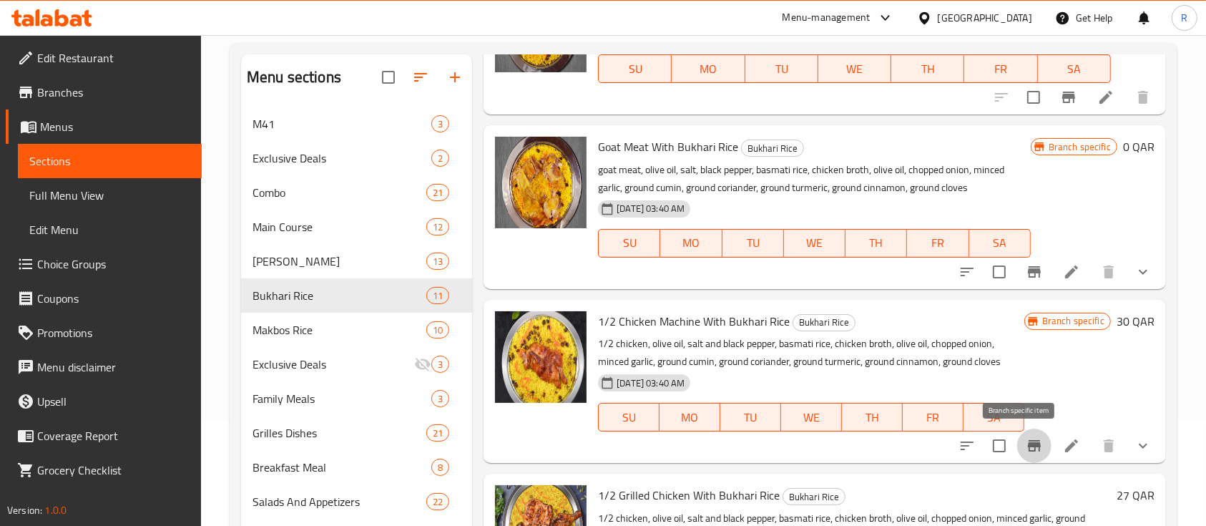
click at [1025, 438] on icon "Branch-specific-item" at bounding box center [1033, 445] width 17 height 17
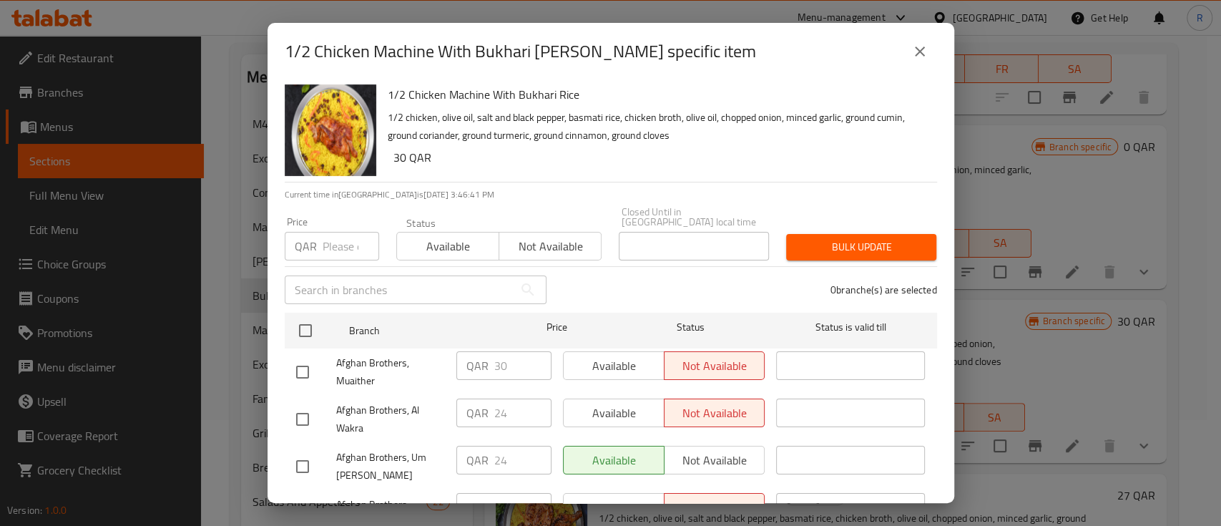
scroll to position [60, 0]
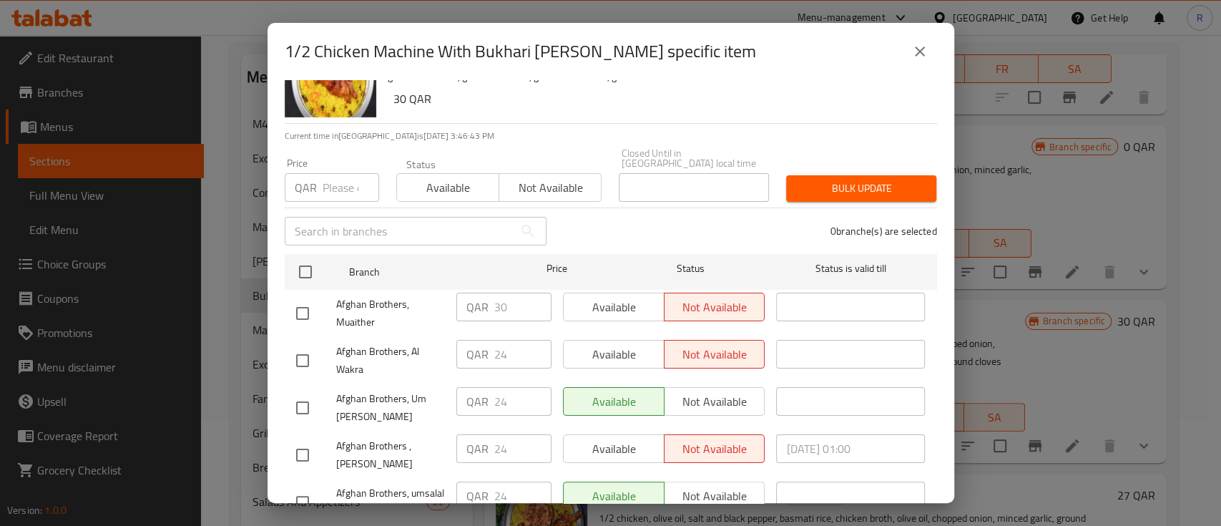
click at [303, 347] on input "checkbox" at bounding box center [302, 360] width 30 height 30
checkbox input "true"
click at [608, 344] on span "Available" at bounding box center [613, 354] width 89 height 21
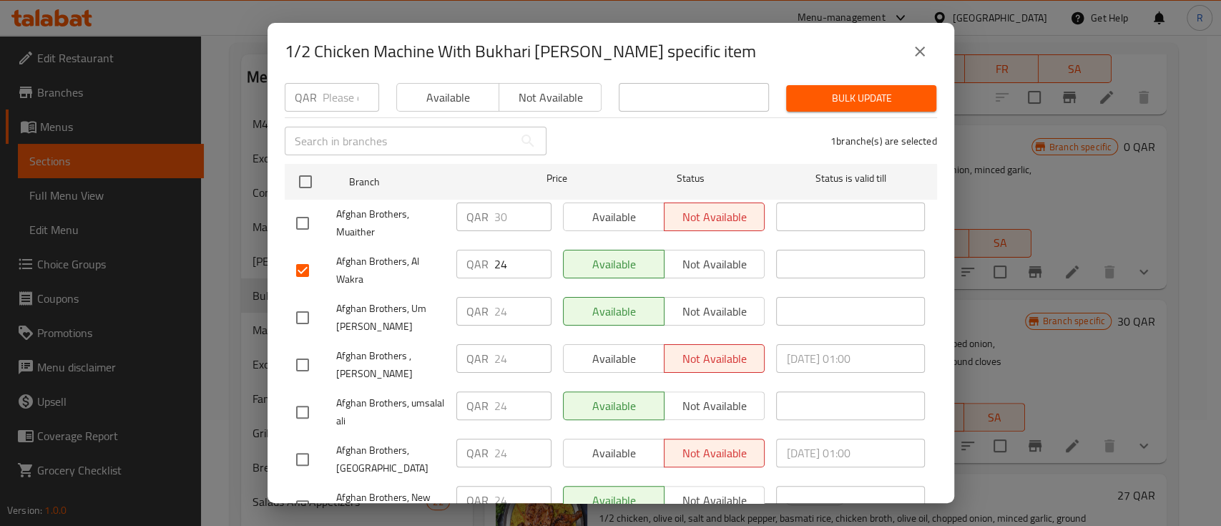
click at [307, 353] on input "checkbox" at bounding box center [302, 365] width 30 height 30
checkbox input "true"
click at [623, 352] on span "Available" at bounding box center [613, 358] width 89 height 21
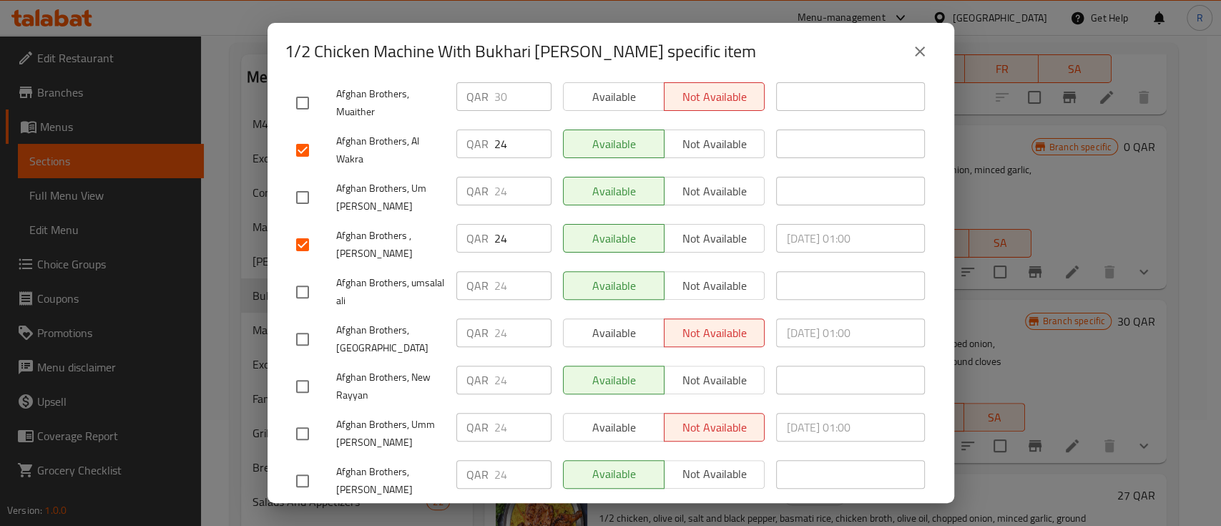
scroll to position [272, 0]
click at [300, 323] on input "checkbox" at bounding box center [302, 337] width 30 height 30
checkbox input "true"
click at [603, 325] on span "Available" at bounding box center [613, 331] width 89 height 21
click at [302, 419] on input "checkbox" at bounding box center [302, 432] width 30 height 30
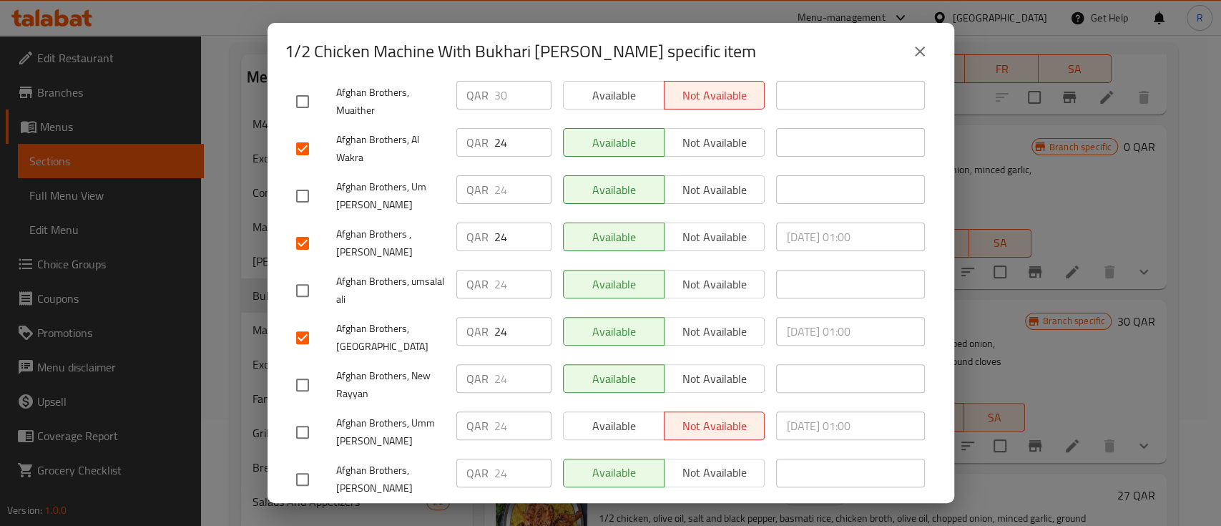
checkbox input "true"
click at [591, 415] on span "Available" at bounding box center [613, 425] width 89 height 21
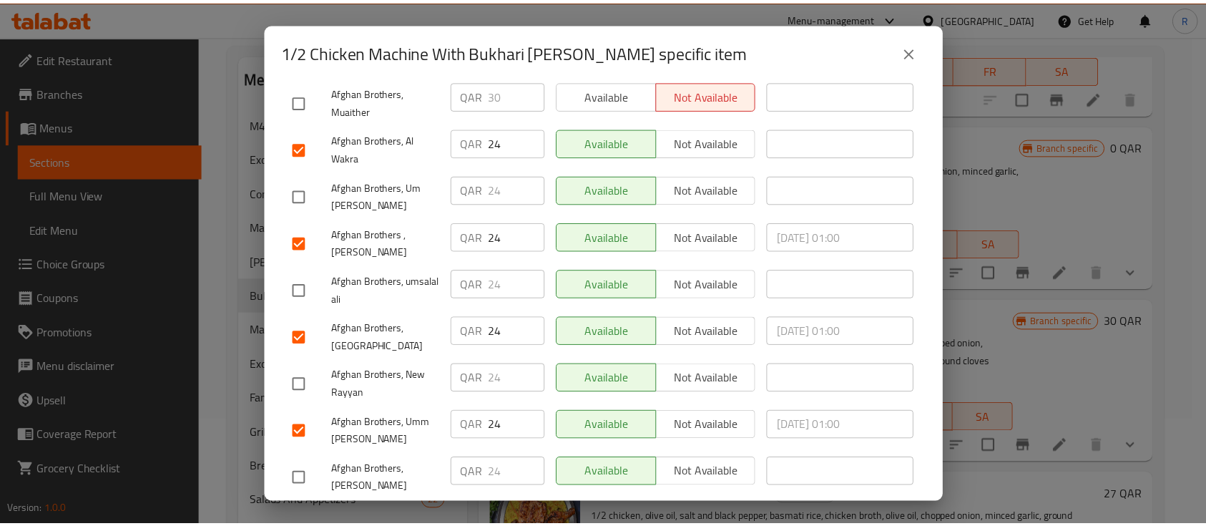
scroll to position [370, 0]
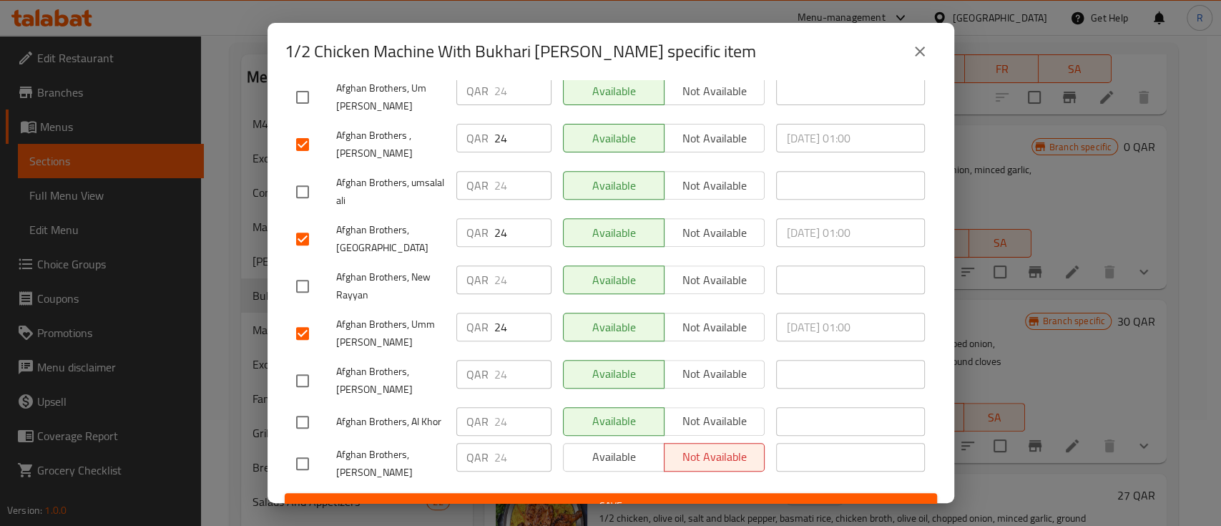
click at [312, 448] on input "checkbox" at bounding box center [302, 463] width 30 height 30
checkbox input "true"
click at [577, 437] on div "Available Not available" at bounding box center [664, 463] width 214 height 53
click at [586, 446] on span "Available" at bounding box center [613, 456] width 89 height 21
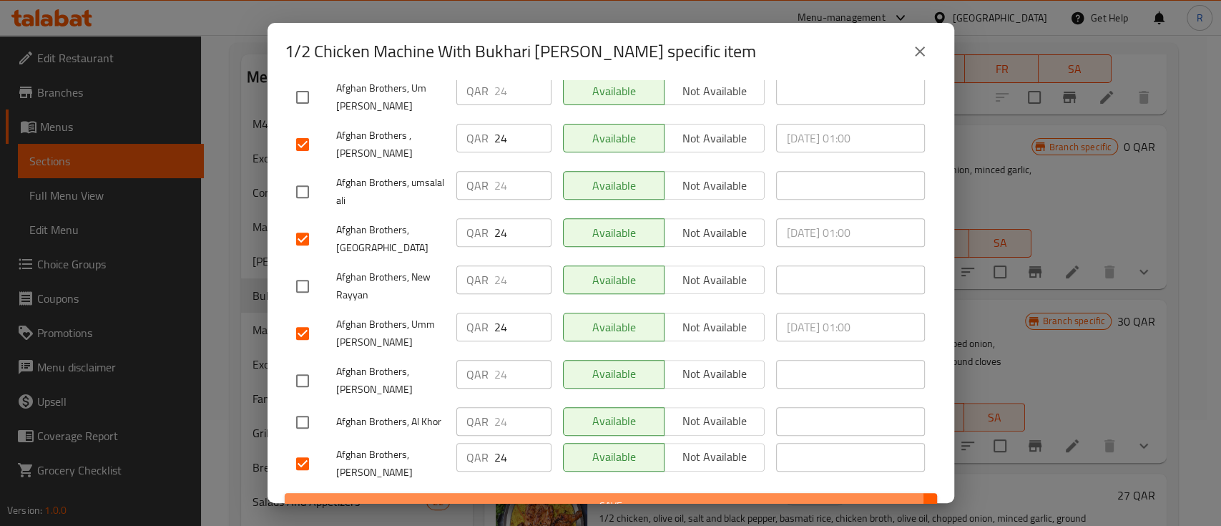
click at [590, 497] on span "Save" at bounding box center [610, 506] width 629 height 18
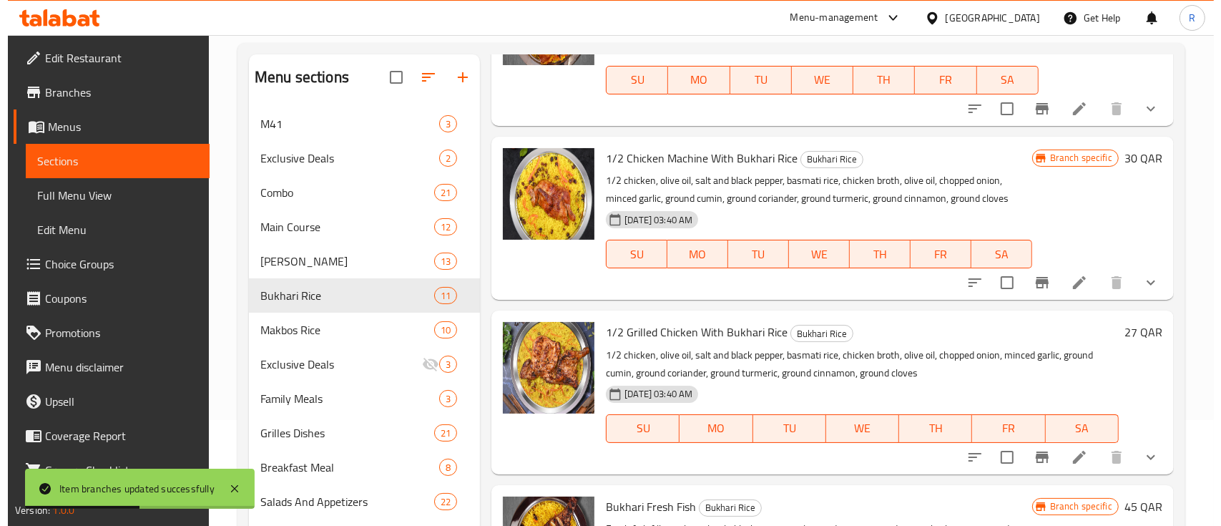
scroll to position [364, 0]
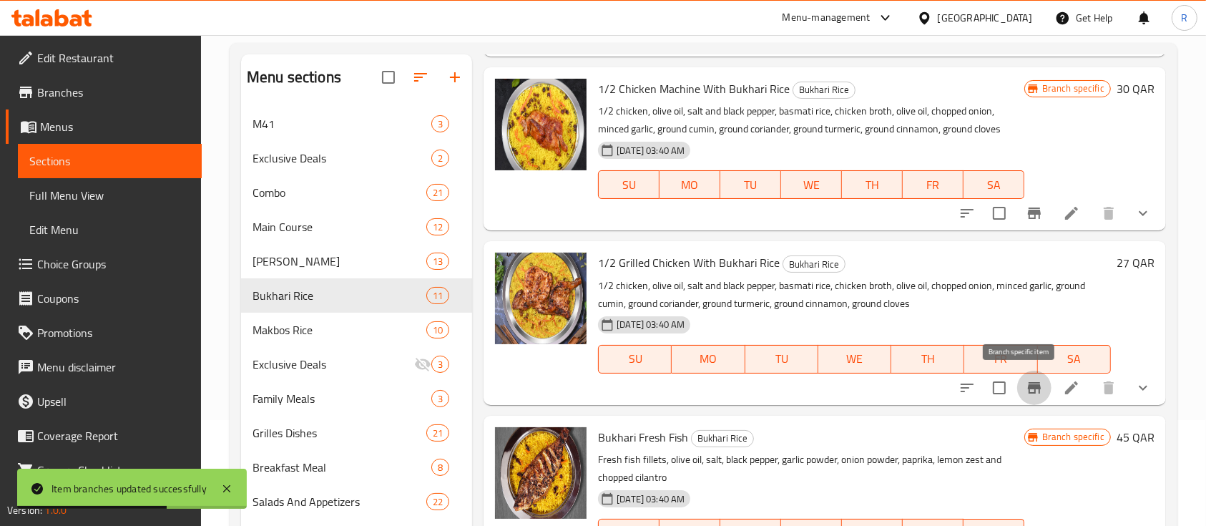
click at [1027, 387] on icon "Branch-specific-item" at bounding box center [1033, 387] width 13 height 11
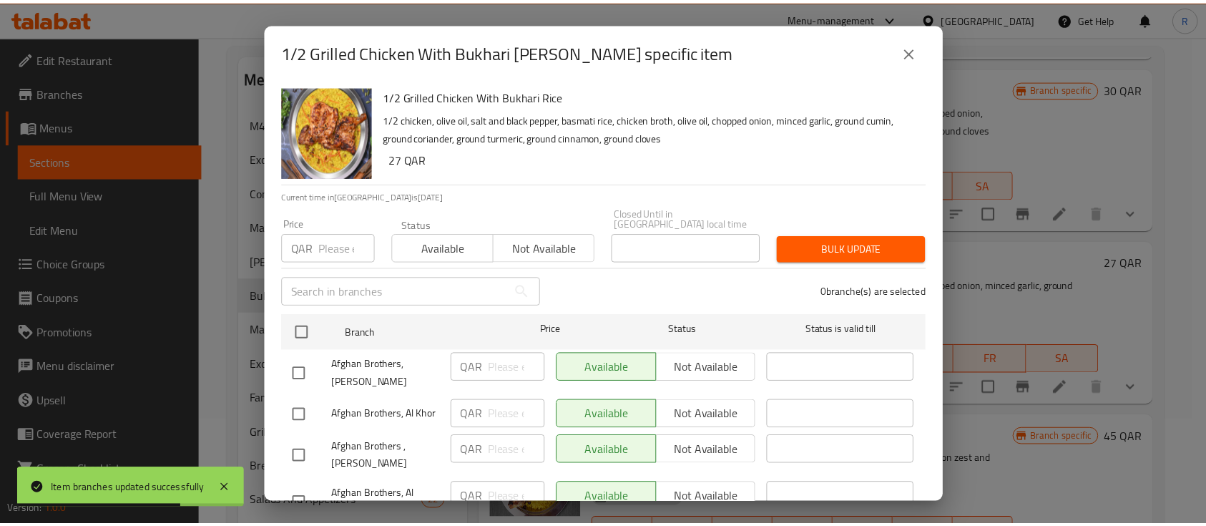
scroll to position [370, 0]
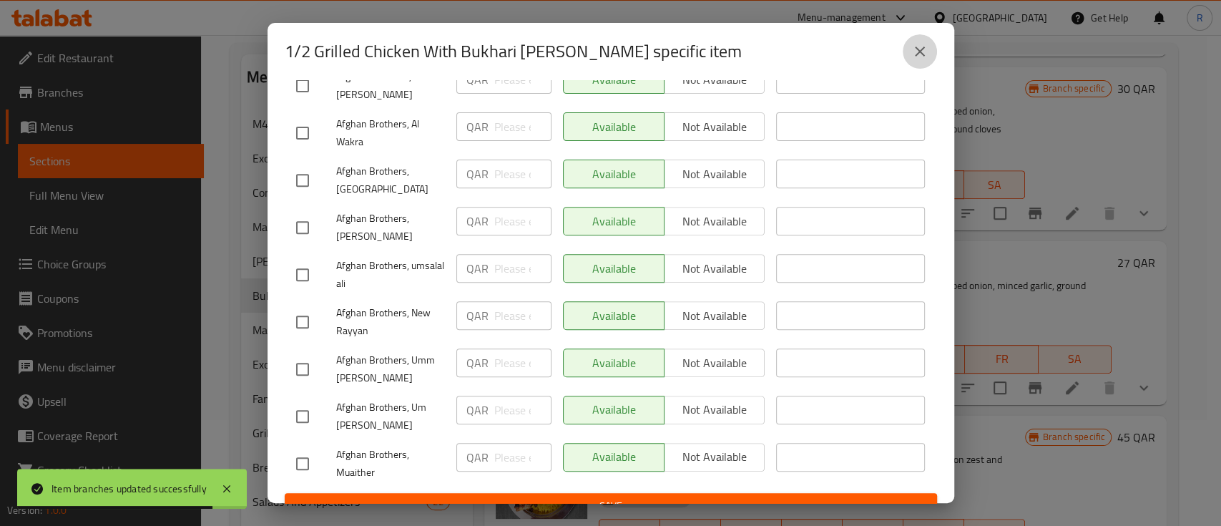
click at [902, 51] on button "close" at bounding box center [919, 51] width 34 height 34
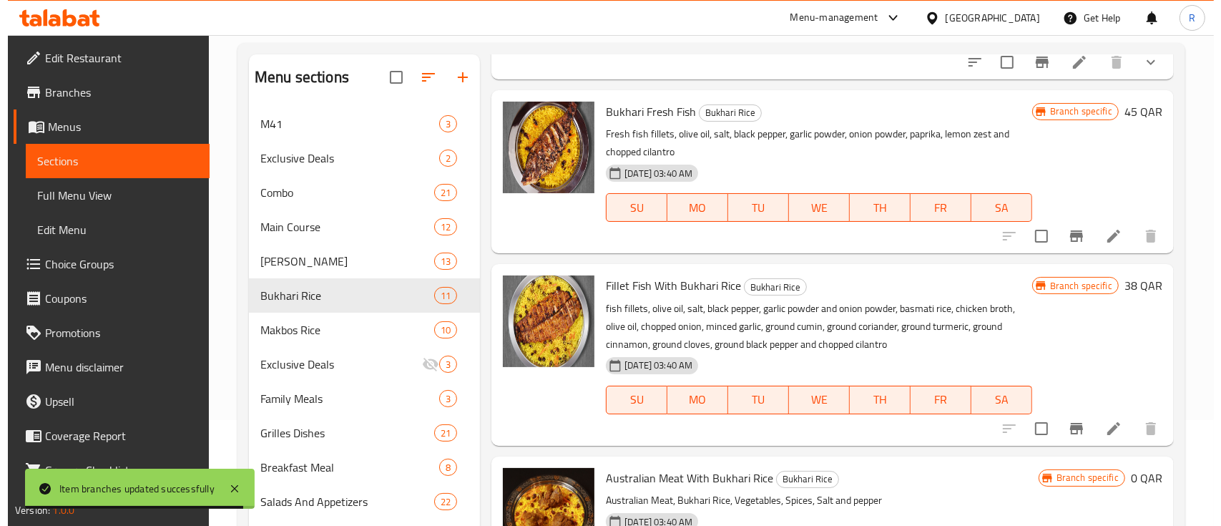
scroll to position [690, 0]
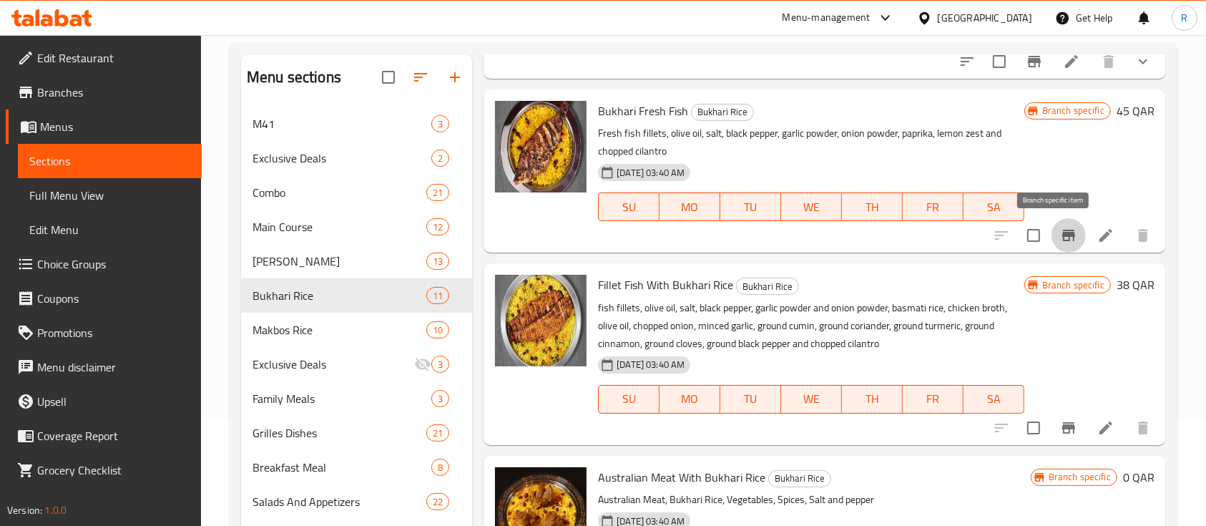
click at [1060, 234] on icon "Branch-specific-item" at bounding box center [1068, 235] width 17 height 17
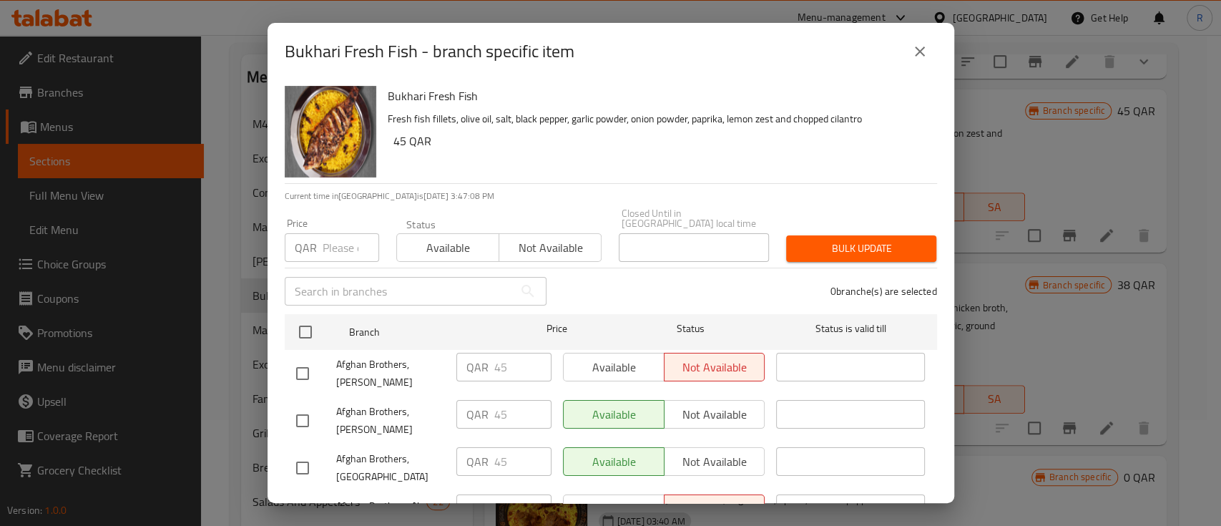
click at [292, 358] on input "checkbox" at bounding box center [302, 373] width 30 height 30
checkbox input "true"
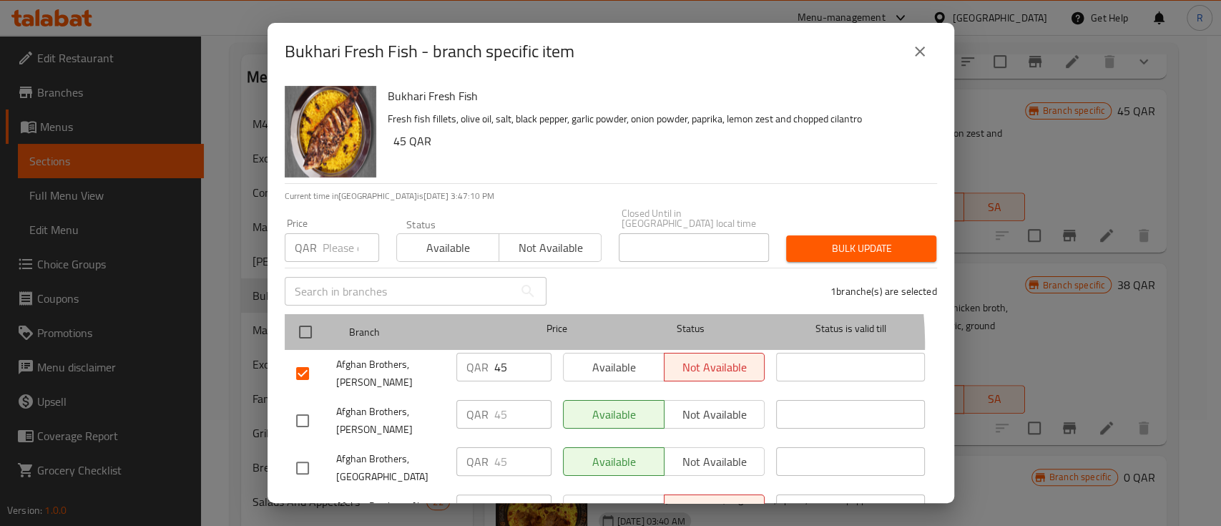
click at [584, 335] on div "Price" at bounding box center [556, 331] width 107 height 41
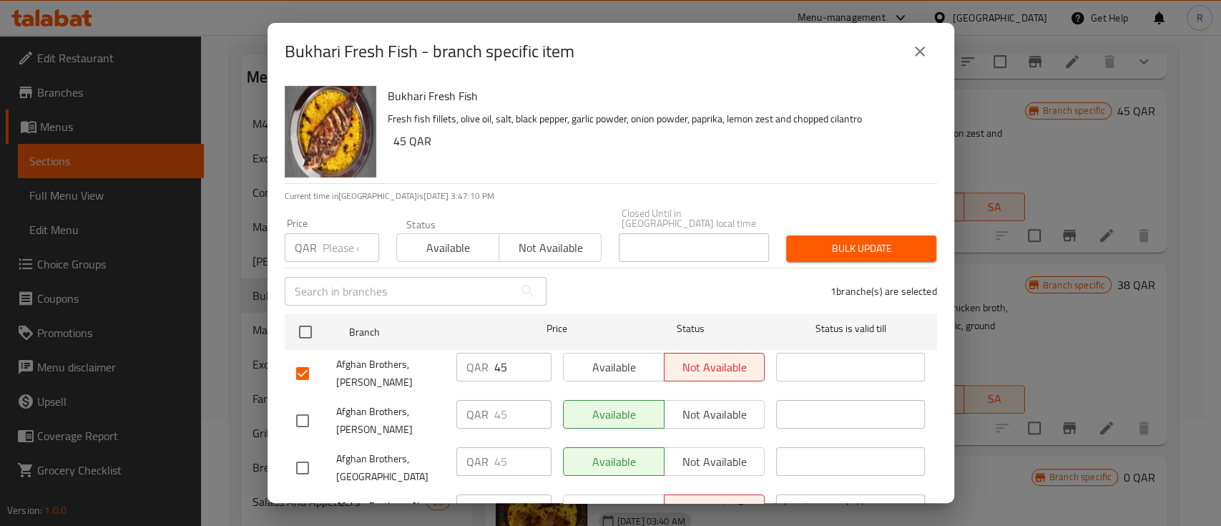
click at [584, 357] on span "Available" at bounding box center [613, 367] width 89 height 21
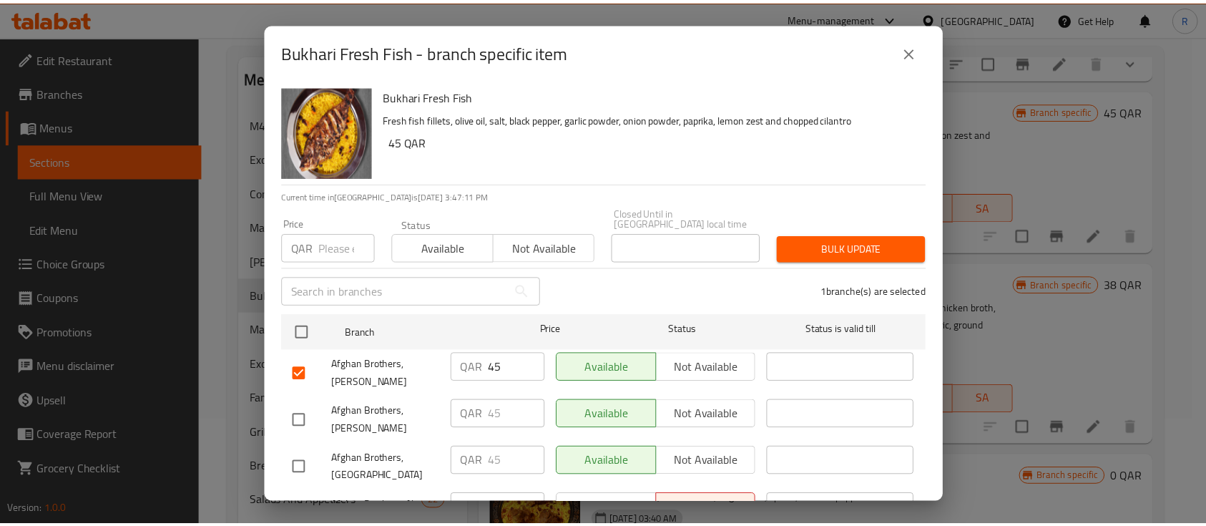
scroll to position [370, 0]
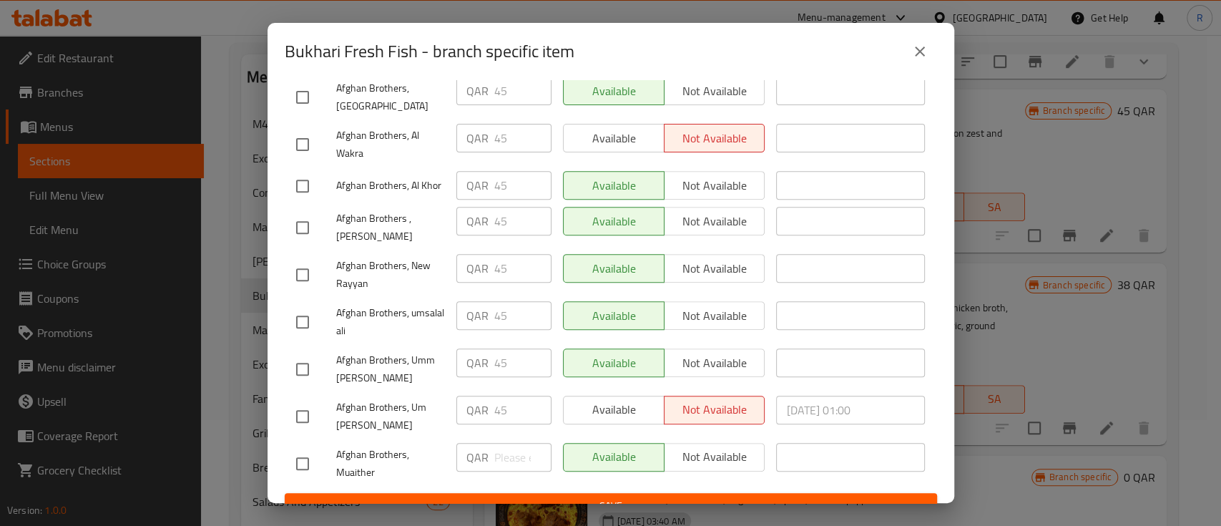
click at [287, 401] on input "checkbox" at bounding box center [302, 416] width 30 height 30
checkbox input "true"
click at [593, 399] on span "Available" at bounding box center [613, 409] width 89 height 21
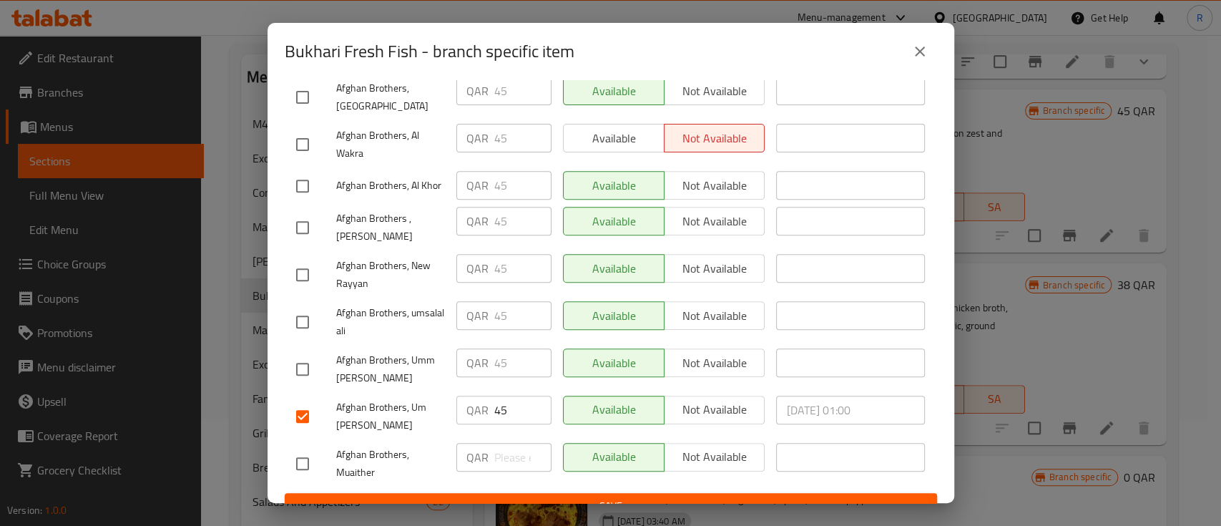
click at [603, 497] on span "Save" at bounding box center [610, 506] width 629 height 18
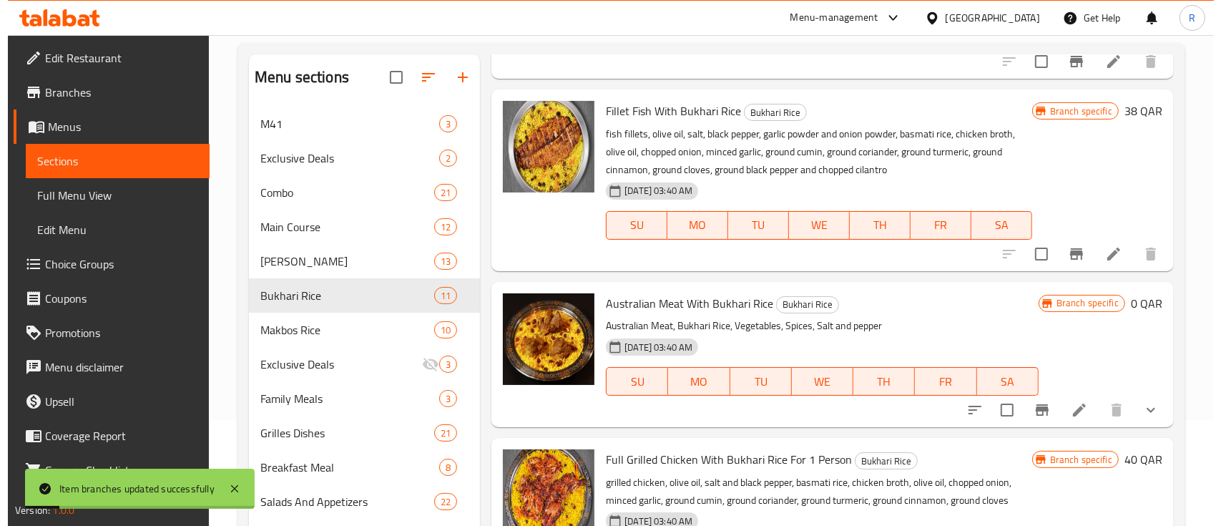
scroll to position [867, 0]
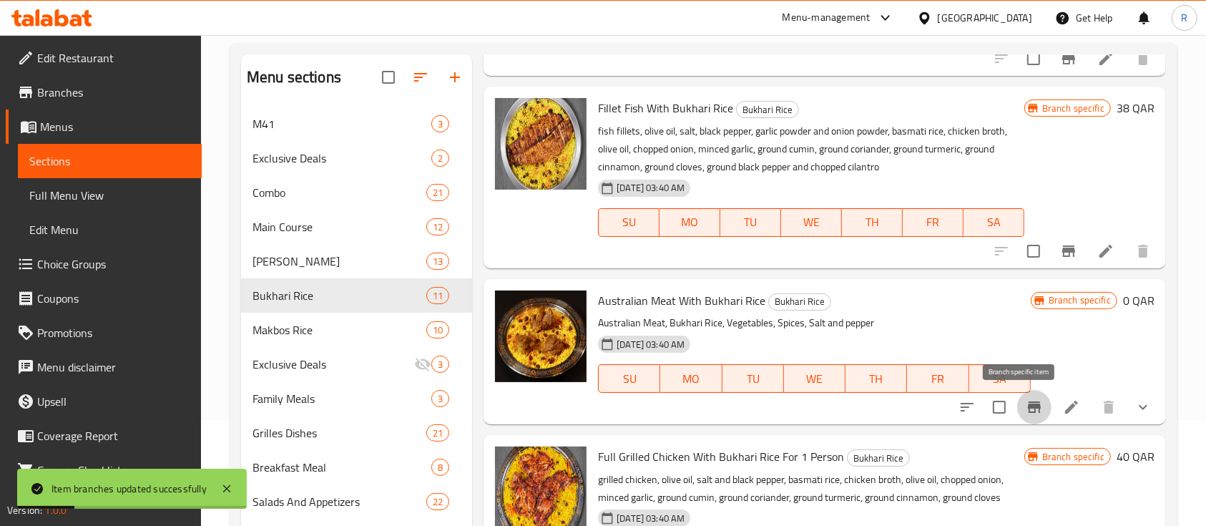
click at [1025, 408] on icon "Branch-specific-item" at bounding box center [1033, 406] width 17 height 17
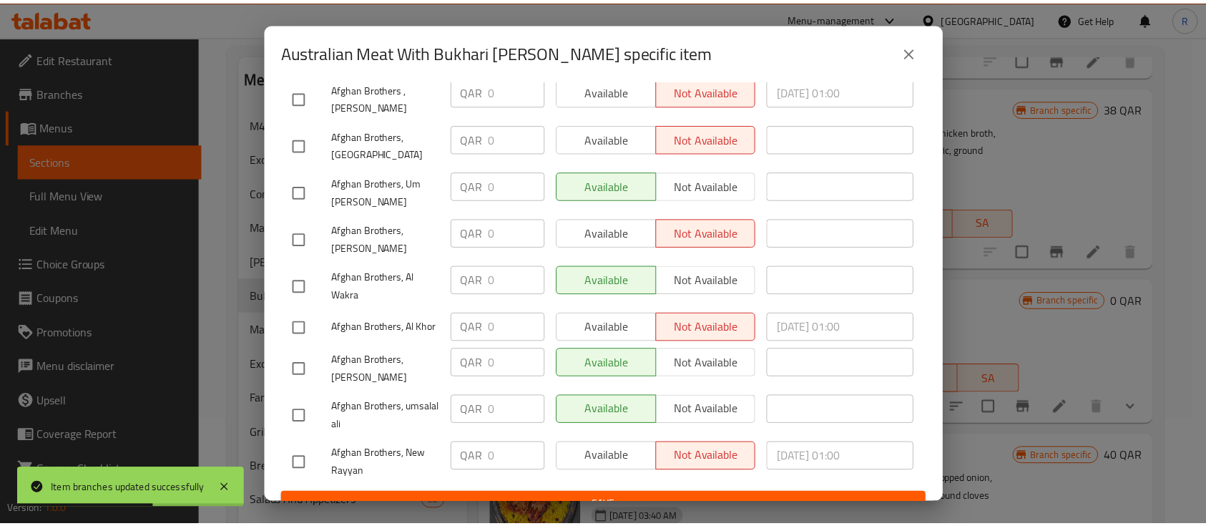
scroll to position [246, 0]
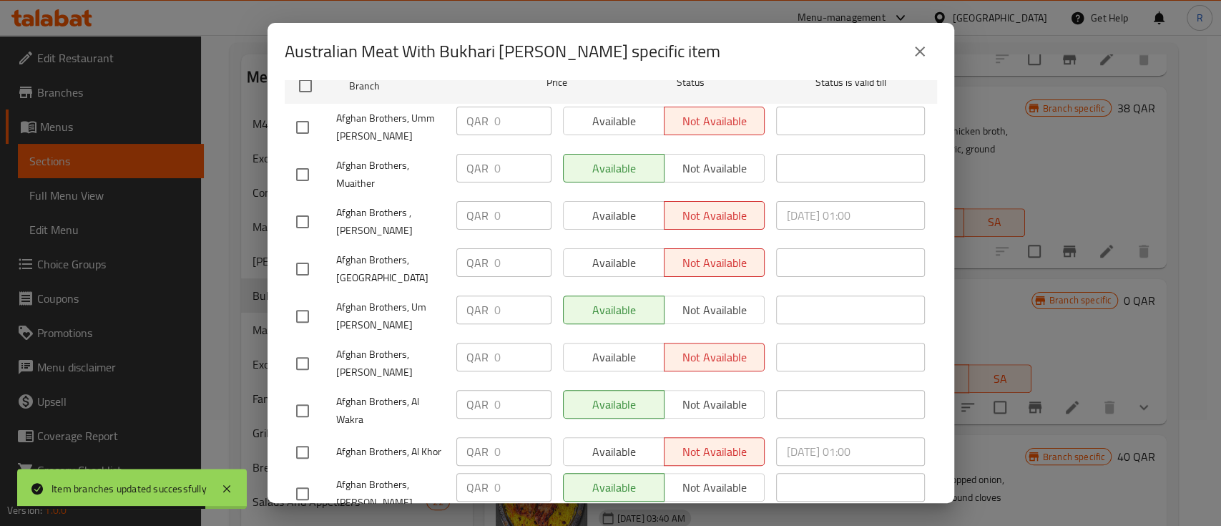
click at [915, 54] on icon "close" at bounding box center [919, 51] width 10 height 10
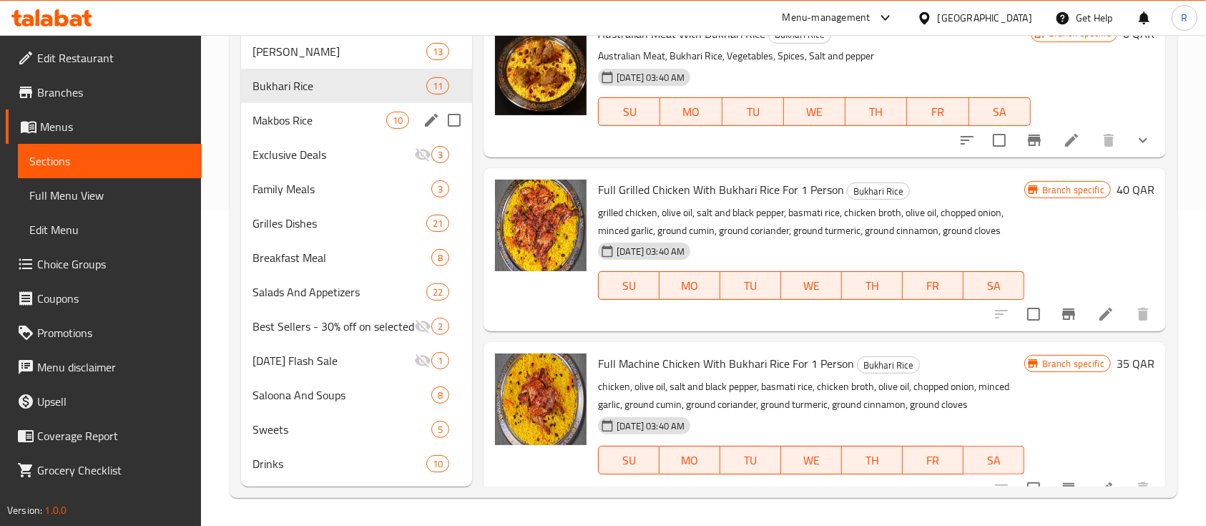
scroll to position [0, 0]
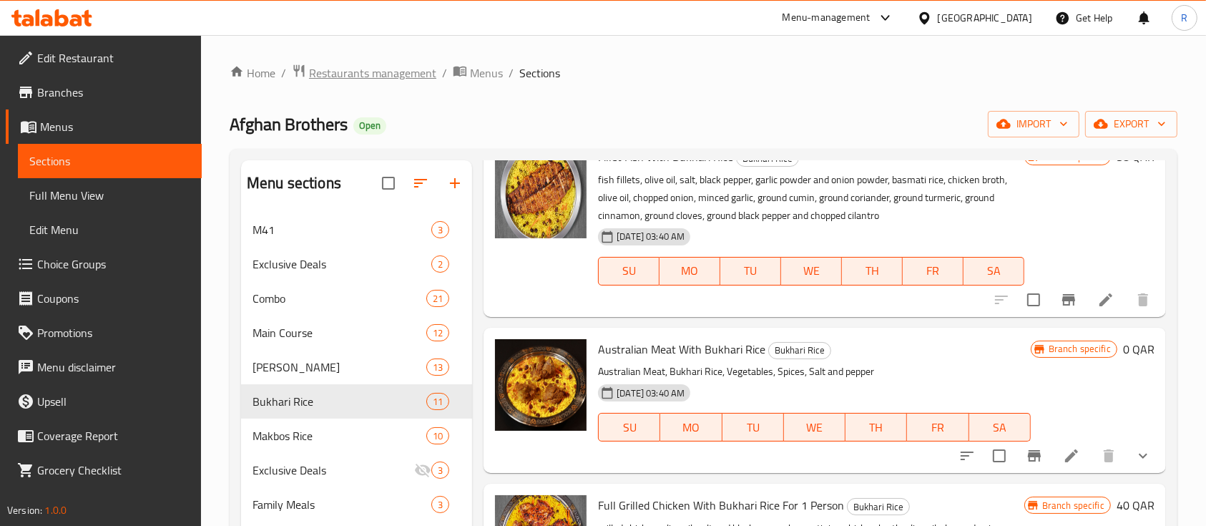
click at [326, 76] on span "Restaurants management" at bounding box center [372, 72] width 127 height 17
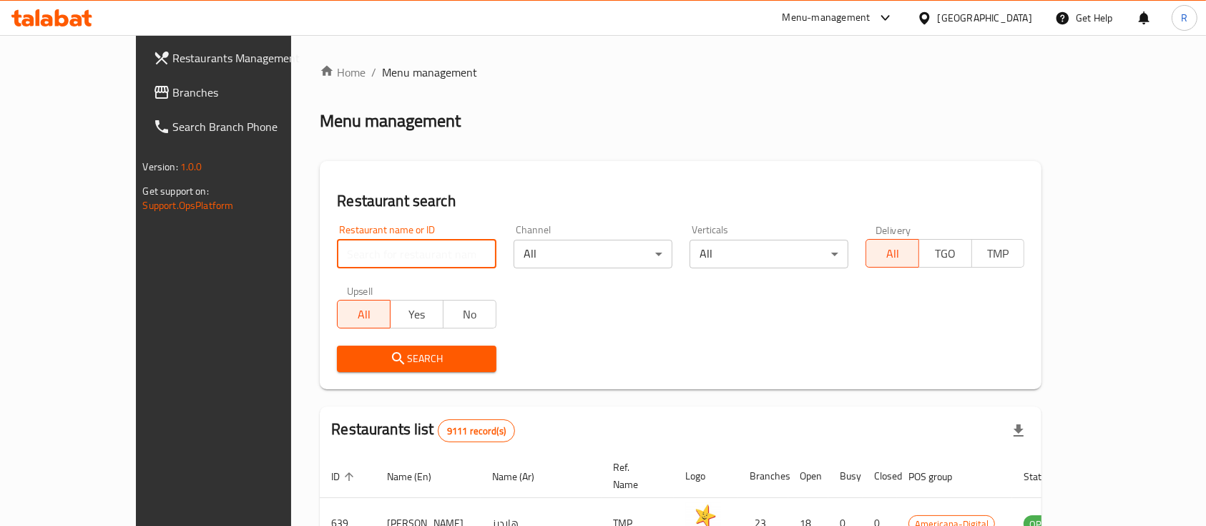
click at [337, 262] on input "search" at bounding box center [416, 254] width 159 height 29
click button "Search" at bounding box center [416, 358] width 159 height 26
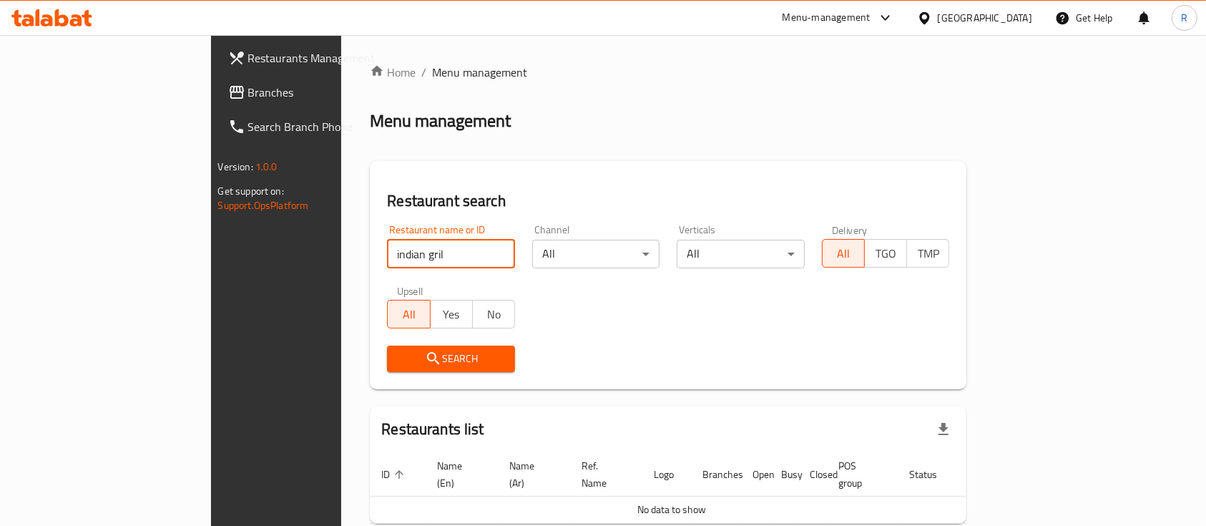
type input "indian gril"
click button "Search" at bounding box center [451, 358] width 128 height 26
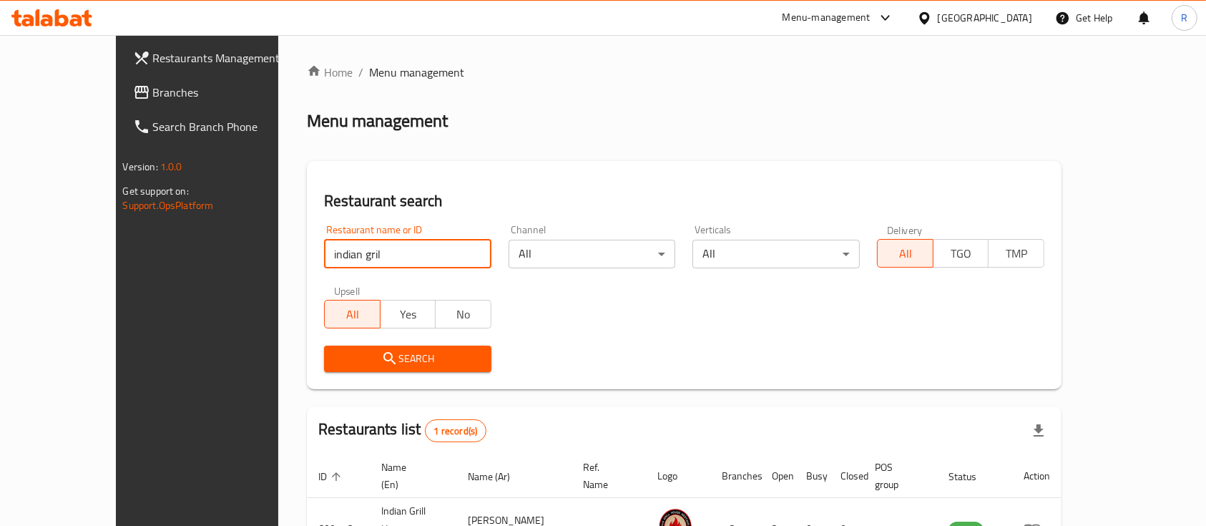
scroll to position [84, 0]
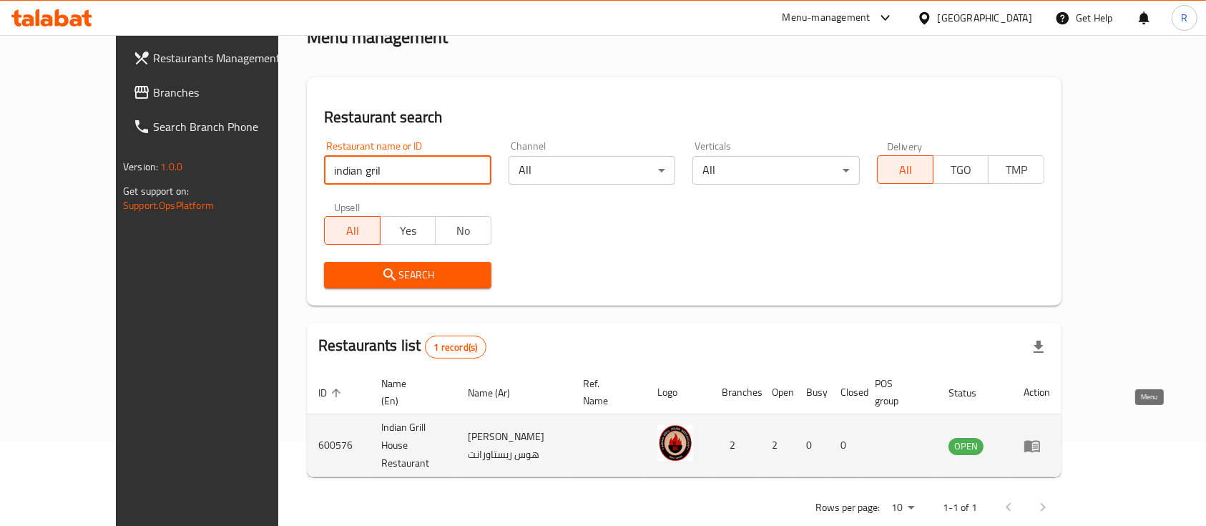
click at [1050, 437] on link "enhanced table" at bounding box center [1036, 445] width 26 height 17
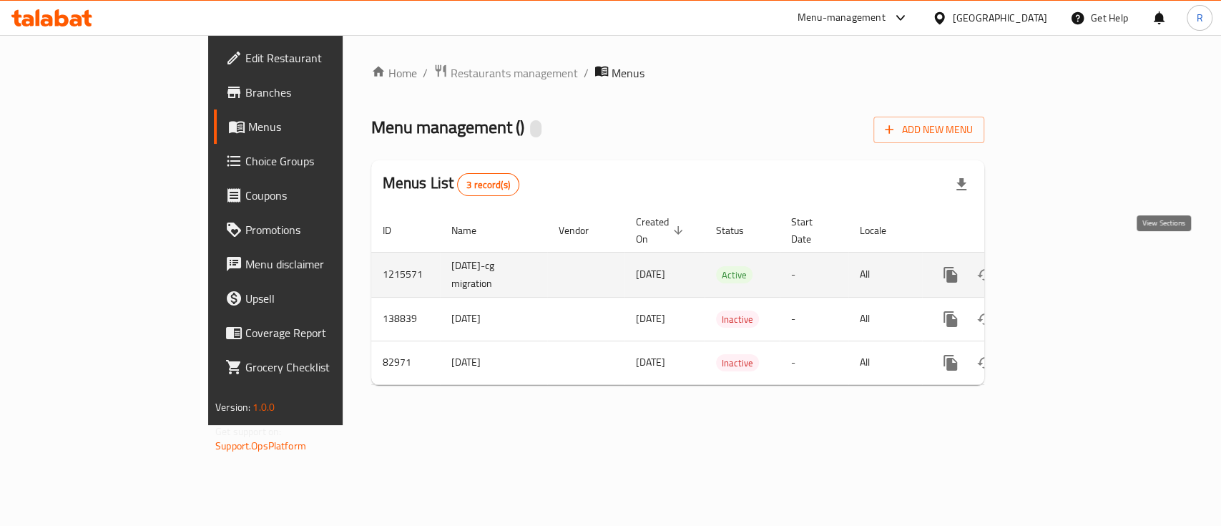
click at [1062, 266] on icon "enhanced table" at bounding box center [1053, 274] width 17 height 17
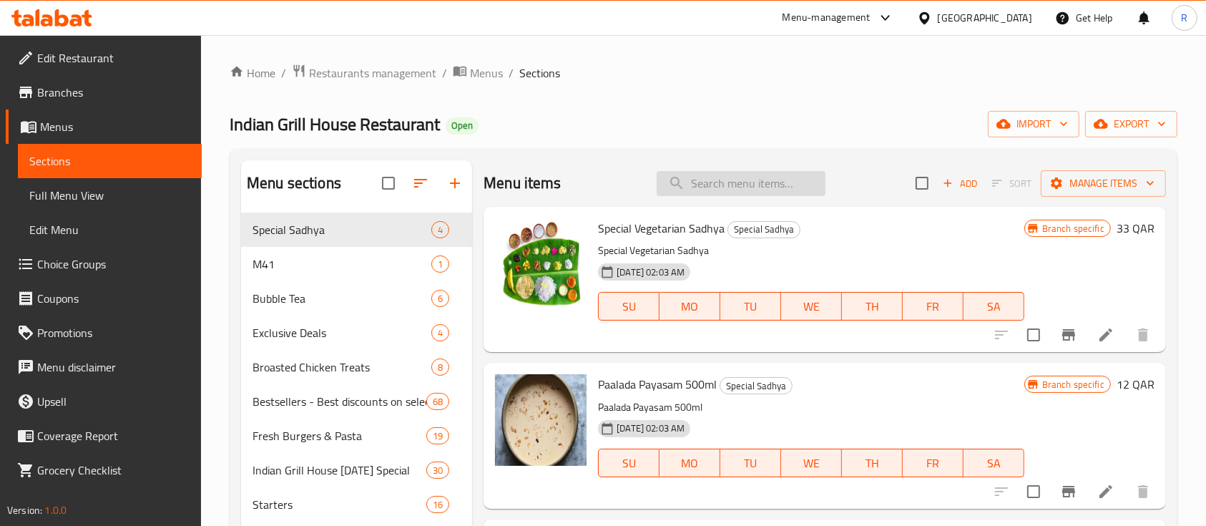
click at [711, 174] on input "search" at bounding box center [740, 183] width 169 height 25
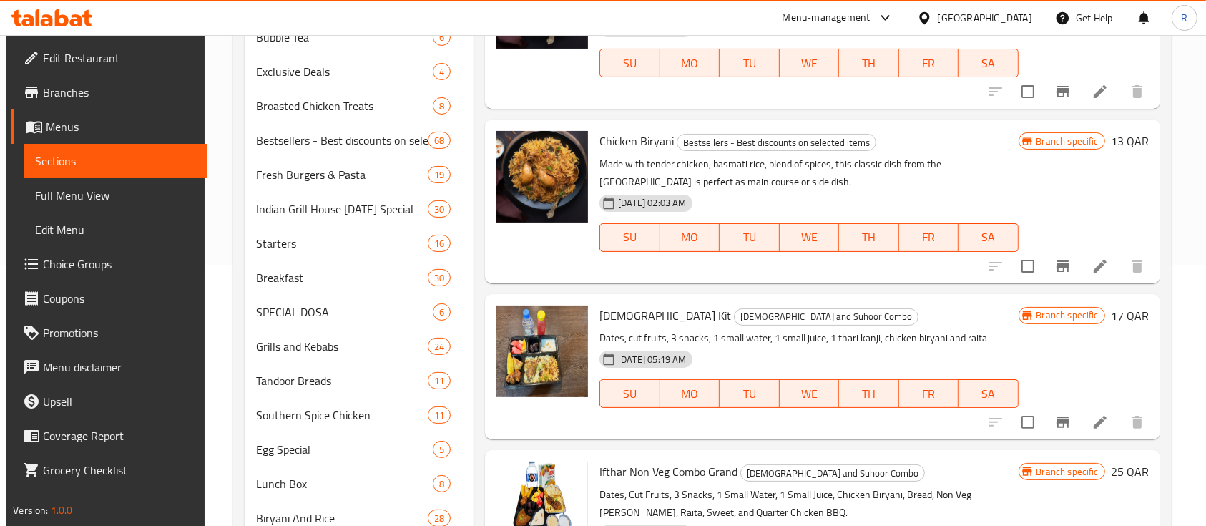
scroll to position [260, 0]
type input "chicken biryani"
click at [1067, 263] on icon "Branch-specific-item" at bounding box center [1062, 266] width 13 height 11
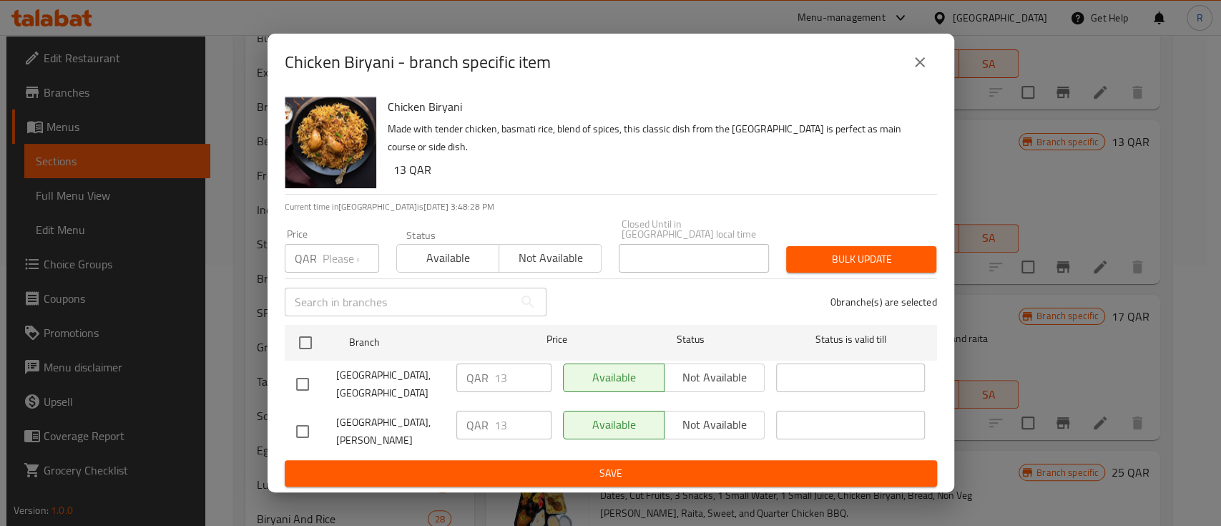
click at [899, 48] on div "Chicken Biryani - branch specific item" at bounding box center [611, 62] width 652 height 34
click at [936, 73] on div "Chicken Biryani - branch specific item" at bounding box center [610, 62] width 686 height 57
click at [926, 67] on button "close" at bounding box center [919, 62] width 34 height 34
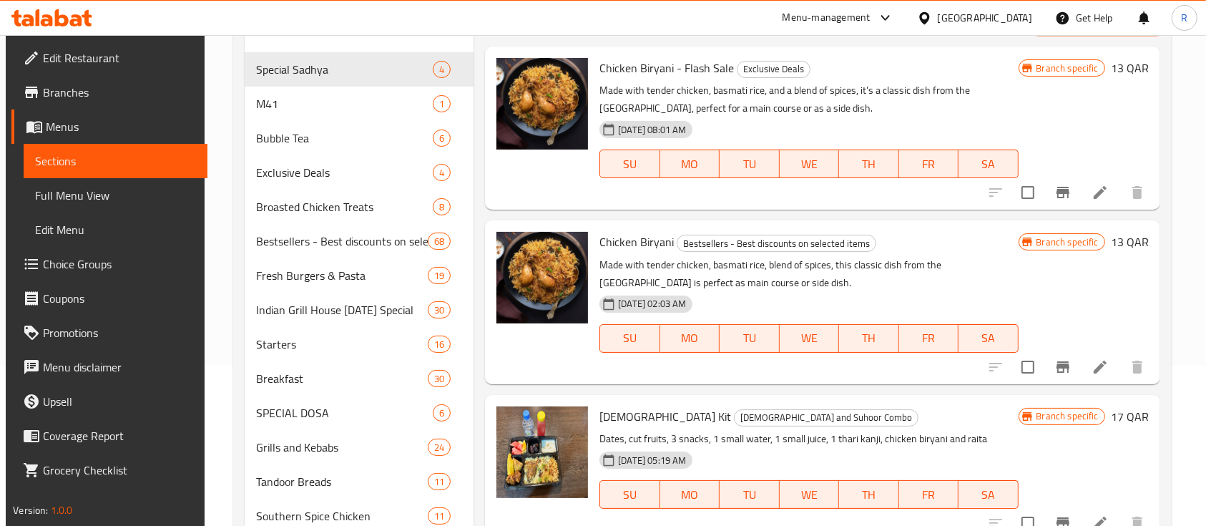
scroll to position [159, 0]
click at [1070, 204] on button "Branch-specific-item" at bounding box center [1062, 193] width 34 height 34
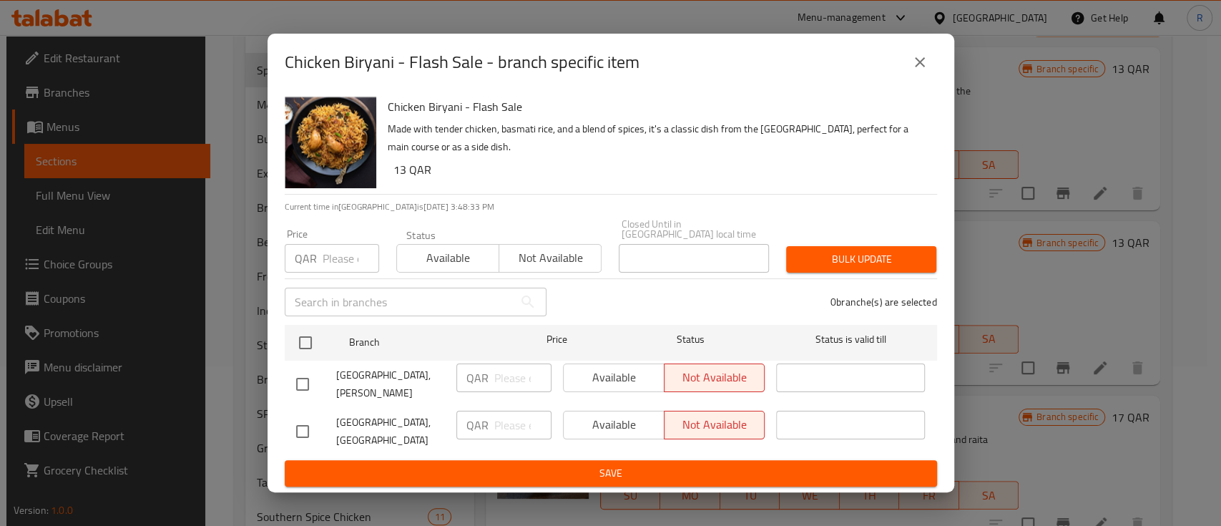
click at [923, 54] on icon "close" at bounding box center [919, 62] width 17 height 17
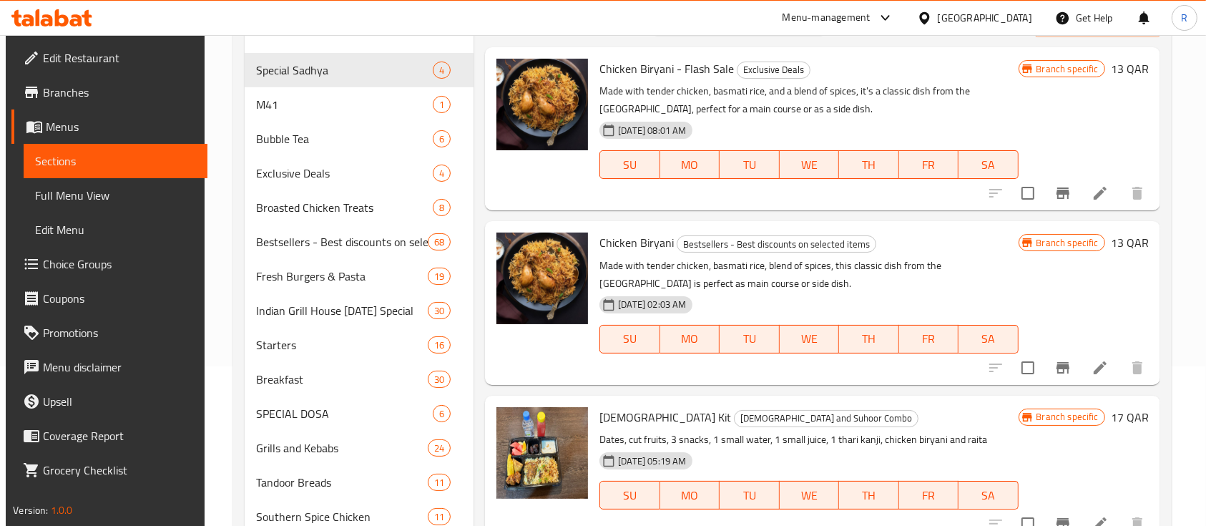
click at [1093, 370] on li at bounding box center [1100, 368] width 40 height 26
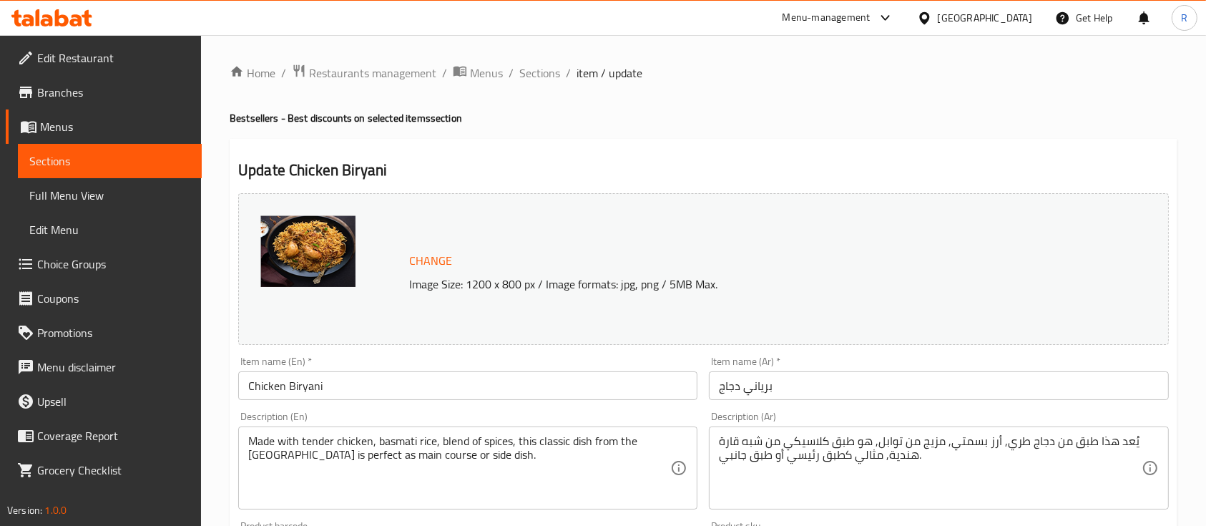
drag, startPoint x: 538, startPoint y: 72, endPoint x: 603, endPoint y: 110, distance: 75.3
click at [538, 72] on span "Sections" at bounding box center [539, 72] width 41 height 17
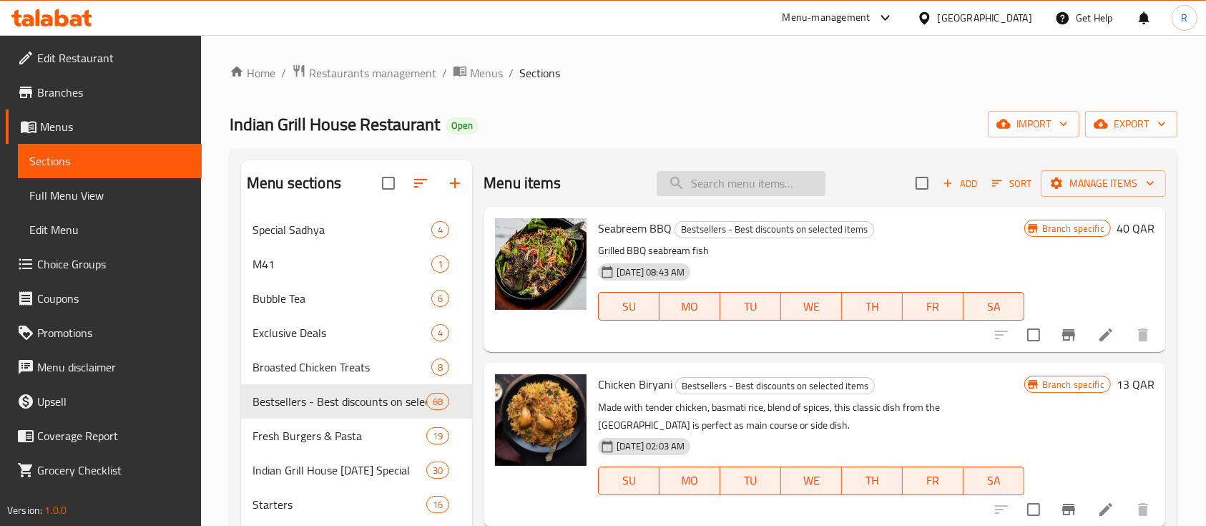
click at [699, 182] on input "search" at bounding box center [740, 183] width 169 height 25
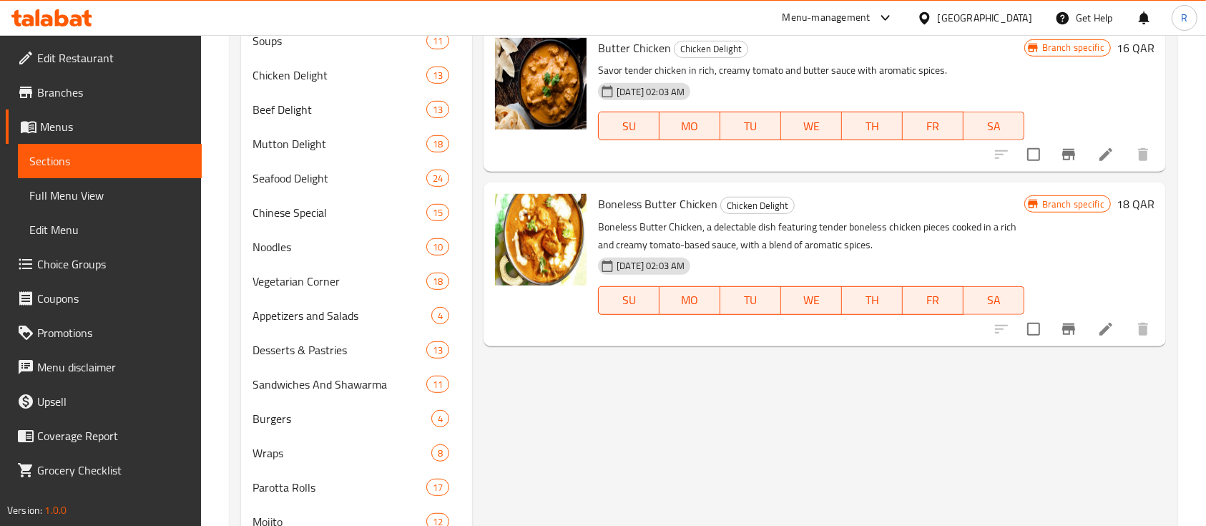
scroll to position [839, 0]
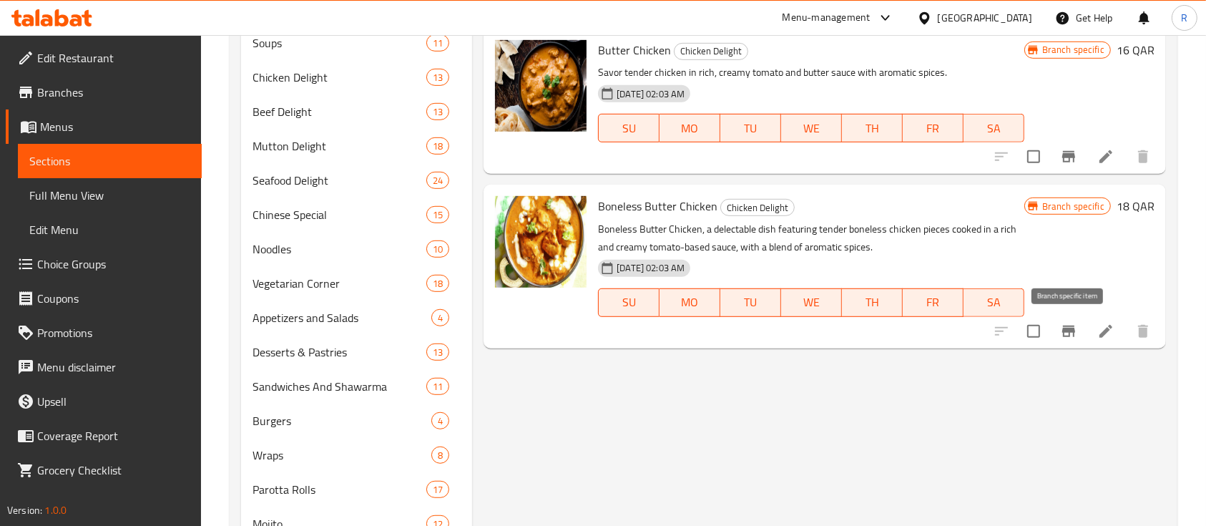
type input "butter chi"
click at [1064, 335] on icon "Branch-specific-item" at bounding box center [1068, 330] width 13 height 11
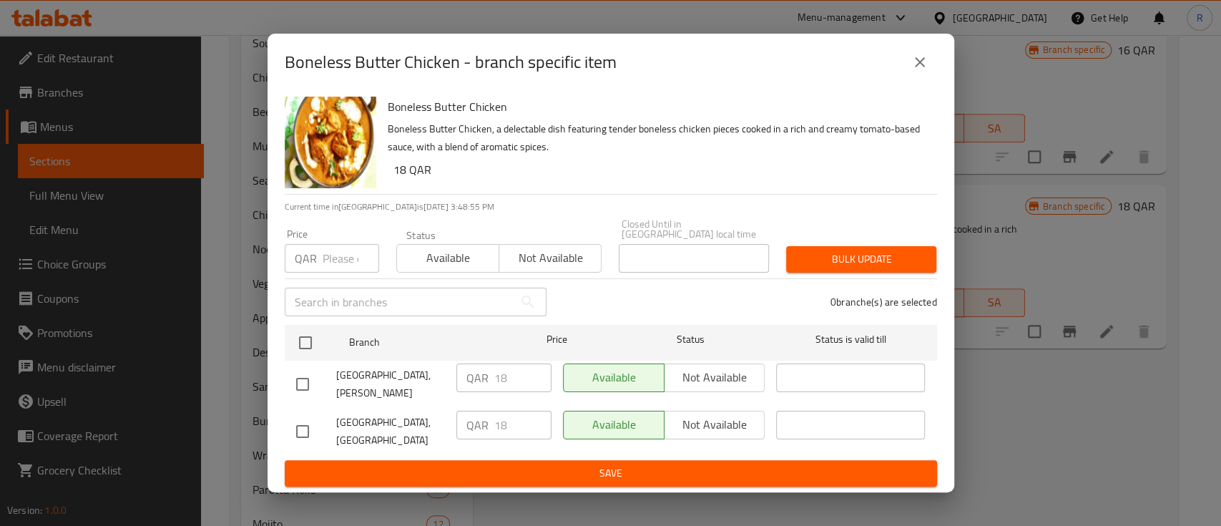
click at [910, 39] on div "Boneless Butter Chicken - branch specific item" at bounding box center [610, 62] width 686 height 57
click at [917, 67] on button "close" at bounding box center [919, 62] width 34 height 34
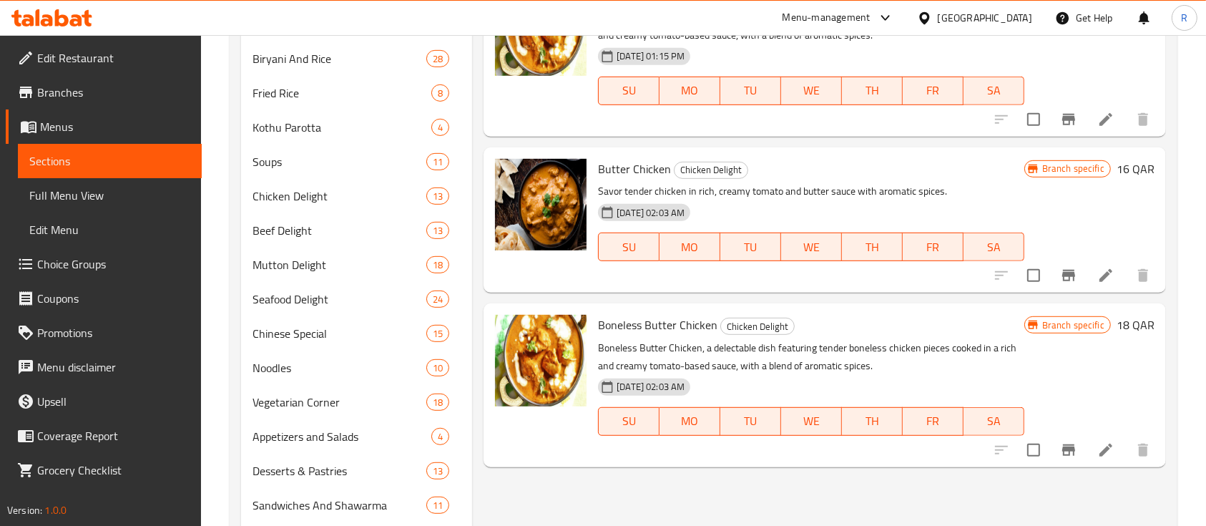
scroll to position [538, 0]
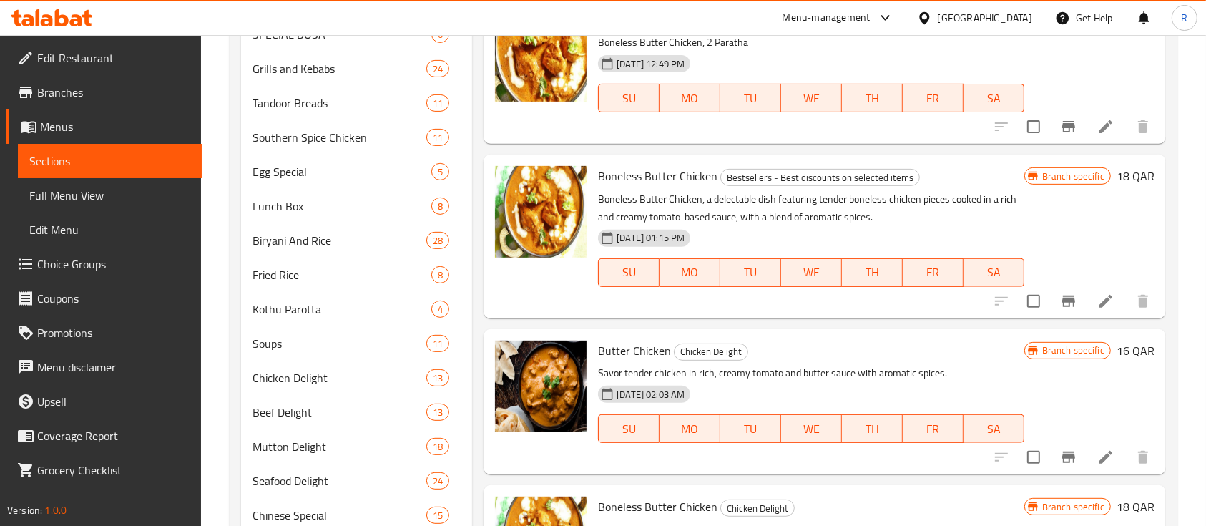
click at [1075, 301] on icon "Branch-specific-item" at bounding box center [1068, 300] width 17 height 17
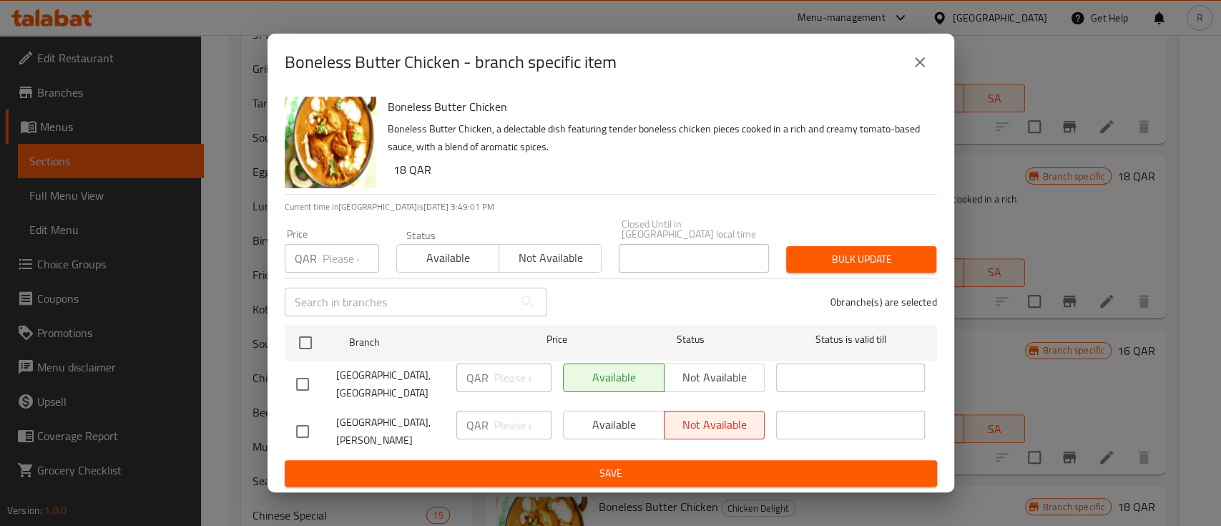
click at [917, 55] on icon "close" at bounding box center [919, 62] width 17 height 17
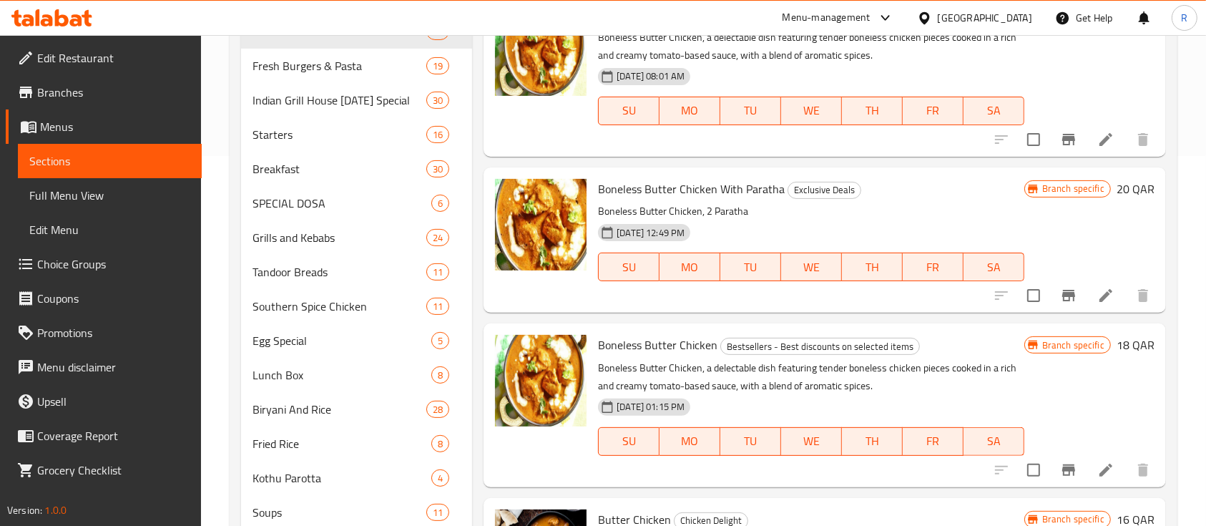
scroll to position [369, 0]
click at [1063, 296] on icon "Branch-specific-item" at bounding box center [1068, 295] width 13 height 11
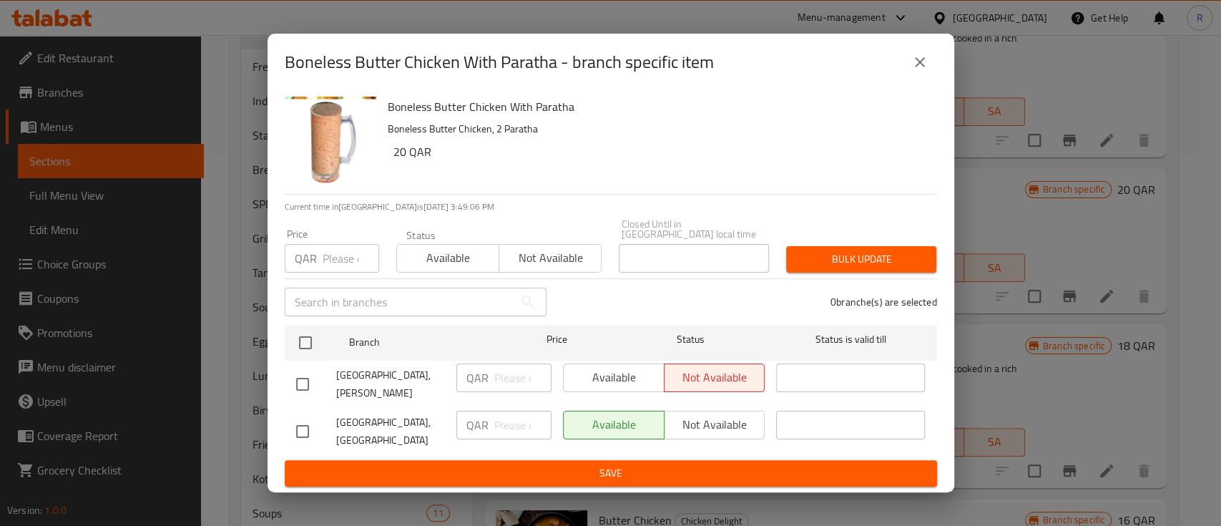
click at [926, 56] on icon "close" at bounding box center [919, 62] width 17 height 17
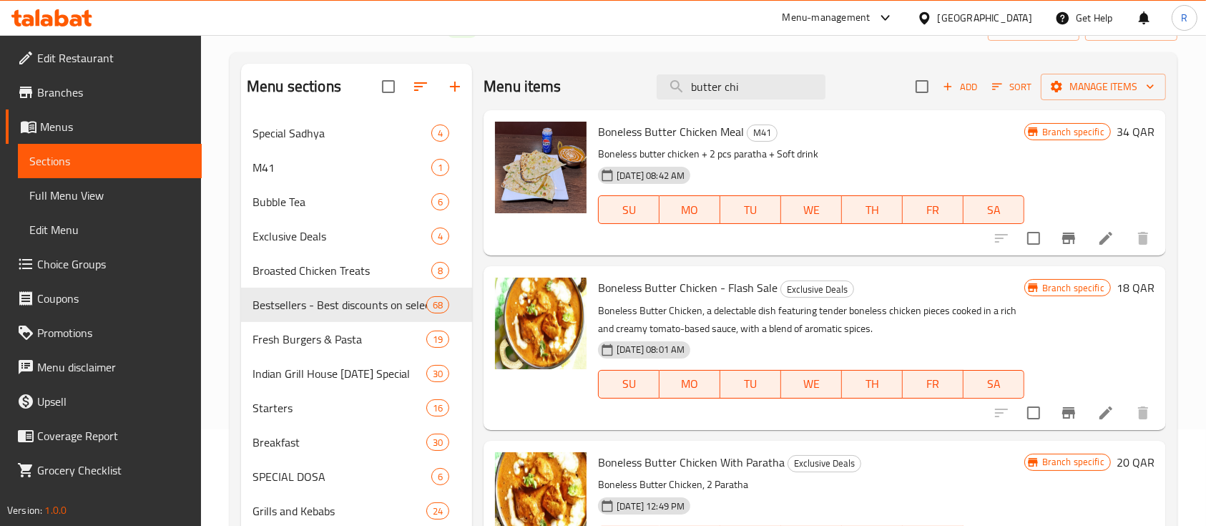
scroll to position [95, 0]
